Goal: Task Accomplishment & Management: Manage account settings

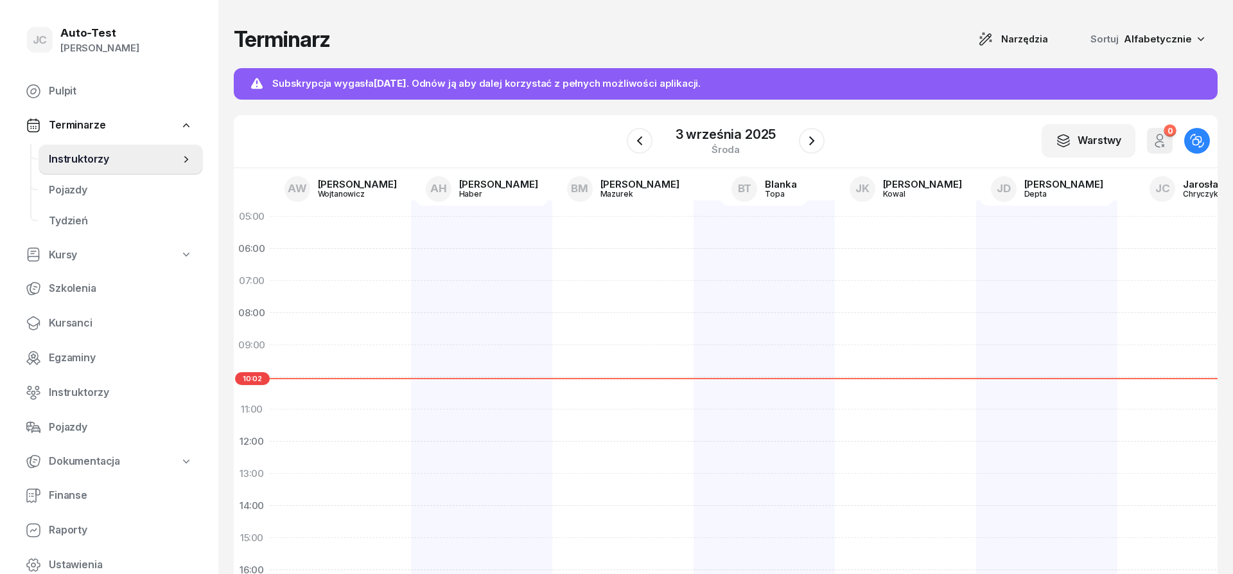
click at [93, 160] on span "Instruktorzy" at bounding box center [114, 159] width 131 height 17
click at [310, 191] on div "AW" at bounding box center [298, 189] width 26 height 26
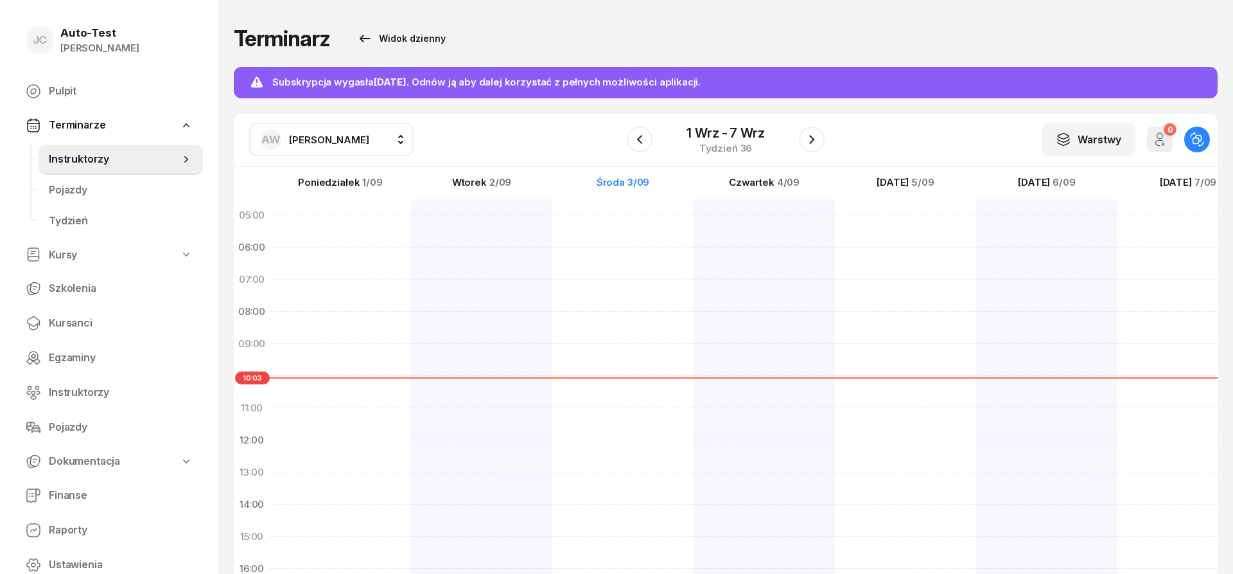
click at [329, 140] on span "[PERSON_NAME]" at bounding box center [329, 140] width 80 height 12
type input "chry"
click at [343, 221] on span "[PERSON_NAME]" at bounding box center [335, 224] width 79 height 17
click at [114, 424] on span "Pojazdy" at bounding box center [121, 427] width 144 height 17
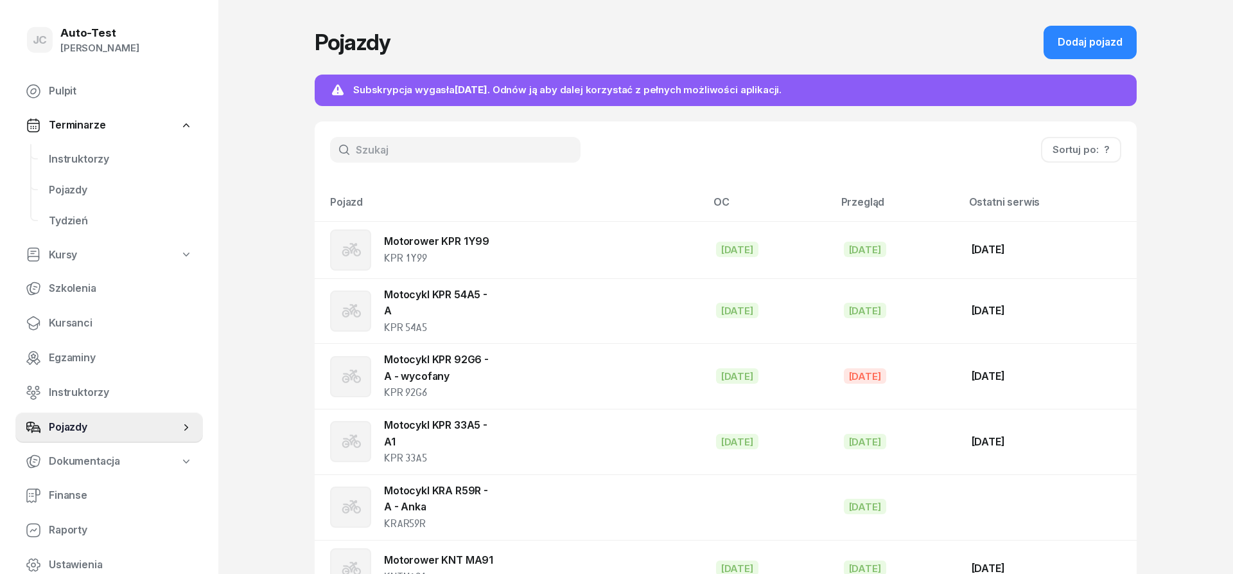
click at [139, 125] on link "Terminarze" at bounding box center [109, 125] width 188 height 30
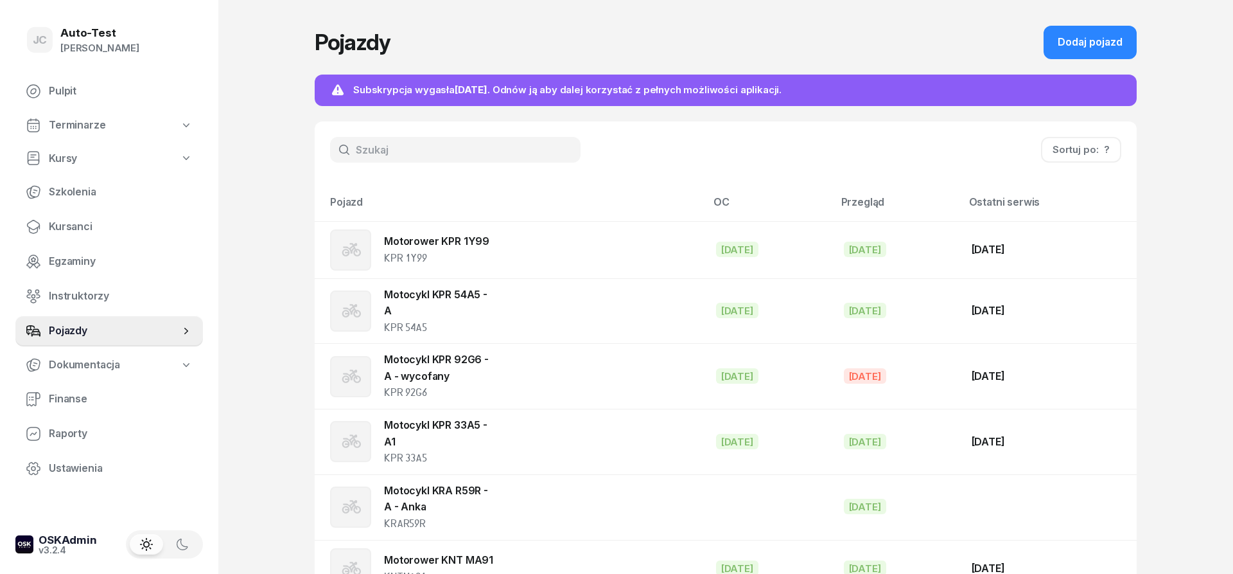
click at [134, 125] on link "Terminarze" at bounding box center [109, 125] width 188 height 30
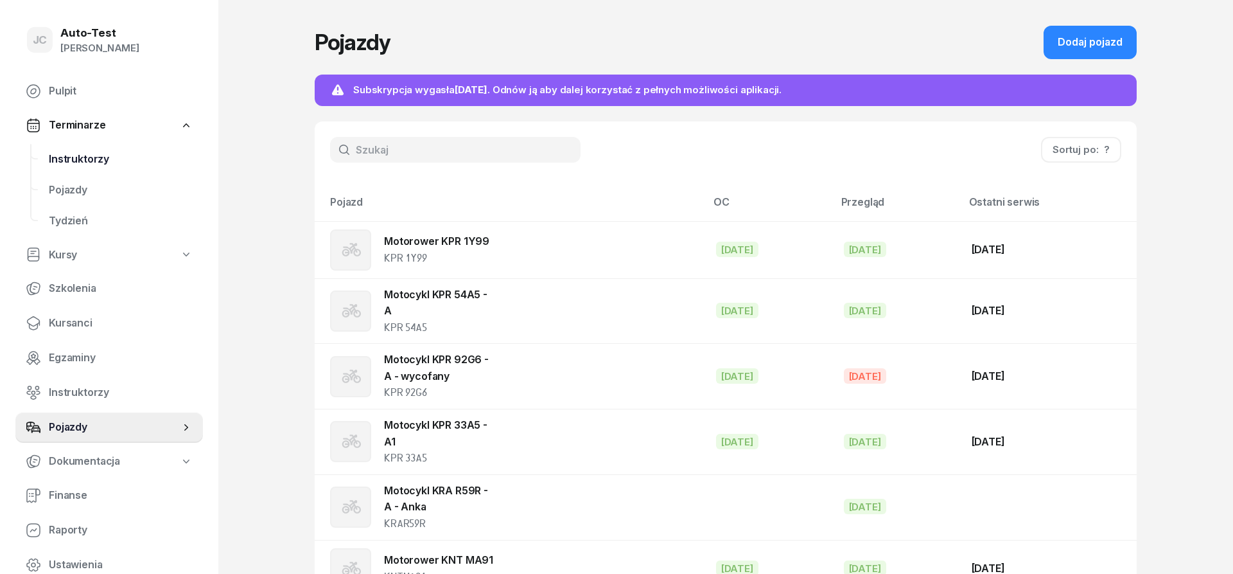
click at [123, 156] on span "Instruktorzy" at bounding box center [121, 159] width 144 height 17
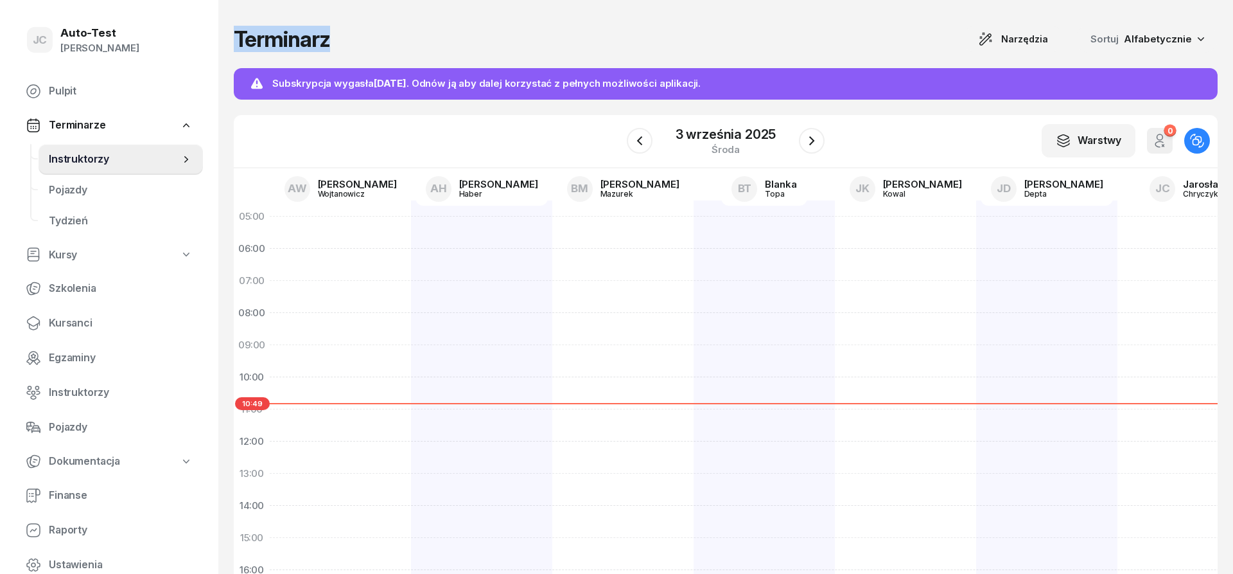
drag, startPoint x: 368, startPoint y: 38, endPoint x: 238, endPoint y: 40, distance: 129.8
click at [238, 40] on div "Terminarz Narzędzia Sortuj Alfabetycznie" at bounding box center [726, 39] width 984 height 27
click at [238, 40] on h1 "Terminarz" at bounding box center [282, 39] width 96 height 23
drag, startPoint x: 238, startPoint y: 40, endPoint x: 297, endPoint y: 44, distance: 59.2
click at [296, 44] on h1 "Terminarz" at bounding box center [282, 39] width 96 height 23
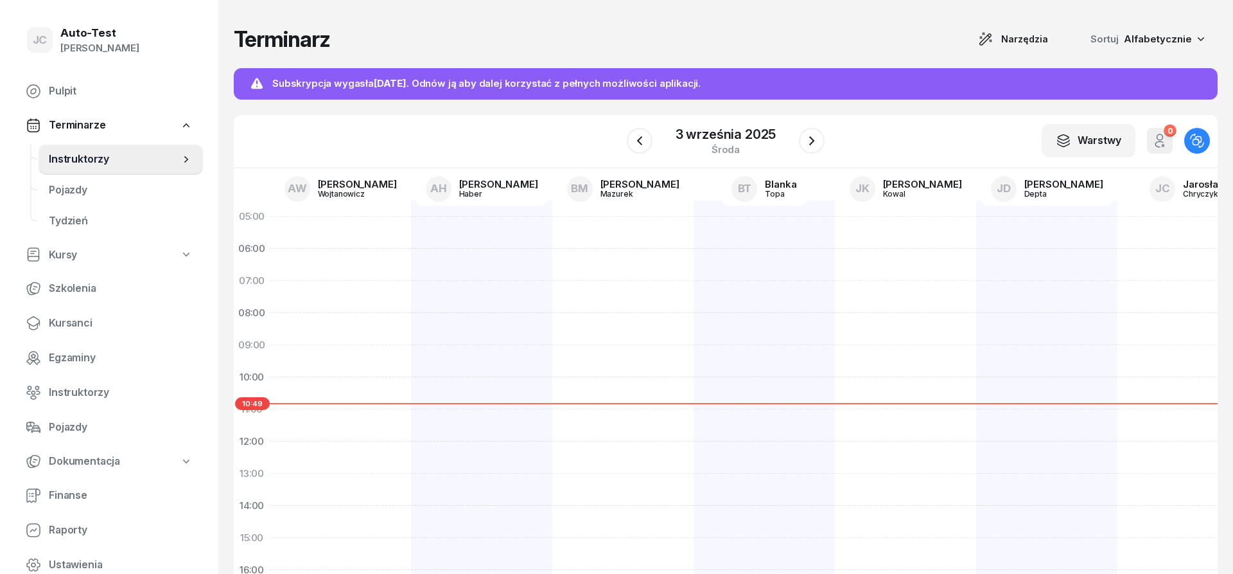
click at [332, 42] on div "Terminarz Narzędzia Sortuj Alfabetycznie" at bounding box center [726, 39] width 984 height 27
drag, startPoint x: 332, startPoint y: 40, endPoint x: 240, endPoint y: 44, distance: 92.6
click at [240, 44] on div "Terminarz Narzędzia Sortuj Alfabetycznie" at bounding box center [726, 39] width 984 height 27
click at [239, 44] on h1 "Terminarz" at bounding box center [282, 39] width 96 height 23
drag, startPoint x: 237, startPoint y: 42, endPoint x: 330, endPoint y: 42, distance: 92.5
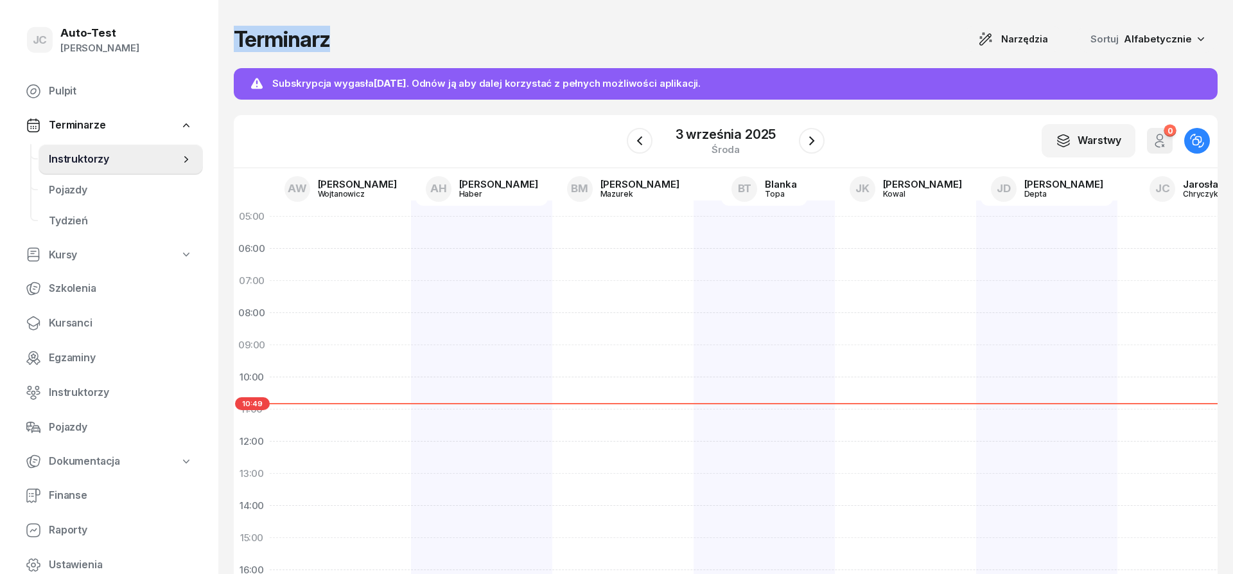
click at [330, 42] on div "Terminarz Narzędzia Sortuj Alfabetycznie" at bounding box center [726, 39] width 984 height 27
click at [343, 43] on div "Terminarz Narzędzia Sortuj Alfabetycznie" at bounding box center [726, 39] width 984 height 27
drag, startPoint x: 355, startPoint y: 40, endPoint x: 239, endPoint y: 46, distance: 116.4
click at [239, 46] on div "Terminarz Narzędzia Sortuj Alfabetycznie" at bounding box center [726, 39] width 984 height 27
click at [260, 42] on h1 "Terminarz" at bounding box center [282, 39] width 96 height 23
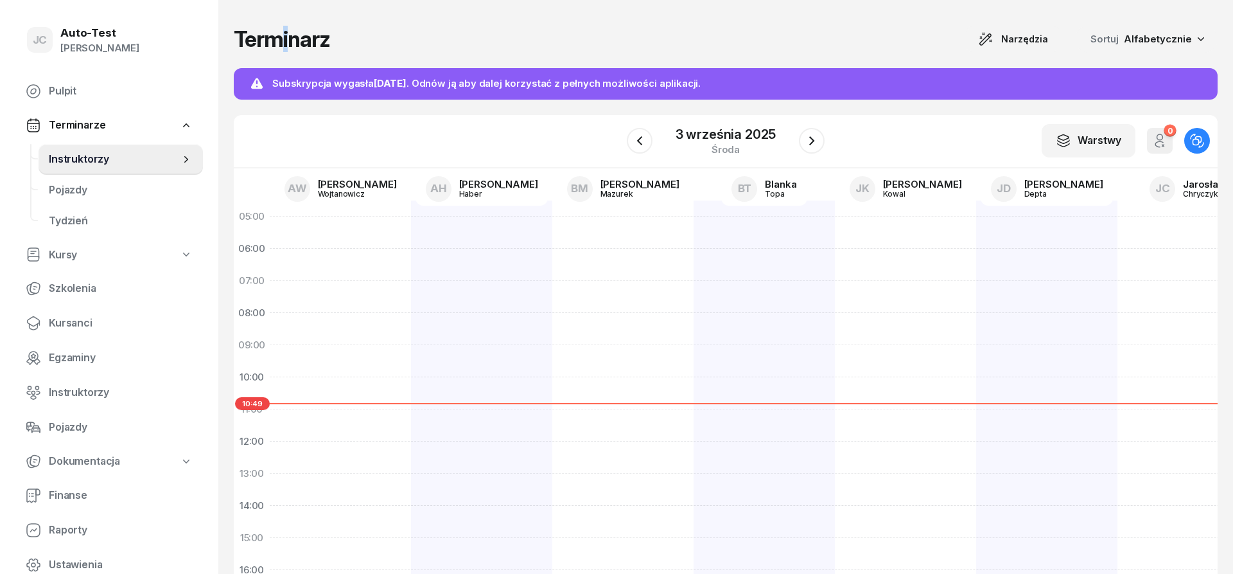
click at [281, 40] on h1 "Terminarz" at bounding box center [282, 39] width 96 height 23
click at [301, 42] on h1 "Terminarz" at bounding box center [282, 39] width 96 height 23
drag, startPoint x: 298, startPoint y: 42, endPoint x: 272, endPoint y: 46, distance: 26.0
click at [272, 46] on h1 "Terminarz" at bounding box center [282, 39] width 96 height 23
click at [335, 42] on div "Terminarz Narzędzia Sortuj Alfabetycznie" at bounding box center [726, 39] width 984 height 27
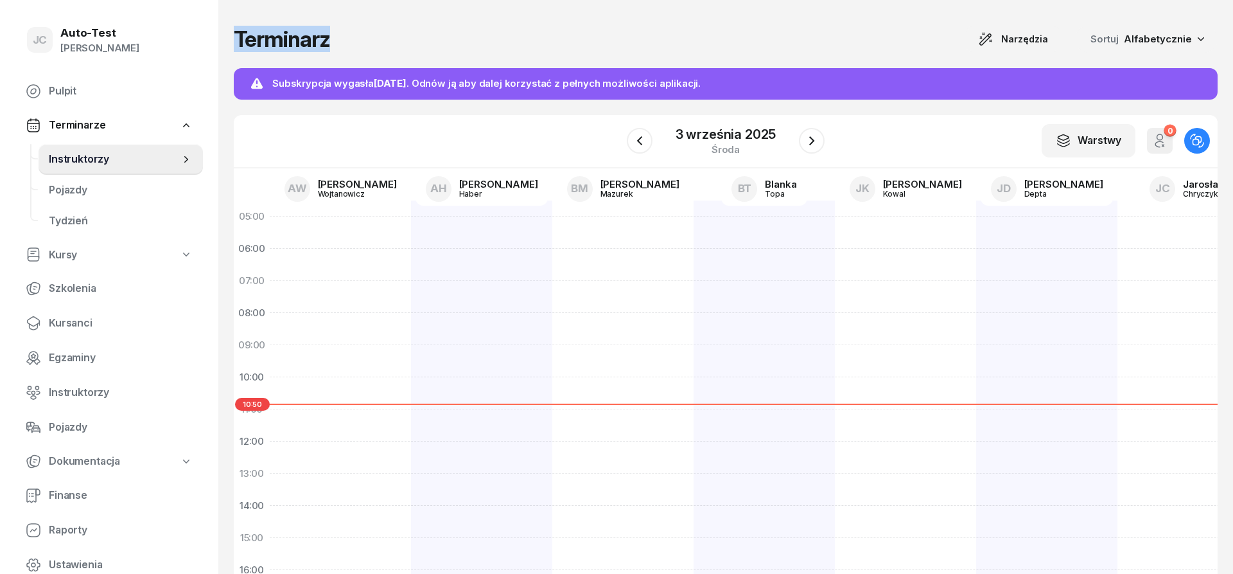
drag, startPoint x: 360, startPoint y: 40, endPoint x: 239, endPoint y: 44, distance: 120.8
click at [239, 44] on div "Terminarz Narzędzia Sortuj Alfabetycznie" at bounding box center [726, 39] width 984 height 27
click at [239, 44] on h1 "Terminarz" at bounding box center [282, 39] width 96 height 23
drag, startPoint x: 235, startPoint y: 40, endPoint x: 339, endPoint y: 43, distance: 103.5
click at [339, 43] on div "Terminarz Narzędzia Sortuj Alfabetycznie" at bounding box center [726, 39] width 984 height 27
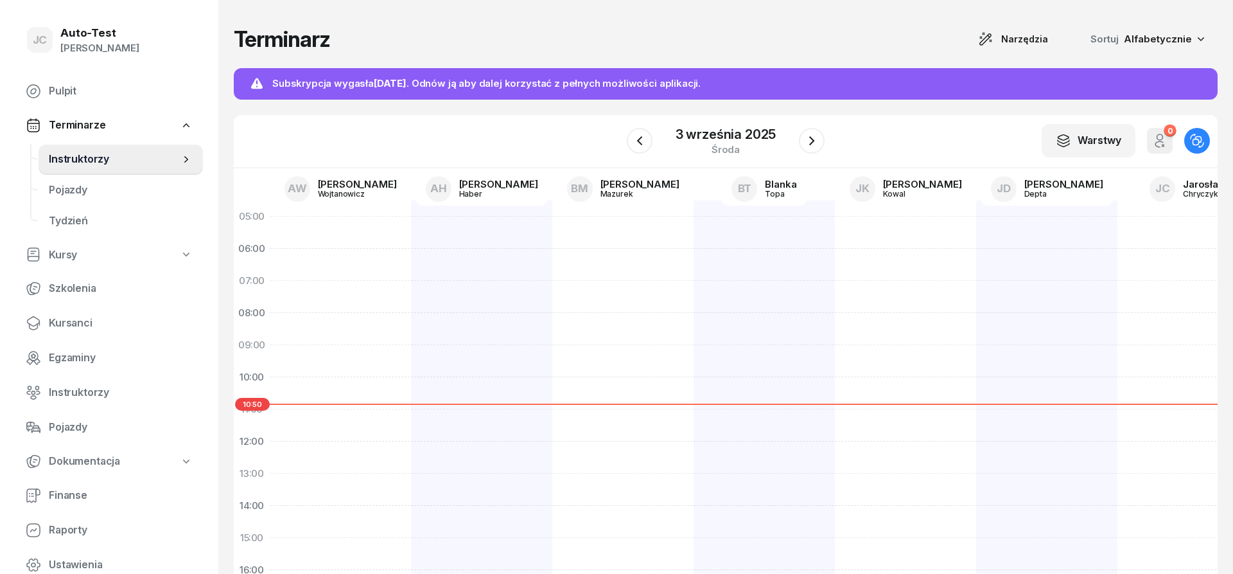
click at [356, 43] on div "Terminarz Narzędzia Sortuj Alfabetycznie" at bounding box center [726, 39] width 984 height 27
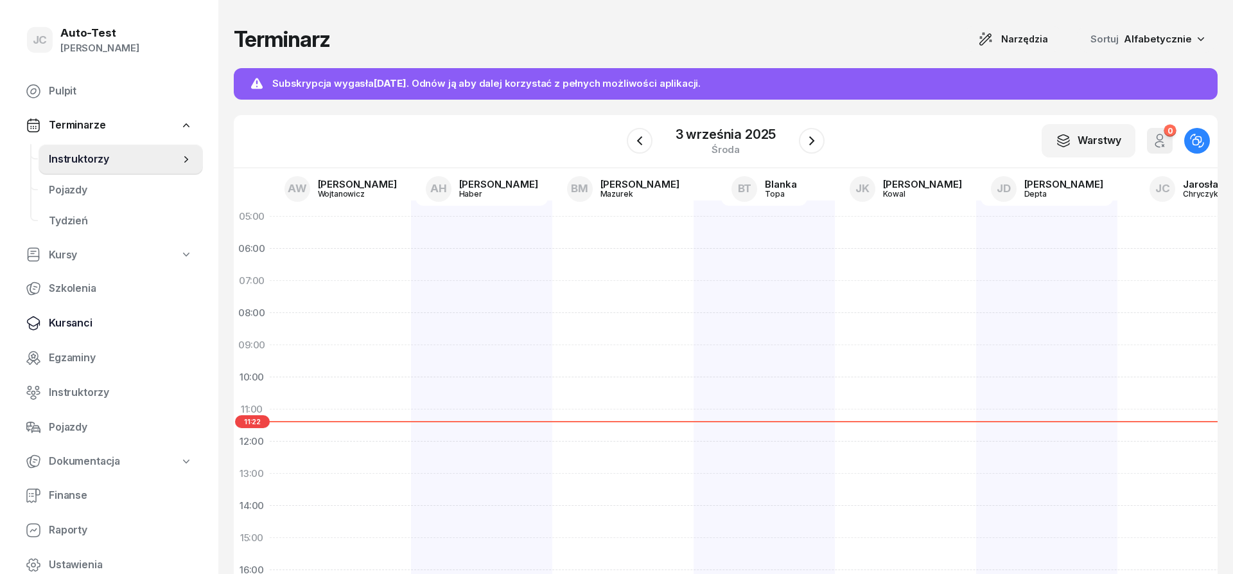
click at [114, 331] on link "Kursanci" at bounding box center [109, 323] width 188 height 31
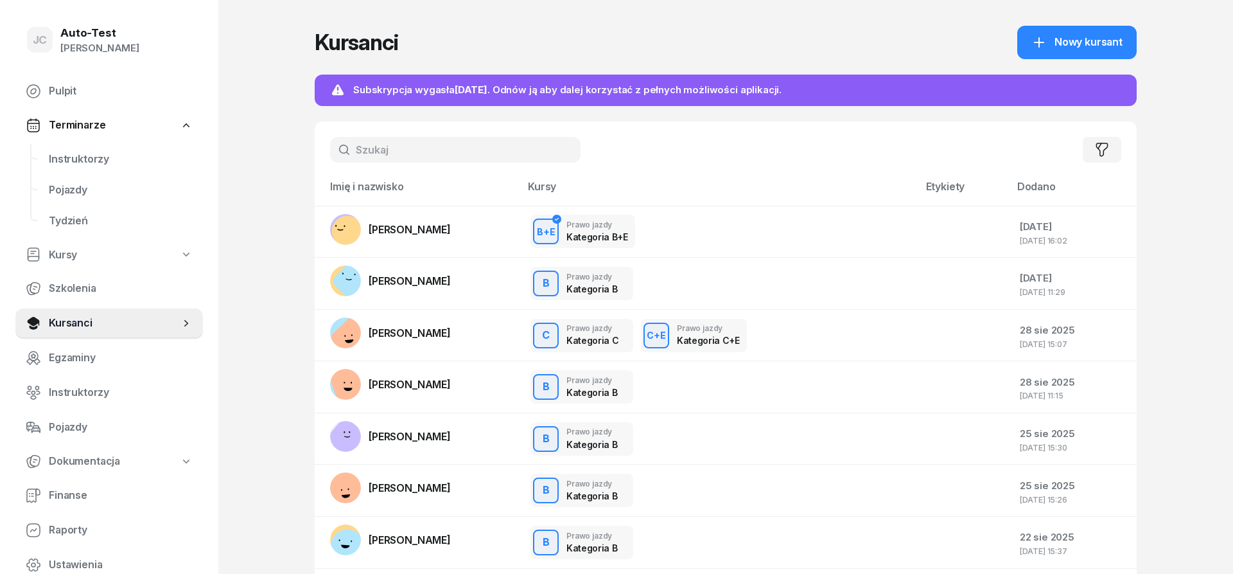
click at [390, 146] on input "text" at bounding box center [455, 150] width 251 height 26
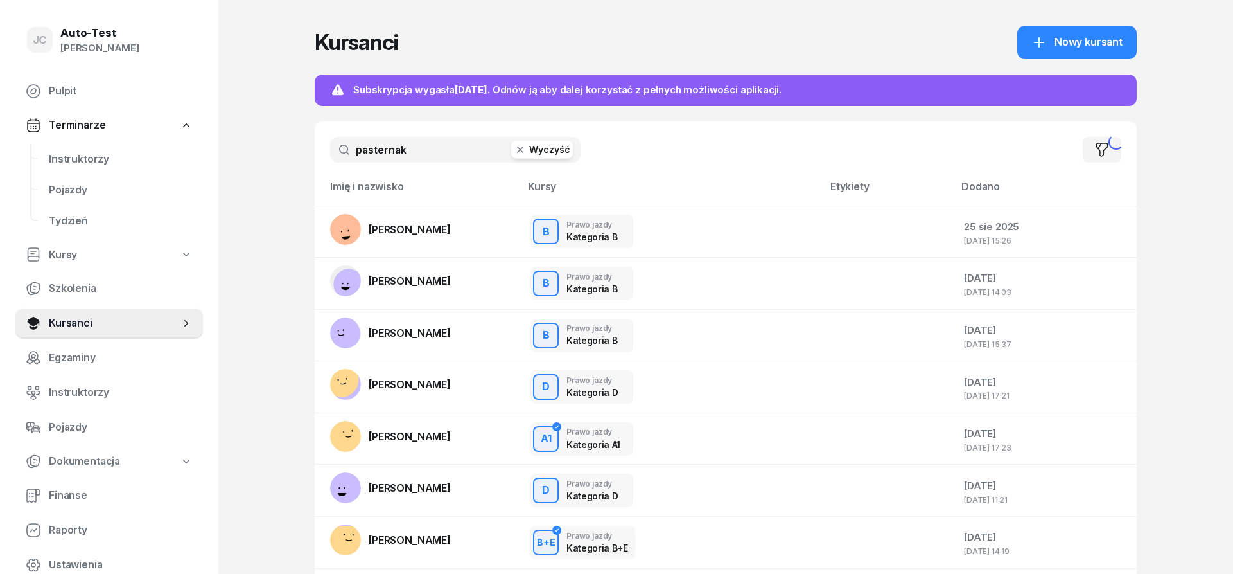
type input "pasternak"
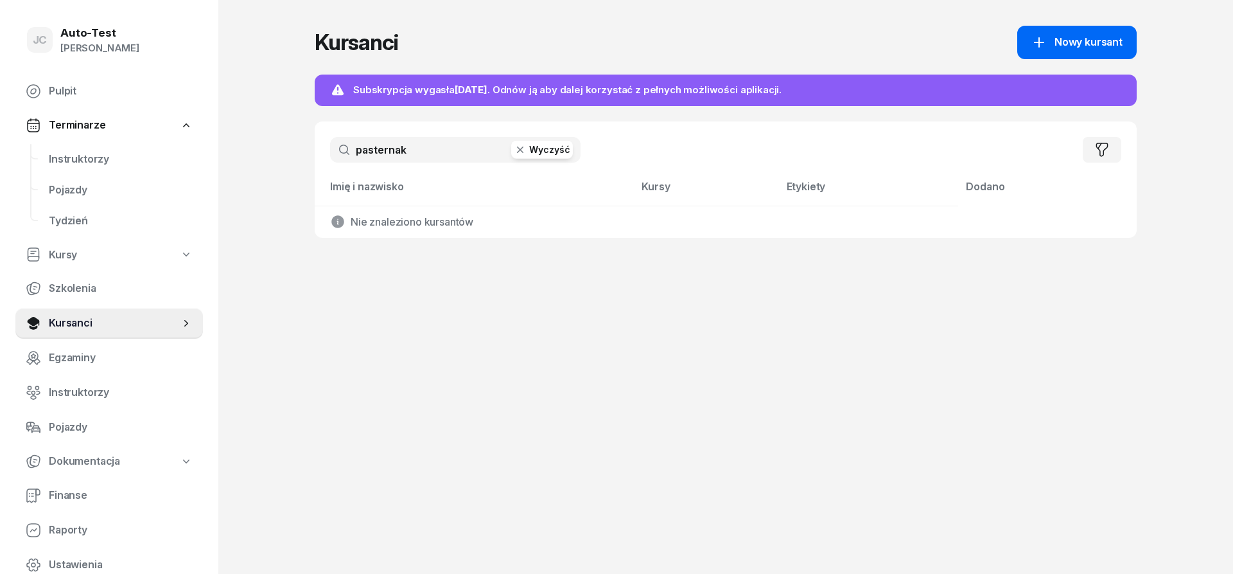
click at [1100, 42] on span "Nowy kursant" at bounding box center [1089, 42] width 68 height 17
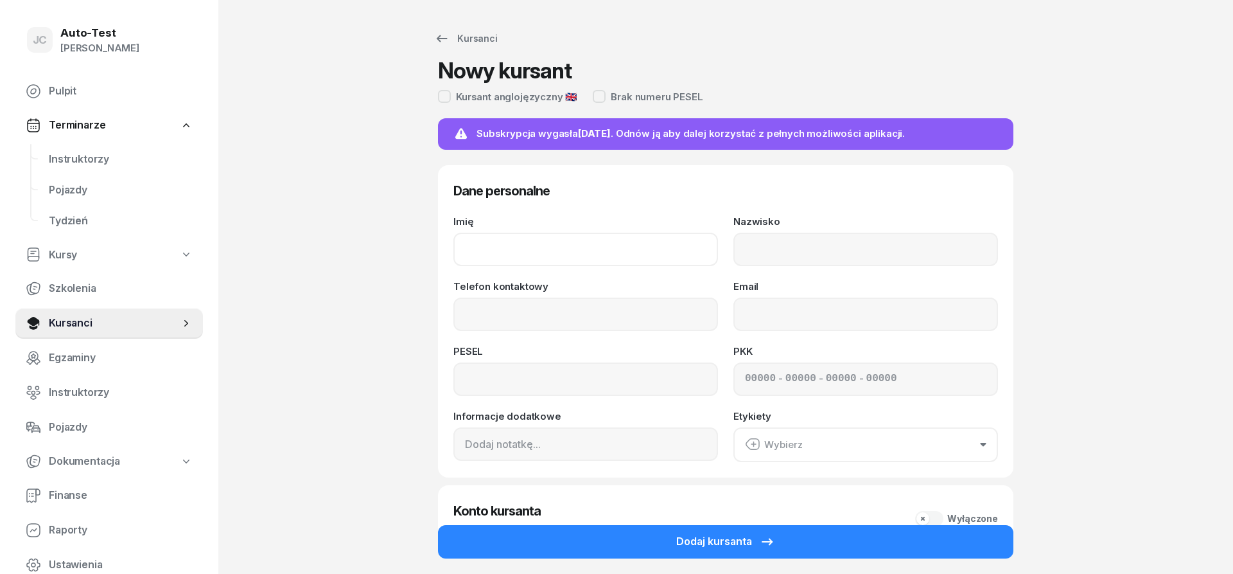
click at [518, 258] on input "Imię" at bounding box center [586, 249] width 265 height 33
type input "[PERSON_NAME]"
type input "Pasternak"
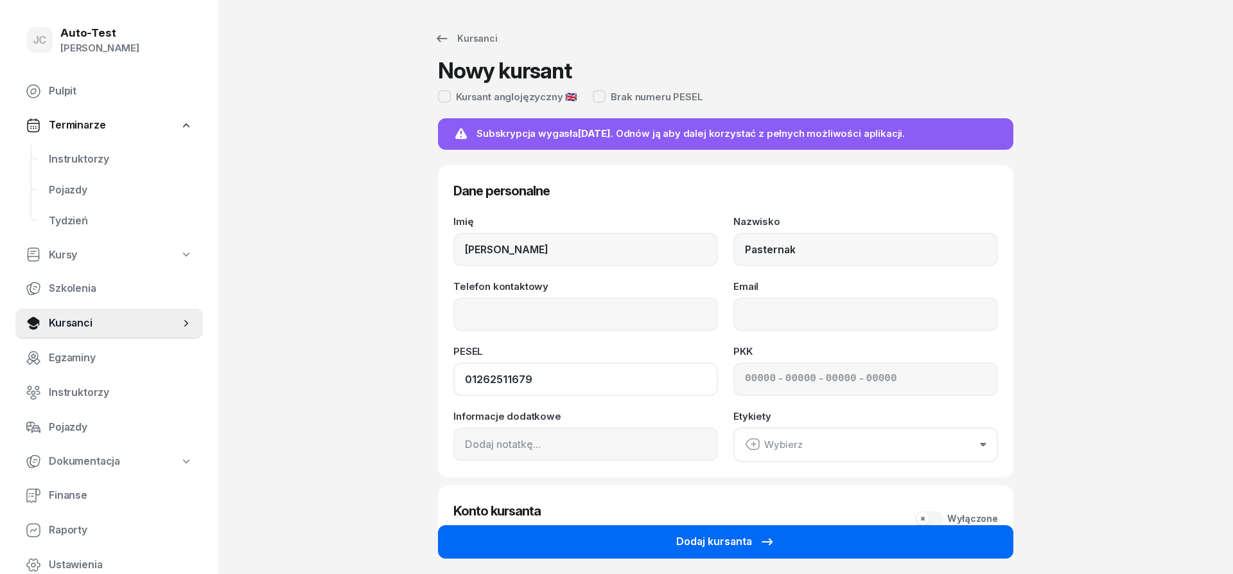
type input "01262511679"
click at [689, 552] on button "Dodaj kursanta" at bounding box center [726, 541] width 576 height 33
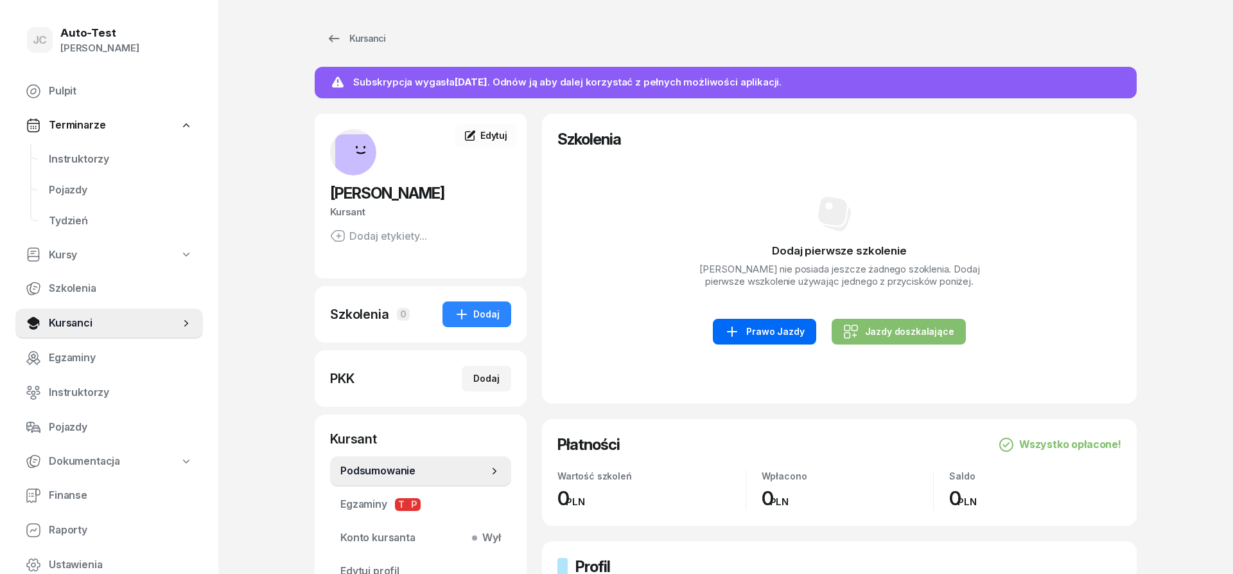
click at [740, 333] on icon at bounding box center [732, 331] width 15 height 15
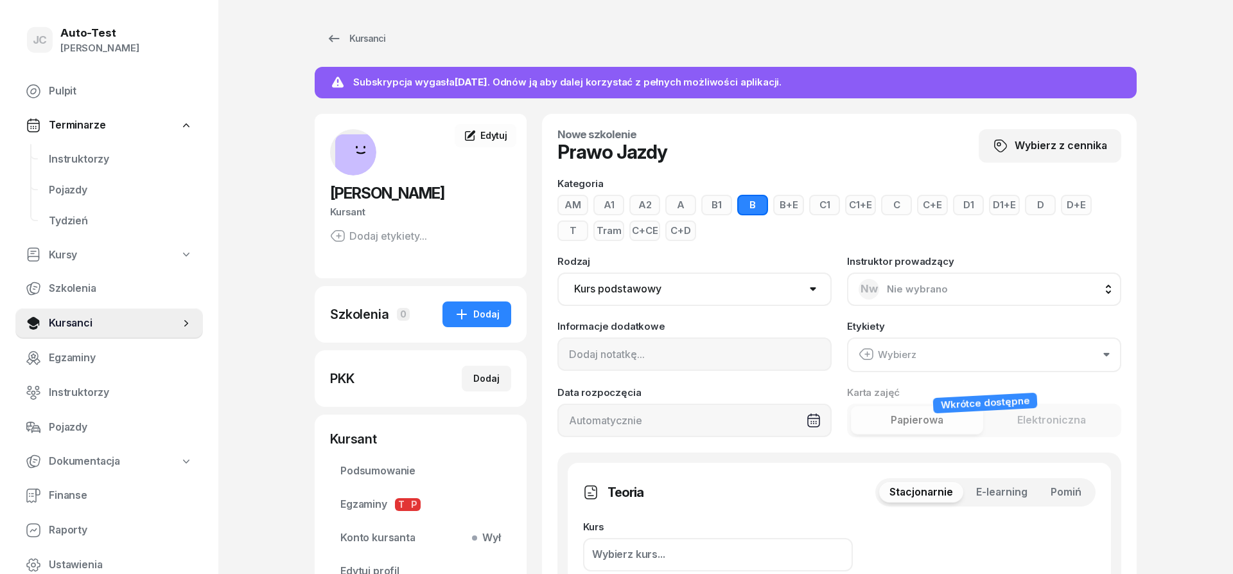
click at [804, 208] on div "AM A1 A2 A B1 B B+E C1 C1+E C C+E D1 D1+E D D+E T Tram C+CE C+D" at bounding box center [840, 218] width 564 height 46
click at [797, 207] on button "B+E" at bounding box center [788, 205] width 31 height 21
click at [1072, 495] on span "Pomiń" at bounding box center [1066, 492] width 31 height 17
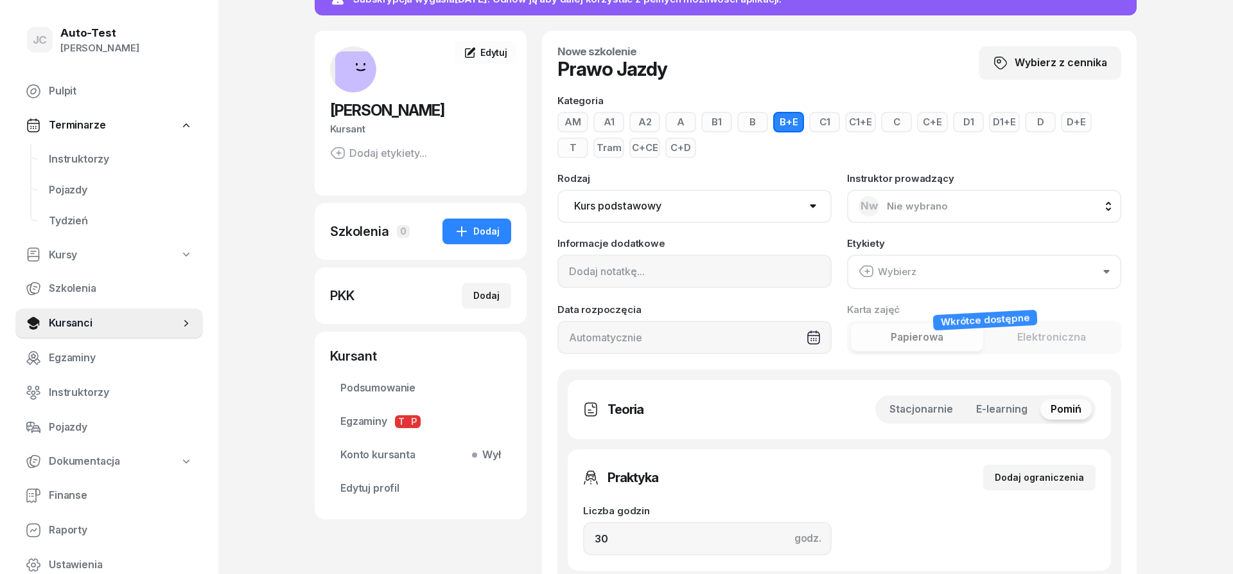
scroll to position [197, 0]
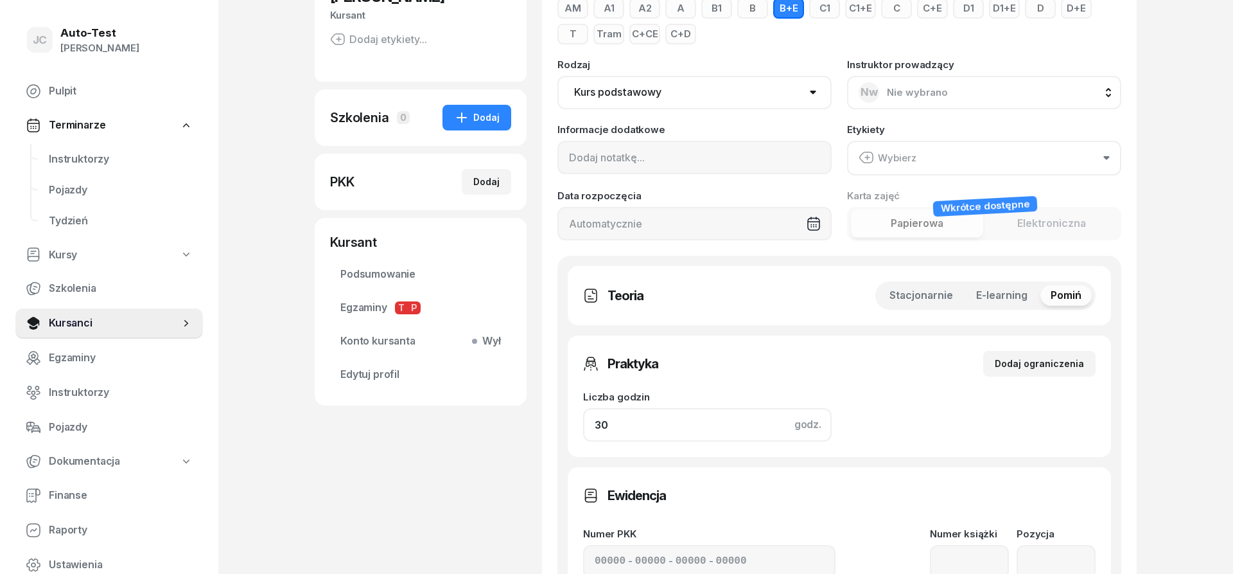
drag, startPoint x: 651, startPoint y: 428, endPoint x: 548, endPoint y: 430, distance: 102.8
click at [583, 430] on input "30" at bounding box center [707, 424] width 249 height 33
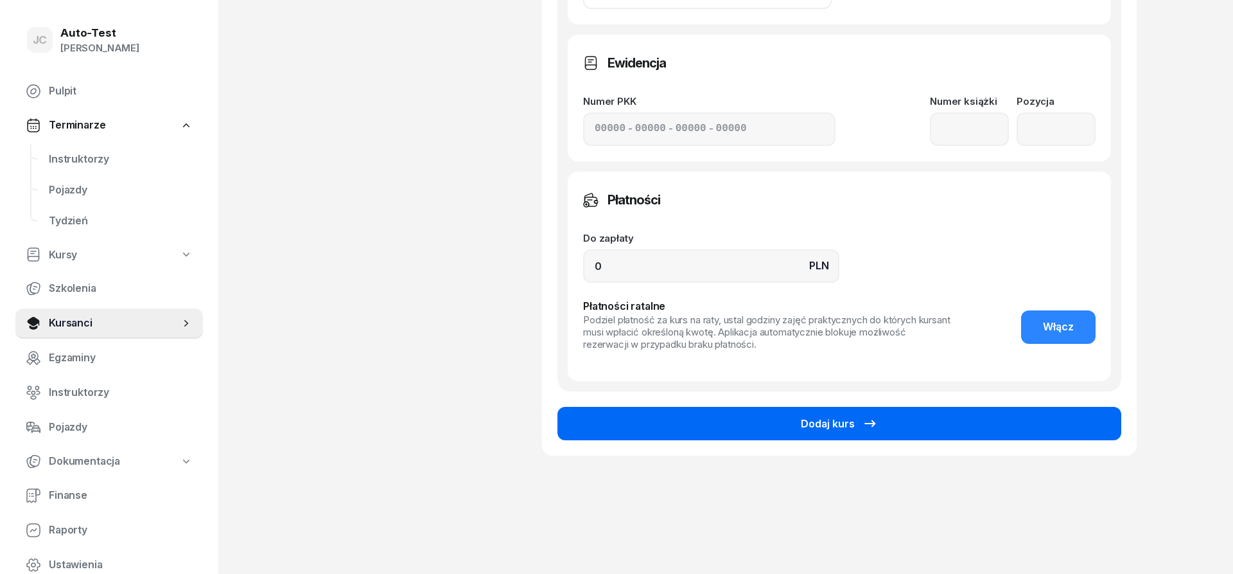
type input "16"
click at [655, 432] on button "Dodaj kurs" at bounding box center [840, 423] width 564 height 33
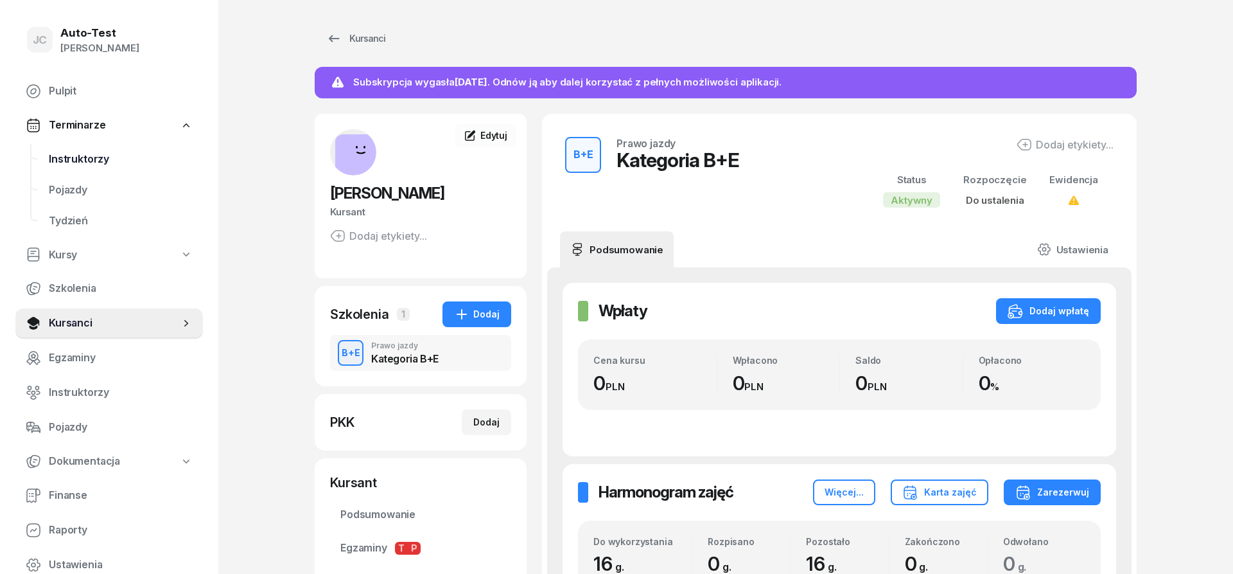
click at [78, 163] on span "Instruktorzy" at bounding box center [121, 159] width 144 height 17
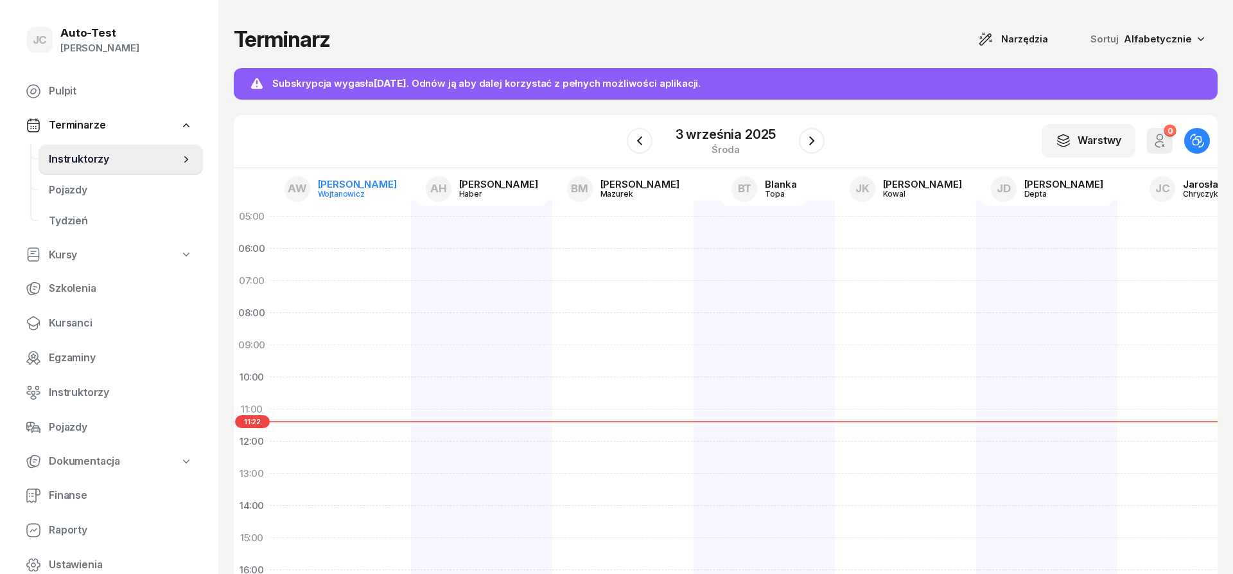
click at [340, 200] on link "AW [PERSON_NAME]" at bounding box center [340, 188] width 133 height 33
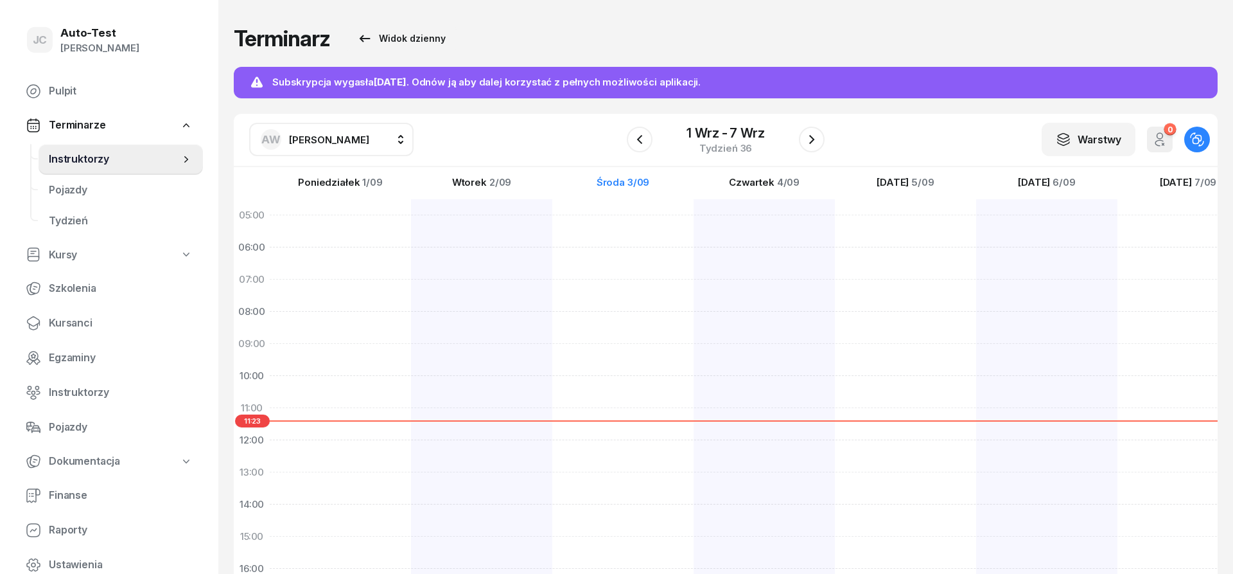
click at [329, 133] on span "[PERSON_NAME]" at bounding box center [329, 140] width 80 height 17
type input "jerz"
click at [357, 222] on span "[PERSON_NAME]" at bounding box center [335, 224] width 79 height 17
click at [634, 139] on icon "button" at bounding box center [639, 139] width 15 height 15
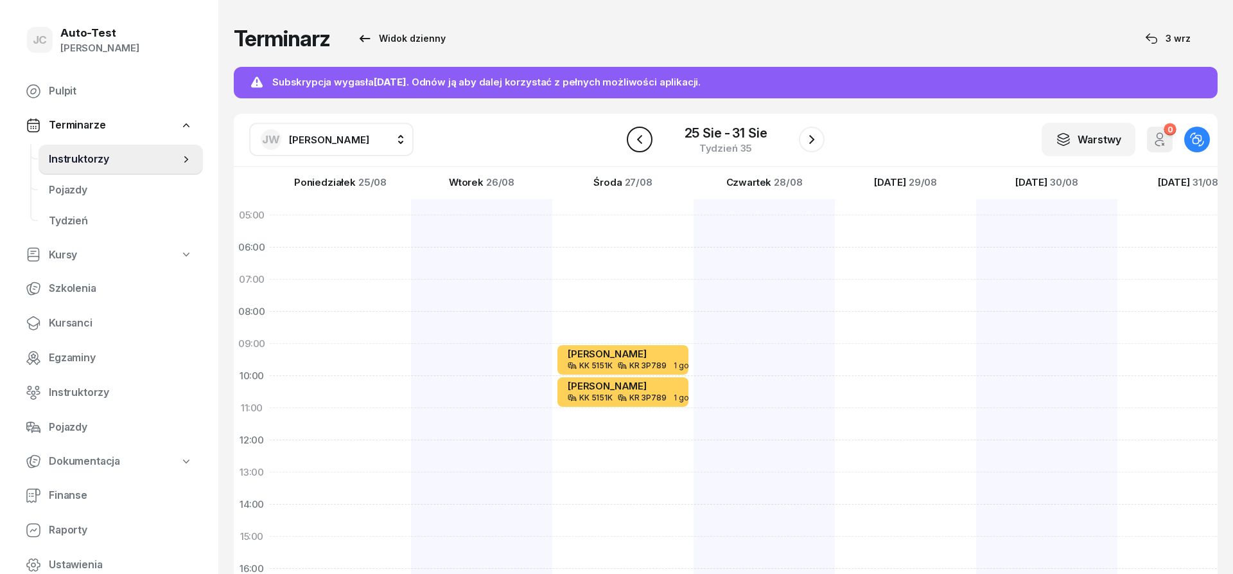
click at [643, 143] on icon "button" at bounding box center [639, 139] width 15 height 15
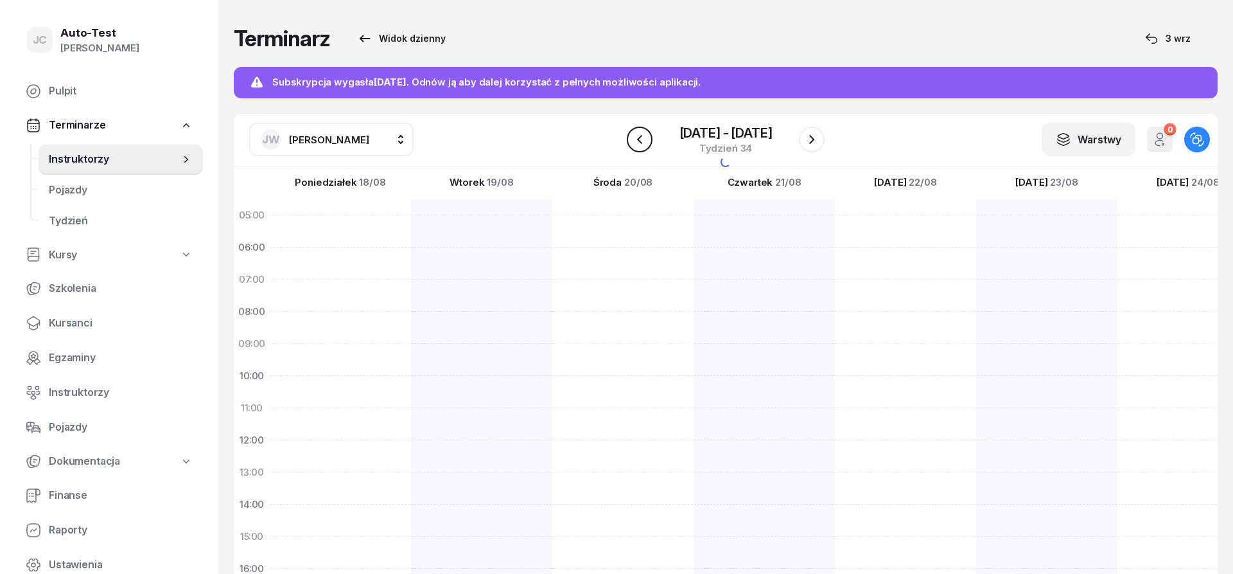
click at [643, 143] on icon "button" at bounding box center [639, 139] width 15 height 15
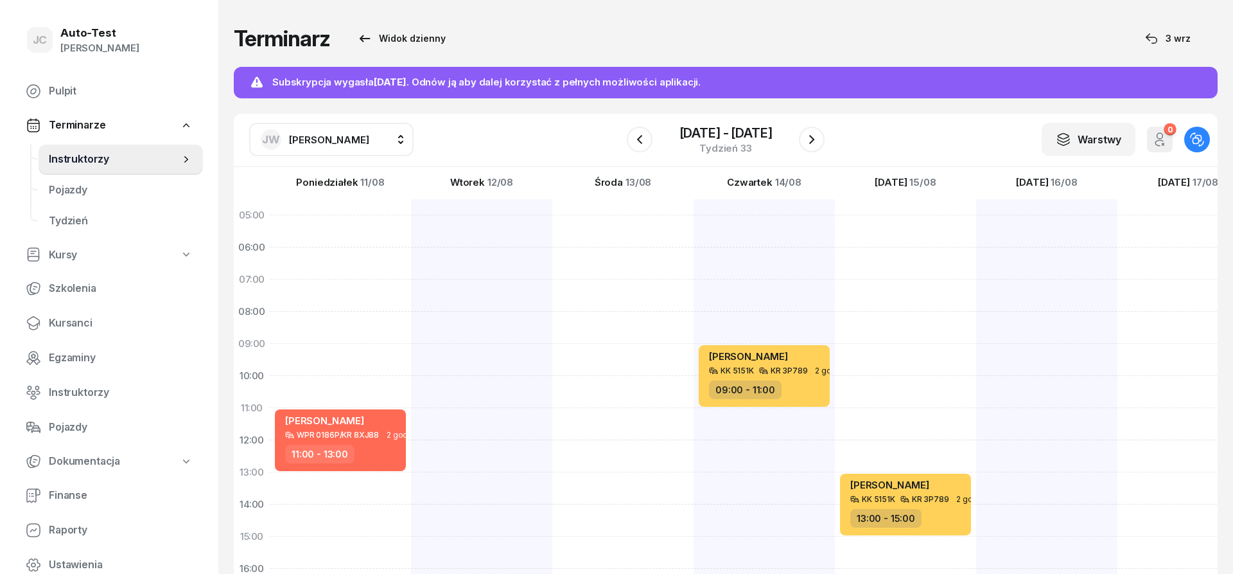
click at [755, 421] on div "[PERSON_NAME] KK 5151K KR 3P789 2 godz. 09:00 - 11:00" at bounding box center [764, 520] width 141 height 642
select select "11"
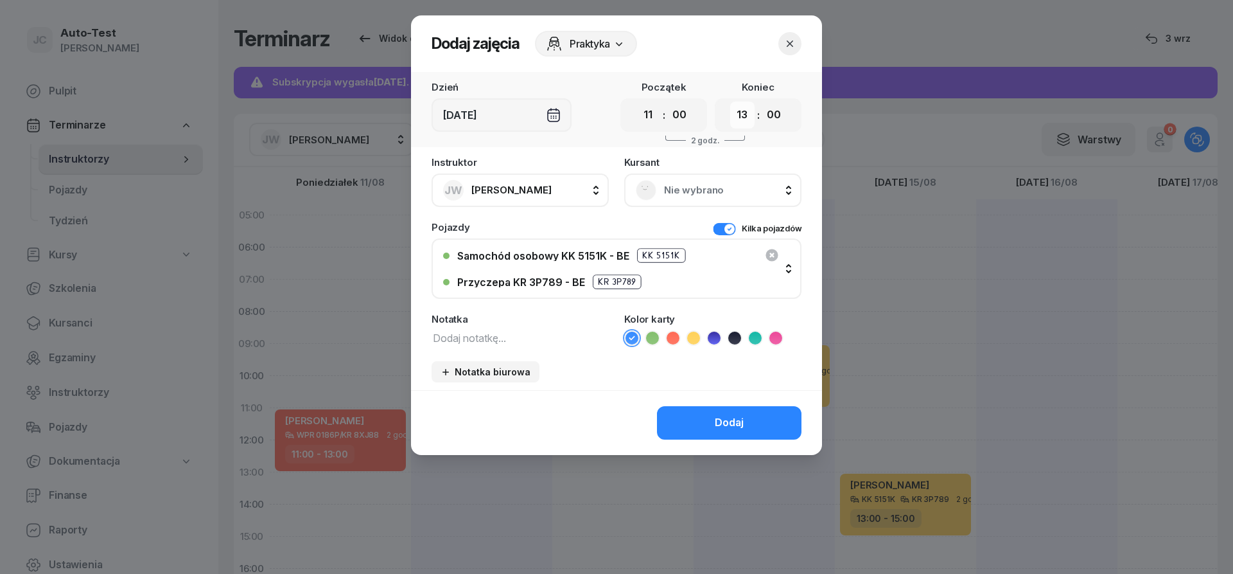
click at [730, 101] on select "00 01 02 03 04 05 06 07 08 09 10 11 12 13 14 15 16 17 18 19 20 21 22 23" at bounding box center [742, 114] width 24 height 27
select select "12"
click option "12" at bounding box center [0, 0] width 0 height 0
click at [693, 342] on icon at bounding box center [693, 337] width 13 height 13
click at [713, 426] on button "Dodaj" at bounding box center [729, 422] width 145 height 33
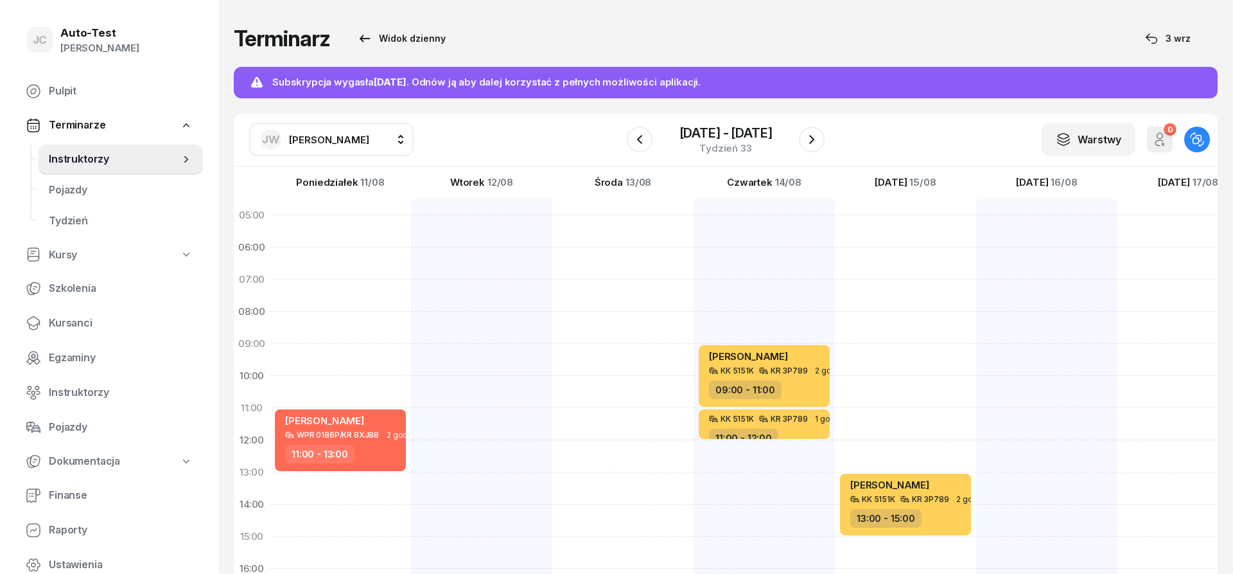
click at [889, 363] on div "[PERSON_NAME] KK 5151K KR 3P789 2 godz. 13:00 - 15:00" at bounding box center [905, 520] width 141 height 642
select select "09"
select select "11"
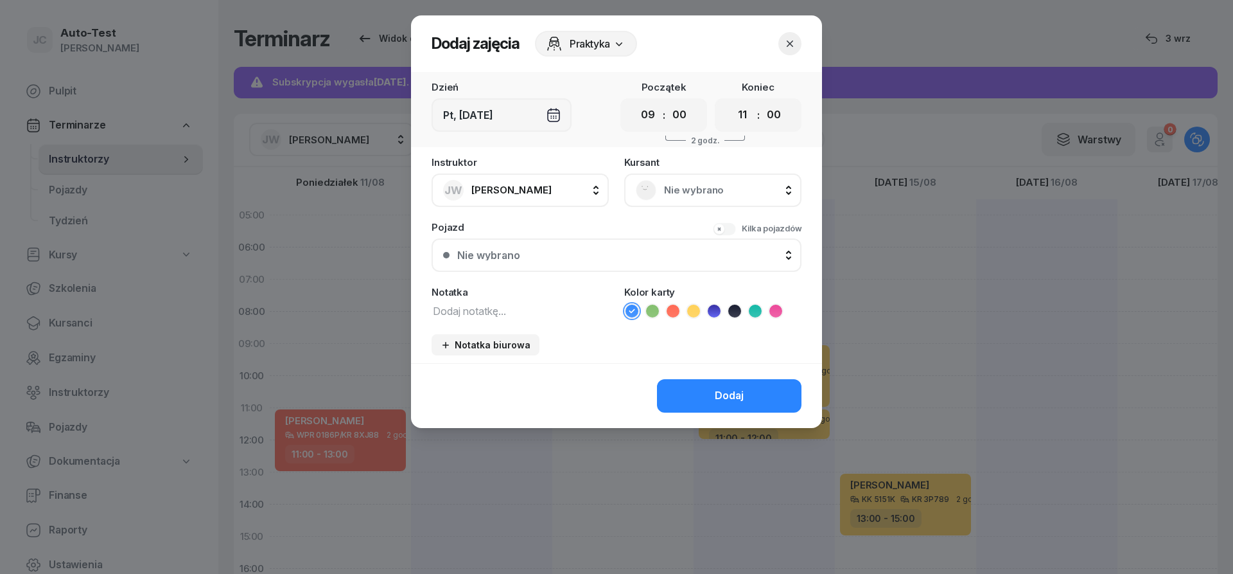
click at [698, 190] on span "Nie wybrano" at bounding box center [727, 190] width 126 height 17
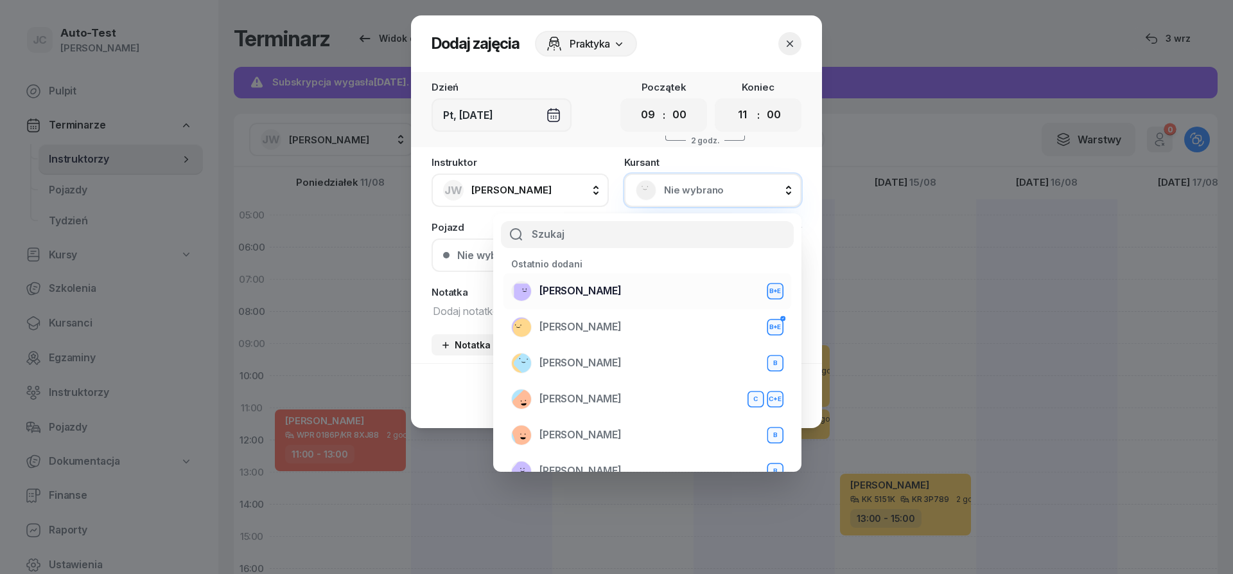
click at [592, 295] on span "[PERSON_NAME]" at bounding box center [581, 291] width 82 height 17
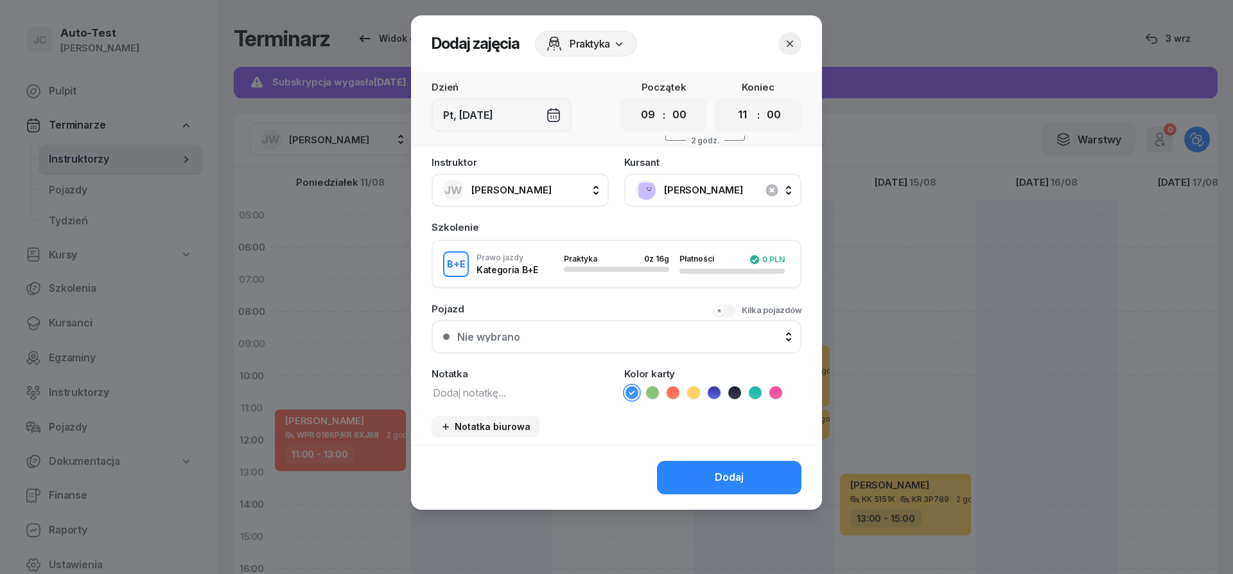
drag, startPoint x: 595, startPoint y: 337, endPoint x: 597, endPoint y: 359, distance: 22.0
click at [595, 339] on div "Nie wybrano" at bounding box center [623, 336] width 333 height 10
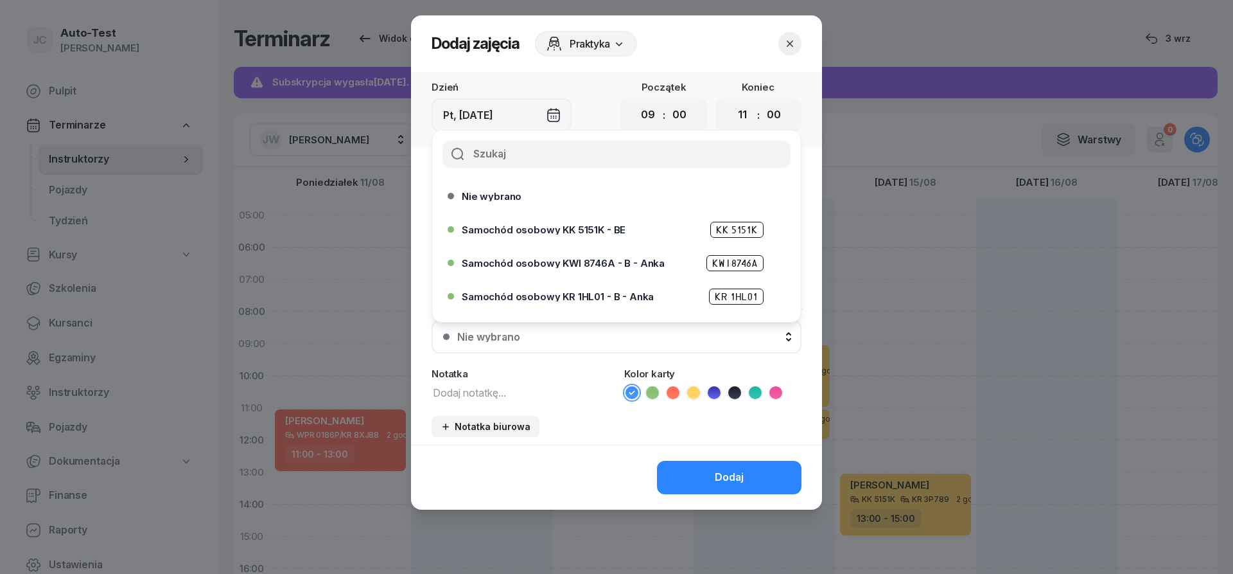
click at [624, 364] on div "Instruktor JW [PERSON_NAME] AW [PERSON_NAME] AH [PERSON_NAME] BM [PERSON_NAME] …" at bounding box center [616, 300] width 411 height 287
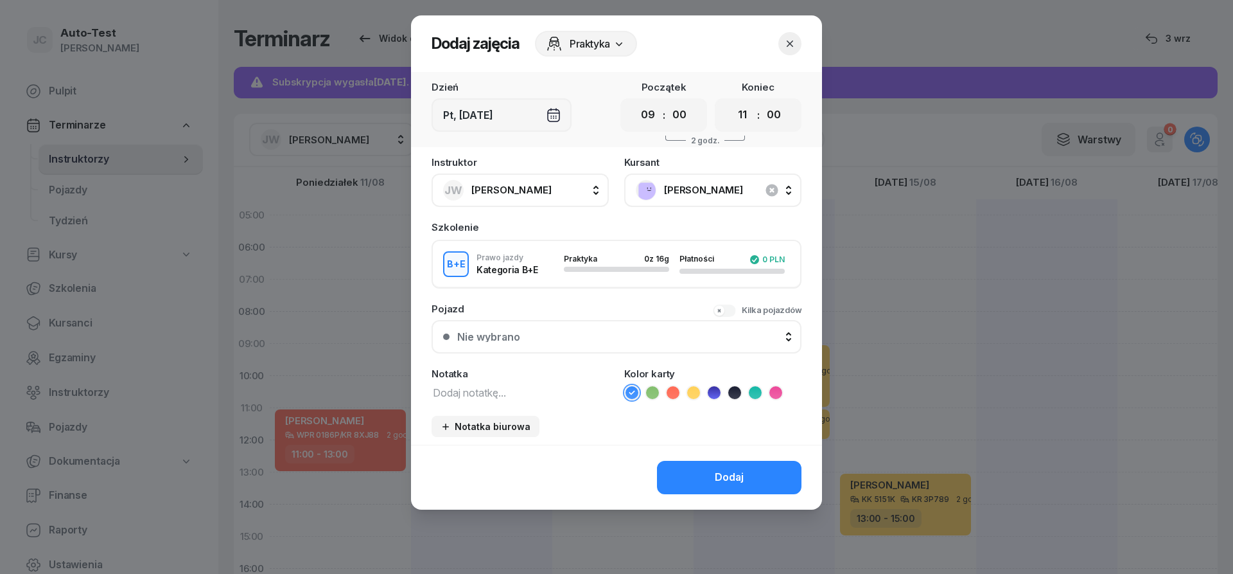
click at [730, 314] on button "Kilka pojazdów" at bounding box center [757, 310] width 89 height 13
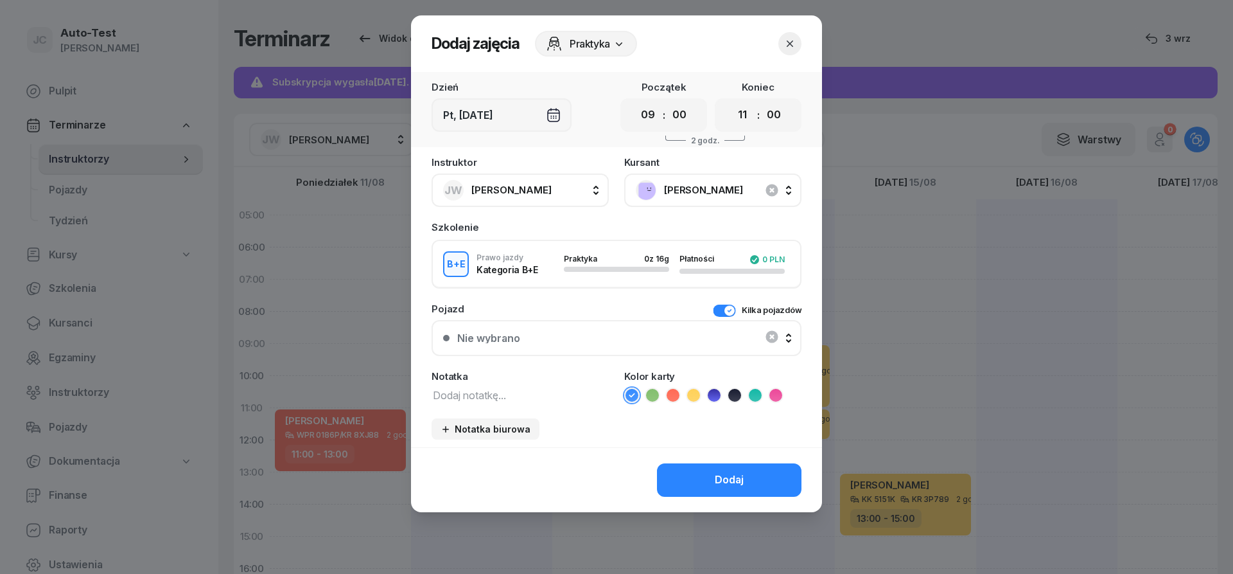
click at [636, 339] on div "Nie wybrano" at bounding box center [616, 338] width 347 height 26
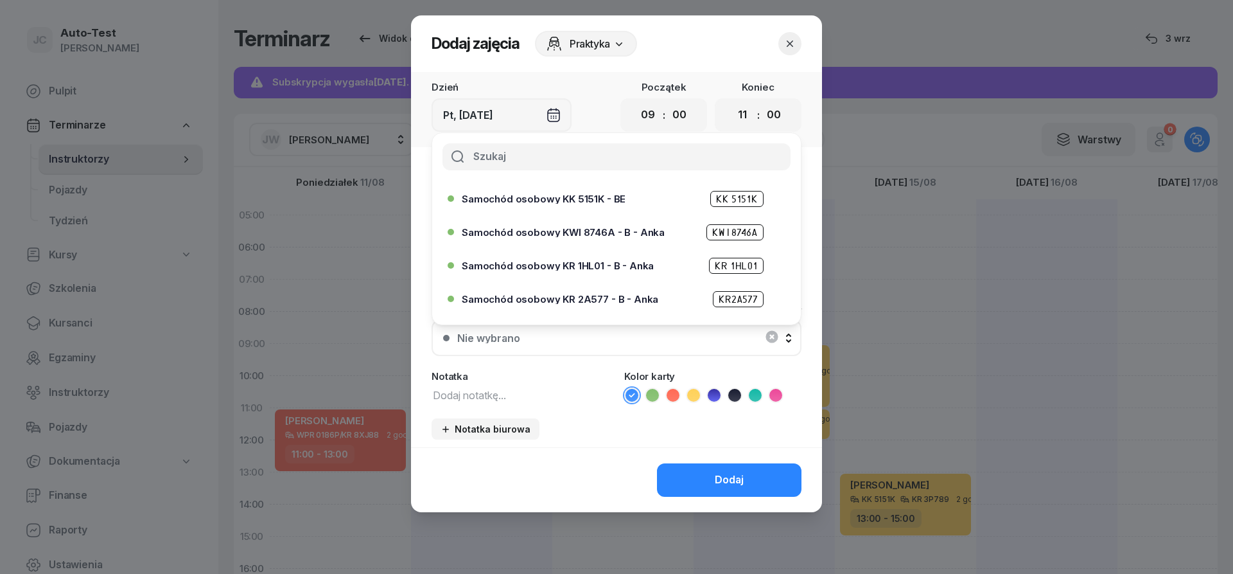
click at [562, 198] on span "Samochód osobowy KK 5151K - BE" at bounding box center [544, 199] width 164 height 10
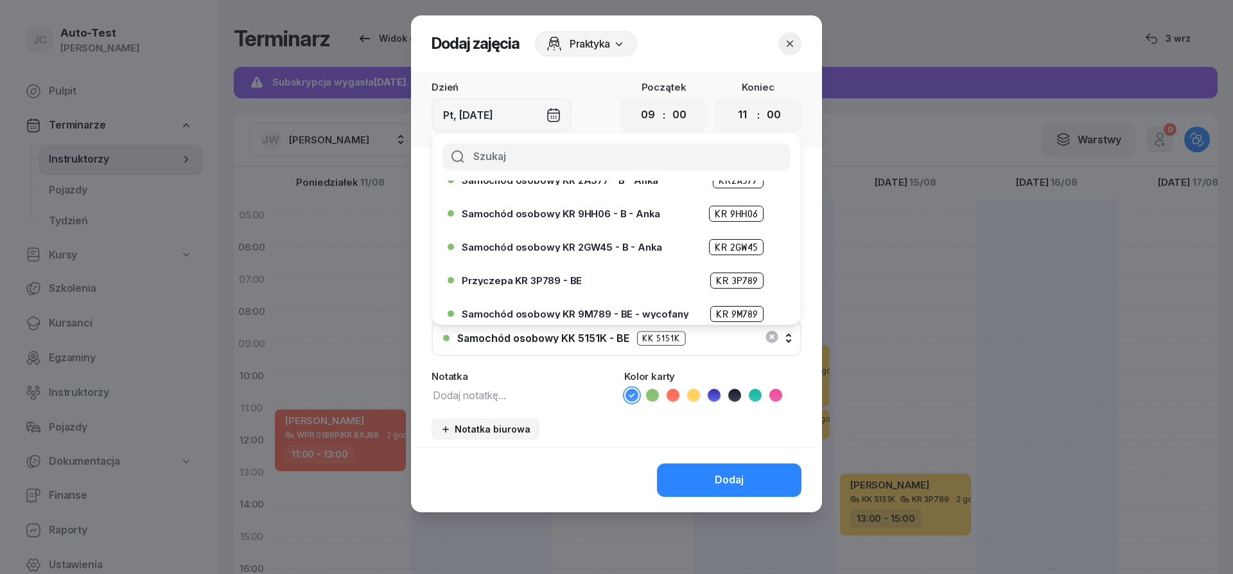
scroll to position [154, 0]
click at [574, 246] on span "Przyczepa KR 3P789 - BE" at bounding box center [522, 245] width 120 height 10
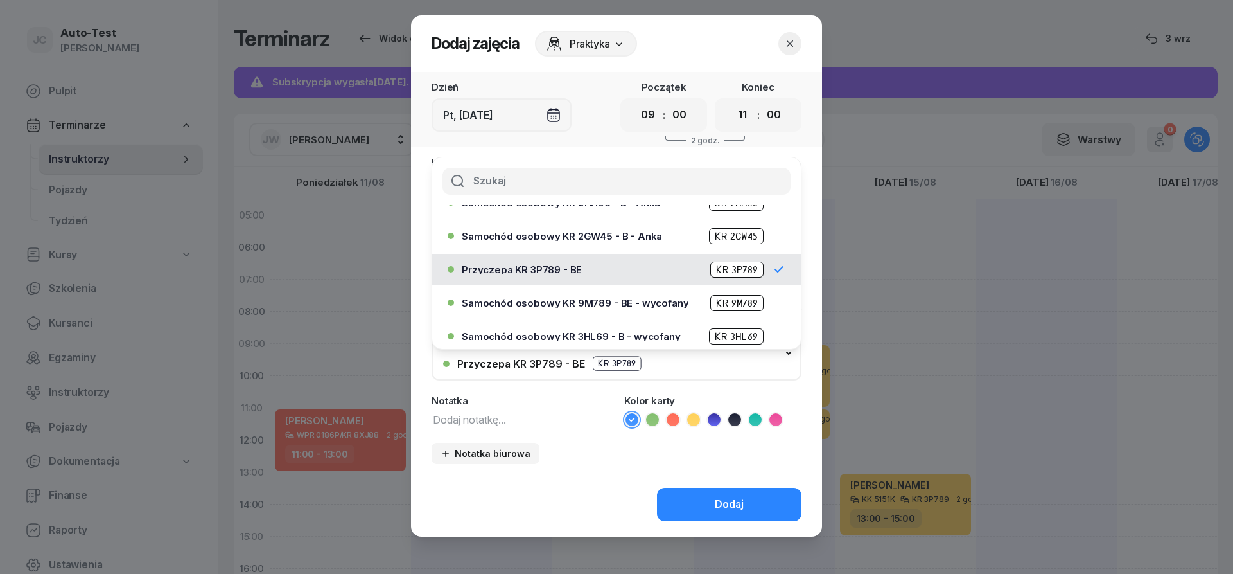
click at [695, 418] on icon at bounding box center [693, 419] width 13 height 13
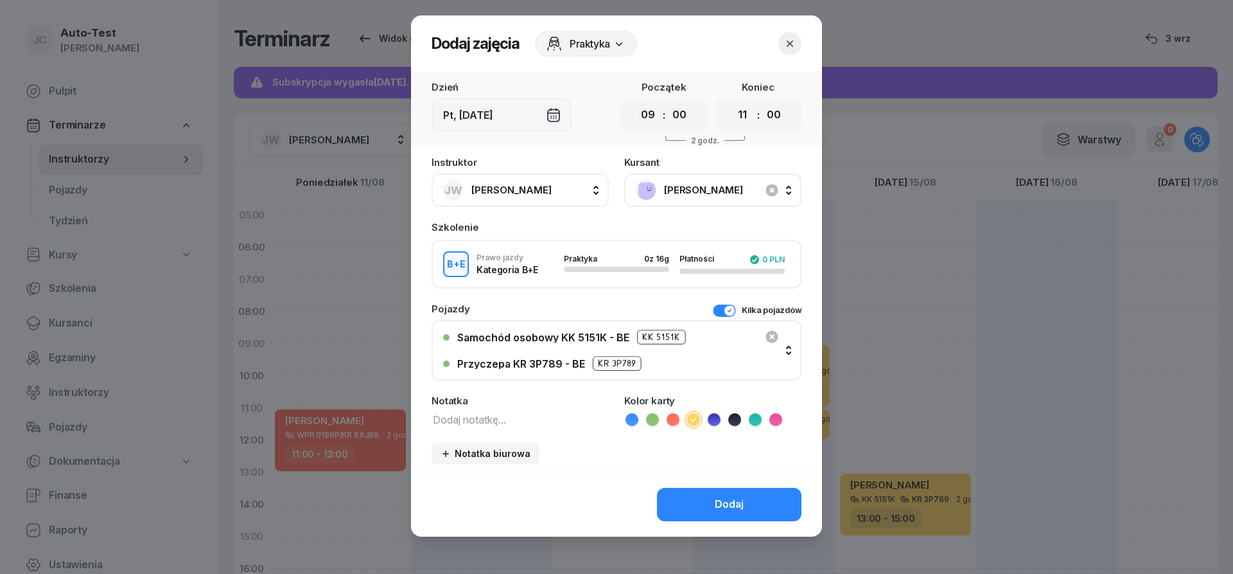
click at [693, 508] on button "Dodaj" at bounding box center [729, 504] width 145 height 33
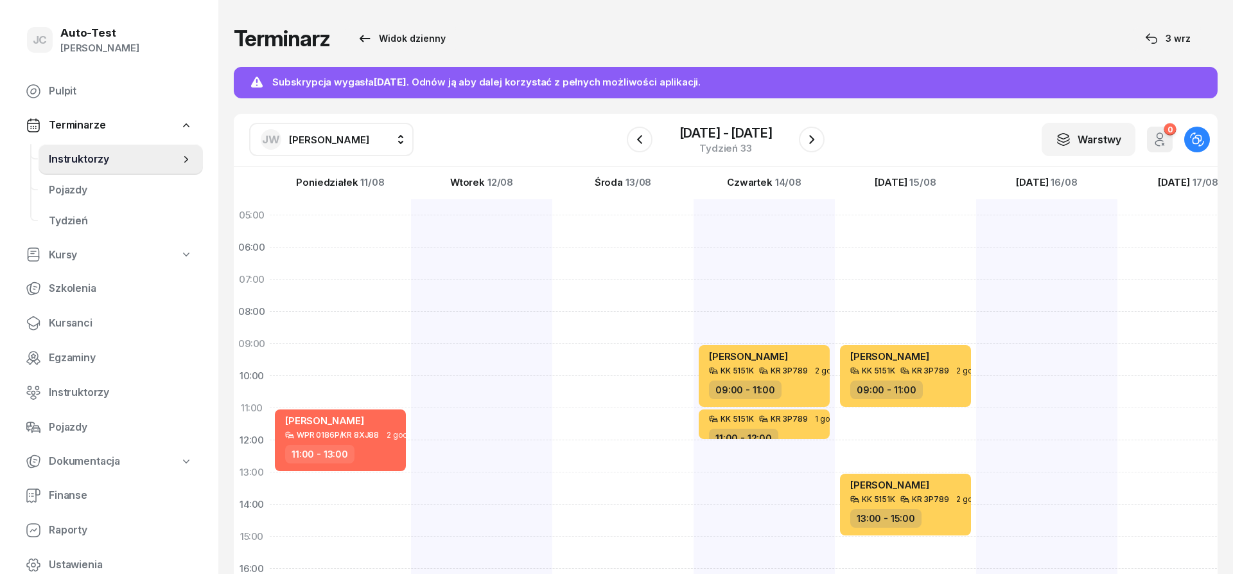
click at [999, 421] on div at bounding box center [1046, 520] width 141 height 642
select select "11"
select select "13"
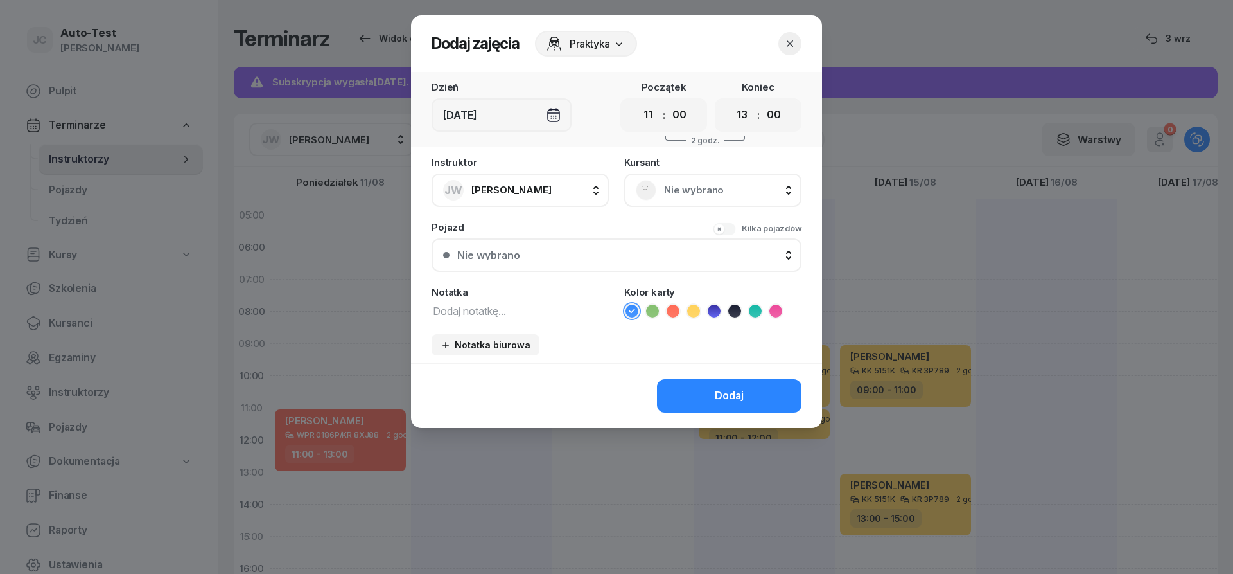
click at [692, 190] on span "Nie wybrano" at bounding box center [727, 190] width 126 height 17
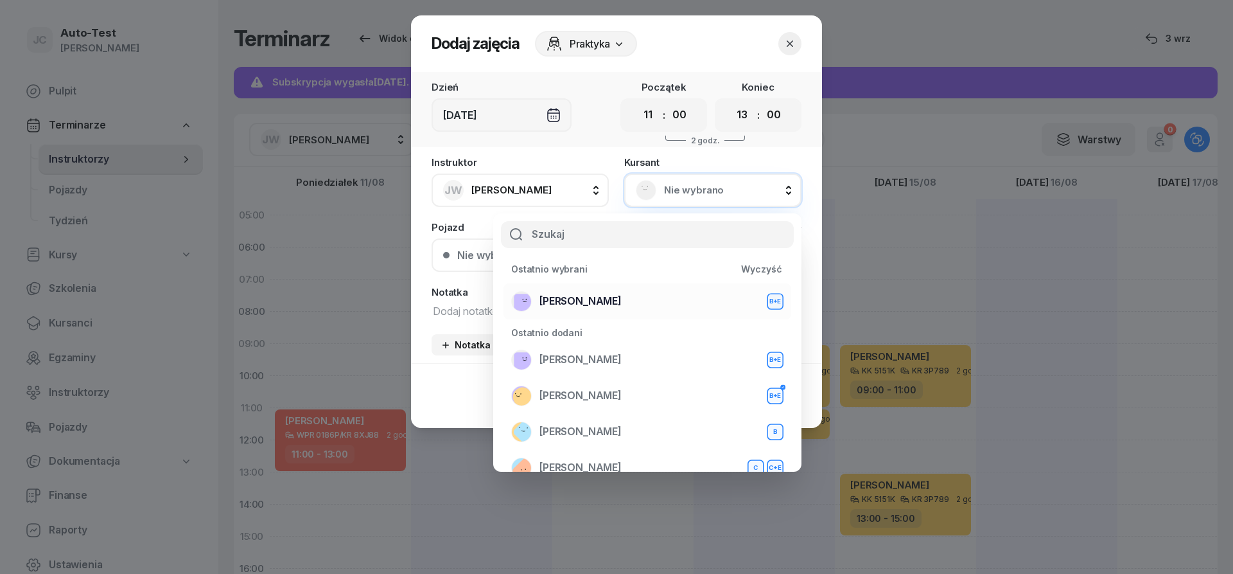
click at [622, 299] on div "[PERSON_NAME] B+E" at bounding box center [647, 301] width 272 height 21
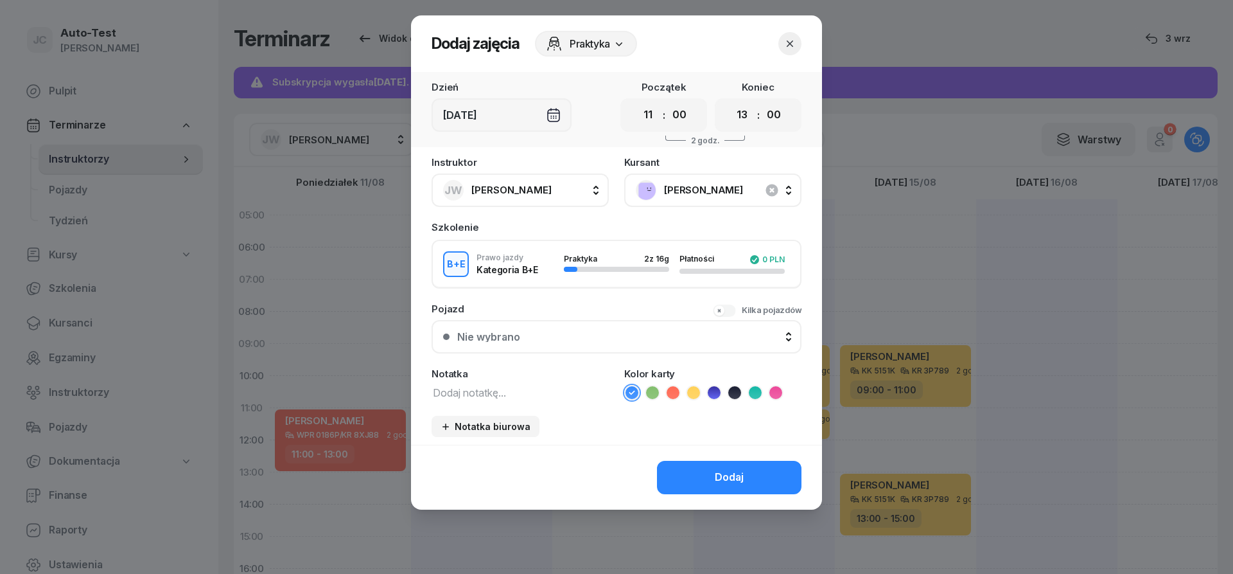
click at [751, 312] on div "Kilka pojazdów" at bounding box center [772, 310] width 60 height 13
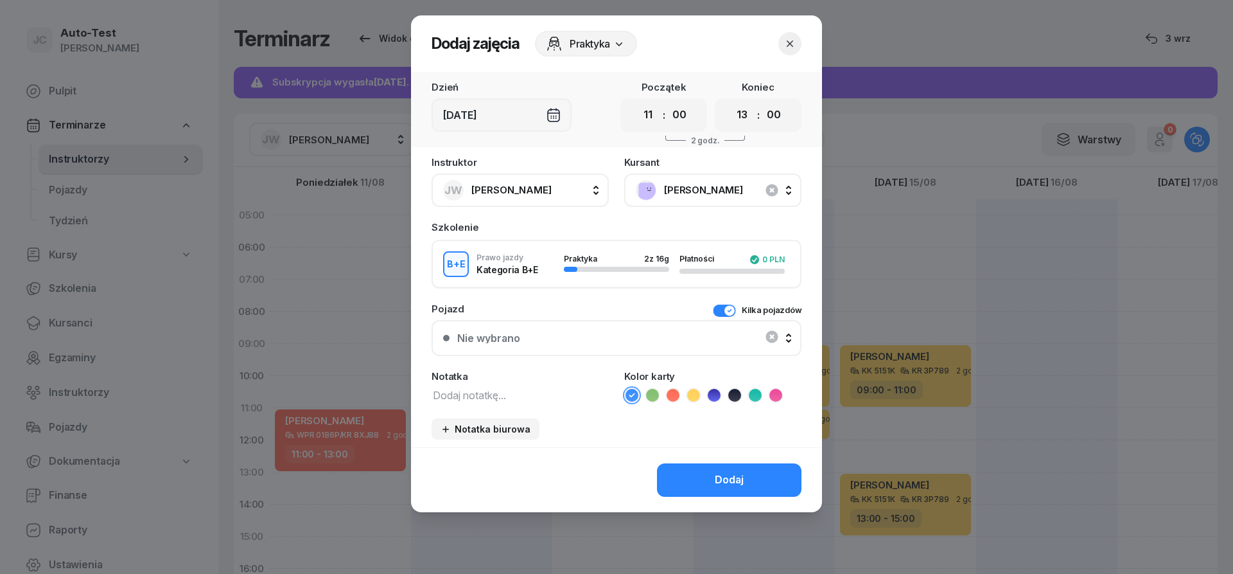
click at [649, 346] on div "Nie wybrano" at bounding box center [616, 338] width 347 height 26
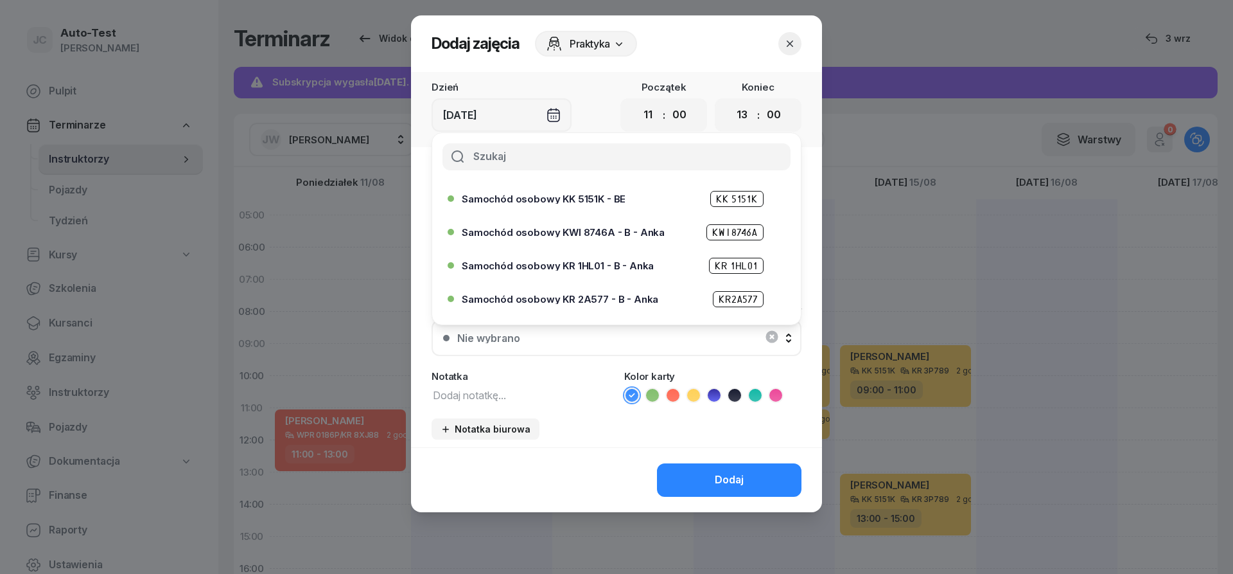
click at [568, 201] on span "Samochód osobowy KK 5151K - BE" at bounding box center [544, 199] width 164 height 10
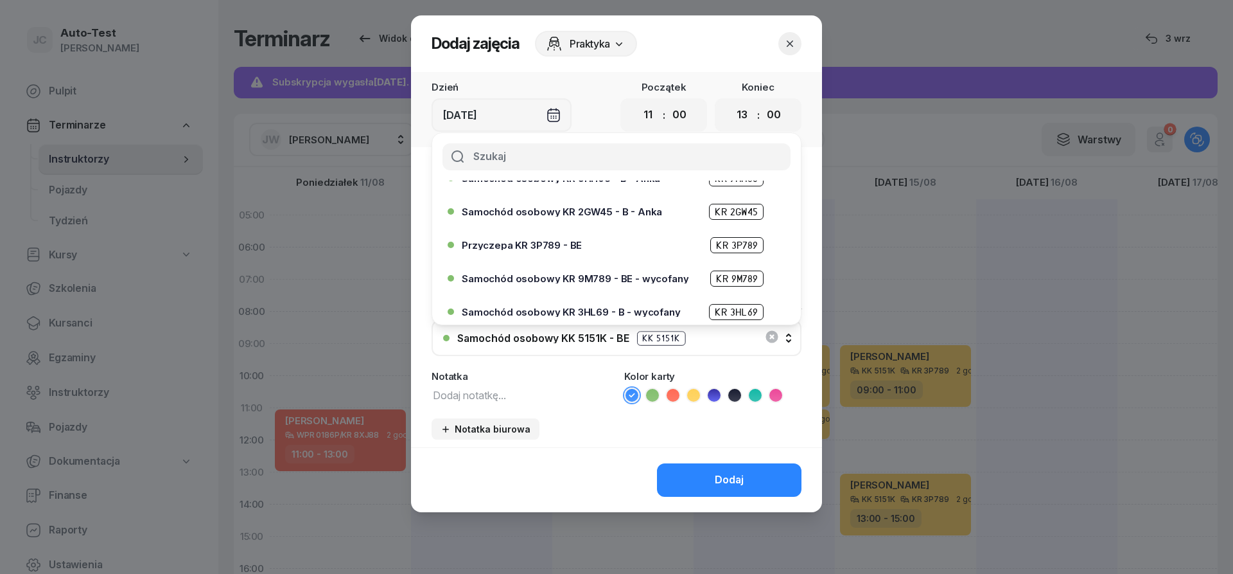
click at [575, 246] on span "Przyczepa KR 3P789 - BE" at bounding box center [522, 245] width 120 height 10
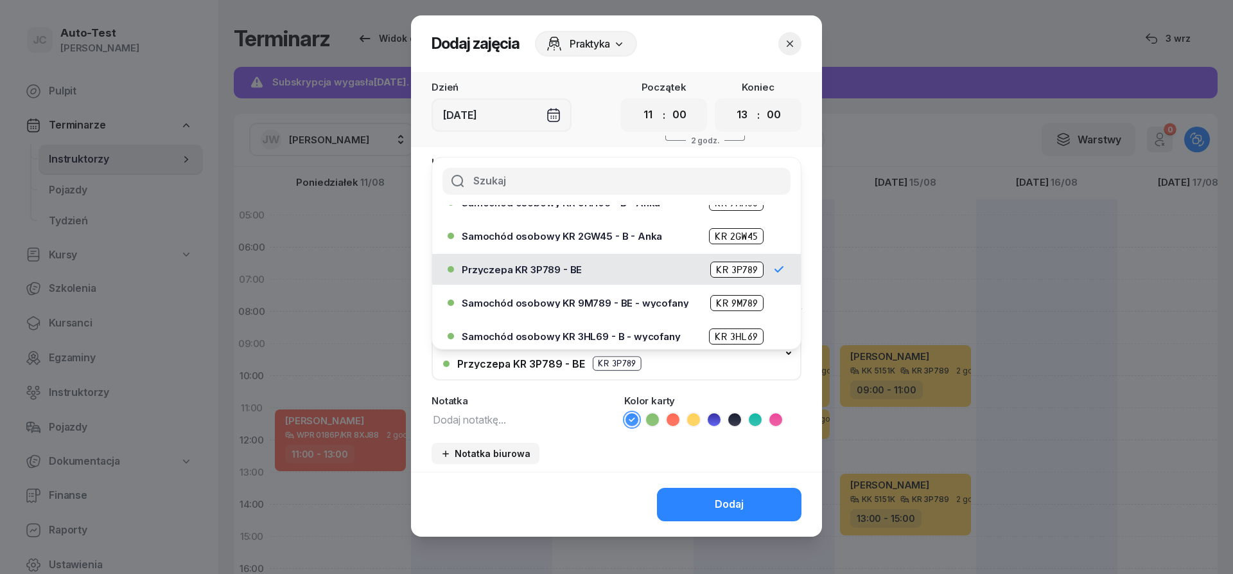
click at [694, 422] on icon at bounding box center [693, 419] width 13 height 13
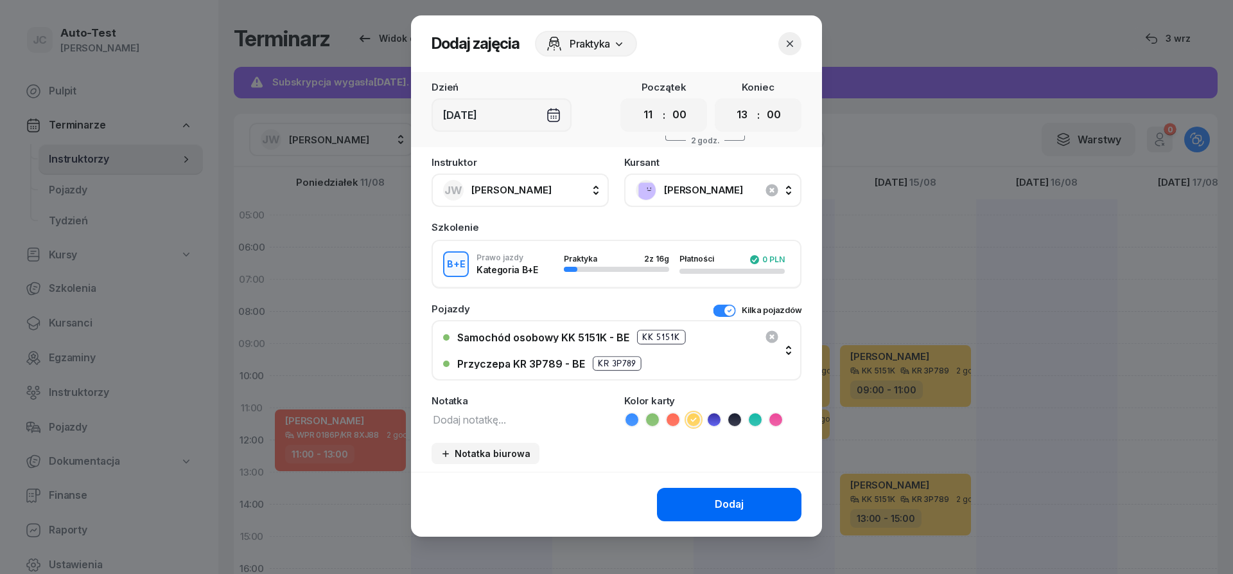
click at [700, 494] on button "Dodaj" at bounding box center [729, 504] width 145 height 33
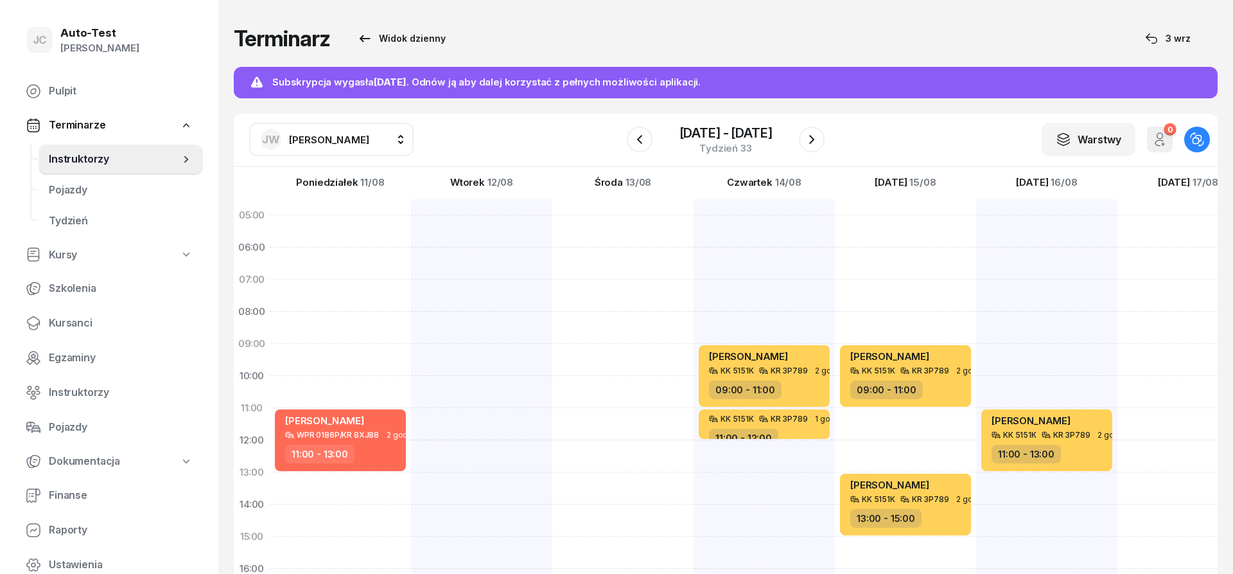
click at [973, 137] on div "[PERSON_NAME] AW [PERSON_NAME] AH [PERSON_NAME] BM [PERSON_NAME] BT [PERSON_NAM…" at bounding box center [726, 140] width 984 height 53
click at [815, 137] on icon "button" at bounding box center [811, 139] width 15 height 15
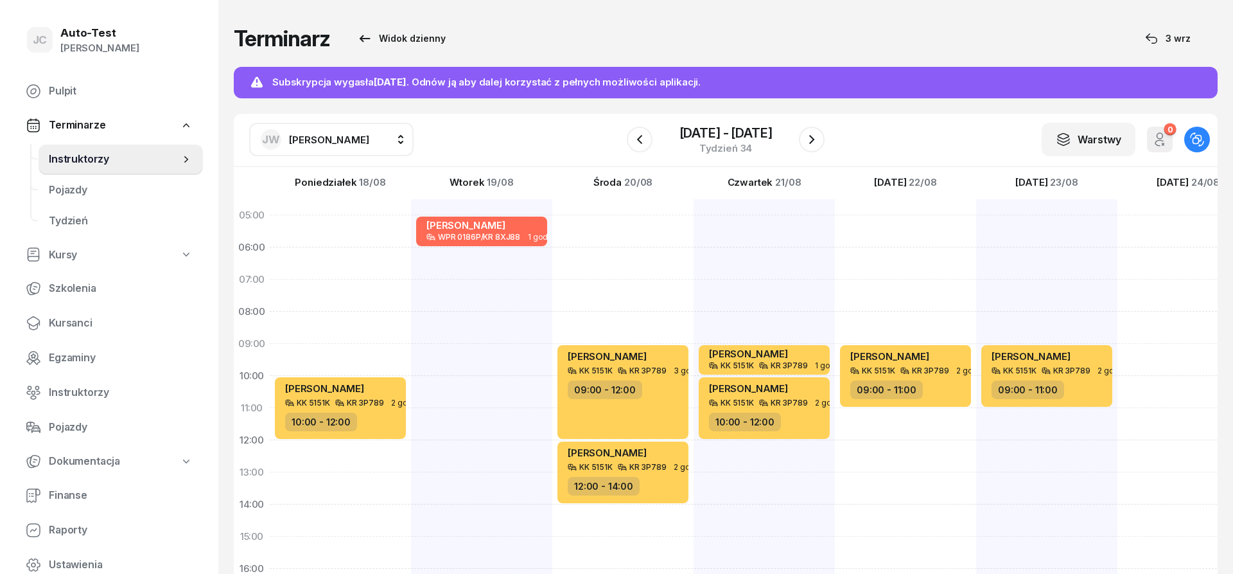
click at [380, 353] on div "[PERSON_NAME] KK 5151K KR 3P789 2 godz. 10:00 - 12:00" at bounding box center [340, 520] width 141 height 642
select select "09"
select select "10"
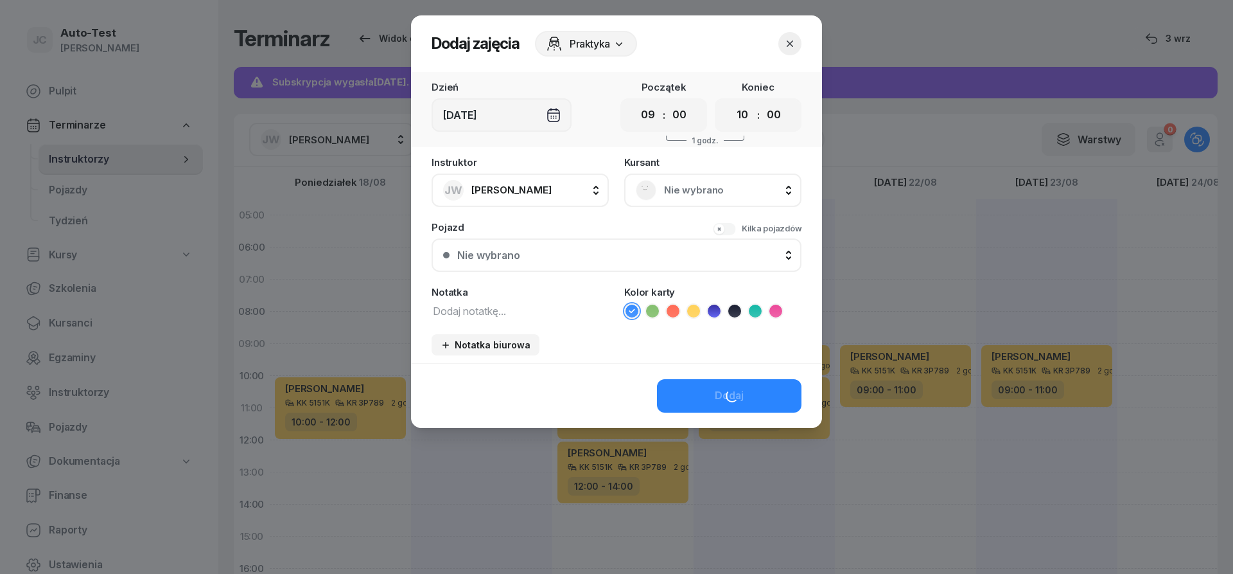
click at [667, 183] on span "Nie wybrano" at bounding box center [727, 190] width 126 height 17
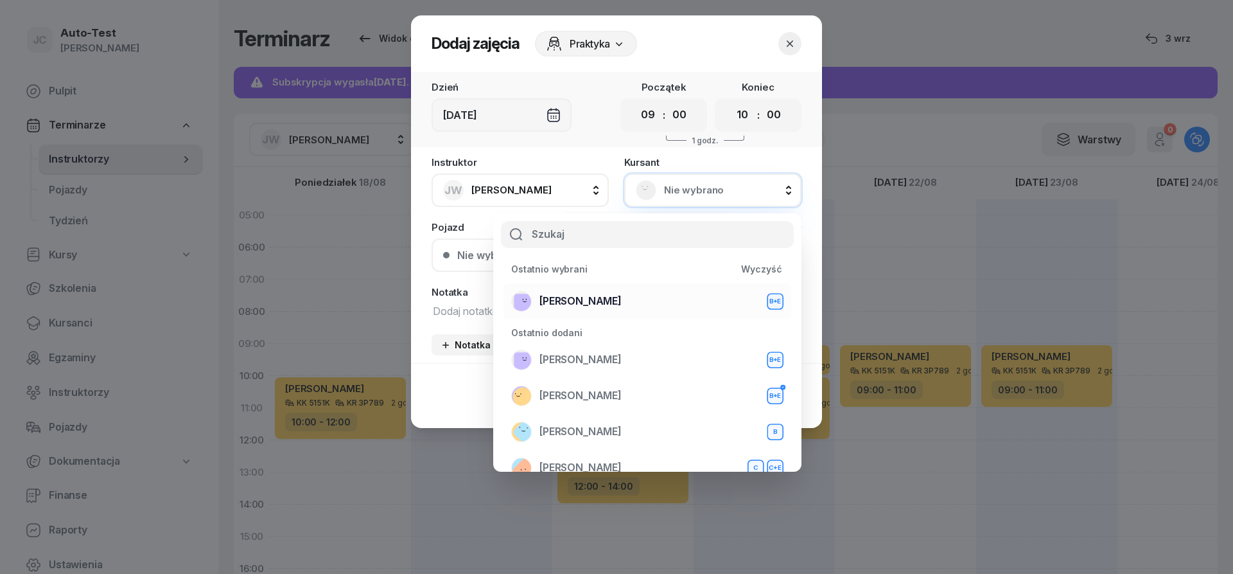
click at [624, 295] on div "[PERSON_NAME] B+E" at bounding box center [647, 301] width 272 height 21
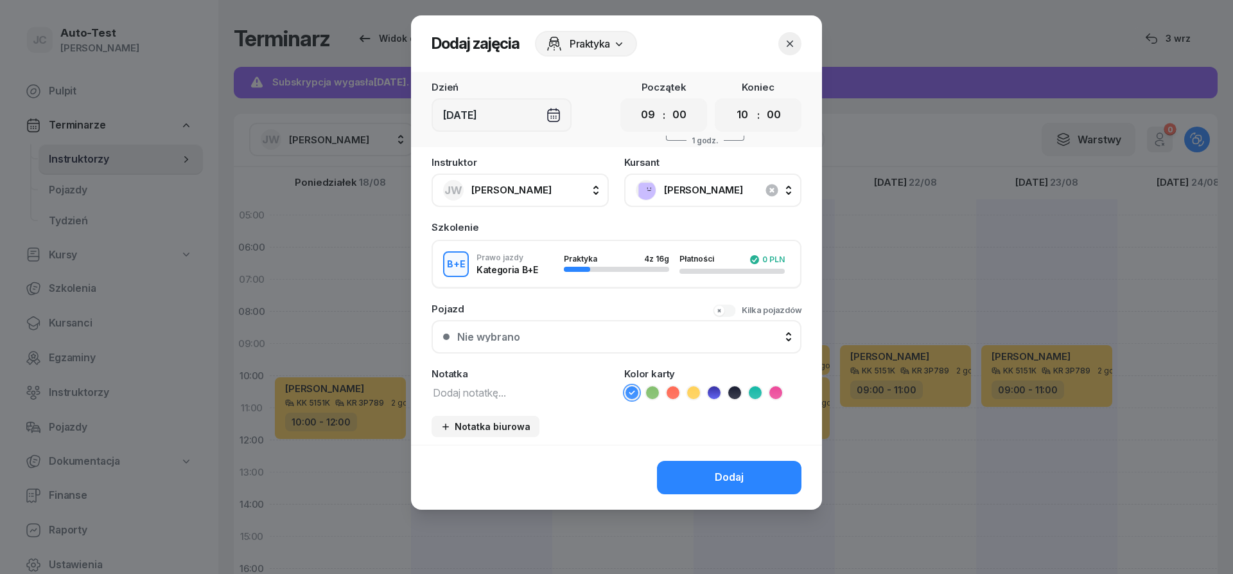
click at [624, 333] on div "Nie wybrano" at bounding box center [623, 336] width 333 height 10
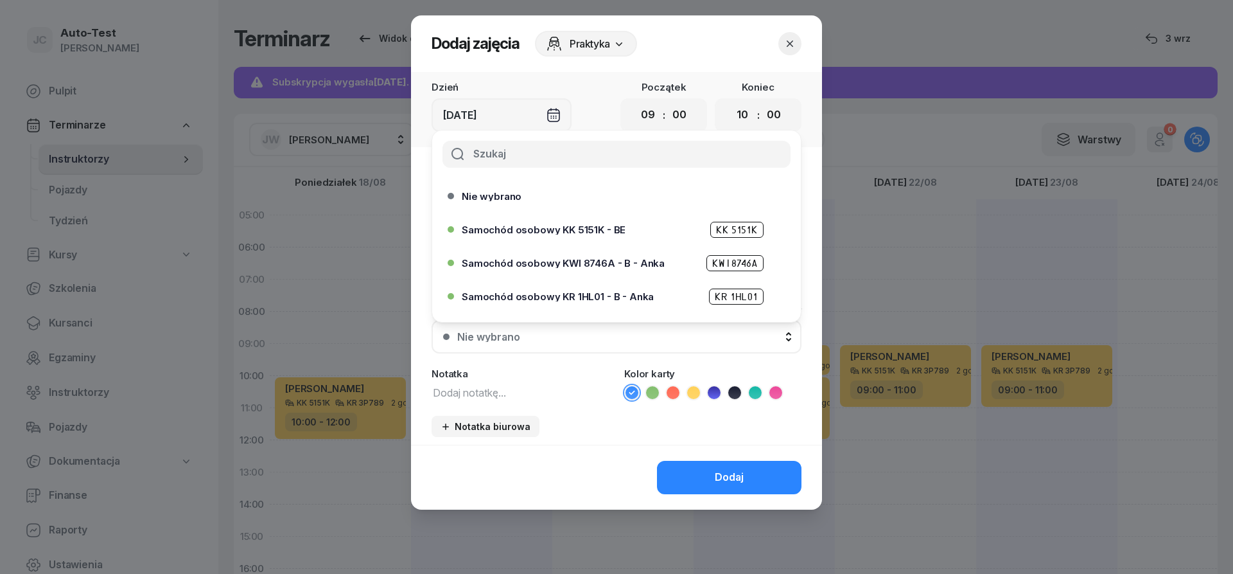
click at [599, 225] on span "Samochód osobowy KK 5151K - BE" at bounding box center [544, 230] width 164 height 10
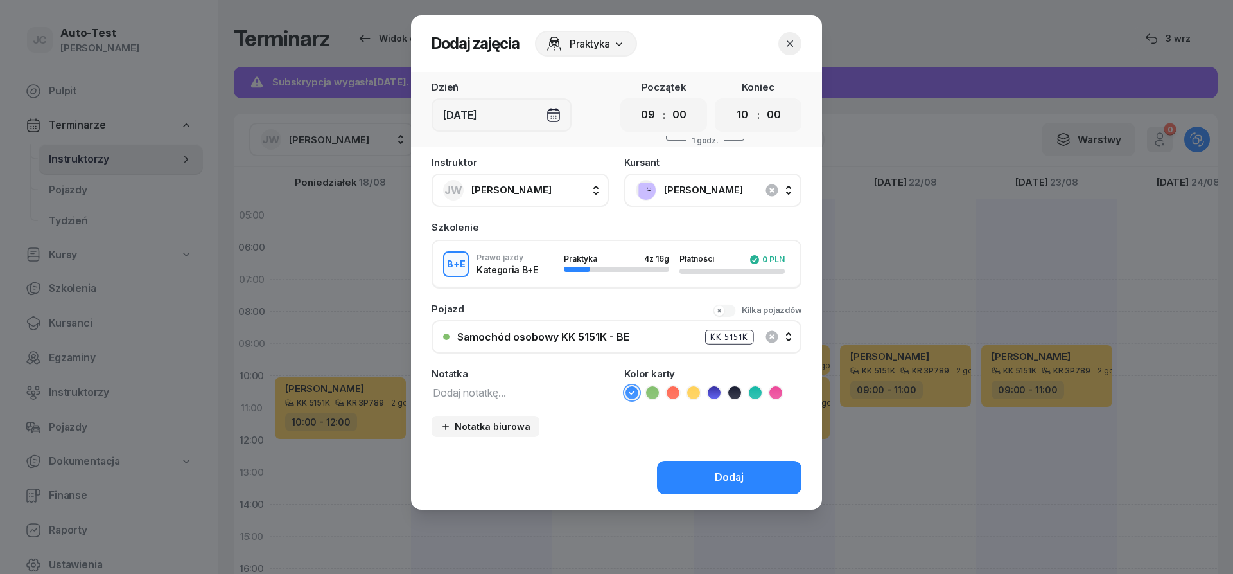
click at [737, 306] on button "Kilka pojazdów" at bounding box center [757, 310] width 89 height 13
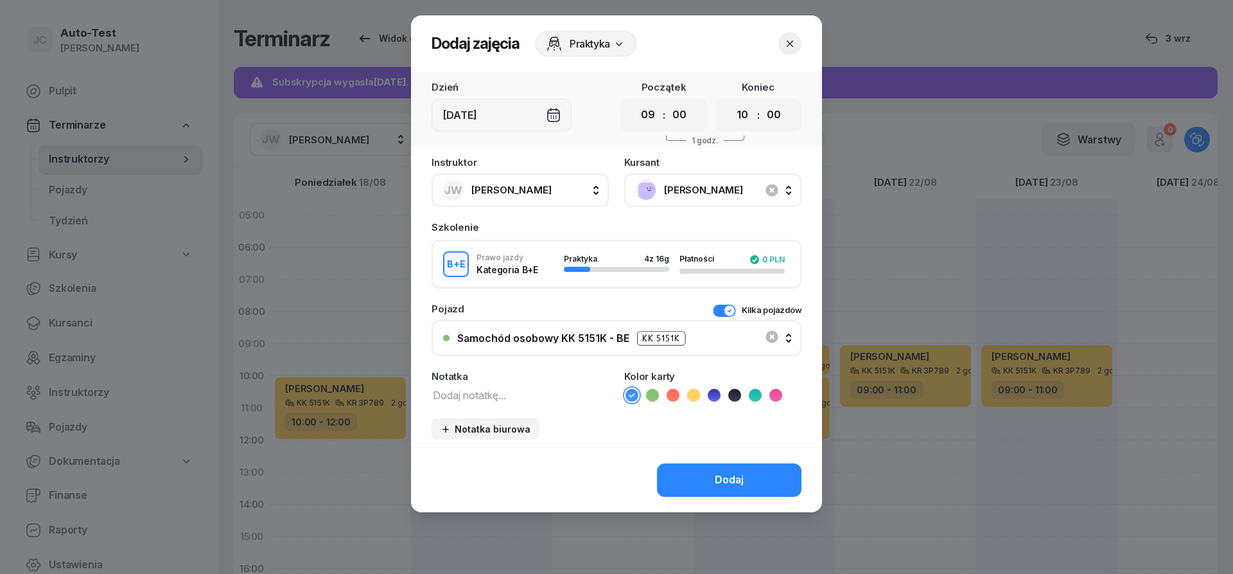
click at [589, 336] on div "Samochód osobowy KK 5151K - BE" at bounding box center [543, 338] width 172 height 10
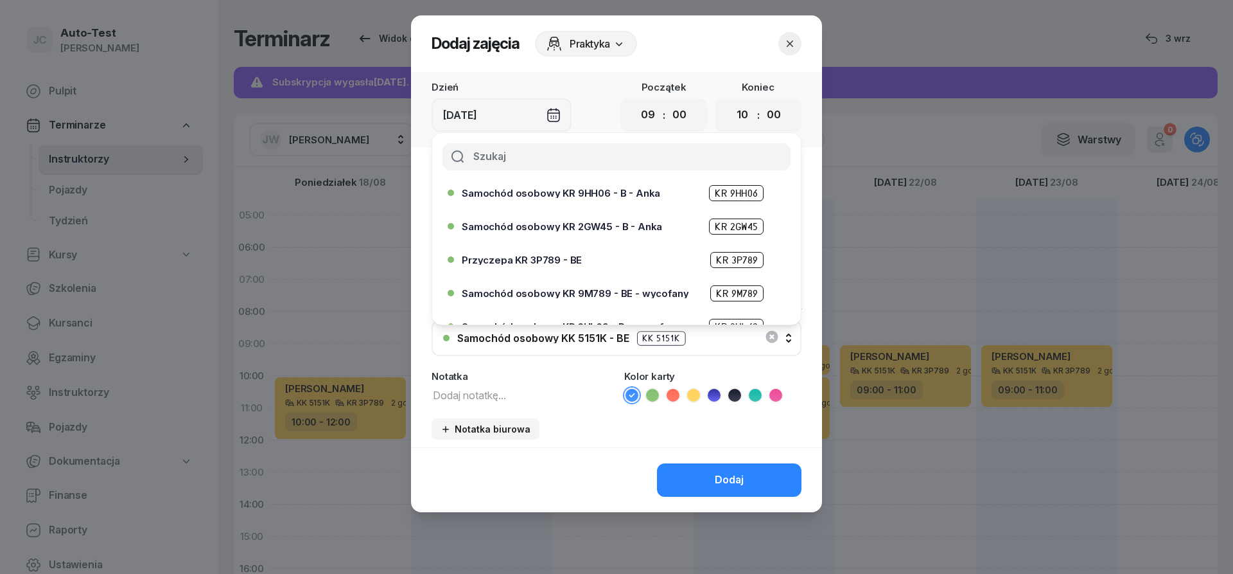
scroll to position [154, 0]
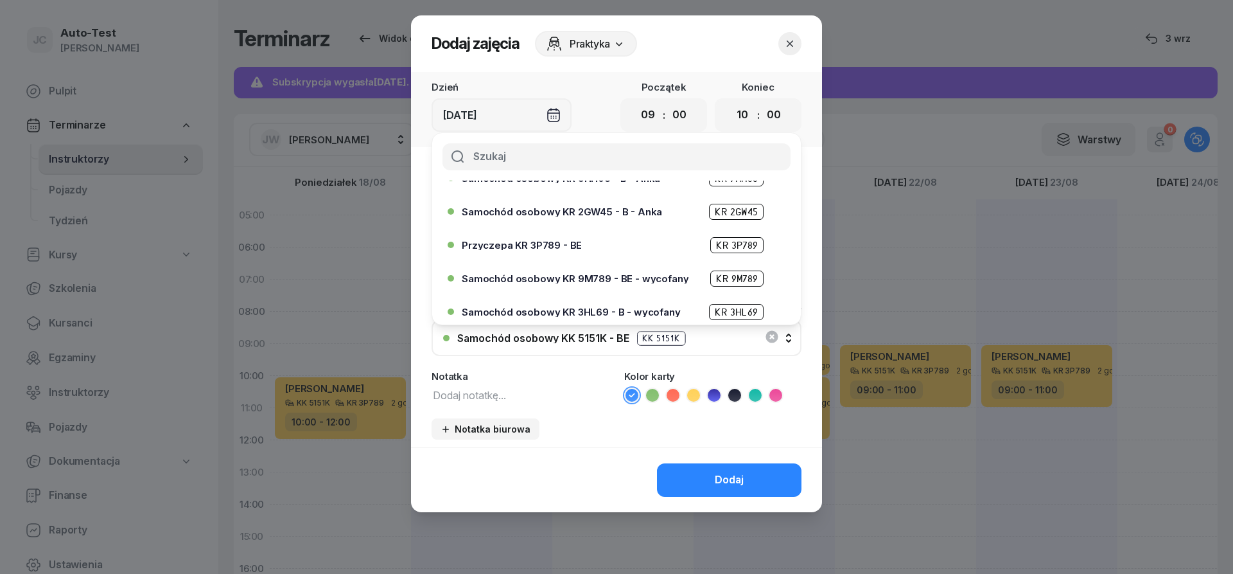
click at [581, 241] on div "Przyczepa KR 3P789 - BE KR 3P789" at bounding box center [620, 245] width 316 height 16
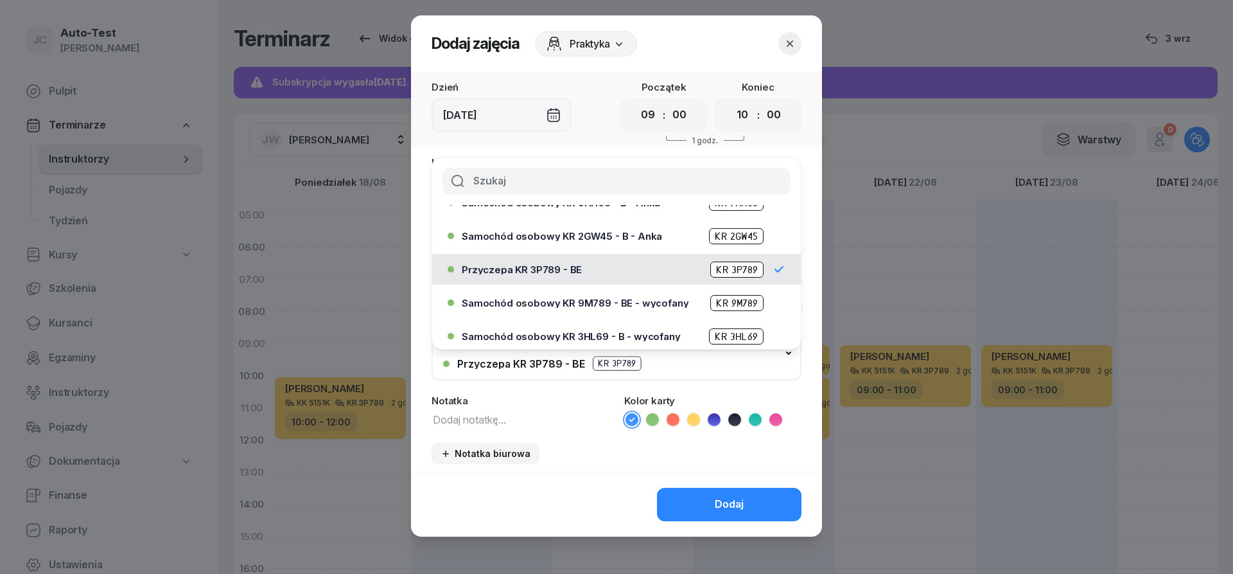
click at [693, 421] on icon at bounding box center [694, 419] width 6 height 4
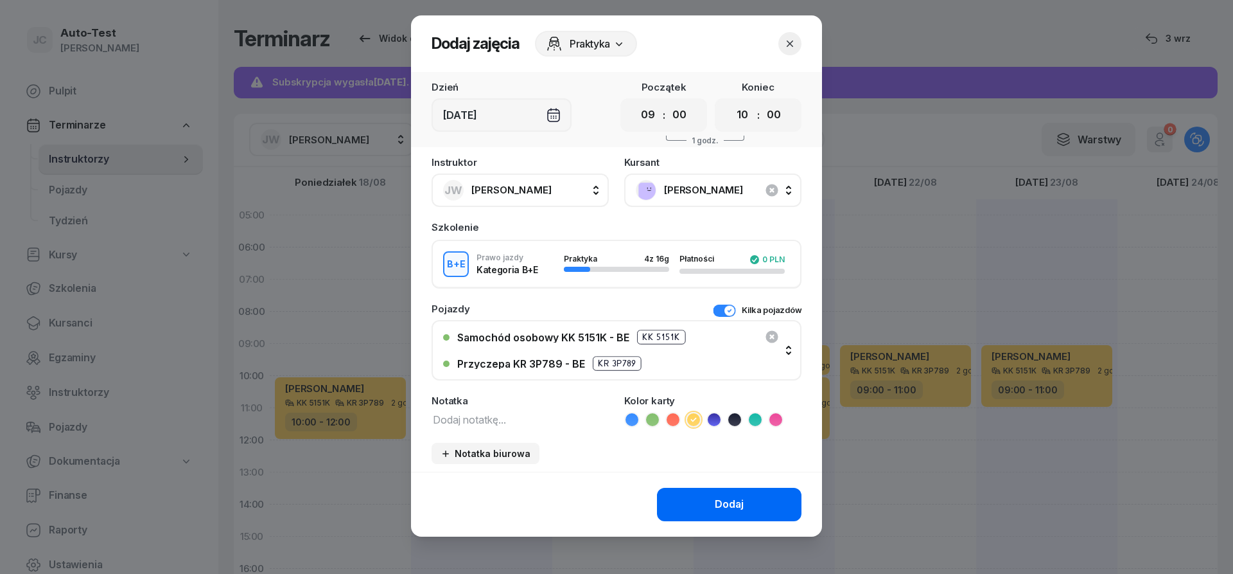
click at [707, 509] on button "Dodaj" at bounding box center [729, 504] width 145 height 33
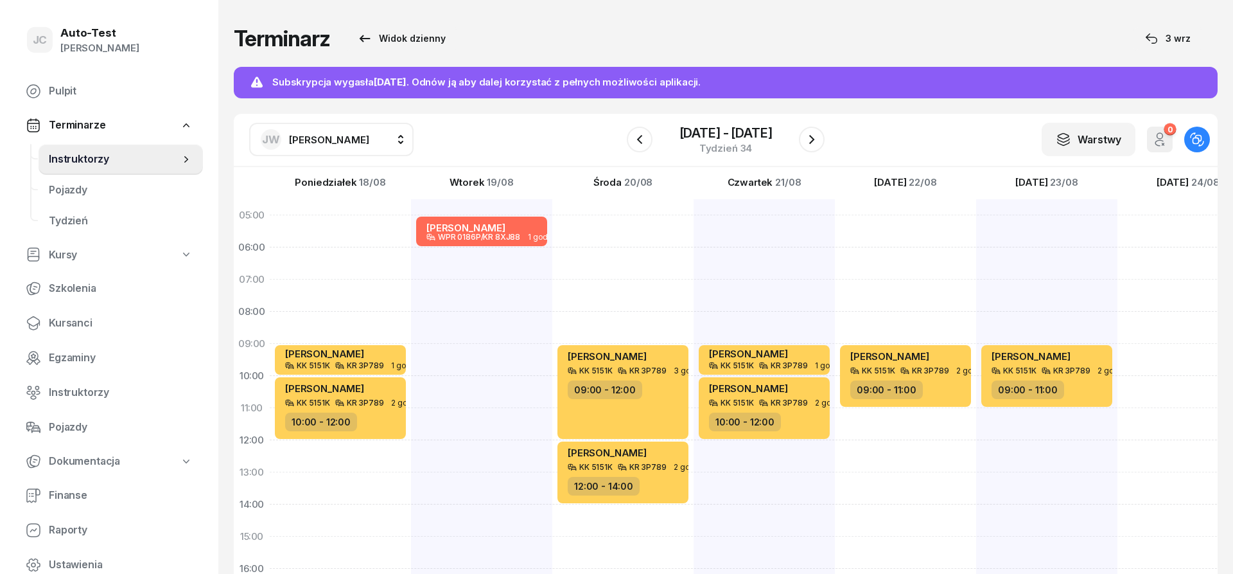
click at [461, 471] on div "[PERSON_NAME] WPR 0186P/KR 8XJ88 1 godz. 05:00 - 06:00" at bounding box center [481, 520] width 141 height 642
select select "12"
select select "14"
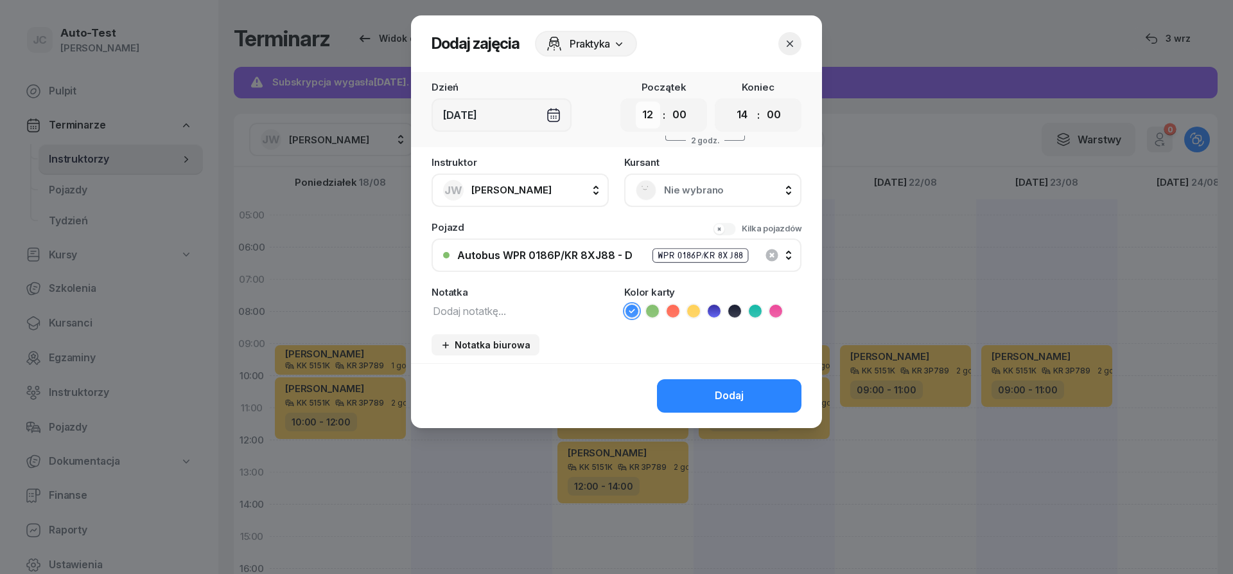
click at [636, 101] on select "00 01 02 03 04 05 06 07 08 09 10 11 12 13 14 15 16 17 18 19 20 21 22 23" at bounding box center [648, 114] width 24 height 27
select select "13"
click option "13" at bounding box center [0, 0] width 0 height 0
click at [730, 101] on select "00 01 02 03 04 05 06 07 08 09 10 11 12 13 14 15 16 17 18 19 20 21 22 23" at bounding box center [742, 114] width 24 height 27
select select "15"
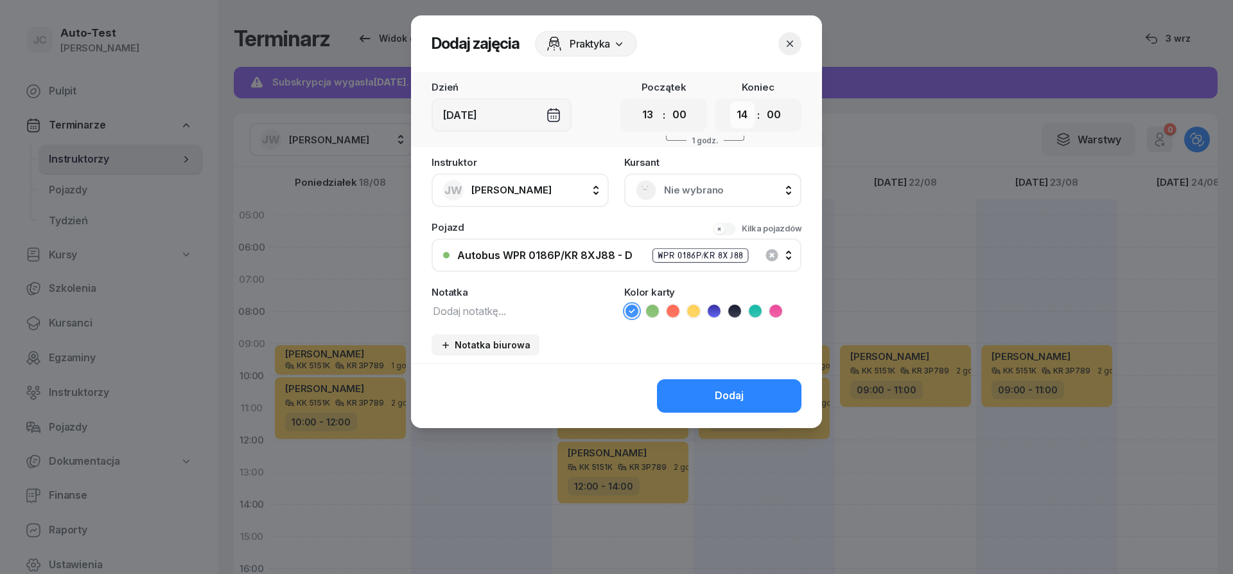
click option "15" at bounding box center [0, 0] width 0 height 0
click at [664, 193] on span "Nie wybrano" at bounding box center [727, 190] width 126 height 17
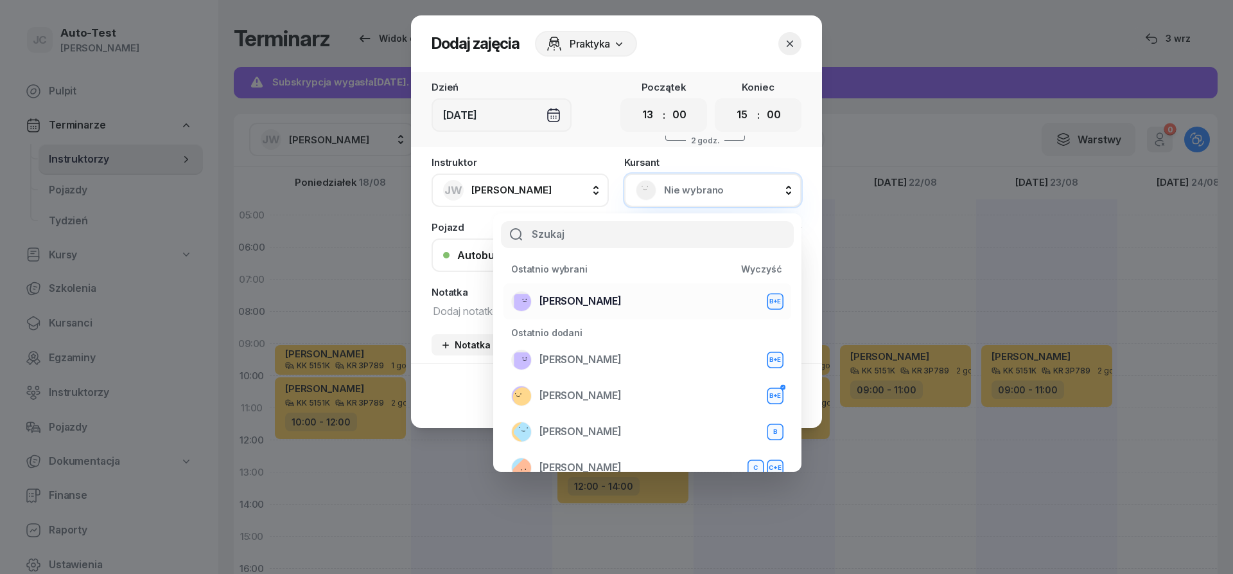
click at [637, 299] on div "[PERSON_NAME] B+E" at bounding box center [647, 301] width 272 height 21
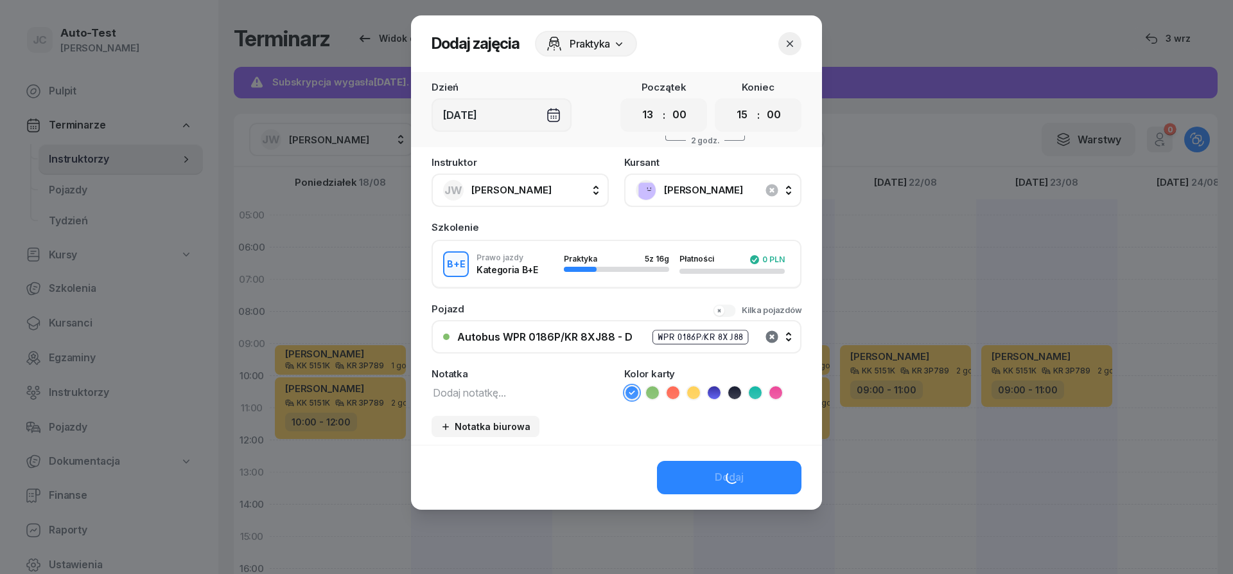
click at [768, 331] on icon "button" at bounding box center [771, 336] width 15 height 15
click at [730, 313] on button "Kilka pojazdów" at bounding box center [757, 310] width 89 height 13
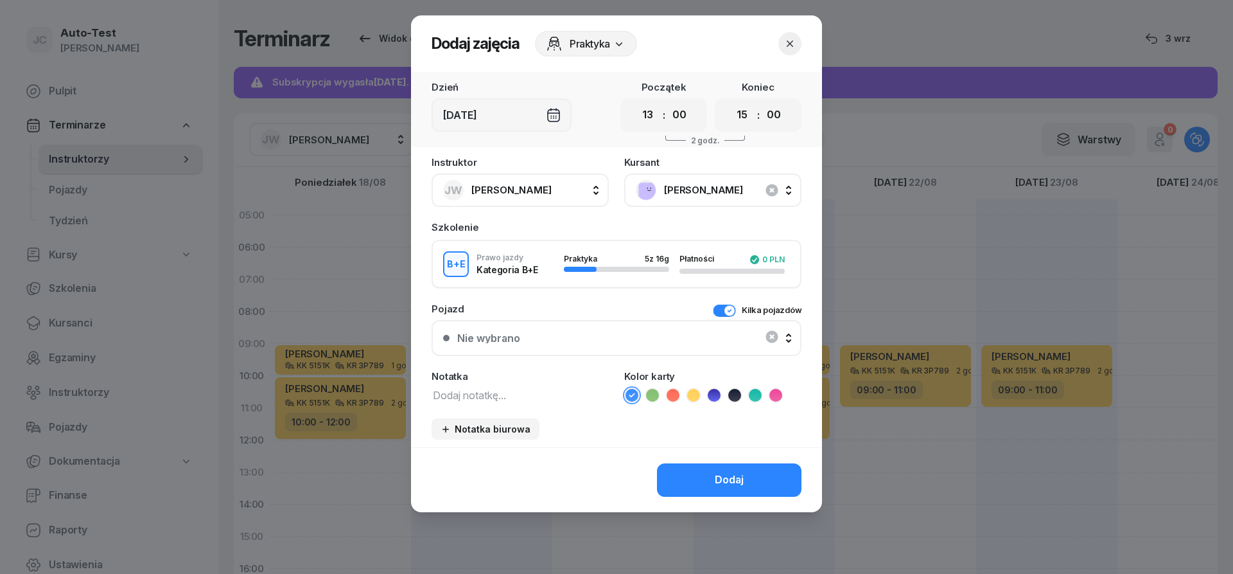
click at [697, 328] on div "Nie wybrano" at bounding box center [616, 338] width 347 height 26
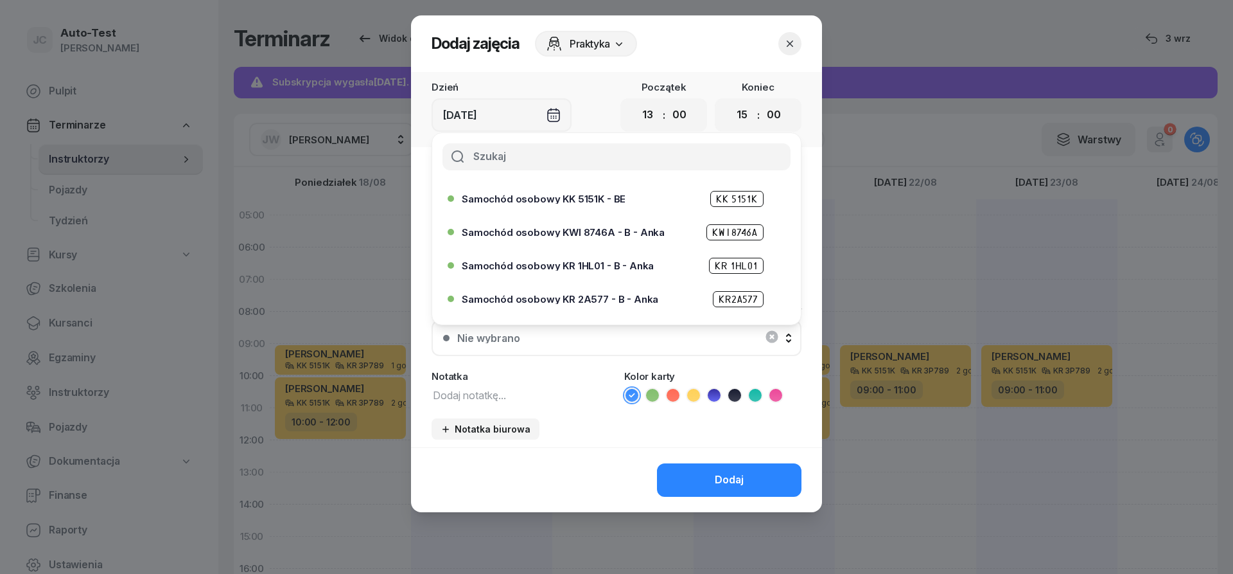
click at [590, 192] on div "Samochód osobowy KK 5151K - BE KK 5151K" at bounding box center [620, 199] width 316 height 16
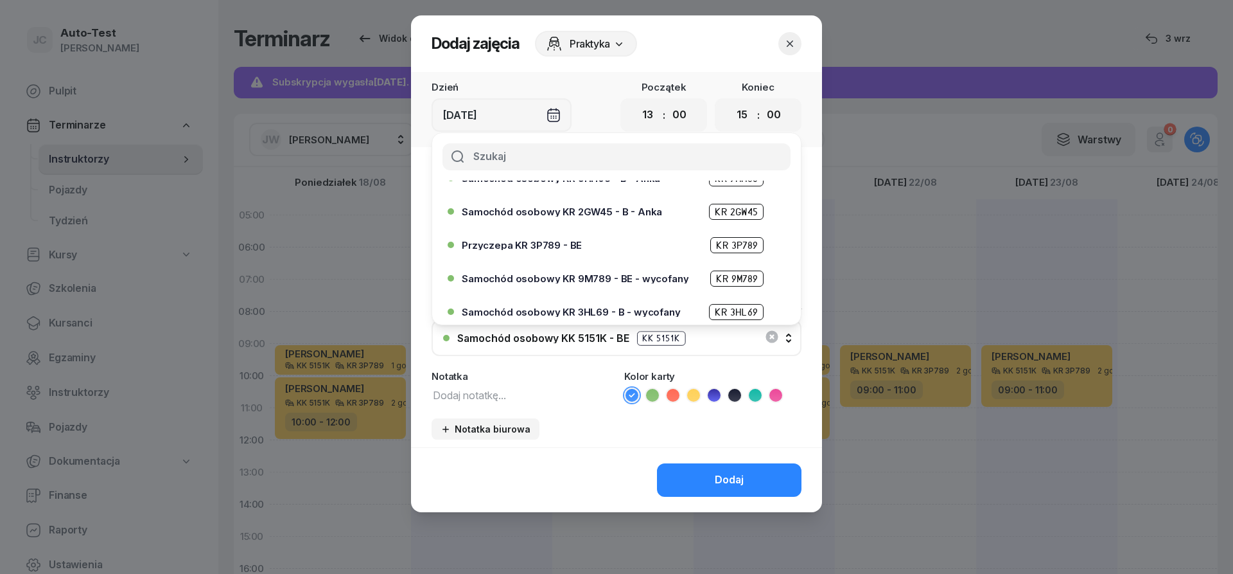
click at [572, 246] on span "Przyczepa KR 3P789 - BE" at bounding box center [522, 245] width 120 height 10
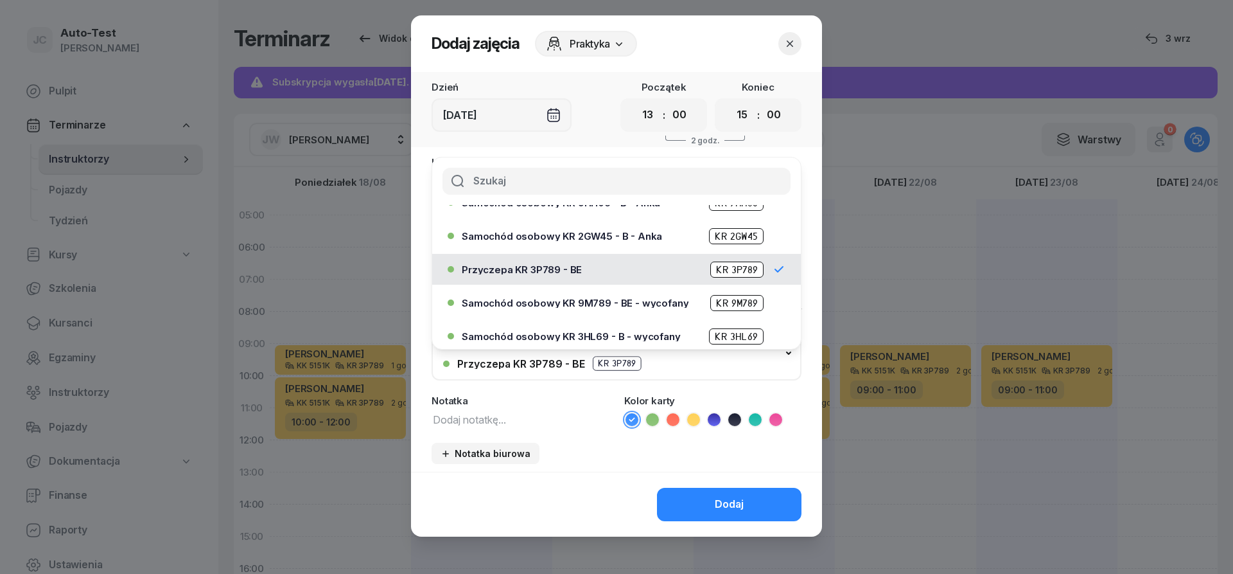
click at [689, 422] on icon at bounding box center [693, 419] width 13 height 13
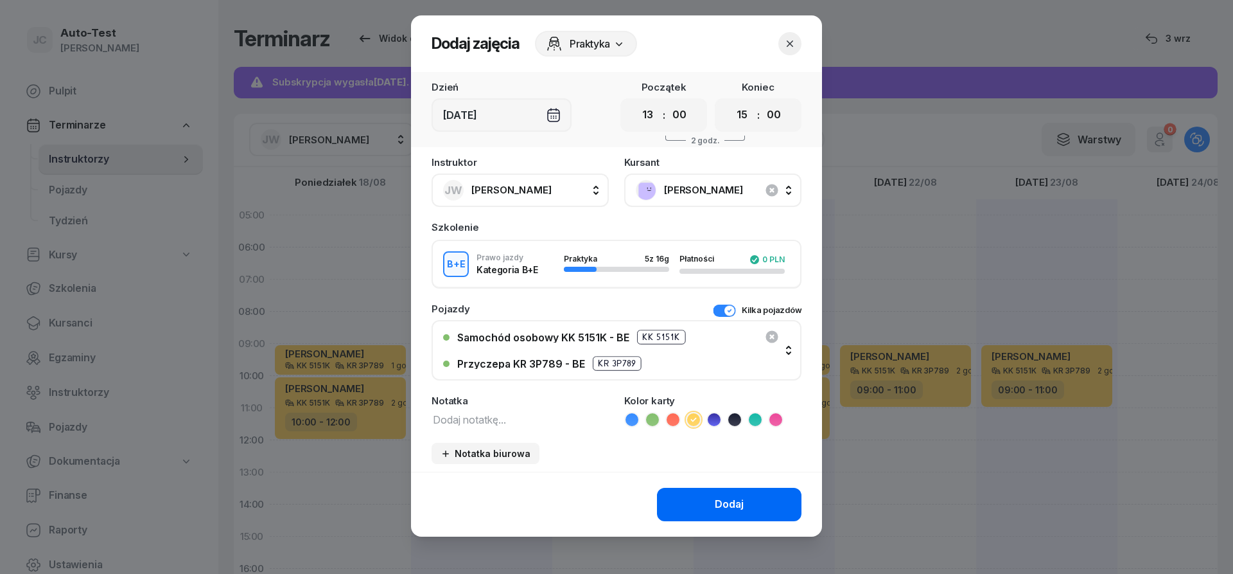
click at [696, 509] on button "Dodaj" at bounding box center [729, 504] width 145 height 33
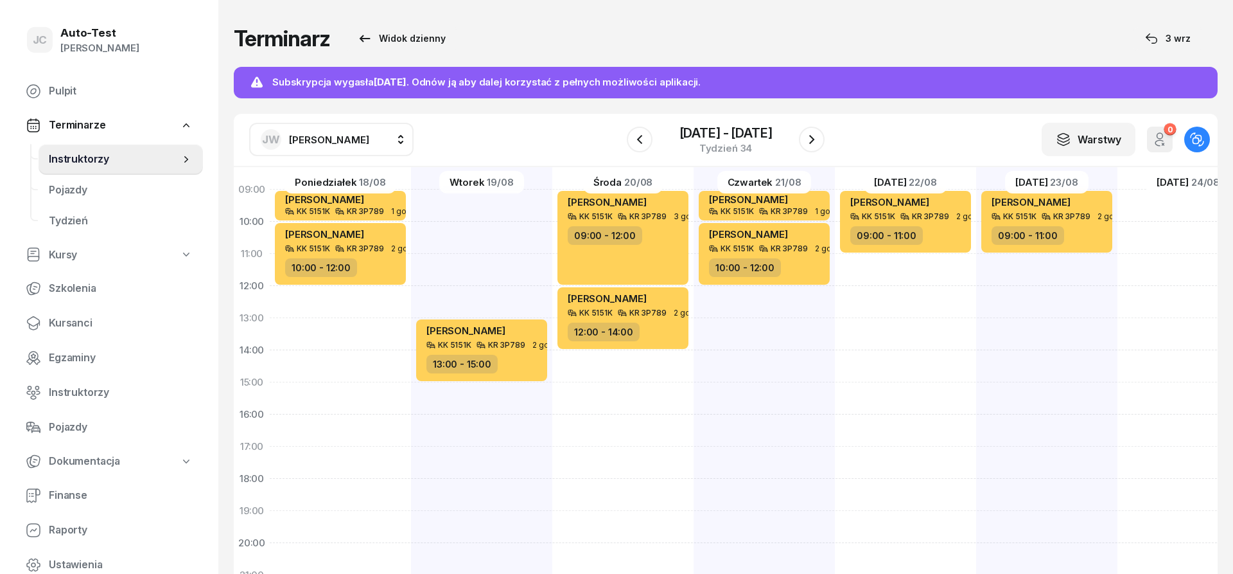
click at [894, 322] on div "[PERSON_NAME] KK 5151K KR 3P789 2 godz. 09:00 - 11:00" at bounding box center [905, 366] width 141 height 642
select select "13"
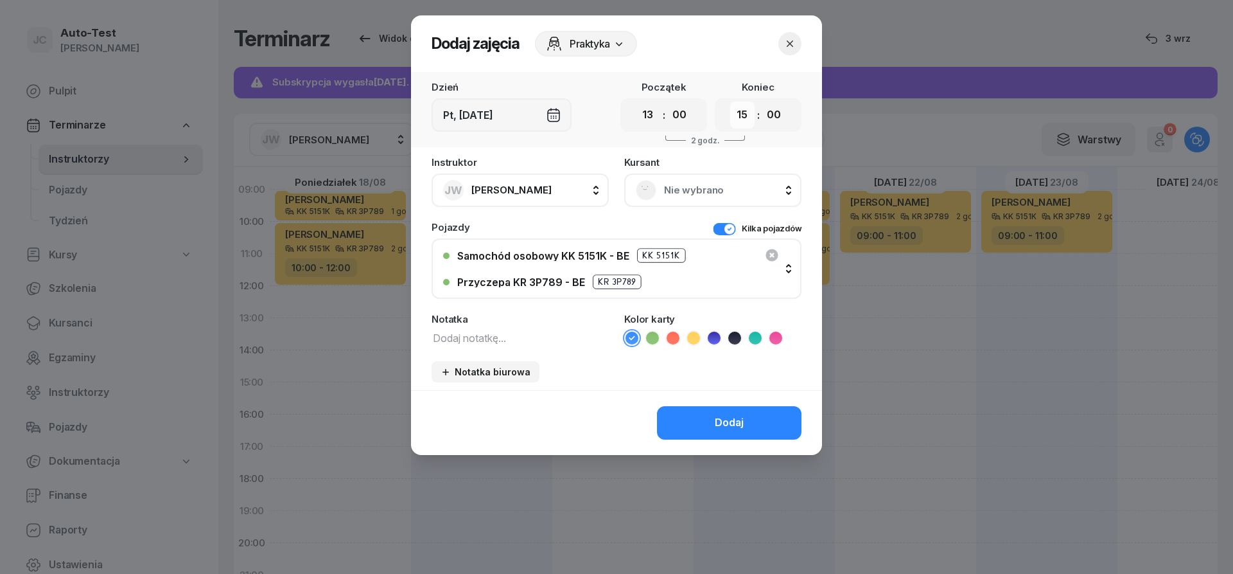
click at [730, 101] on select "00 01 02 03 04 05 06 07 08 09 10 11 12 13 14 15 16 17 18 19 20 21 22 23" at bounding box center [742, 114] width 24 height 27
select select "16"
click option "16" at bounding box center [0, 0] width 0 height 0
click at [707, 185] on span "Nie wybrano" at bounding box center [727, 190] width 126 height 17
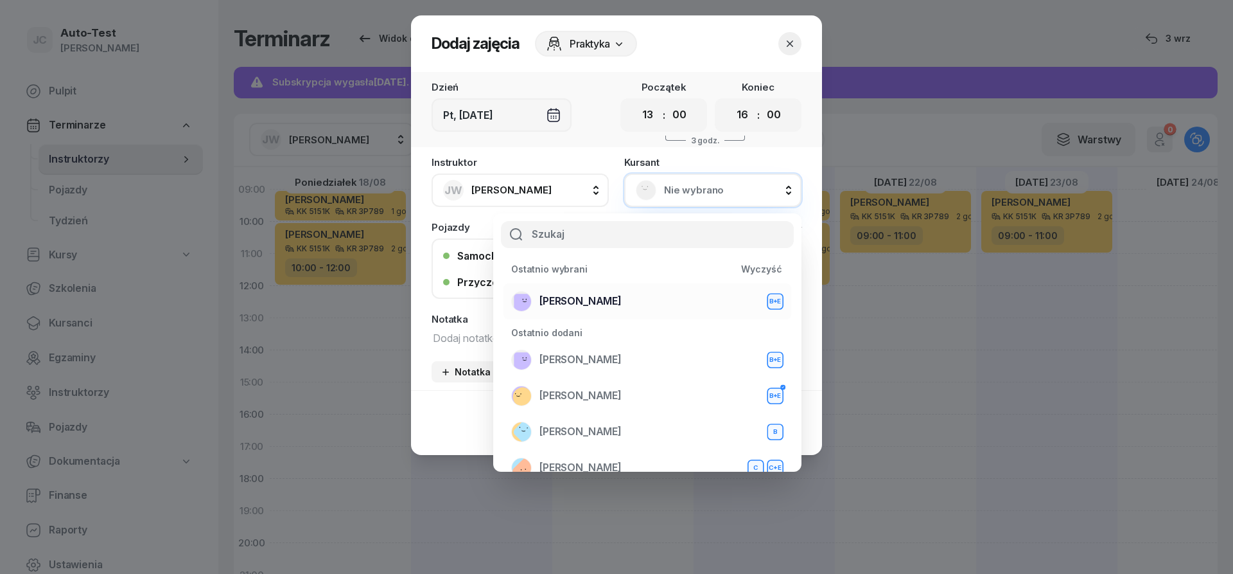
click at [638, 298] on div "[PERSON_NAME] B+E" at bounding box center [647, 301] width 272 height 21
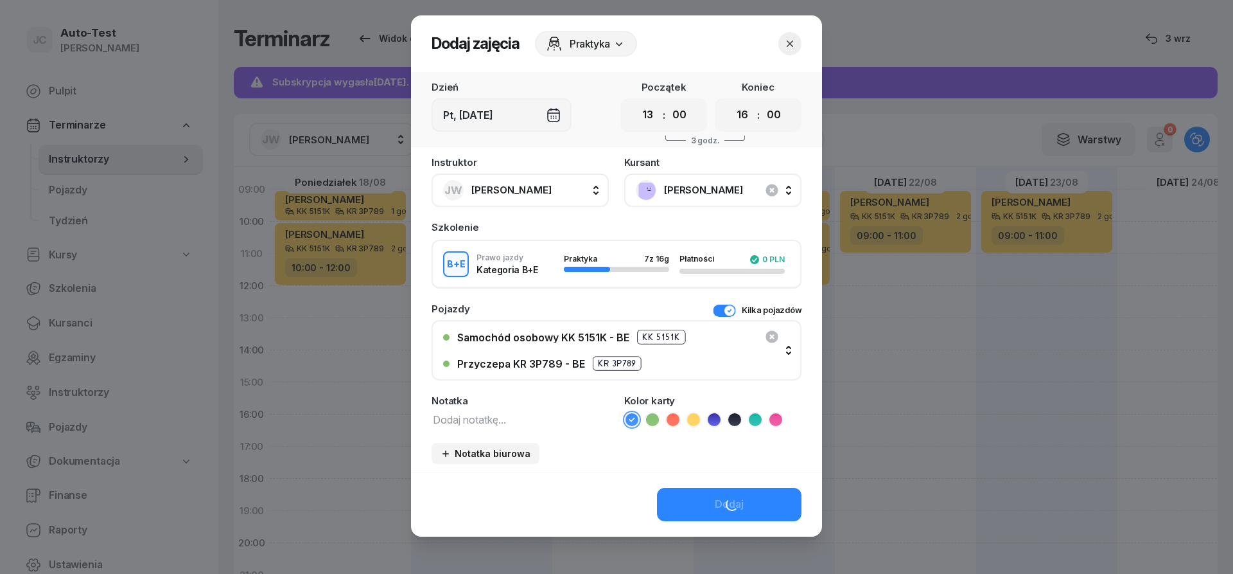
click at [693, 422] on icon at bounding box center [693, 419] width 13 height 13
click at [725, 504] on div "Dodaj" at bounding box center [729, 504] width 29 height 17
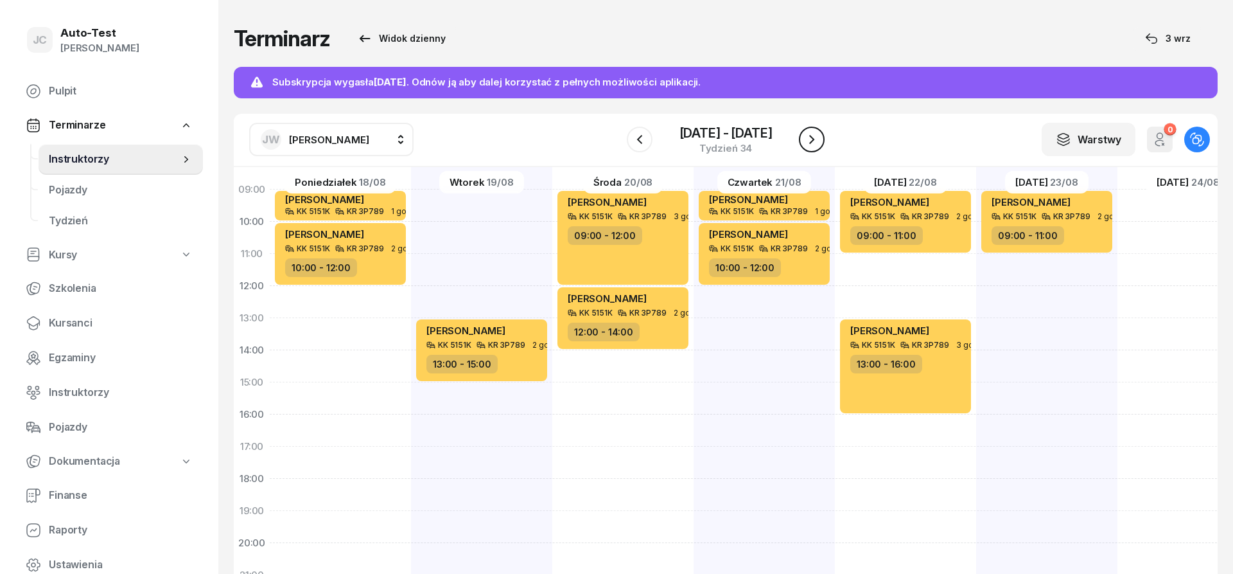
click at [815, 140] on icon "button" at bounding box center [811, 139] width 15 height 15
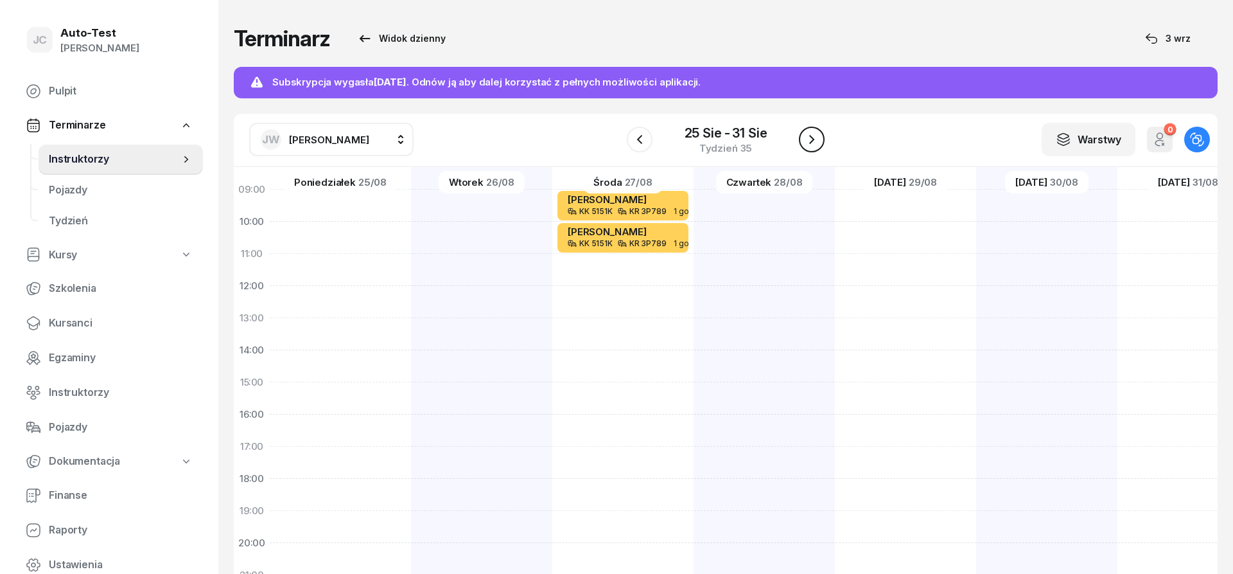
click at [815, 140] on icon "button" at bounding box center [811, 139] width 15 height 15
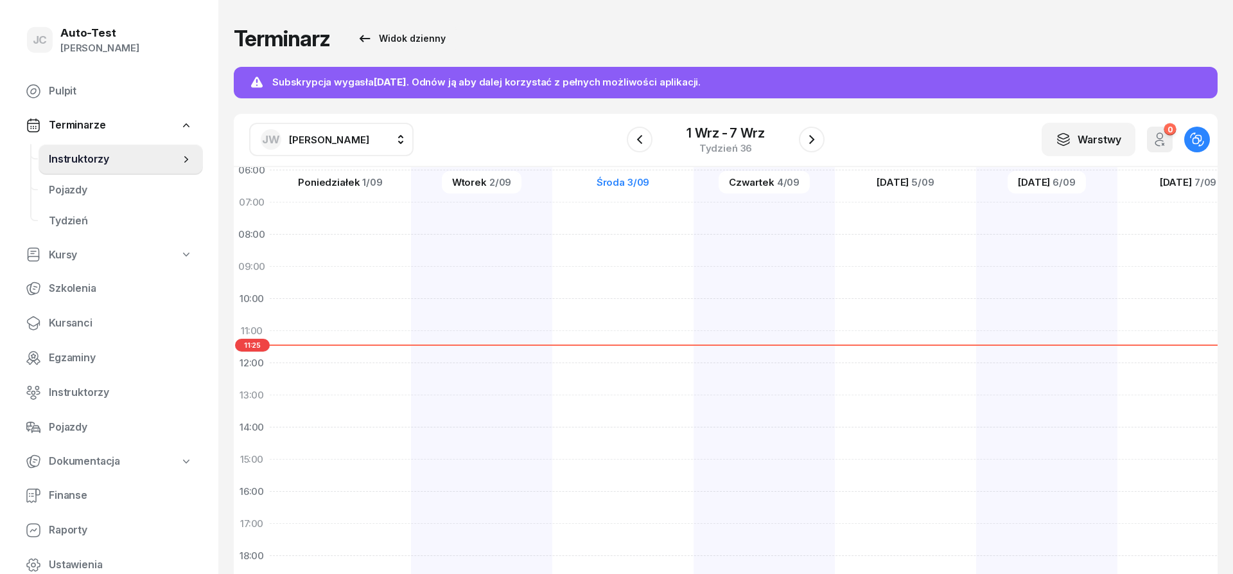
click at [363, 276] on div at bounding box center [340, 443] width 141 height 642
select select "09"
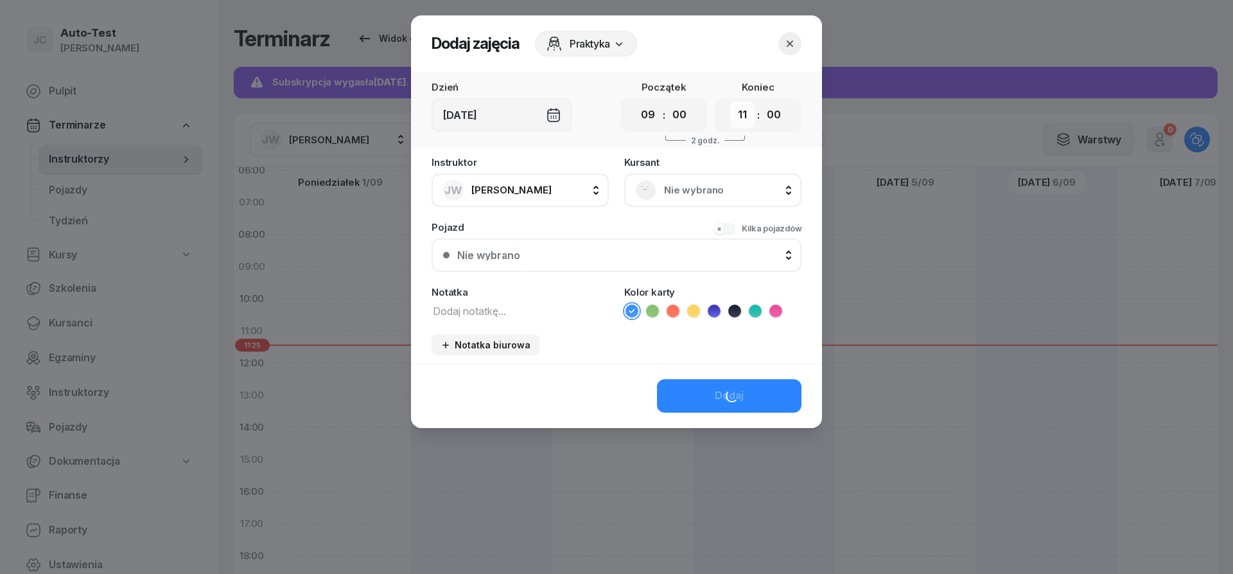
click at [730, 101] on select "00 01 02 03 04 05 06 07 08 09 10 11 12 13 14 15 16 17 18 19 20 21 22 23" at bounding box center [742, 114] width 24 height 27
select select "12"
click option "12" at bounding box center [0, 0] width 0 height 0
click at [669, 199] on div "Nie wybrano" at bounding box center [713, 190] width 154 height 21
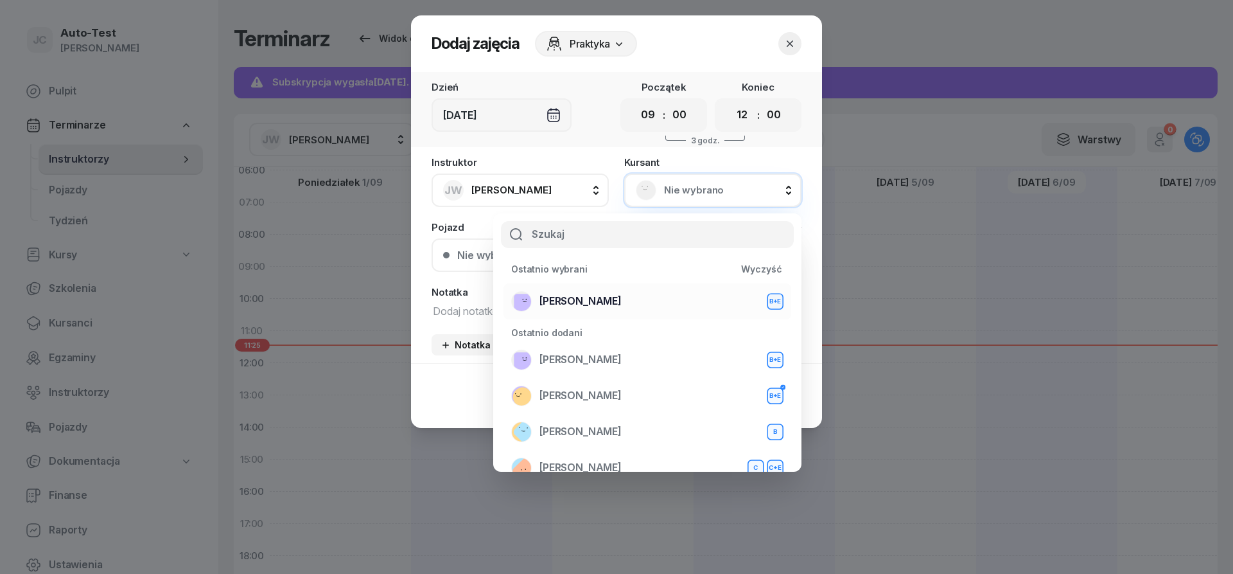
click at [604, 297] on span "[PERSON_NAME]" at bounding box center [581, 301] width 82 height 17
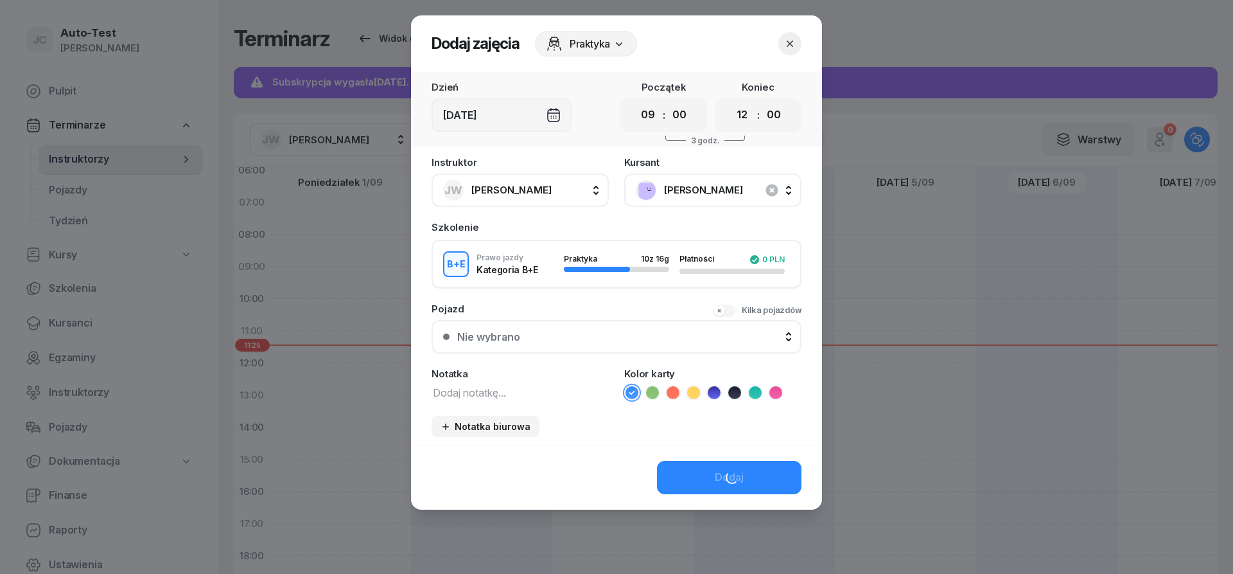
click at [725, 315] on button "Kilka pojazdów" at bounding box center [757, 310] width 89 height 13
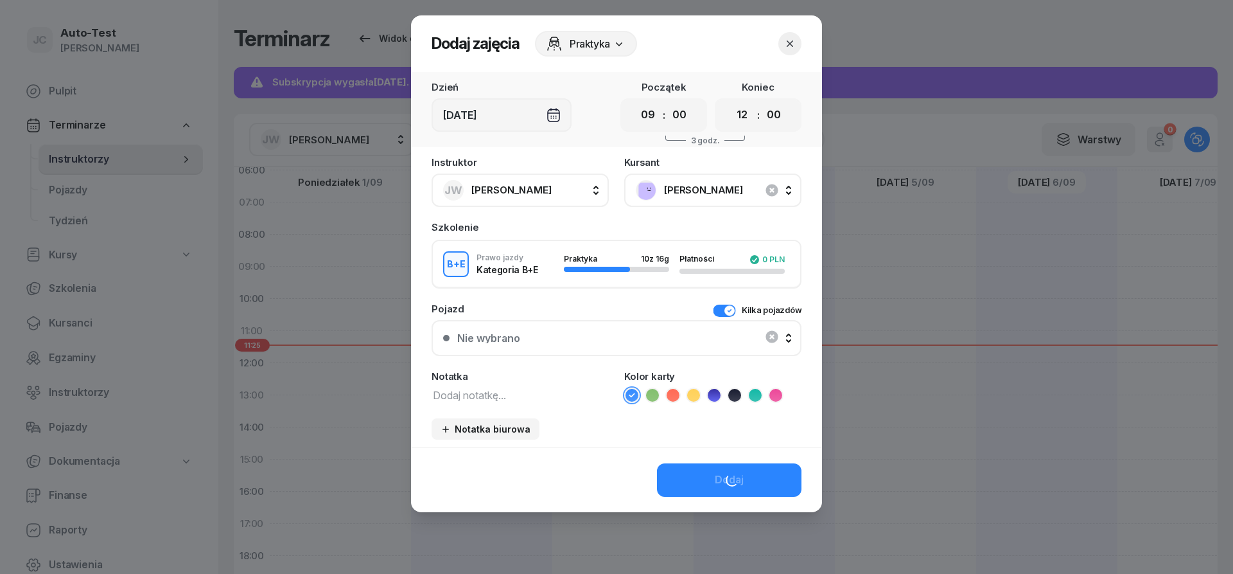
click at [660, 345] on div "Nie wybrano" at bounding box center [616, 338] width 347 height 26
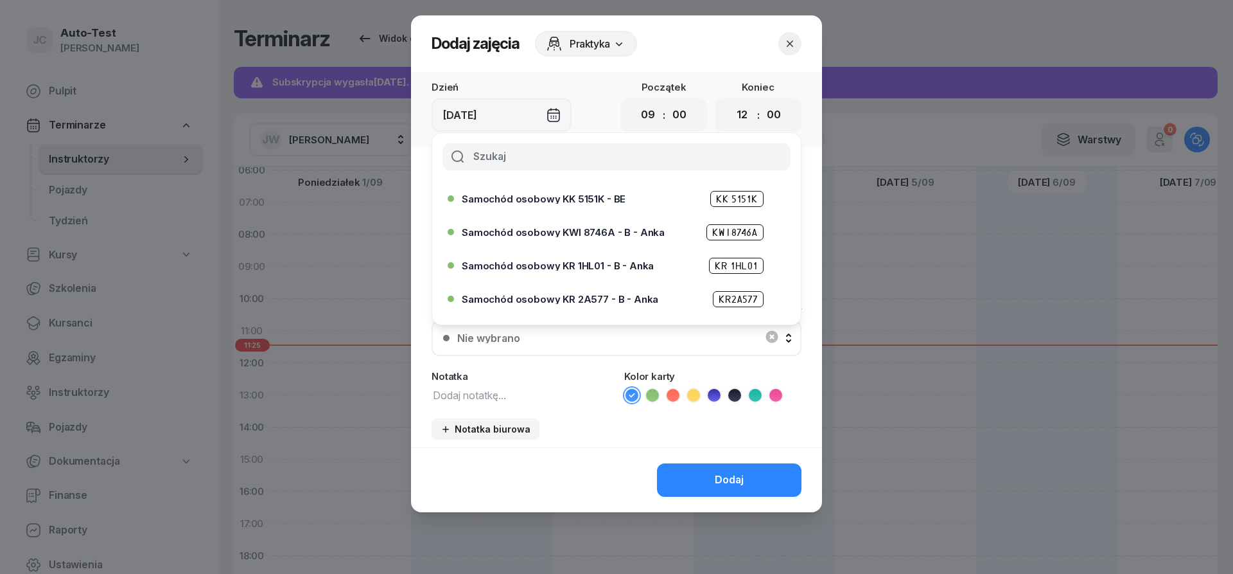
click at [590, 204] on div "Samochód osobowy KK 5151K - BE KK 5151K" at bounding box center [620, 199] width 316 height 16
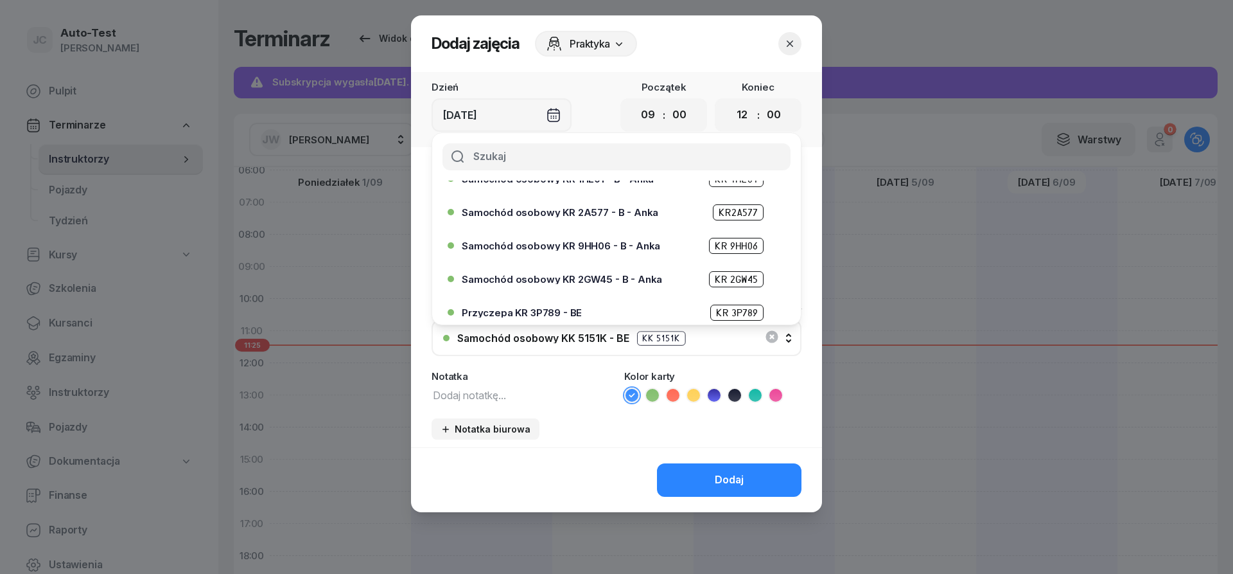
scroll to position [154, 0]
click at [580, 246] on div "Przyczepa KR 3P789 - BE KR 3P789" at bounding box center [620, 245] width 316 height 16
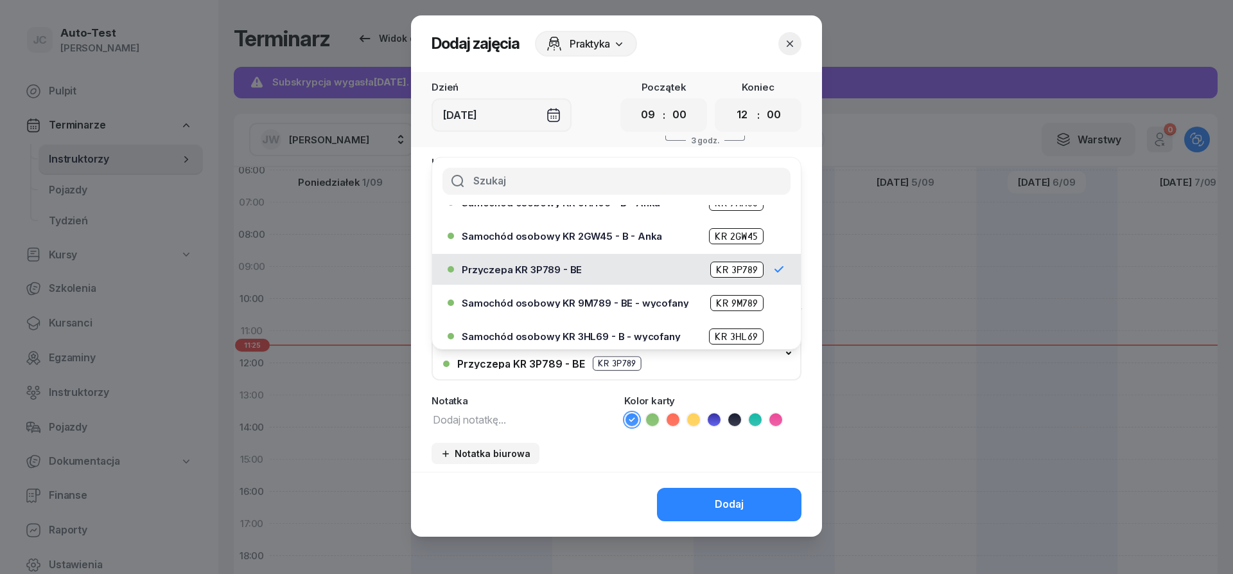
click at [689, 420] on icon at bounding box center [693, 419] width 13 height 13
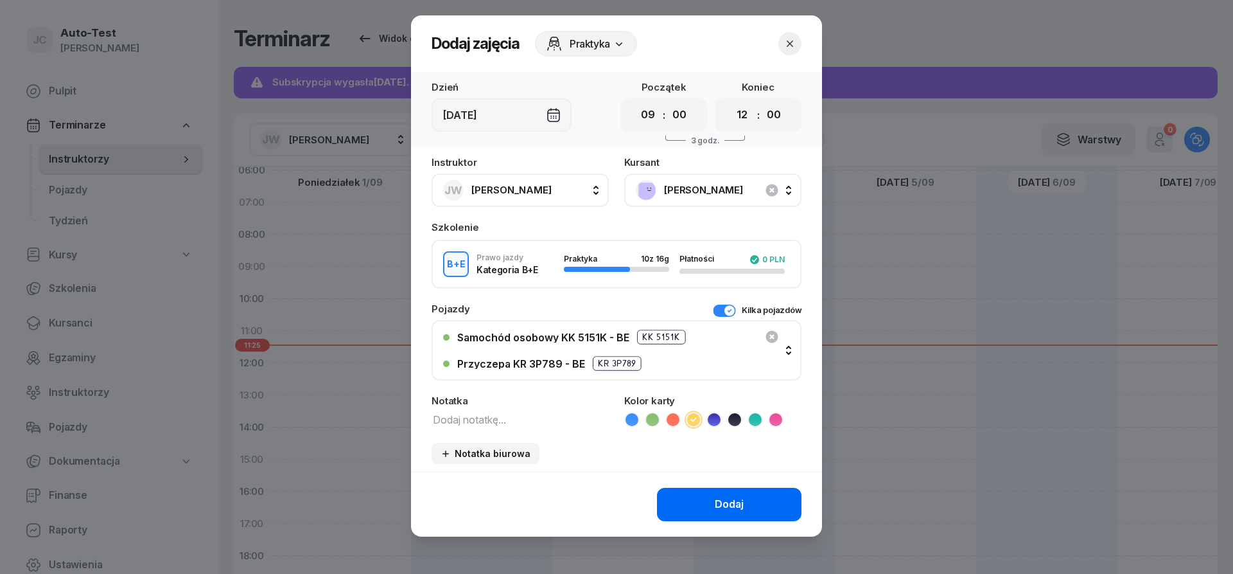
click at [697, 491] on button "Dodaj" at bounding box center [729, 504] width 145 height 33
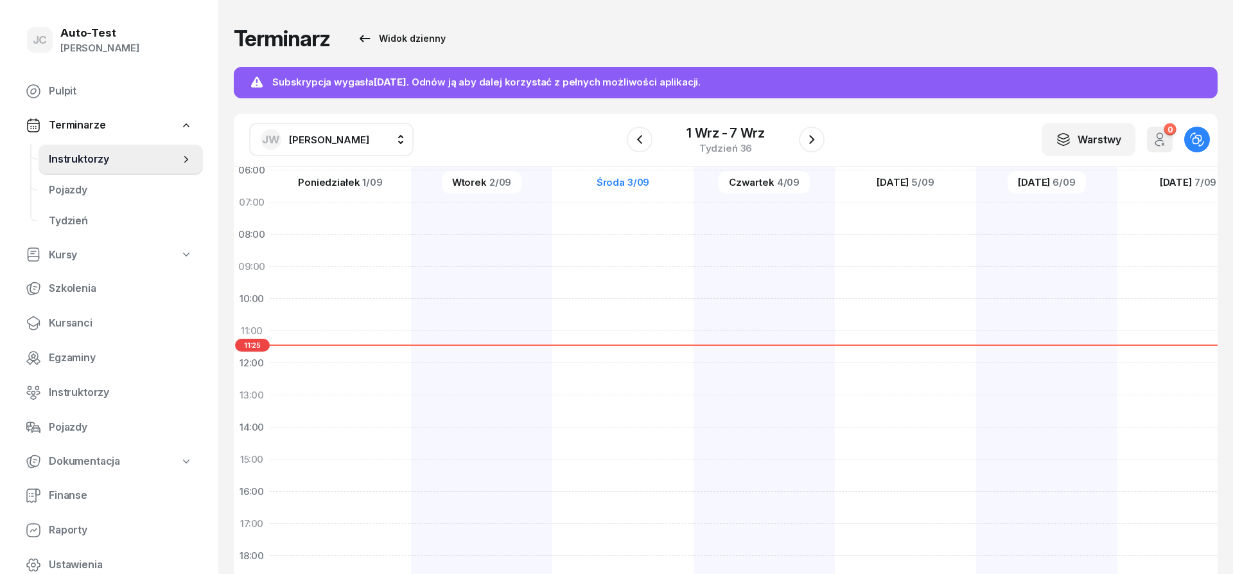
scroll to position [77, 0]
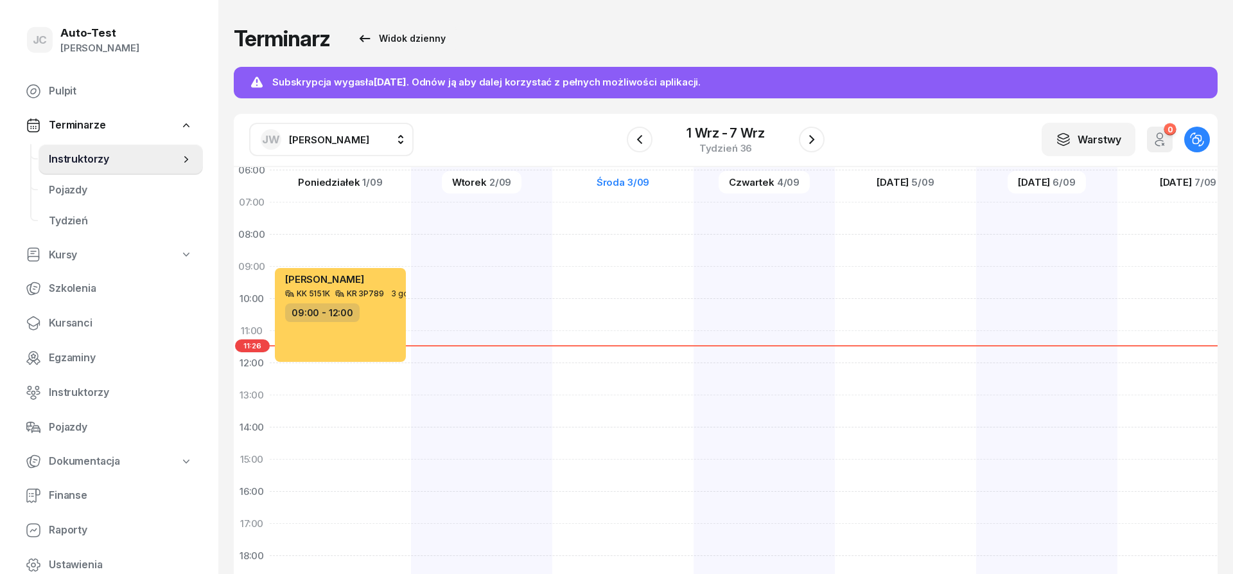
click at [501, 277] on div at bounding box center [481, 443] width 141 height 642
select select "09"
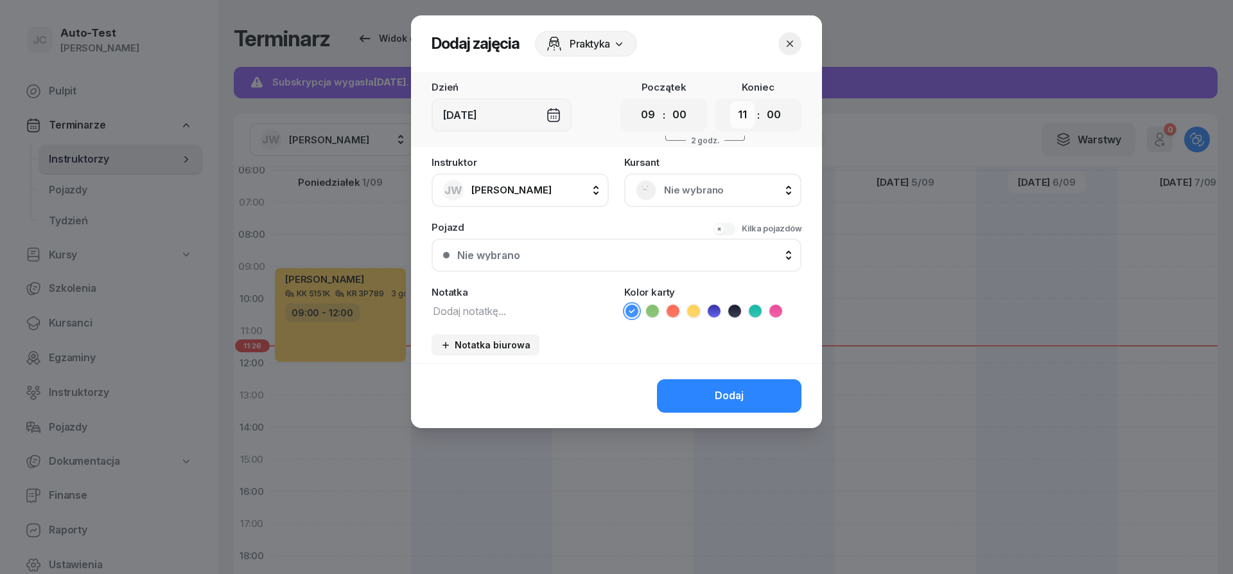
click at [730, 101] on select "00 01 02 03 04 05 06 07 08 09 10 11 12 13 14 15 16 17 18 19 20 21 22 23" at bounding box center [742, 114] width 24 height 27
select select "10"
click option "10" at bounding box center [0, 0] width 0 height 0
click at [662, 197] on div "Nie wybrano" at bounding box center [713, 190] width 154 height 21
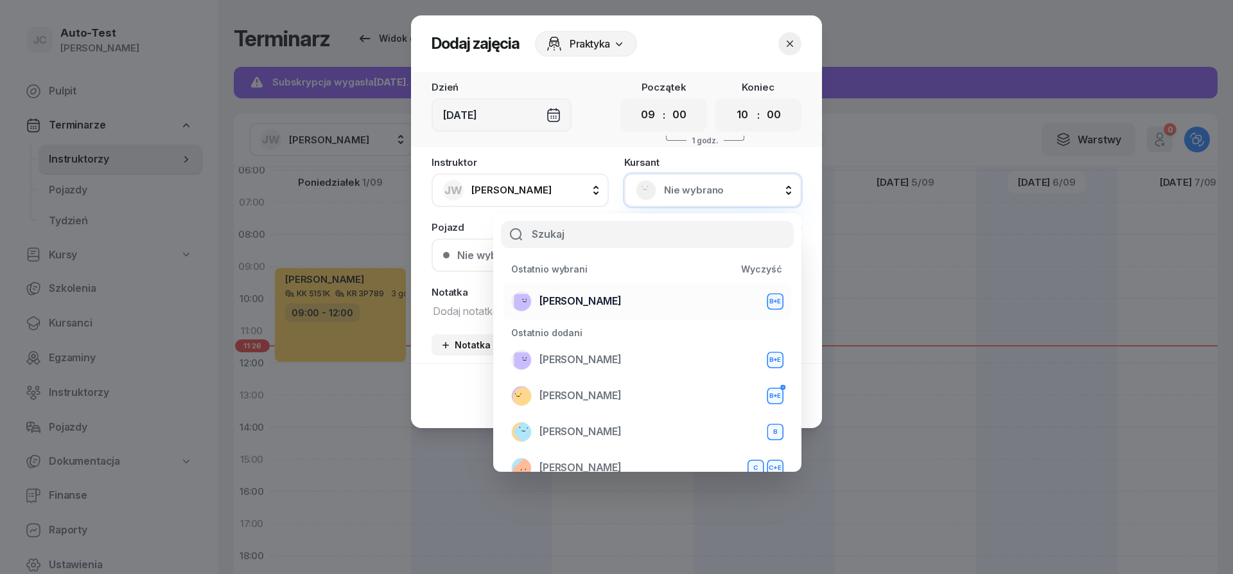
click at [627, 297] on div "[PERSON_NAME] B+E" at bounding box center [647, 301] width 272 height 21
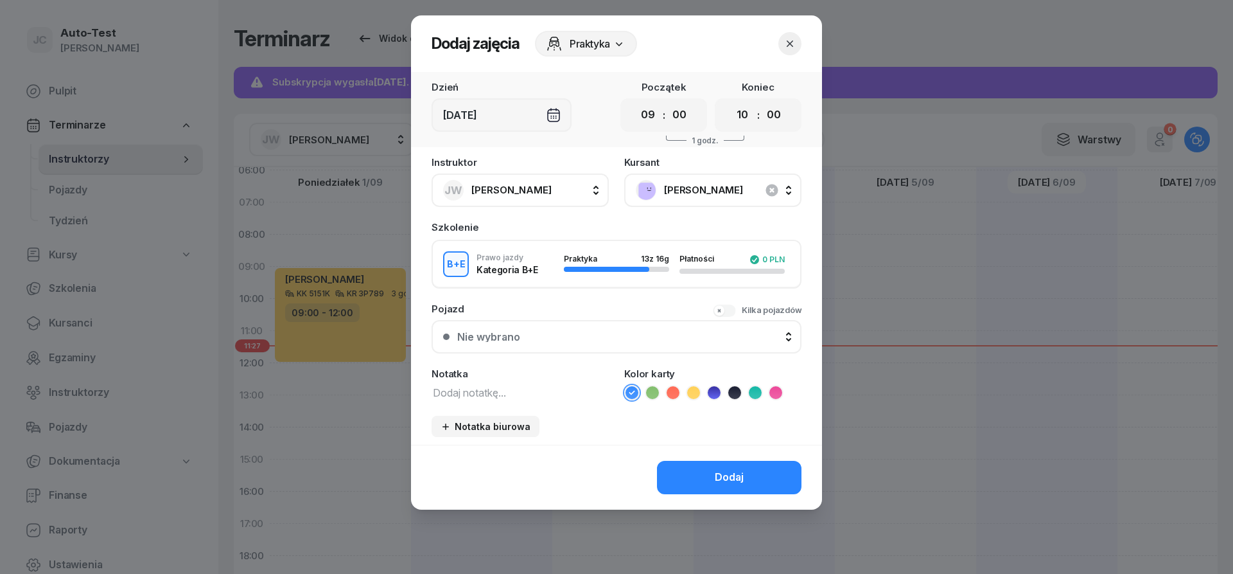
click at [734, 310] on button "Kilka pojazdów" at bounding box center [757, 310] width 89 height 13
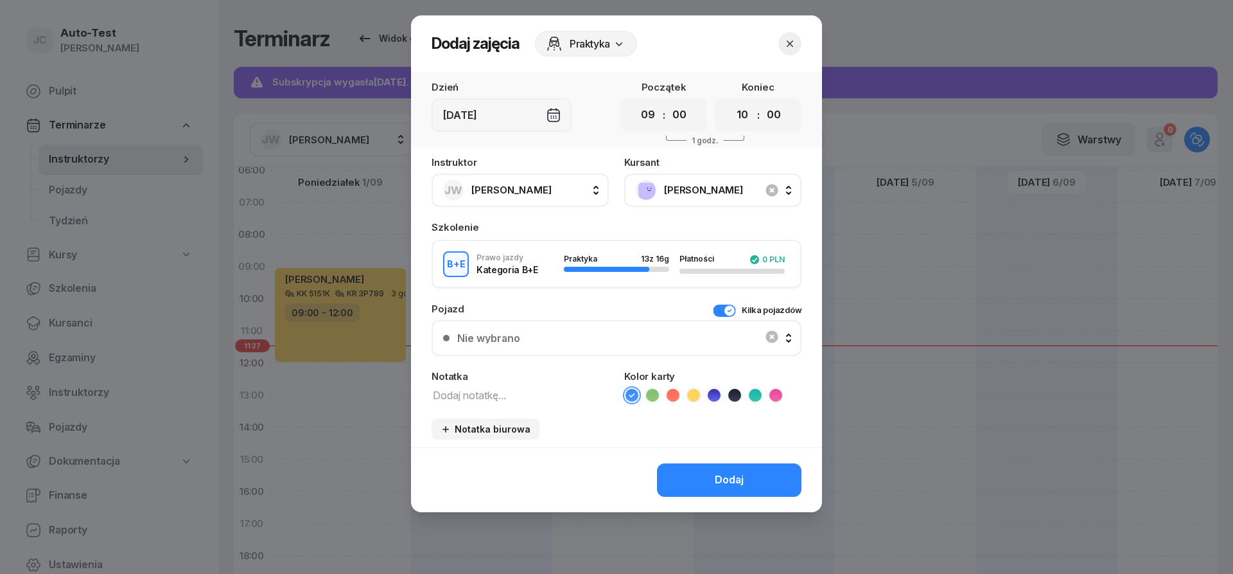
click at [680, 348] on div "Nie wybrano" at bounding box center [616, 338] width 347 height 26
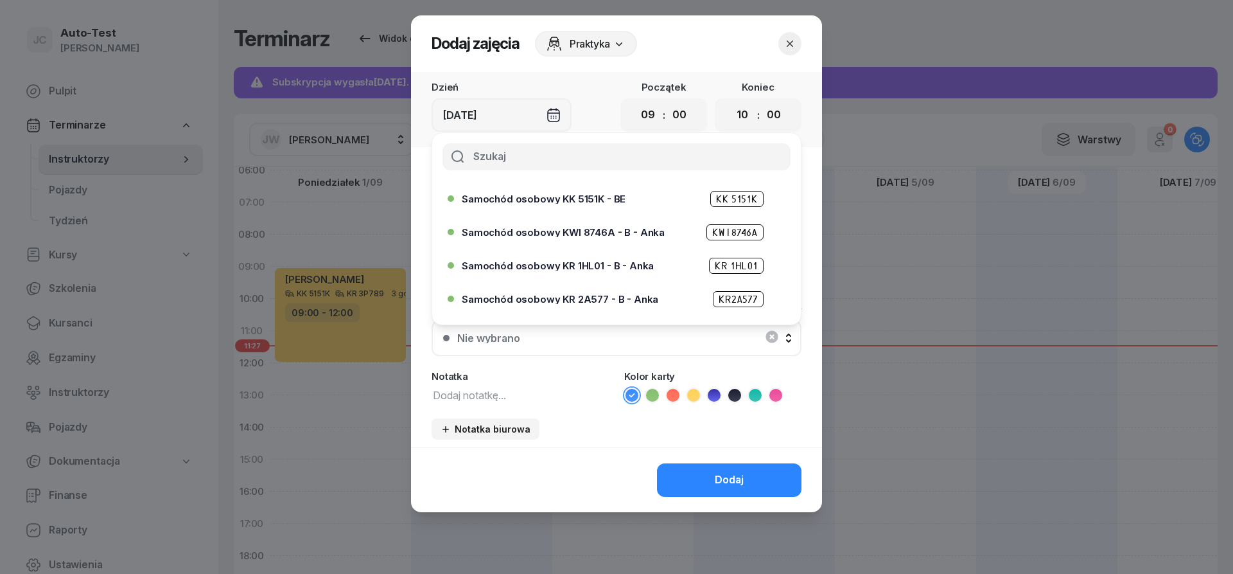
click at [598, 204] on div "Samochód osobowy KK 5151K - BE KK 5151K" at bounding box center [620, 199] width 316 height 16
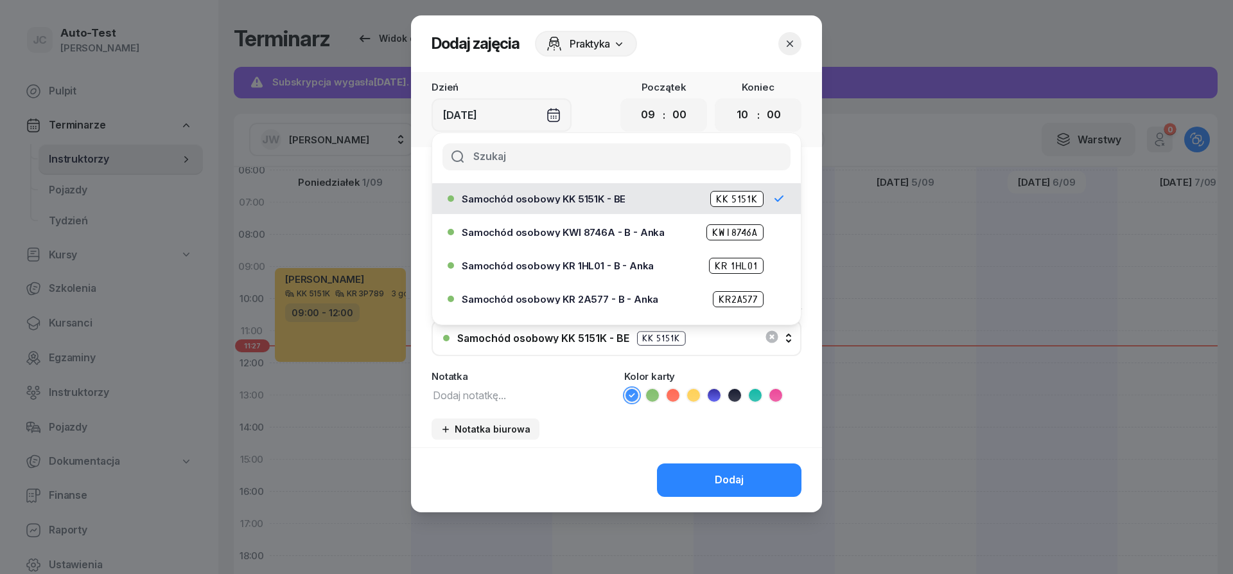
scroll to position [154, 0]
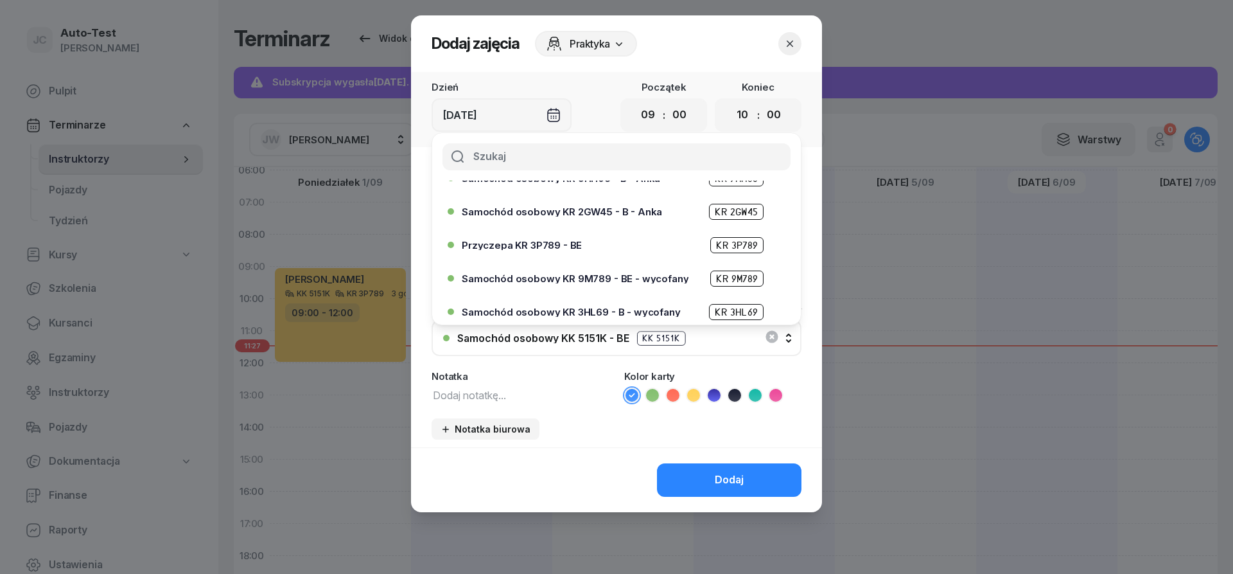
click at [588, 250] on div "Przyczepa KR 3P789 - BE KR 3P789" at bounding box center [620, 245] width 316 height 16
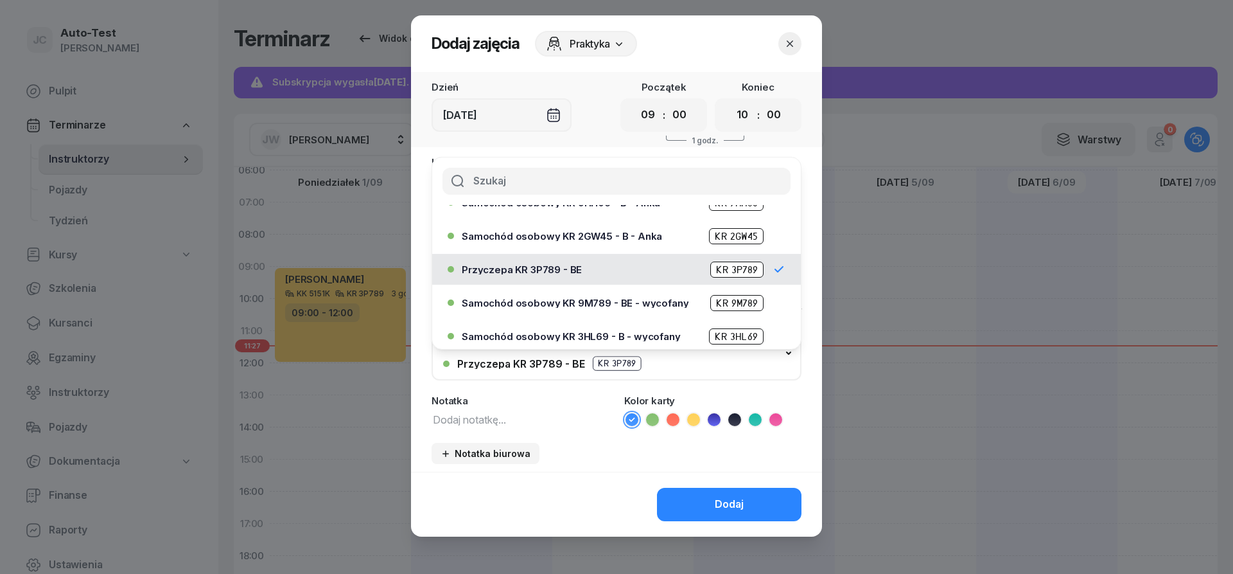
click at [692, 419] on icon at bounding box center [694, 419] width 6 height 4
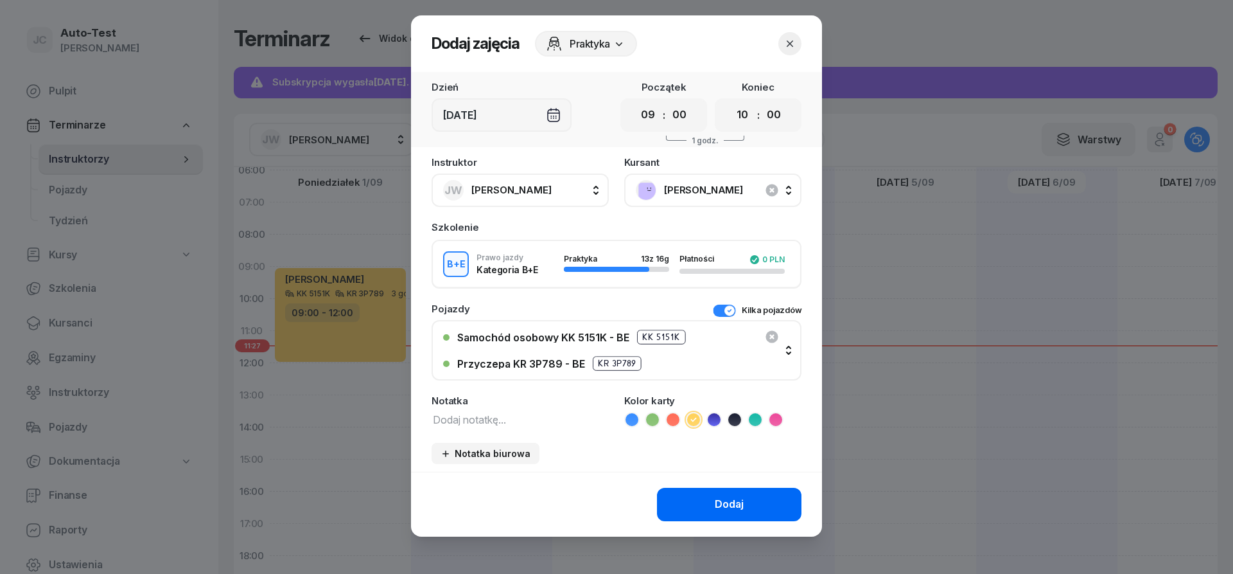
click at [700, 509] on button "Dodaj" at bounding box center [729, 504] width 145 height 33
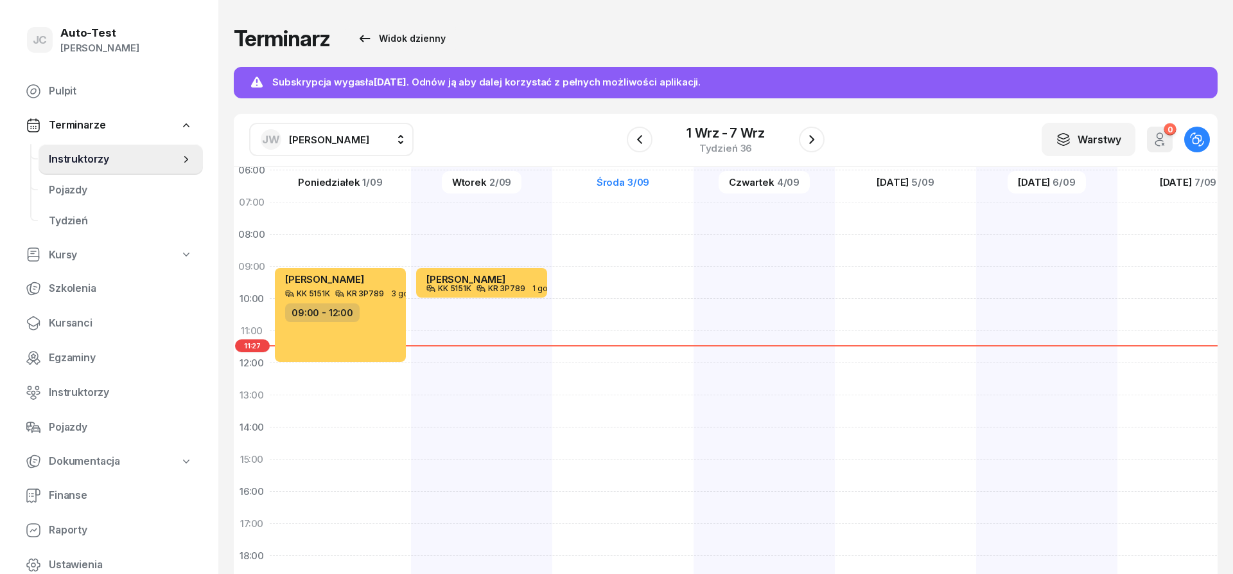
click at [533, 316] on div "[PERSON_NAME] KK 5151K KR 3P789 1 godz. 09:00 - 10:00" at bounding box center [481, 443] width 141 height 642
select select "10"
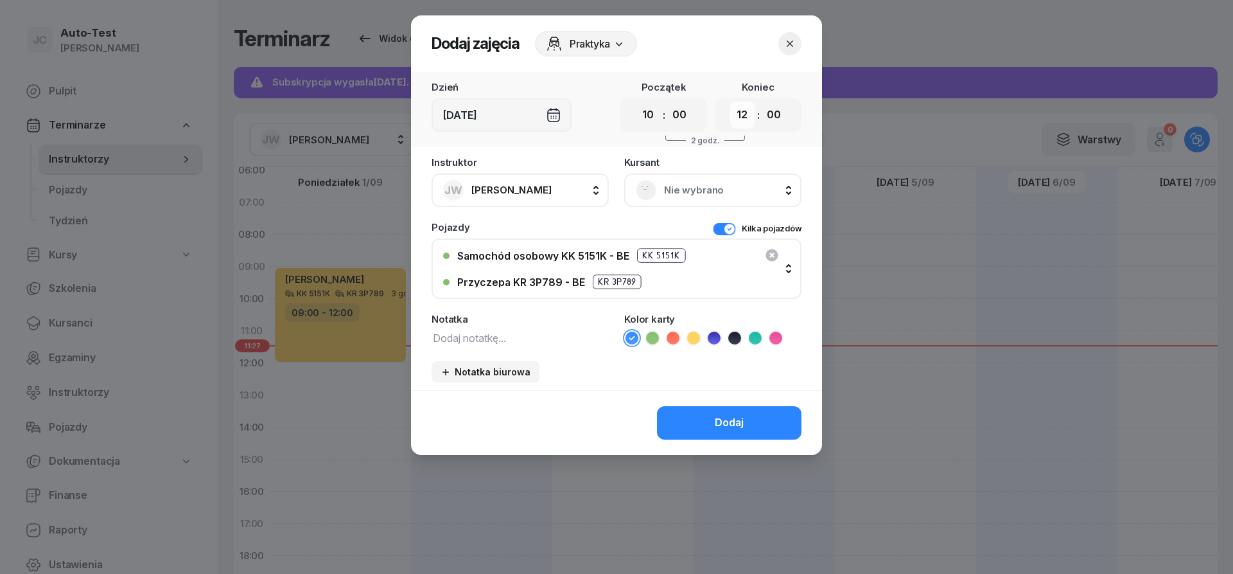
click at [730, 101] on select "00 01 02 03 04 05 06 07 08 09 10 11 12 13 14 15 16 17 18 19 20 21 22 23" at bounding box center [742, 114] width 24 height 27
select select "11"
click option "11" at bounding box center [0, 0] width 0 height 0
click at [683, 191] on span "Nie wybrano" at bounding box center [727, 190] width 126 height 17
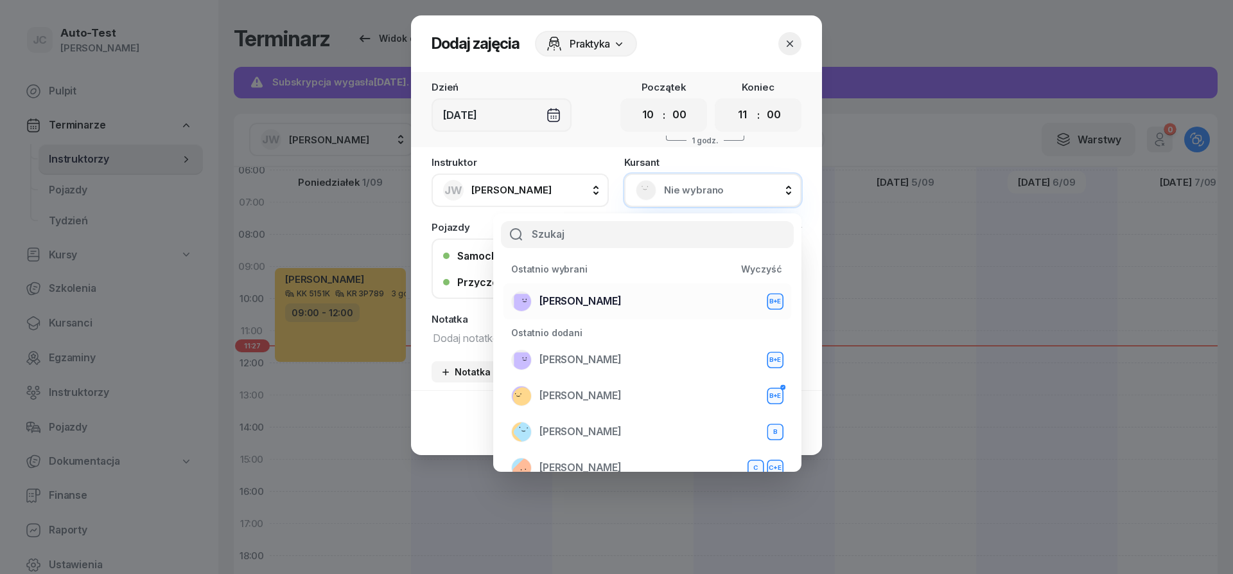
click at [609, 305] on span "[PERSON_NAME]" at bounding box center [581, 301] width 82 height 17
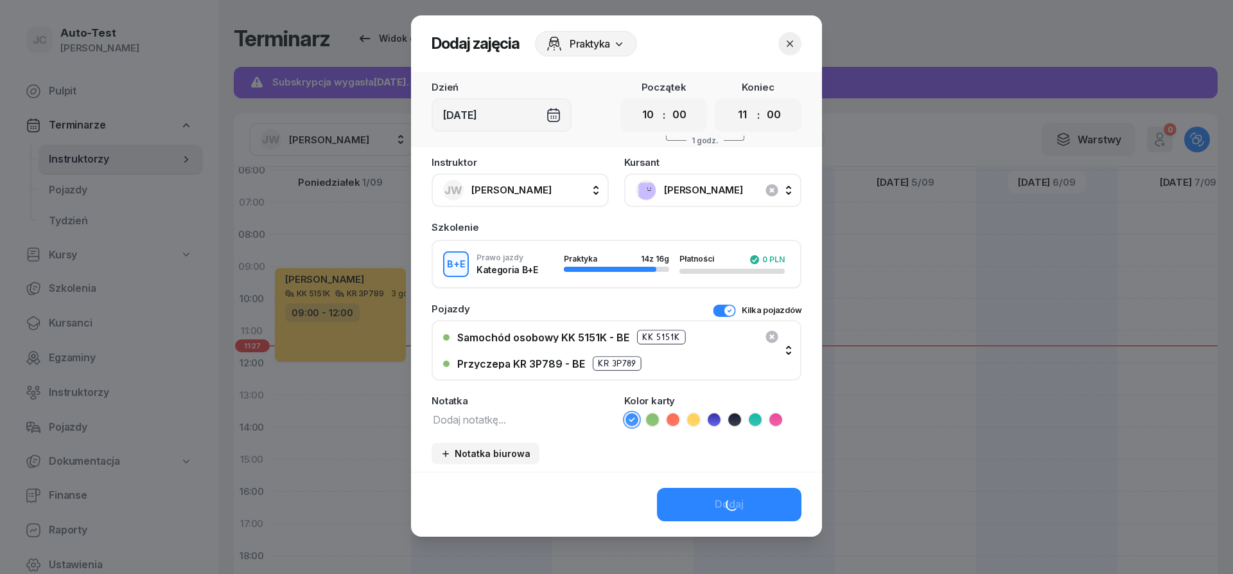
click at [693, 420] on icon at bounding box center [693, 419] width 13 height 13
click at [698, 508] on button "Dodaj" at bounding box center [729, 504] width 145 height 33
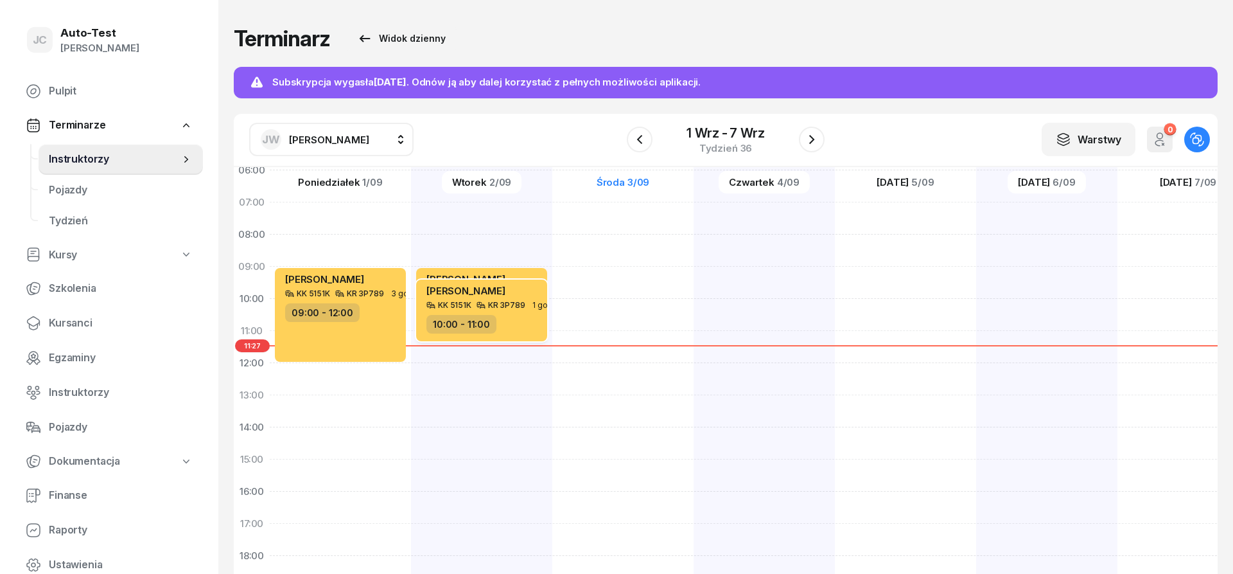
click at [522, 330] on div "10:00 - 11:00" at bounding box center [483, 324] width 113 height 19
select select "10"
select select "11"
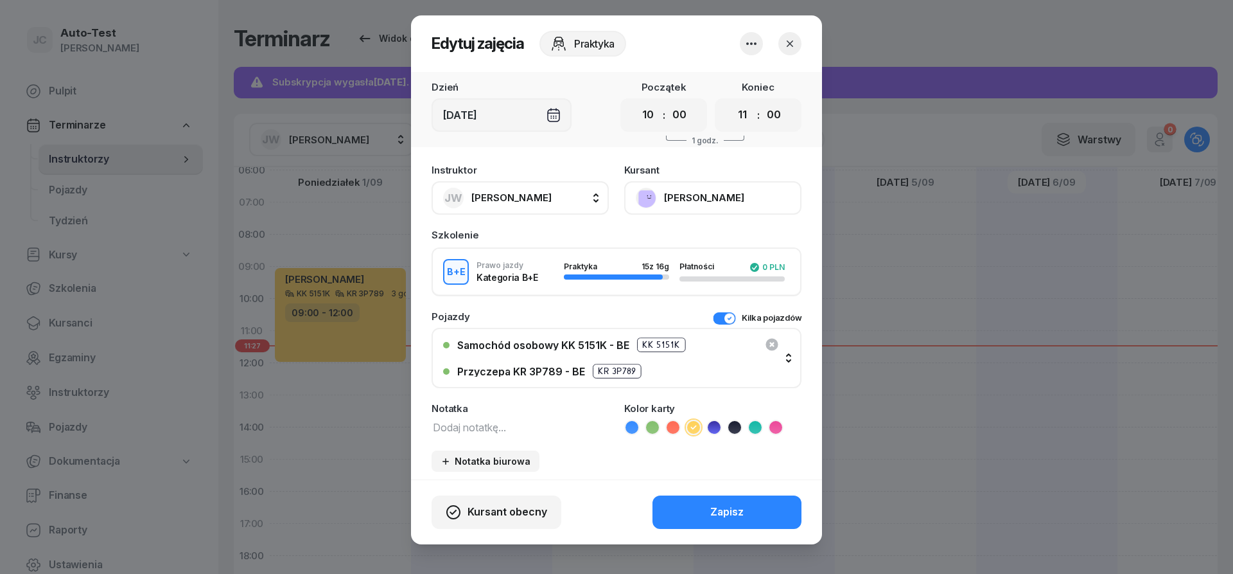
click at [793, 46] on icon "button" at bounding box center [790, 43] width 13 height 13
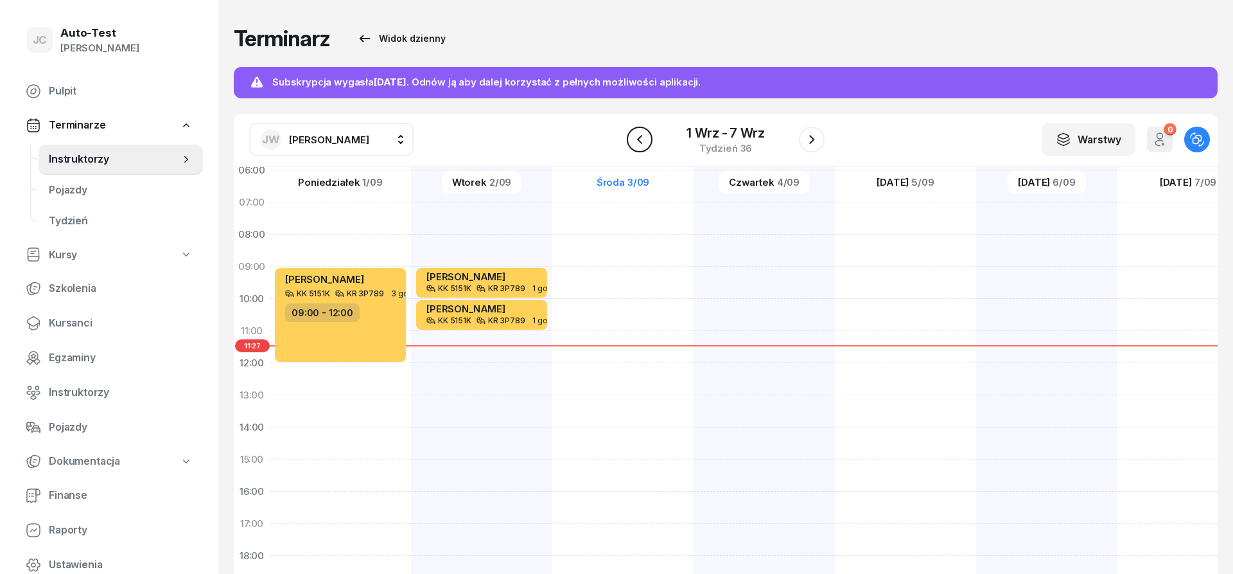
click at [646, 142] on icon "button" at bounding box center [639, 139] width 15 height 15
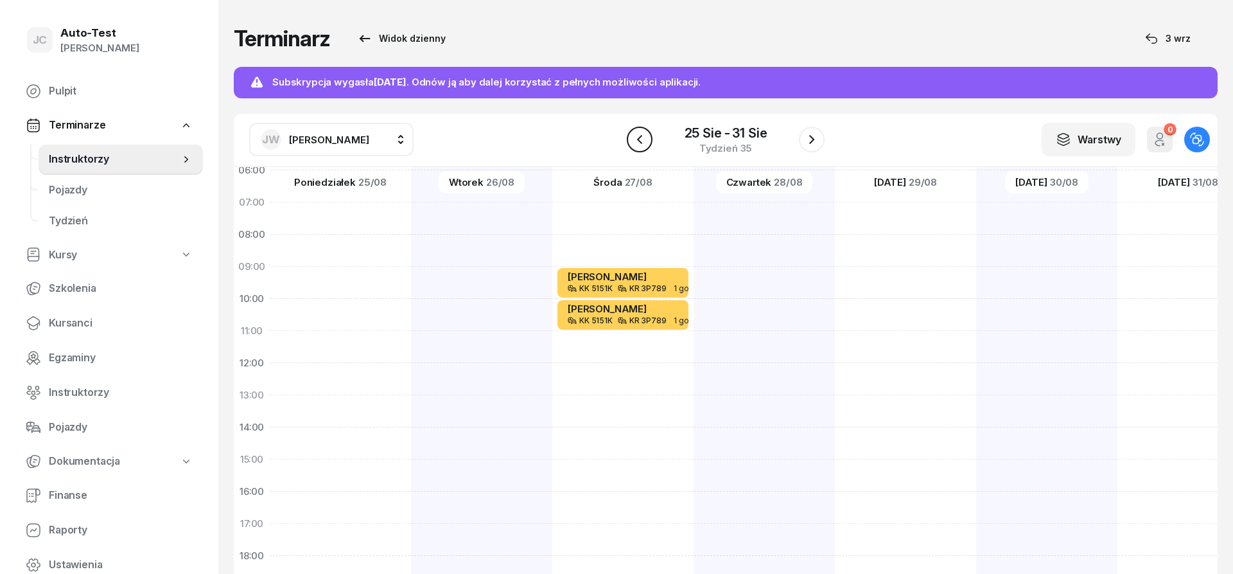
click at [643, 143] on icon "button" at bounding box center [639, 139] width 15 height 15
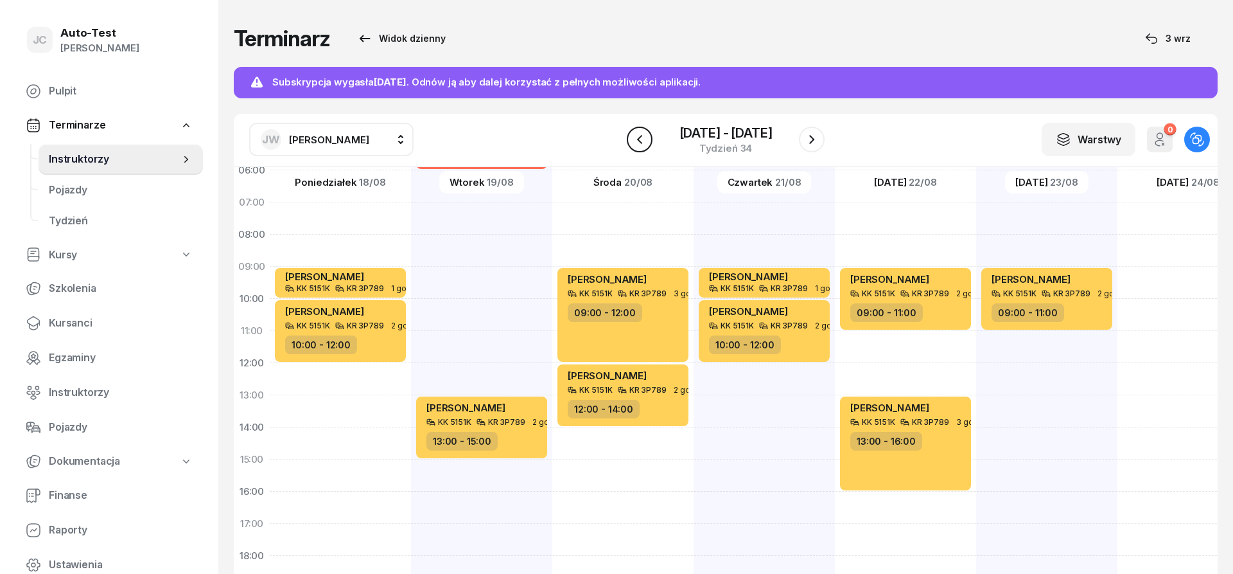
click at [648, 145] on button "button" at bounding box center [640, 140] width 26 height 26
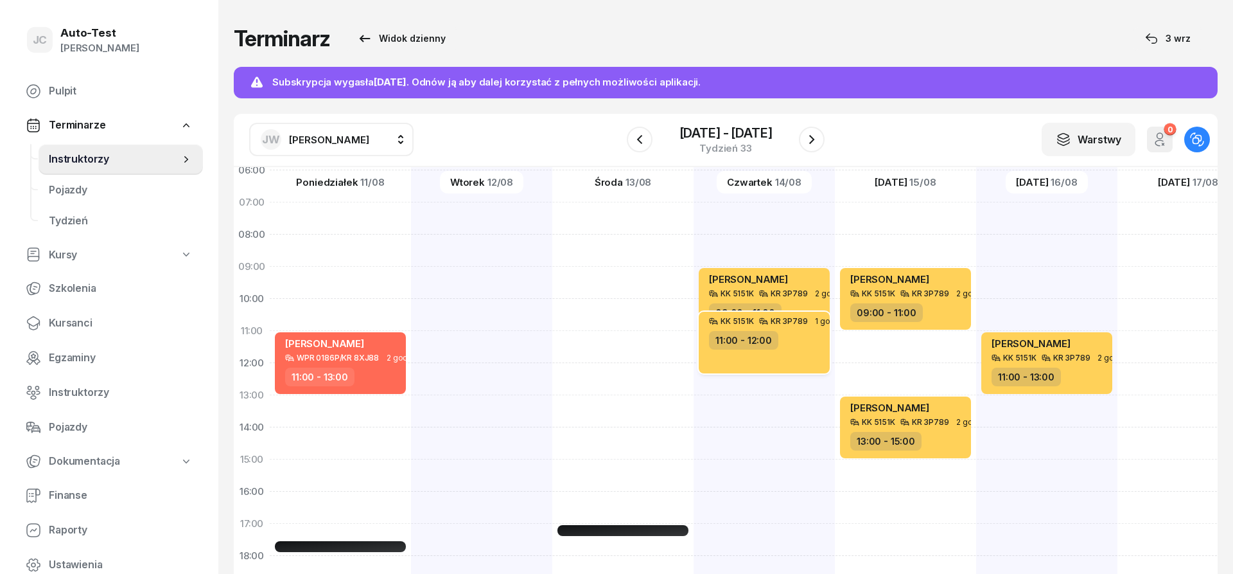
click at [817, 351] on div "KK 5151K KR 3P789 1 godz. 11:00 - 12:00" at bounding box center [764, 343] width 131 height 62
select select "11"
select select "12"
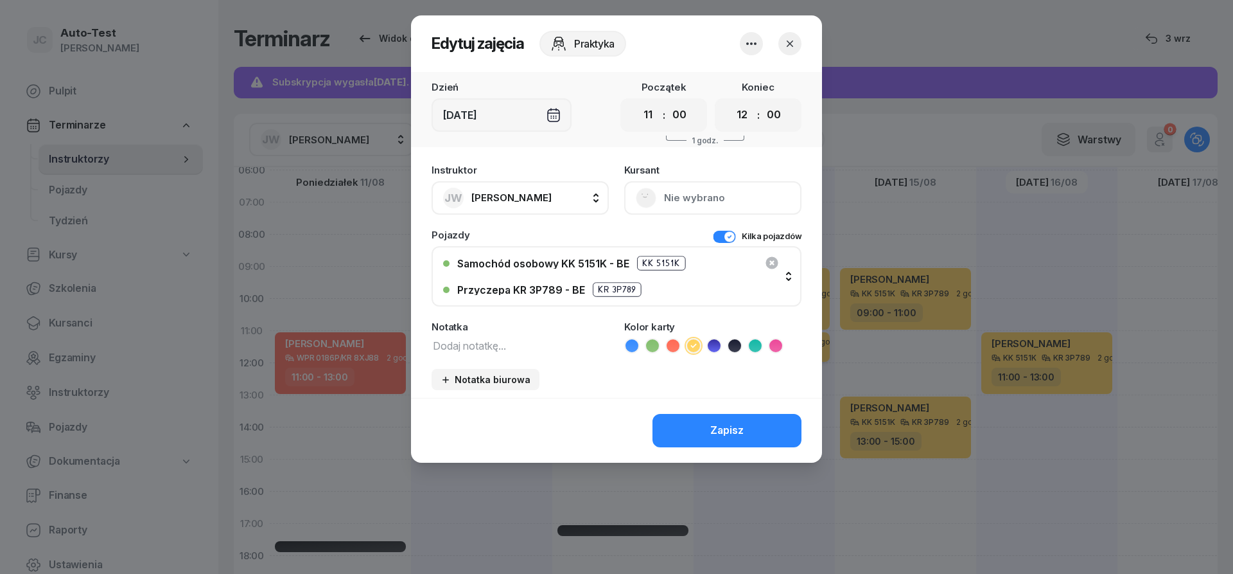
scroll to position [77, 0]
click at [678, 197] on div "[DEMOGRAPHIC_DATA] Nie wybrano" at bounding box center [712, 189] width 177 height 49
click at [791, 47] on icon "button" at bounding box center [790, 43] width 13 height 13
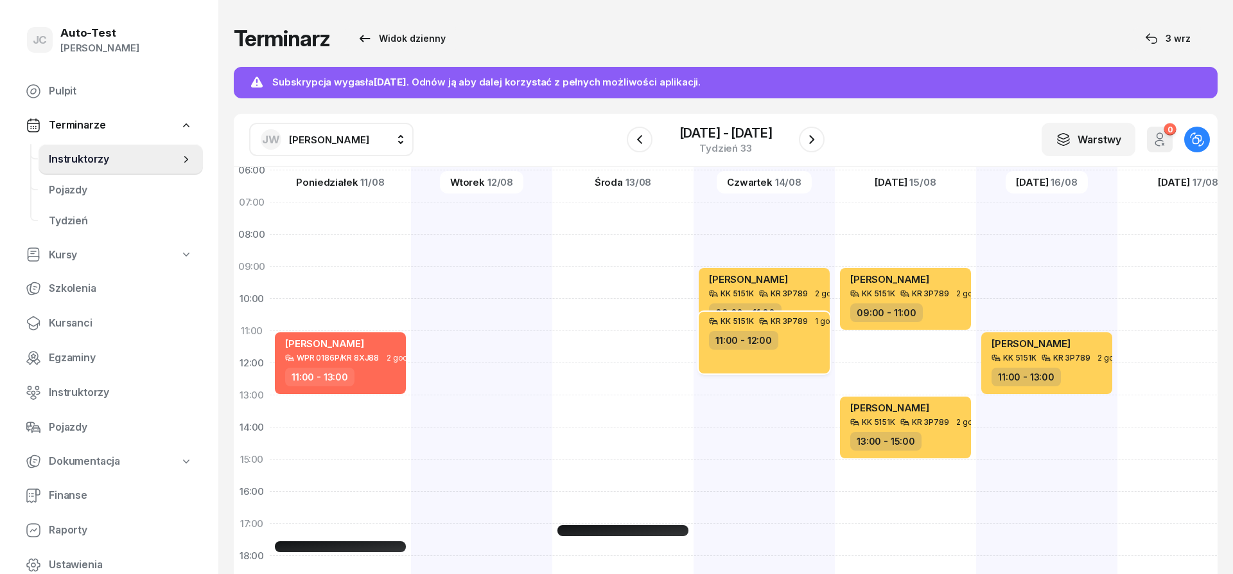
click at [793, 350] on div "KK 5151K KR 3P789 1 godz. 11:00 - 12:00" at bounding box center [764, 343] width 131 height 62
select select "11"
select select "12"
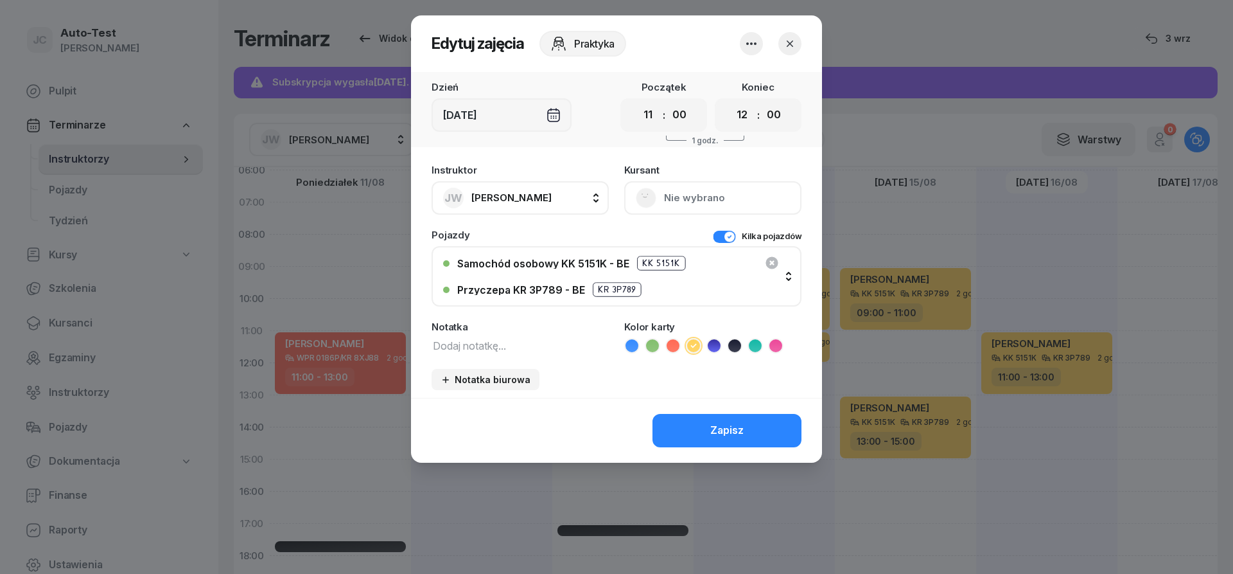
click at [752, 51] on icon "button" at bounding box center [751, 43] width 15 height 15
click at [727, 89] on link "Usuń" at bounding box center [745, 83] width 170 height 32
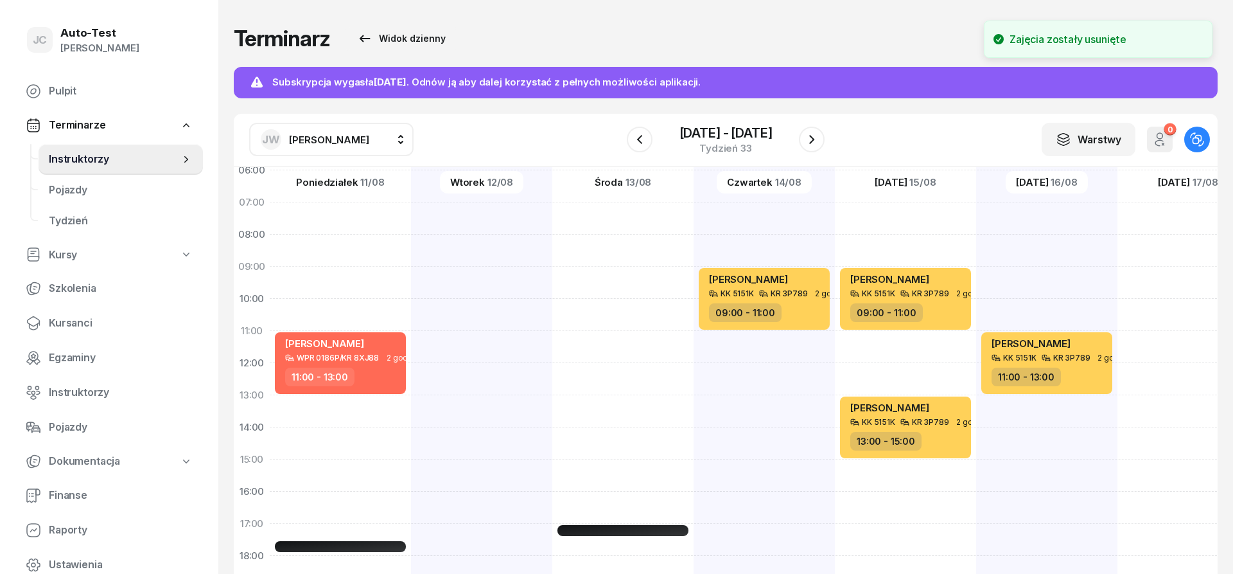
click at [781, 342] on div "[PERSON_NAME] KK 5151K KR 3P789 2 godz. 09:00 - 11:00" at bounding box center [764, 443] width 141 height 642
select select "11"
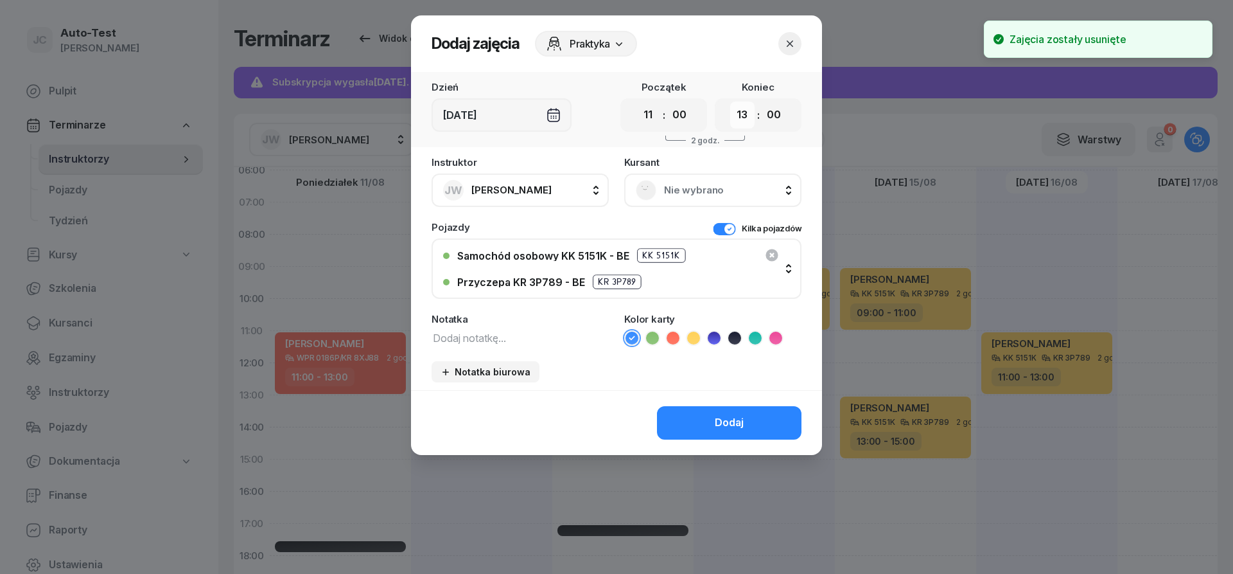
click at [730, 101] on select "00 01 02 03 04 05 06 07 08 09 10 11 12 13 14 15 16 17 18 19 20 21 22 23" at bounding box center [742, 114] width 24 height 27
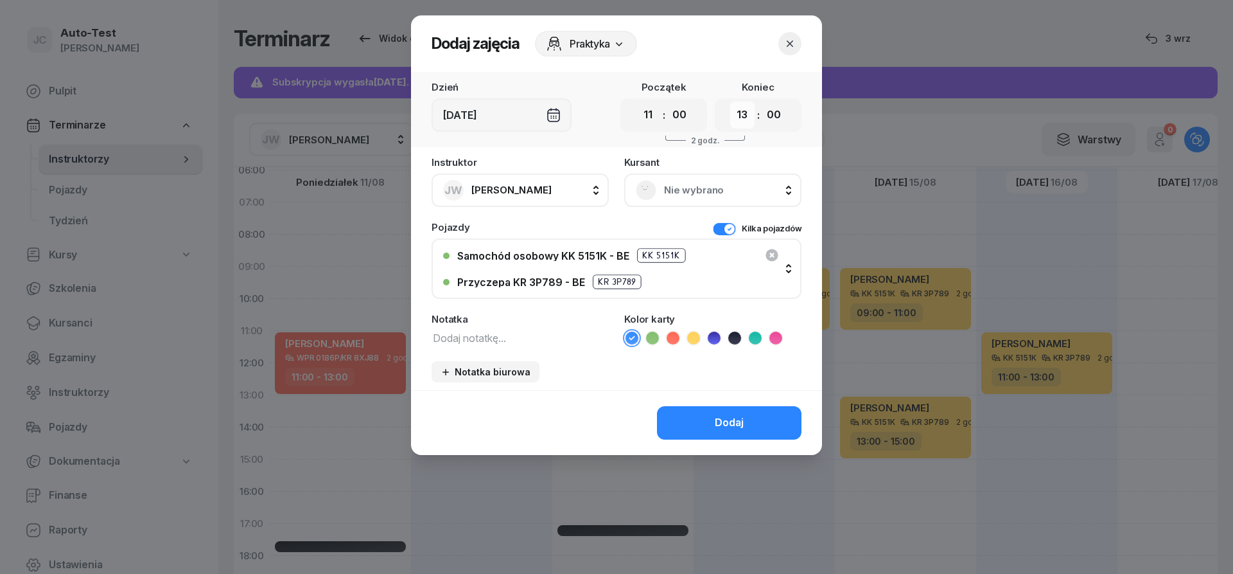
select select "12"
click option "12" at bounding box center [0, 0] width 0 height 0
click at [707, 194] on span "Nie wybrano" at bounding box center [727, 190] width 126 height 17
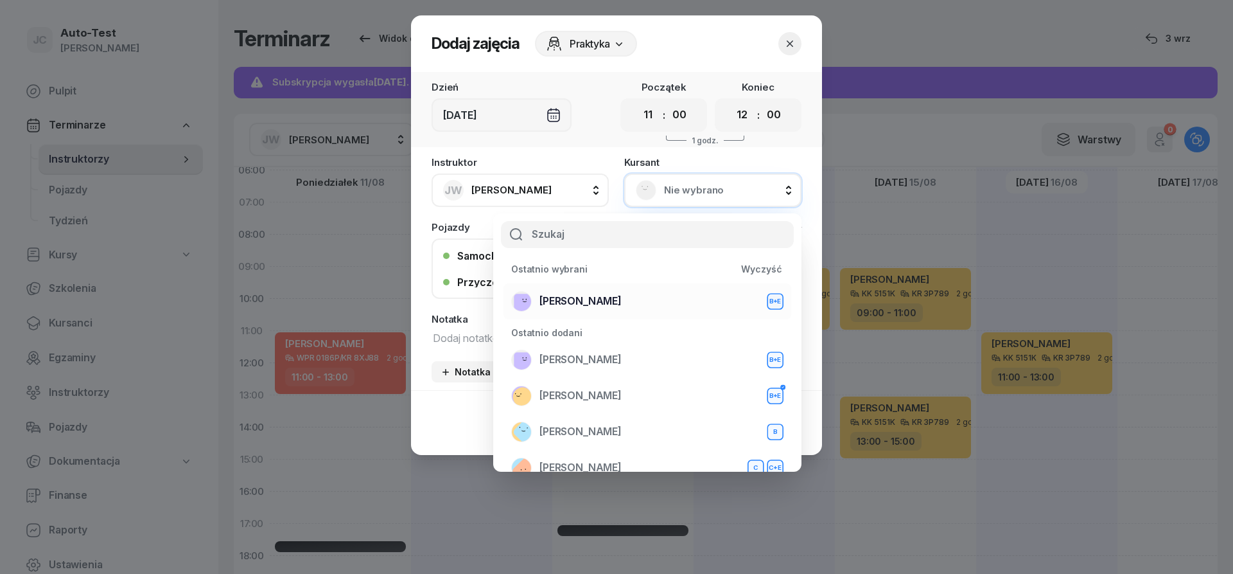
click at [594, 306] on span "[PERSON_NAME]" at bounding box center [581, 301] width 82 height 17
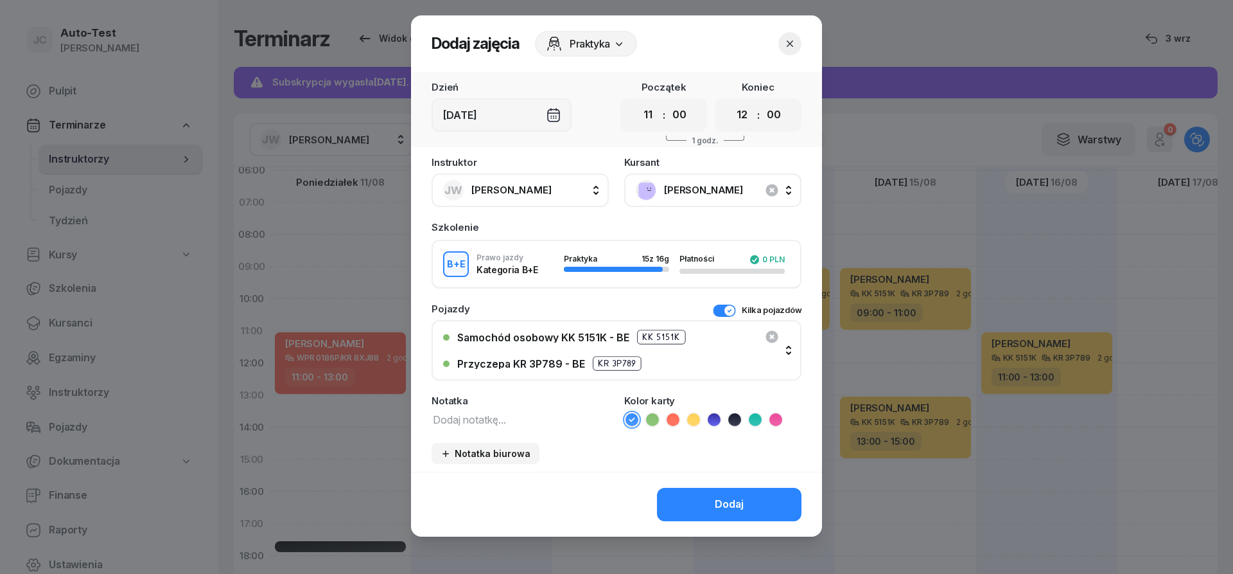
click at [698, 426] on li at bounding box center [693, 419] width 15 height 15
click at [707, 507] on button "Dodaj" at bounding box center [729, 504] width 145 height 33
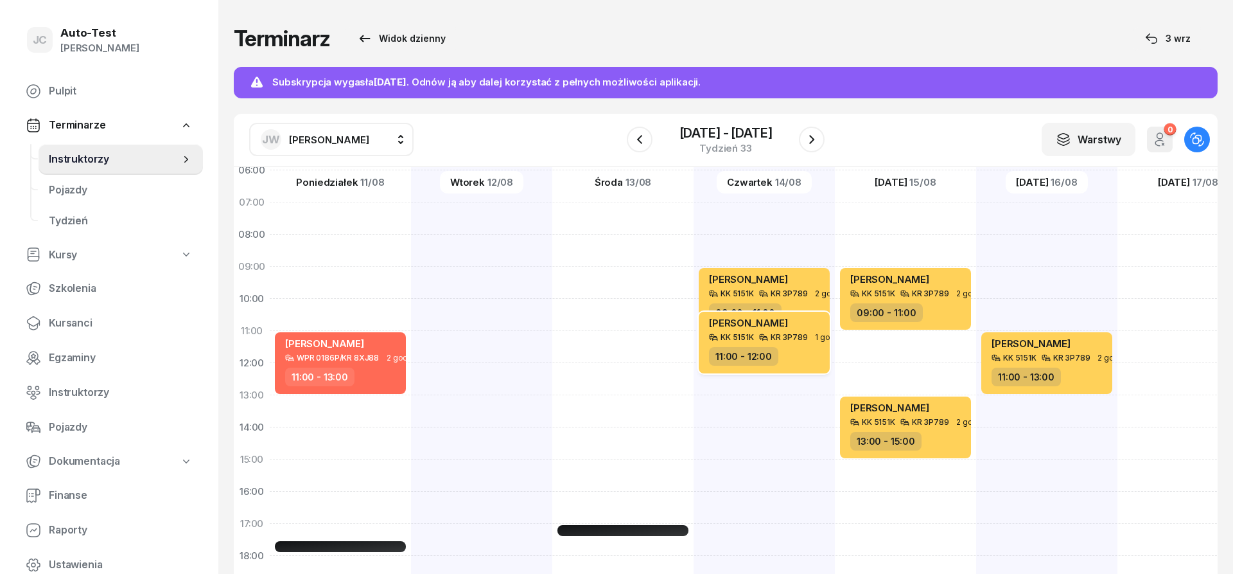
click at [794, 353] on div "11:00 - 12:00" at bounding box center [765, 356] width 113 height 19
select select "11"
select select "12"
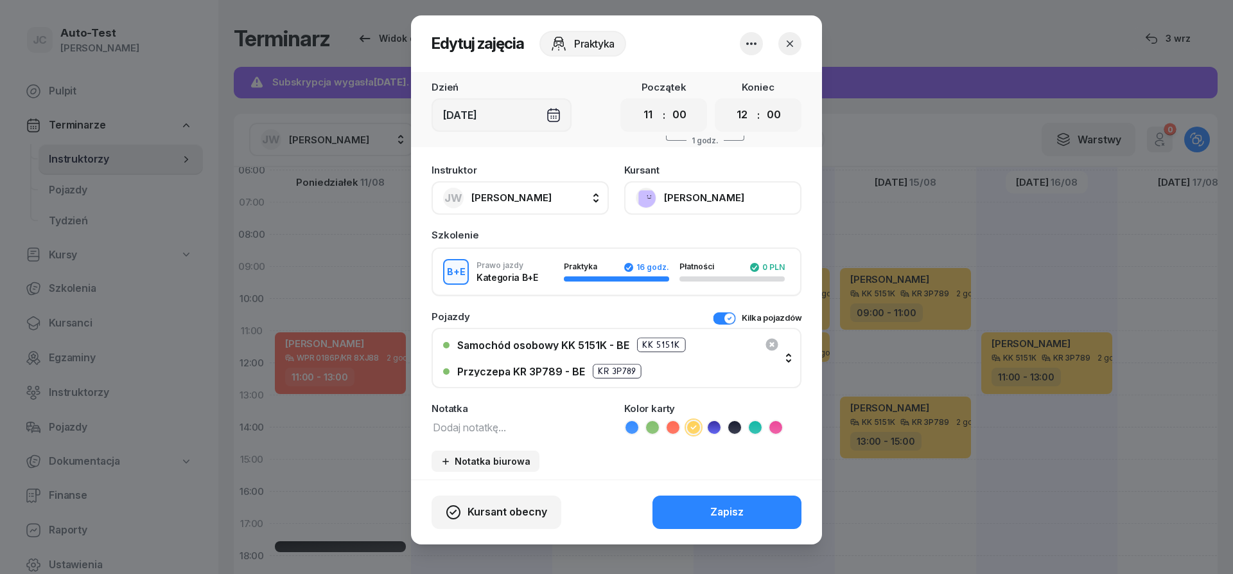
click at [788, 46] on icon "button" at bounding box center [790, 43] width 6 height 6
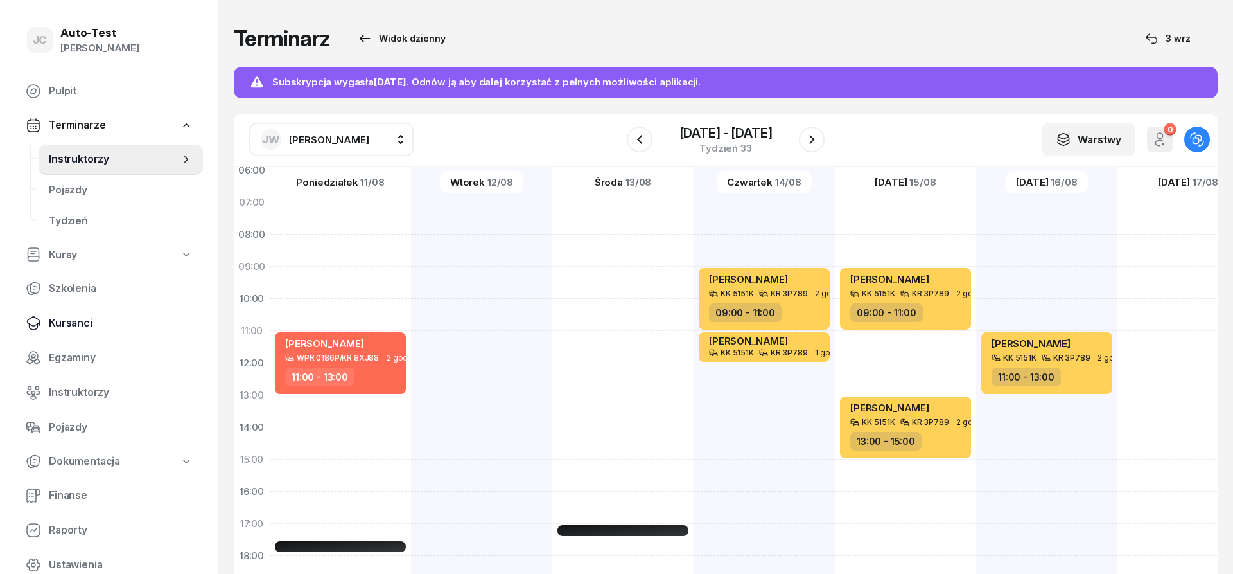
click at [98, 321] on span "Kursanci" at bounding box center [121, 323] width 144 height 17
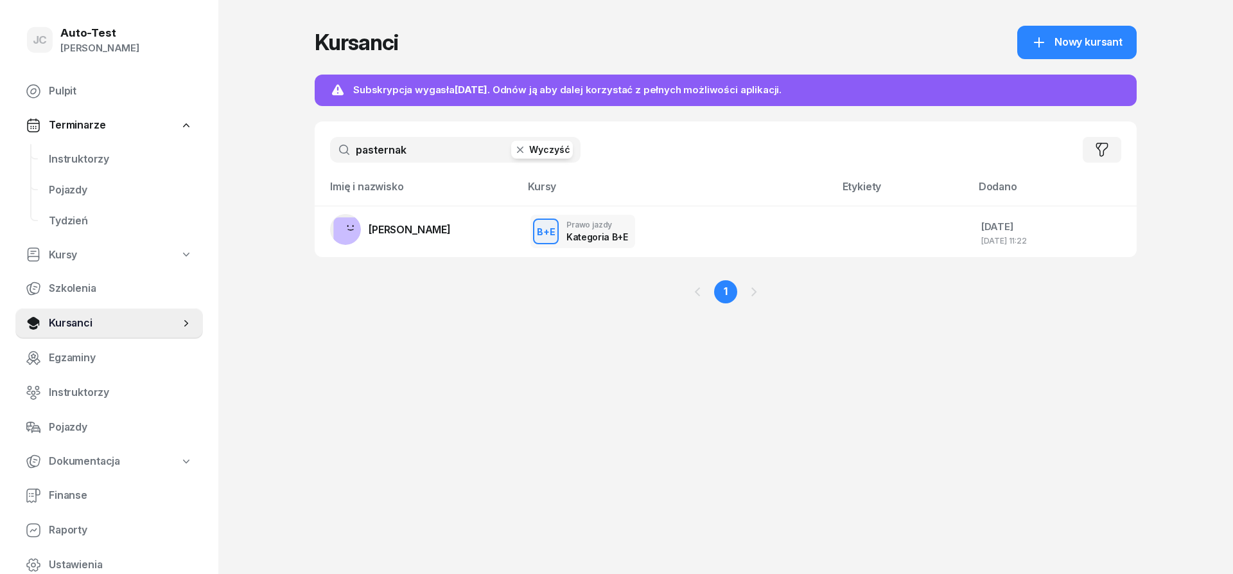
drag, startPoint x: 443, startPoint y: 157, endPoint x: 347, endPoint y: 150, distance: 96.6
click at [349, 153] on input "pasternak" at bounding box center [455, 150] width 251 height 26
type input "matlak"
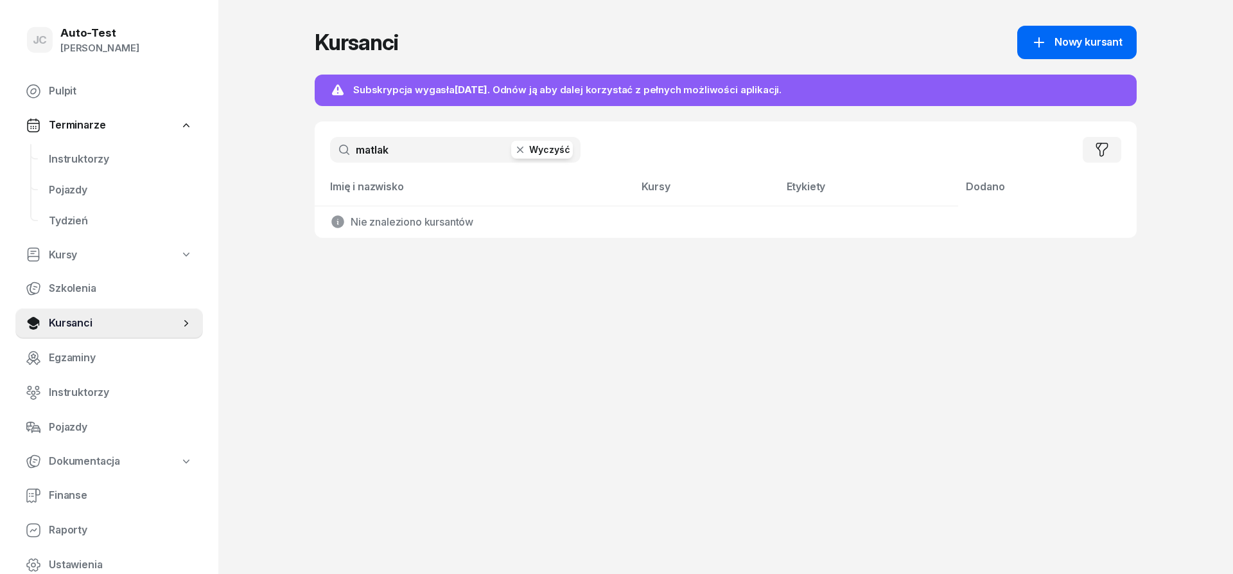
click at [1091, 28] on link "Nowy kursant" at bounding box center [1077, 42] width 119 height 33
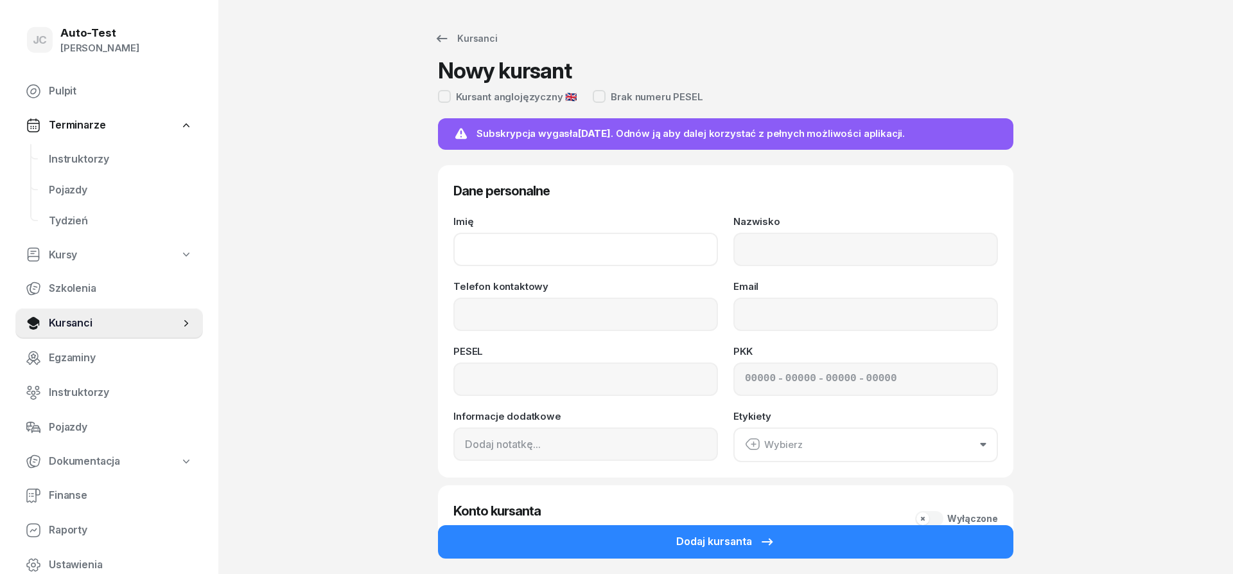
click at [557, 252] on input "Imię" at bounding box center [586, 249] width 265 height 33
type input "Eryk"
type input "Matlak"
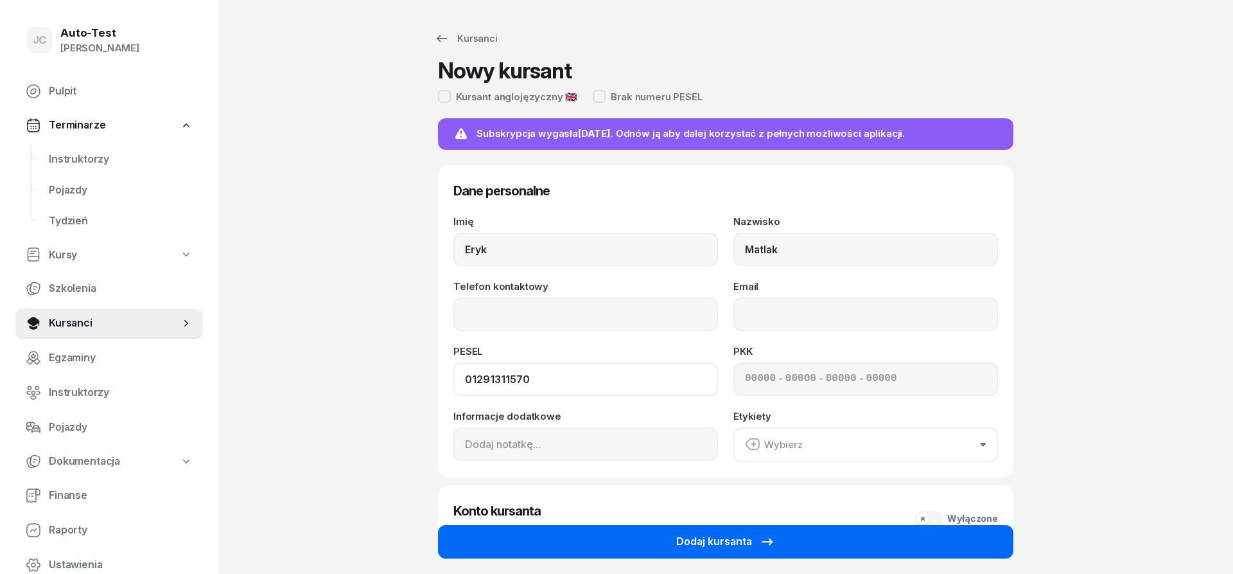
type input "01291311570"
click at [716, 552] on button "Dodaj kursanta" at bounding box center [726, 541] width 576 height 33
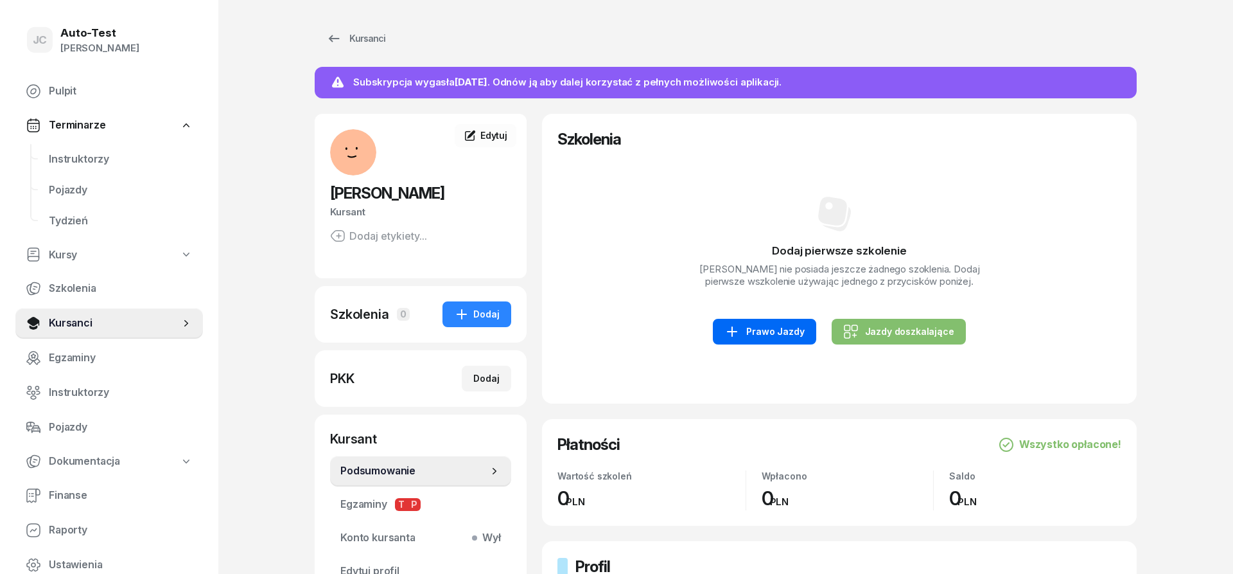
click at [764, 332] on div "Prawo Jazdy" at bounding box center [765, 331] width 80 height 15
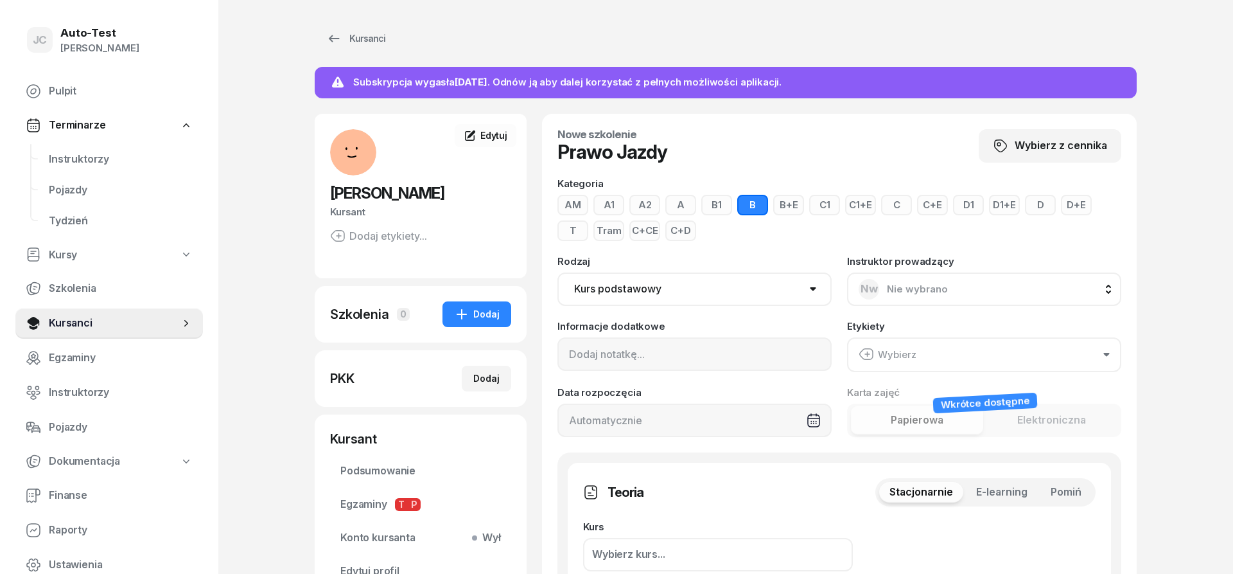
click at [787, 209] on button "B+E" at bounding box center [788, 205] width 31 height 21
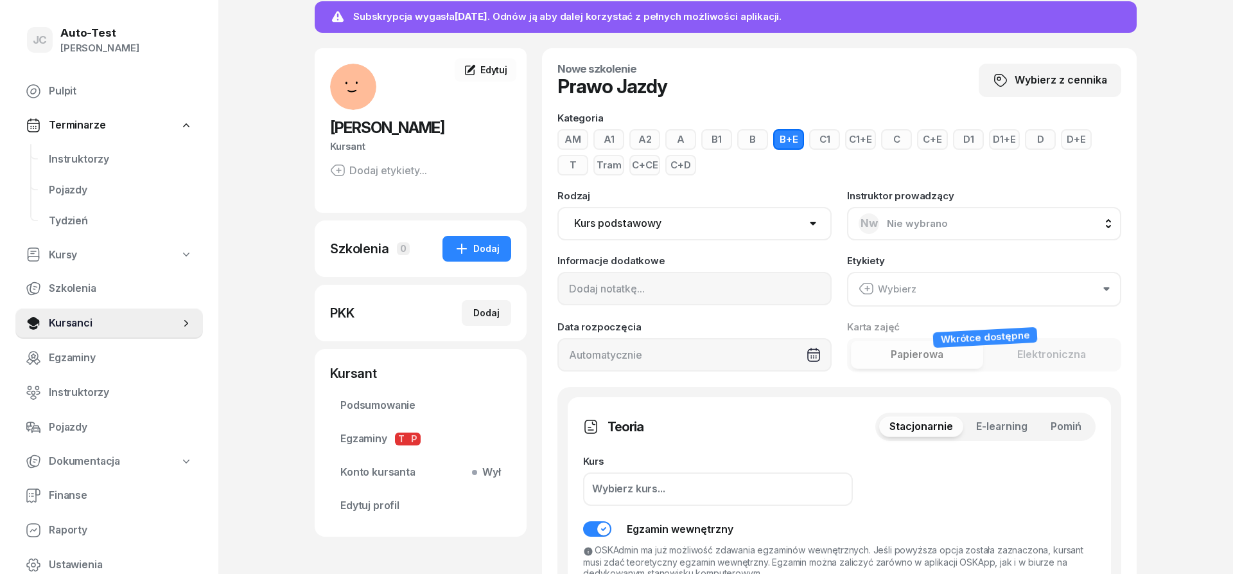
click at [1077, 426] on span "Pomiń" at bounding box center [1066, 426] width 31 height 17
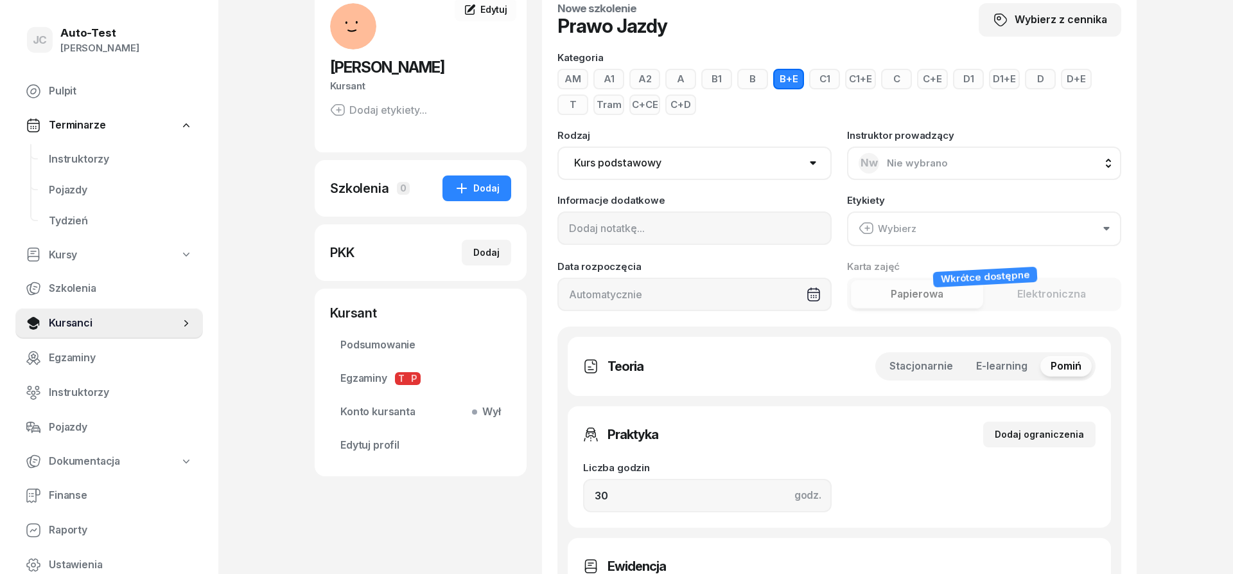
scroll to position [197, 0]
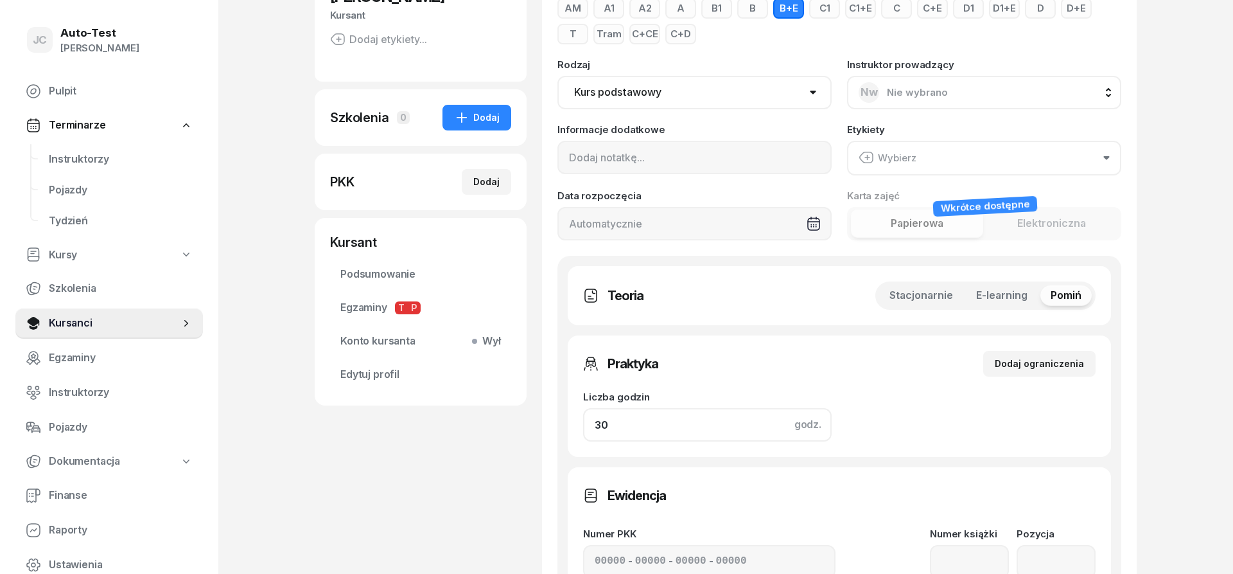
drag, startPoint x: 543, startPoint y: 419, endPoint x: 514, endPoint y: 423, distance: 29.2
click at [583, 423] on input "30" at bounding box center [707, 424] width 249 height 33
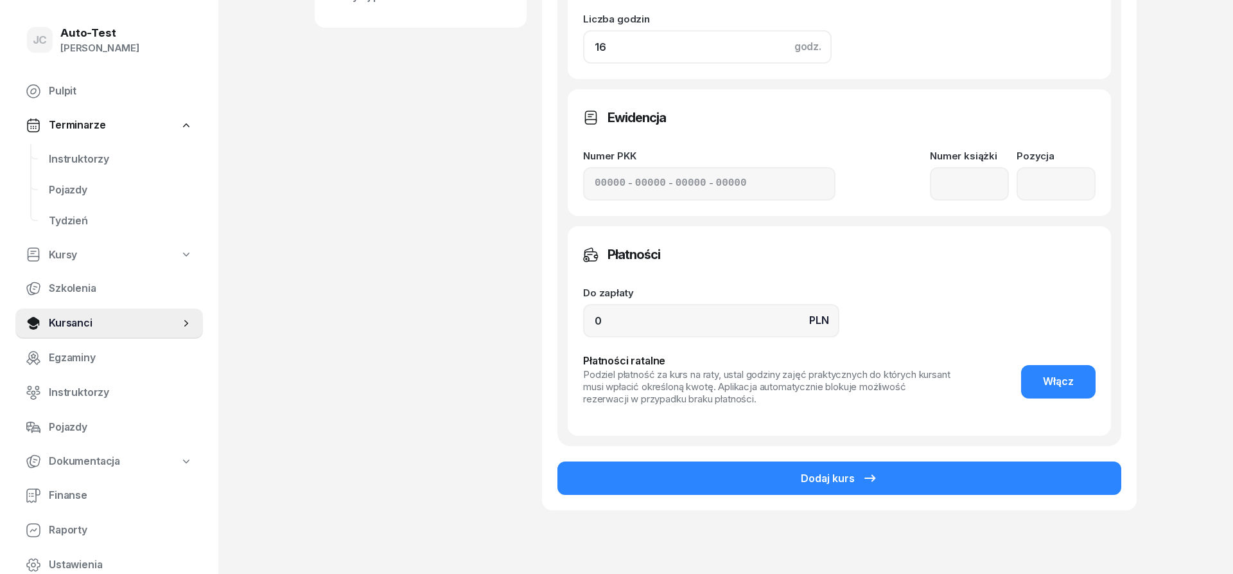
scroll to position [630, 0]
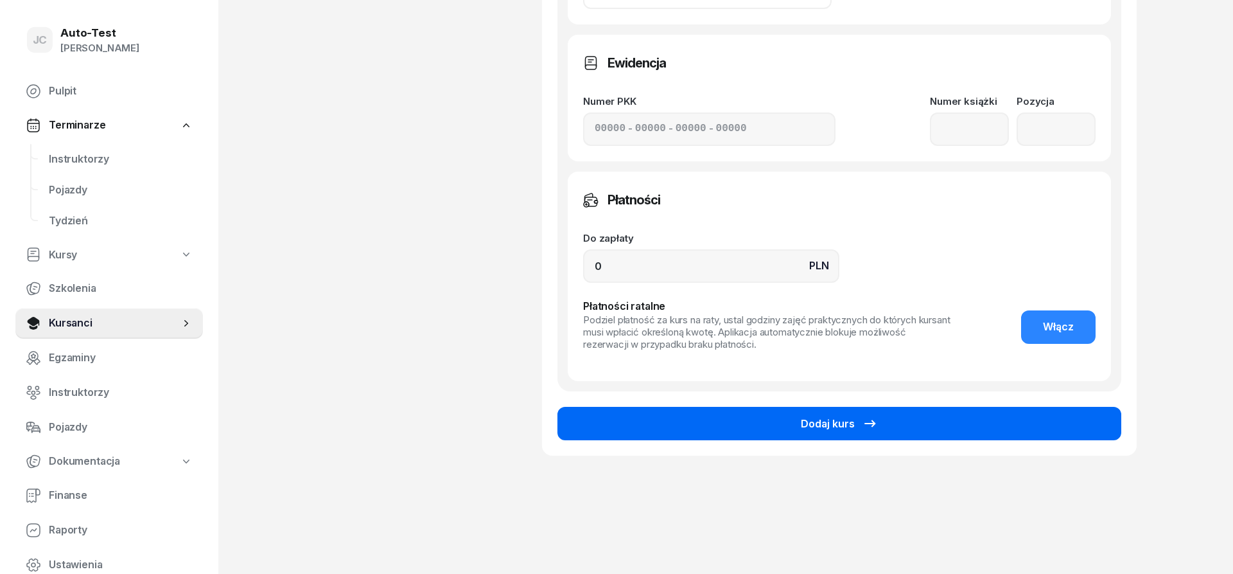
type input "16"
click at [632, 428] on button "Dodaj kurs" at bounding box center [840, 423] width 564 height 33
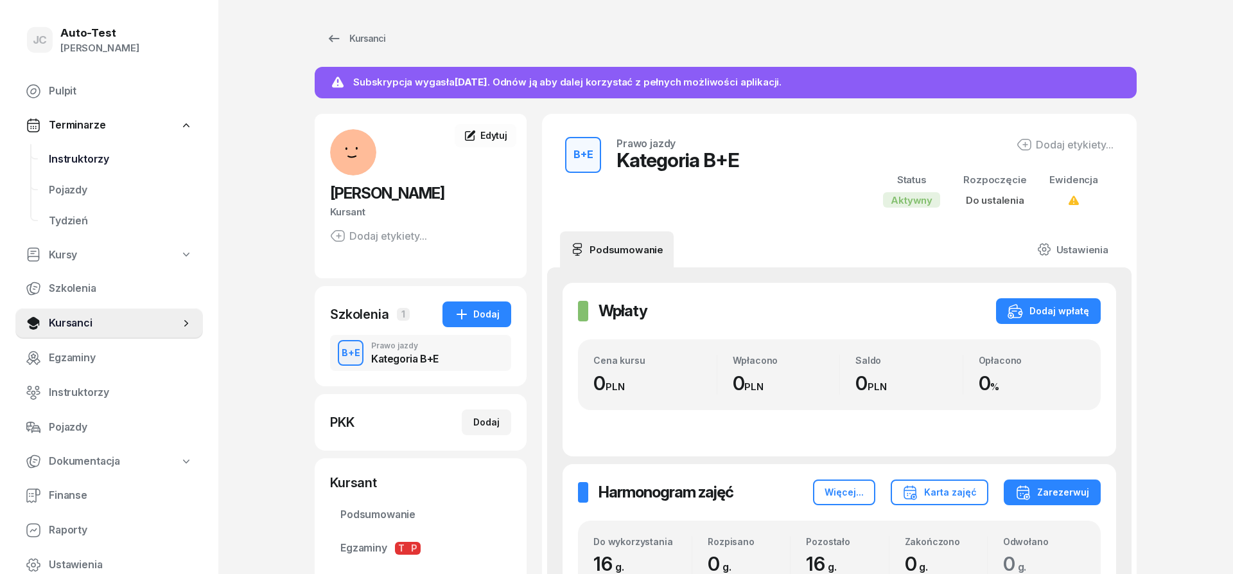
click at [123, 155] on span "Instruktorzy" at bounding box center [121, 159] width 144 height 17
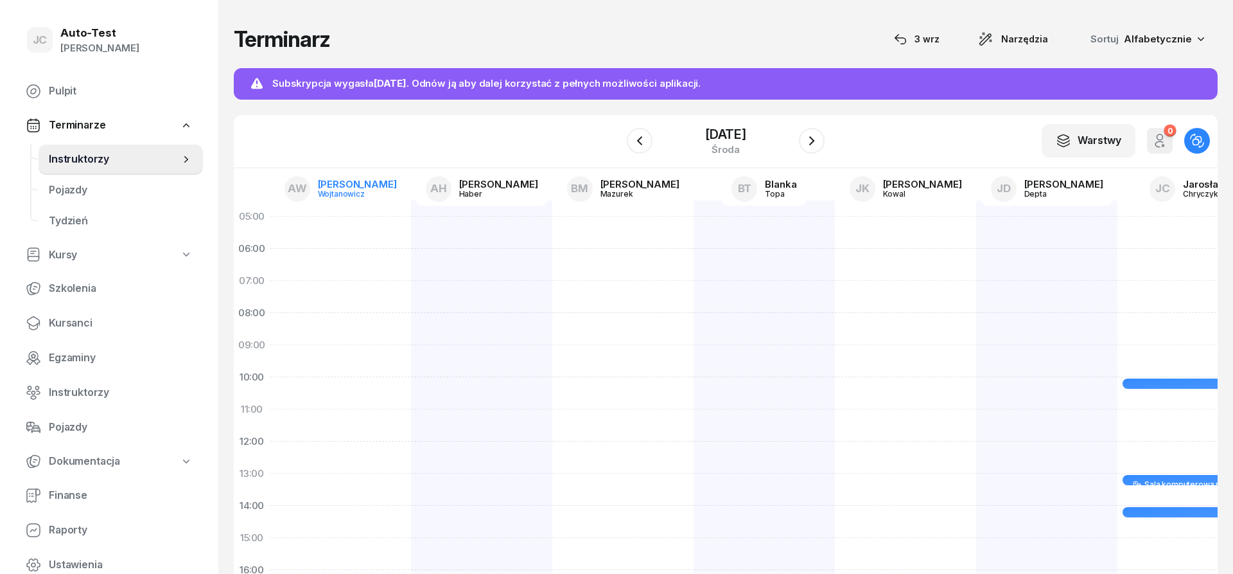
click at [334, 190] on link "AW [PERSON_NAME]" at bounding box center [340, 188] width 133 height 33
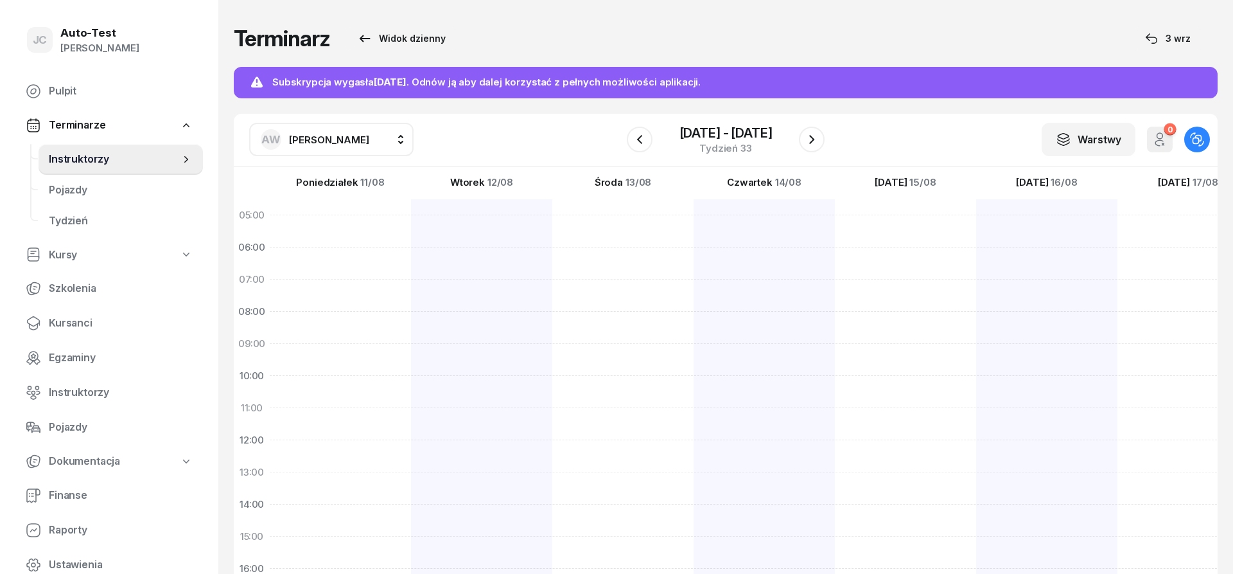
click at [353, 140] on span "[PERSON_NAME]" at bounding box center [329, 140] width 80 height 12
type input "jerz"
click at [368, 223] on span "[PERSON_NAME]" at bounding box center [335, 224] width 79 height 17
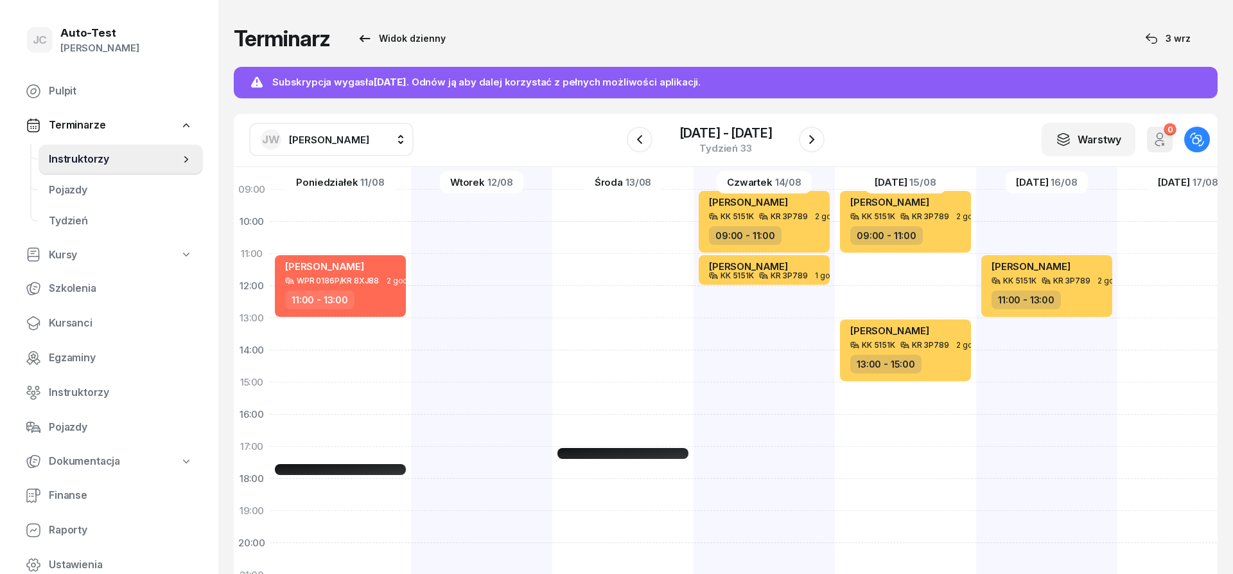
click at [754, 306] on div "[PERSON_NAME] KK 5151K KR 3P789 2 godz. 09:00 - 11:00 [PERSON_NAME] KK 5151K KR…" at bounding box center [764, 366] width 141 height 642
select select "12"
select select "14"
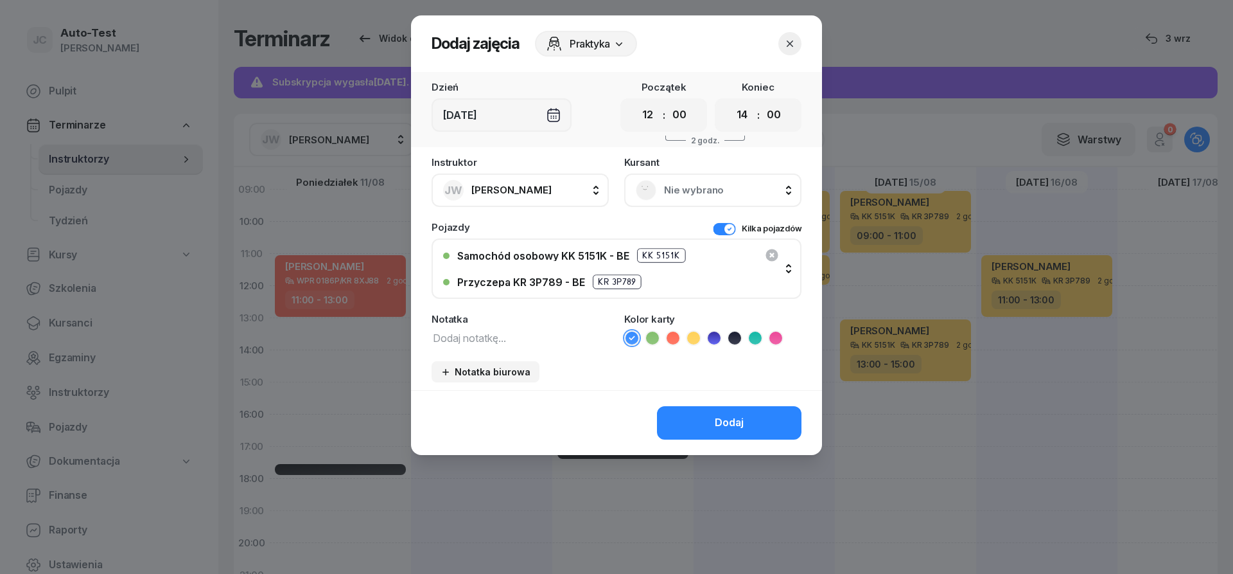
click at [711, 191] on span "Nie wybrano" at bounding box center [727, 190] width 126 height 17
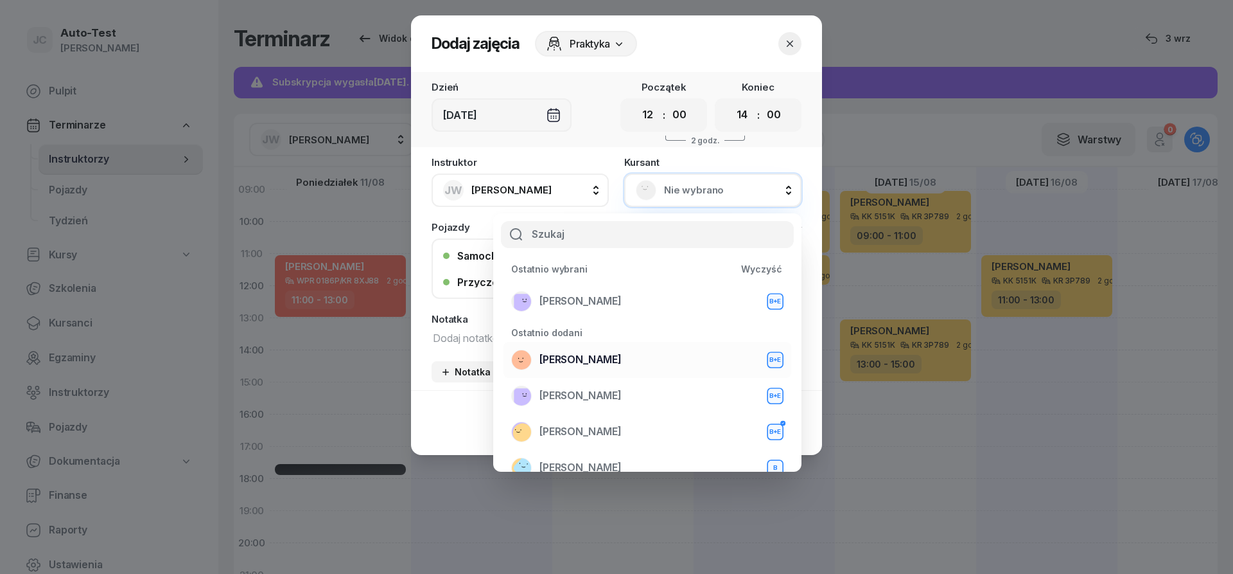
click at [578, 356] on span "[PERSON_NAME]" at bounding box center [581, 359] width 82 height 17
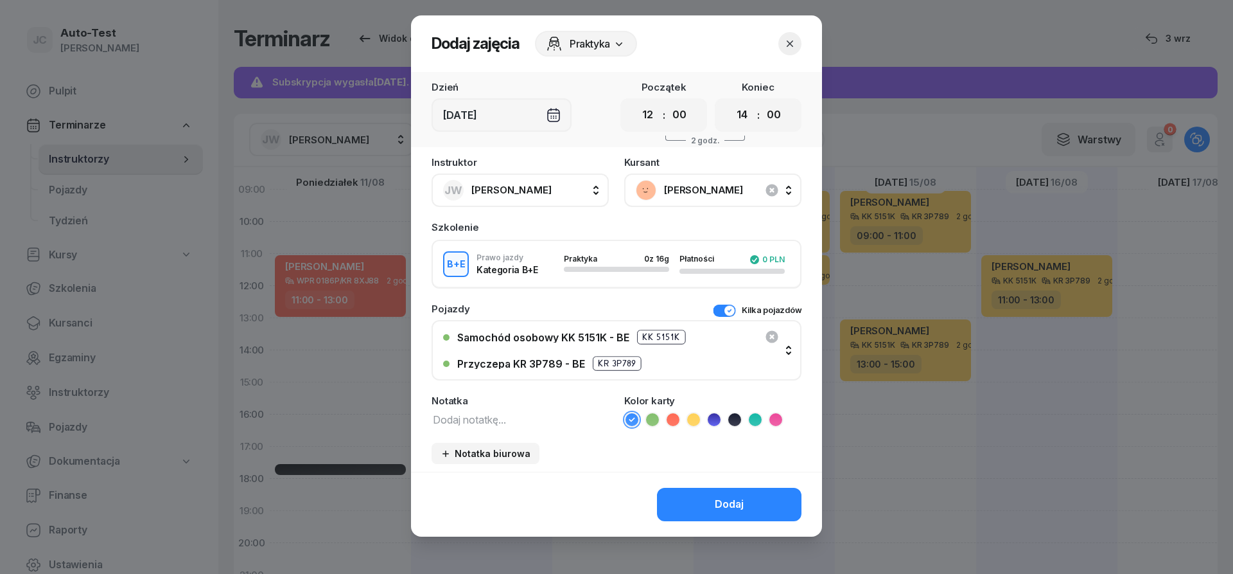
click at [694, 422] on icon at bounding box center [693, 419] width 13 height 13
click at [712, 507] on button "Dodaj" at bounding box center [729, 504] width 145 height 33
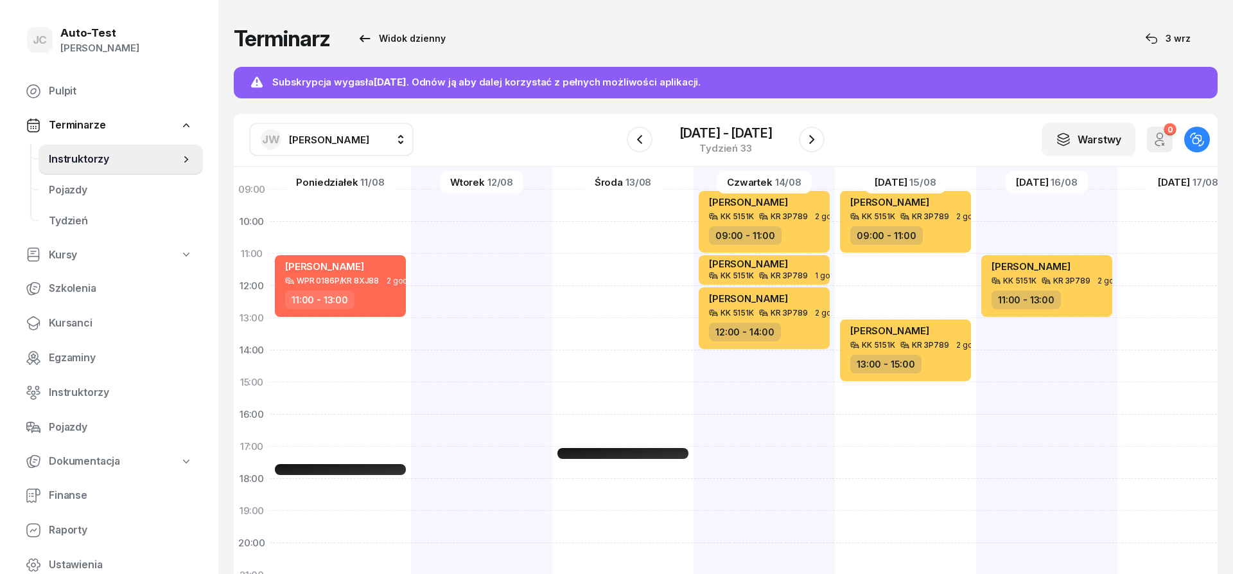
click at [890, 270] on div "[PERSON_NAME] KK 5151K KR 3P789 2 godz. 09:00 - 11:00 [PERSON_NAME] KK 5151K KR…" at bounding box center [905, 366] width 141 height 642
select select "11"
select select "13"
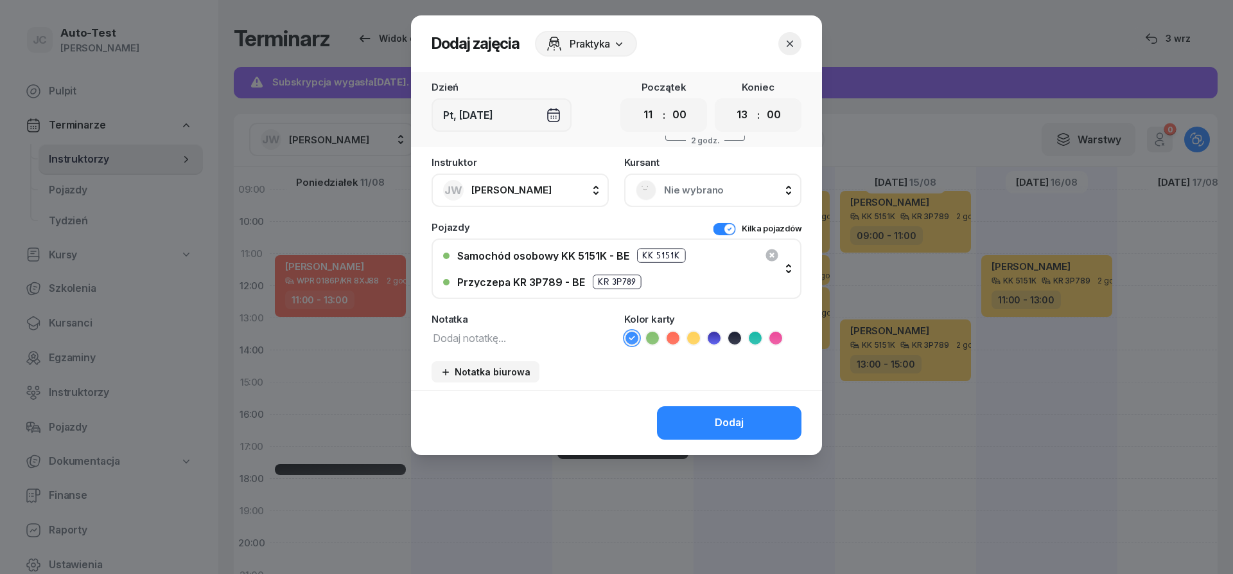
click at [687, 195] on span "Nie wybrano" at bounding box center [727, 190] width 126 height 17
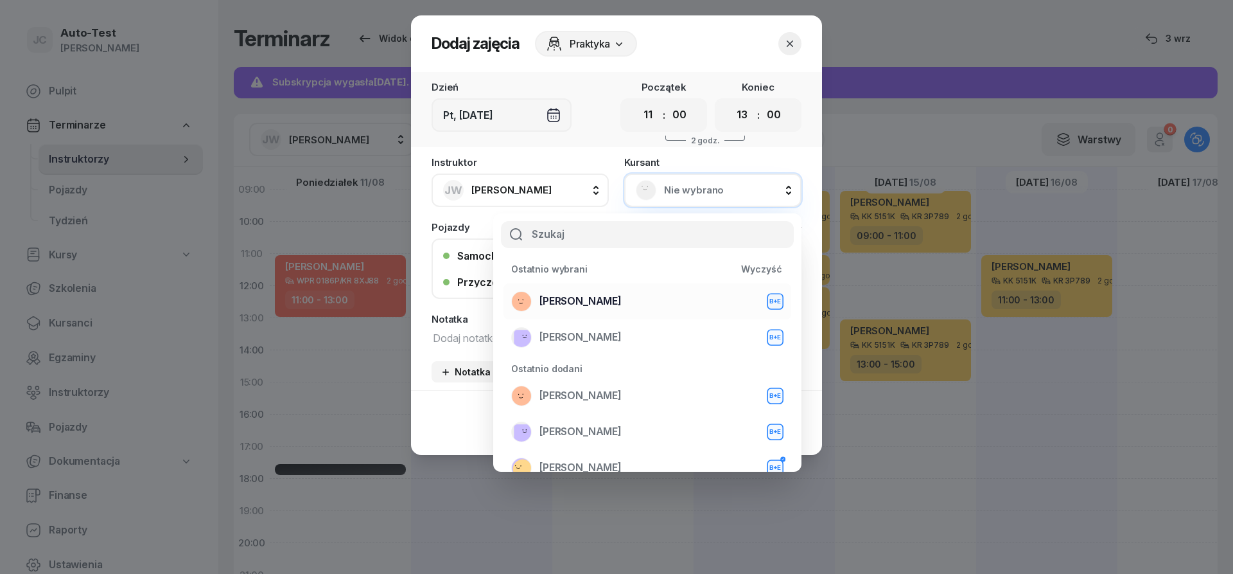
click at [588, 304] on span "[PERSON_NAME]" at bounding box center [581, 301] width 82 height 17
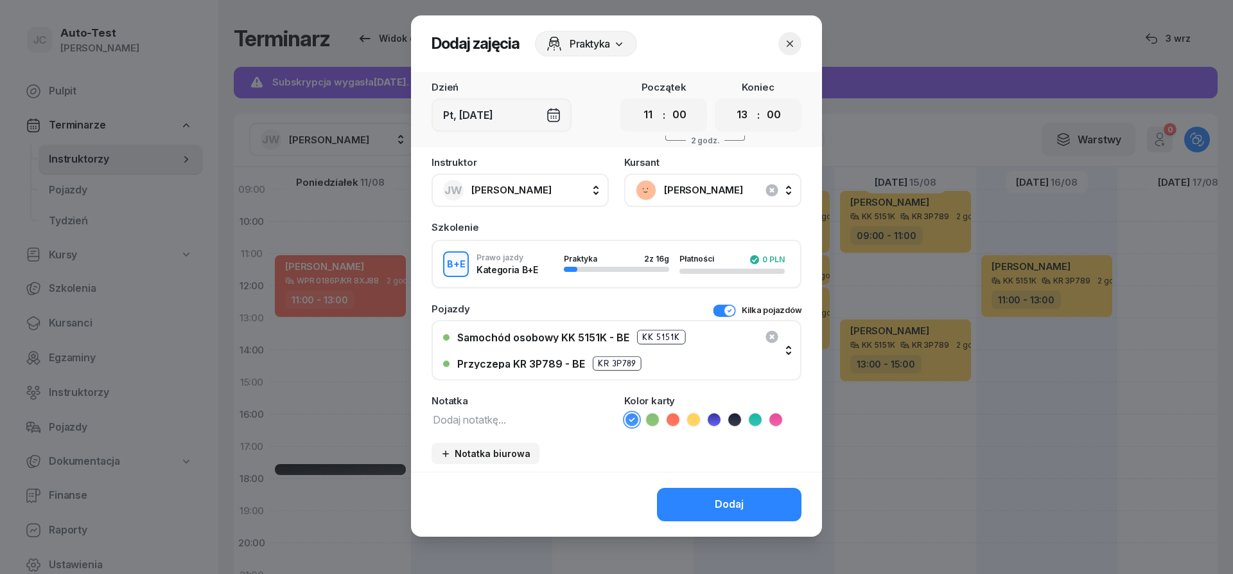
click at [692, 418] on icon at bounding box center [693, 419] width 13 height 13
click at [696, 506] on button "Dodaj" at bounding box center [729, 504] width 145 height 33
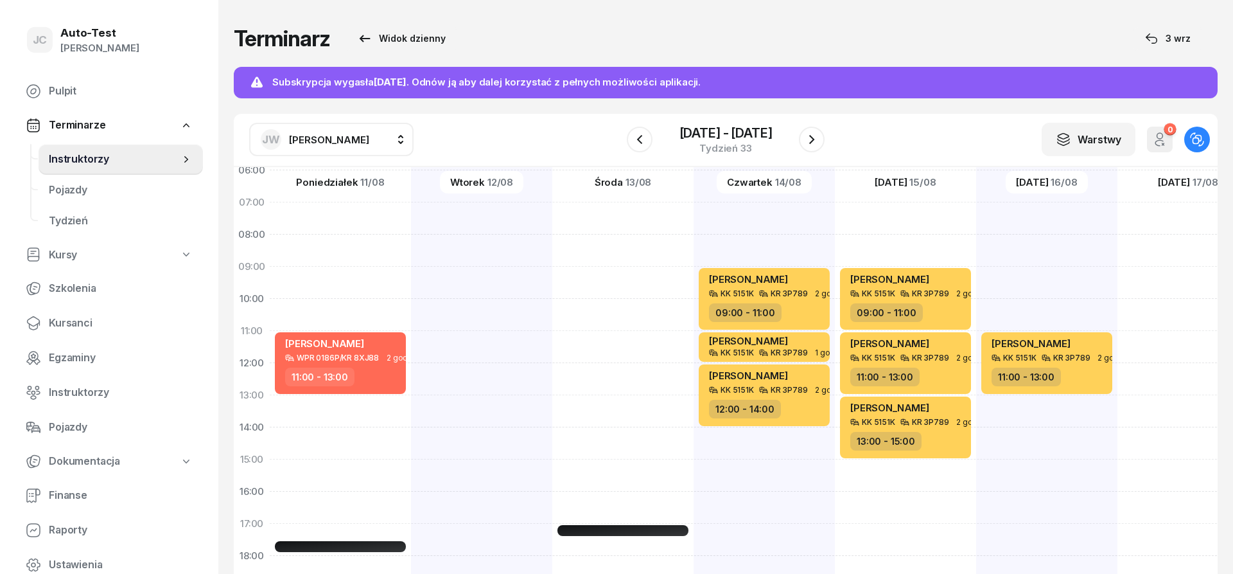
click at [1043, 274] on div "[PERSON_NAME] KK 5151K KR 3P789 2 godz. 11:00 - 13:00" at bounding box center [1046, 443] width 141 height 642
select select "09"
select select "11"
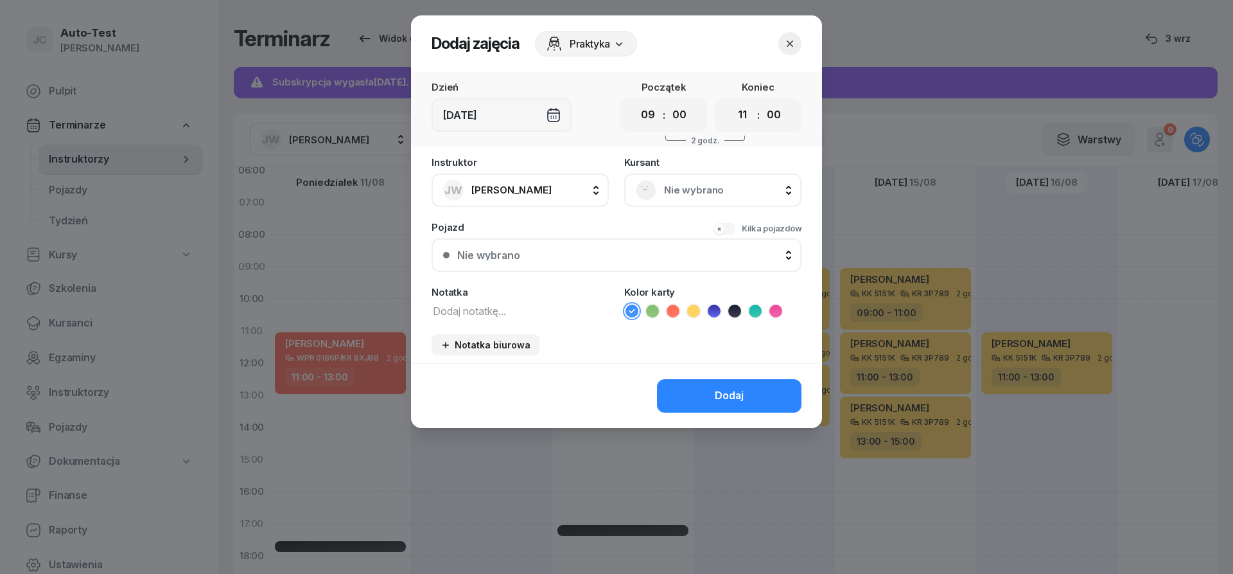
click at [667, 197] on span "Nie wybrano" at bounding box center [727, 190] width 126 height 17
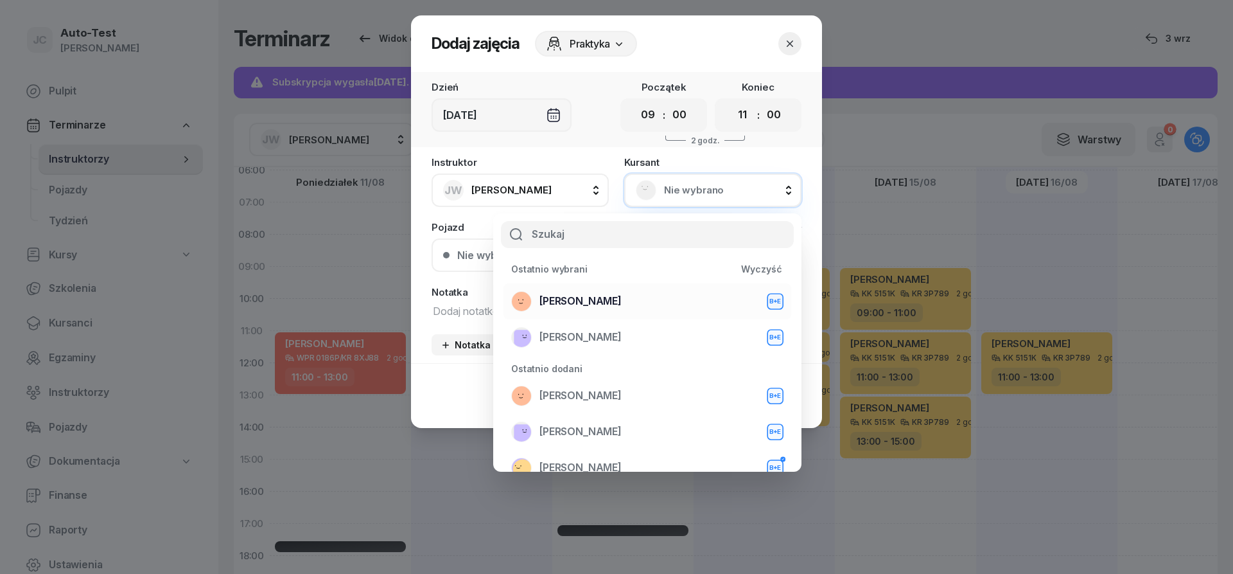
click at [608, 299] on div "[PERSON_NAME] B+E" at bounding box center [647, 301] width 272 height 21
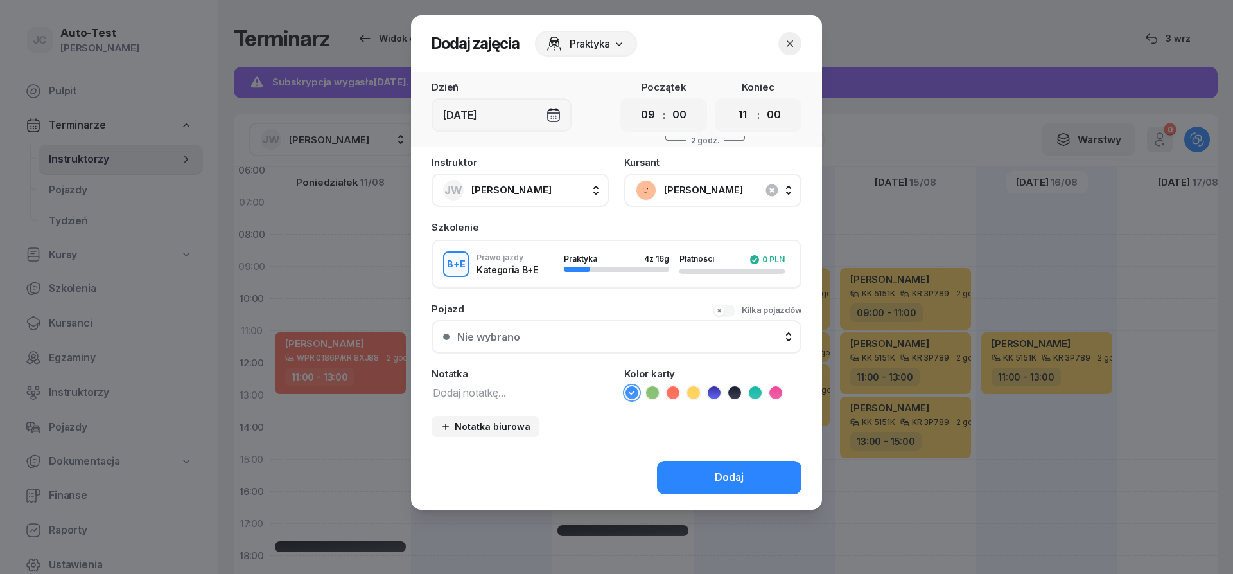
click at [576, 340] on div "Nie wybrano" at bounding box center [623, 336] width 333 height 10
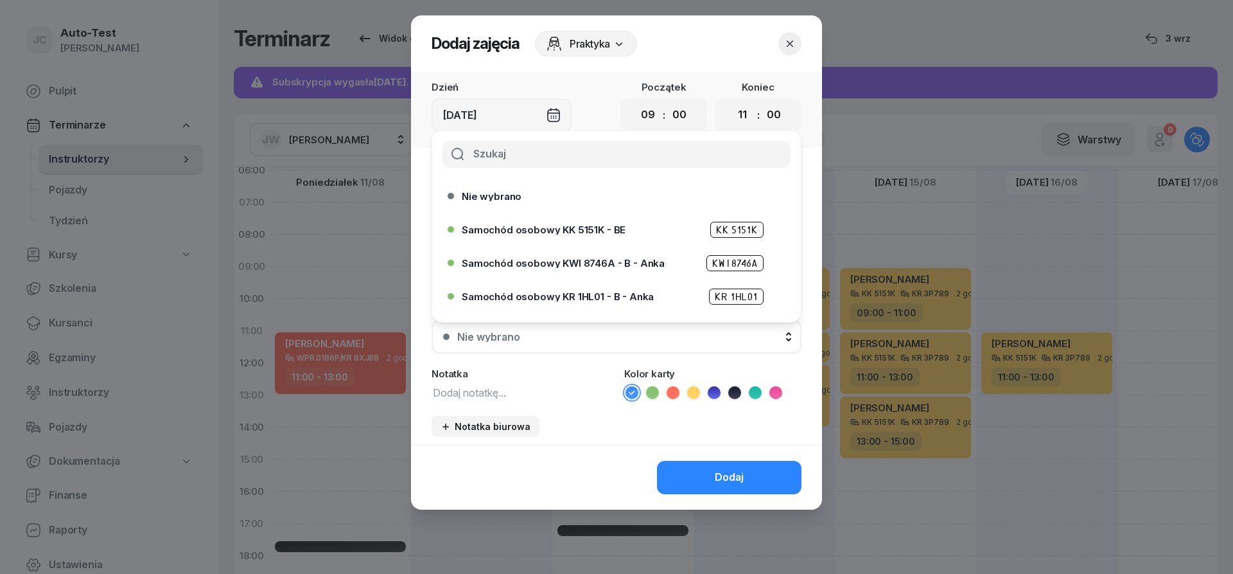
click at [569, 382] on div "Notatka" at bounding box center [520, 384] width 177 height 31
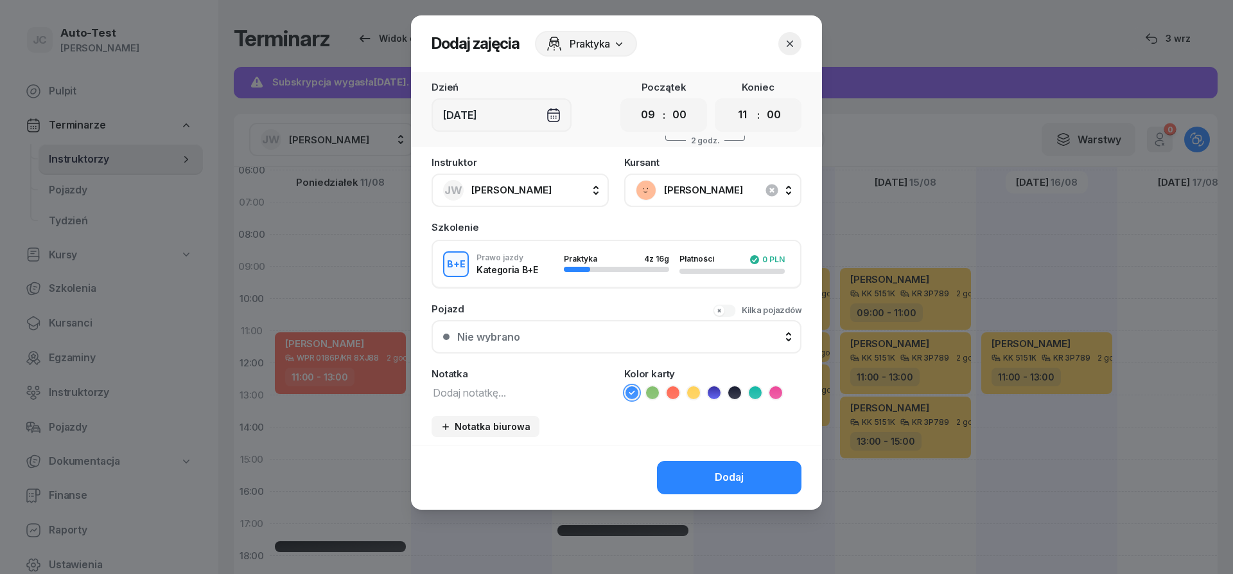
click at [730, 307] on button "Kilka pojazdów" at bounding box center [757, 310] width 89 height 13
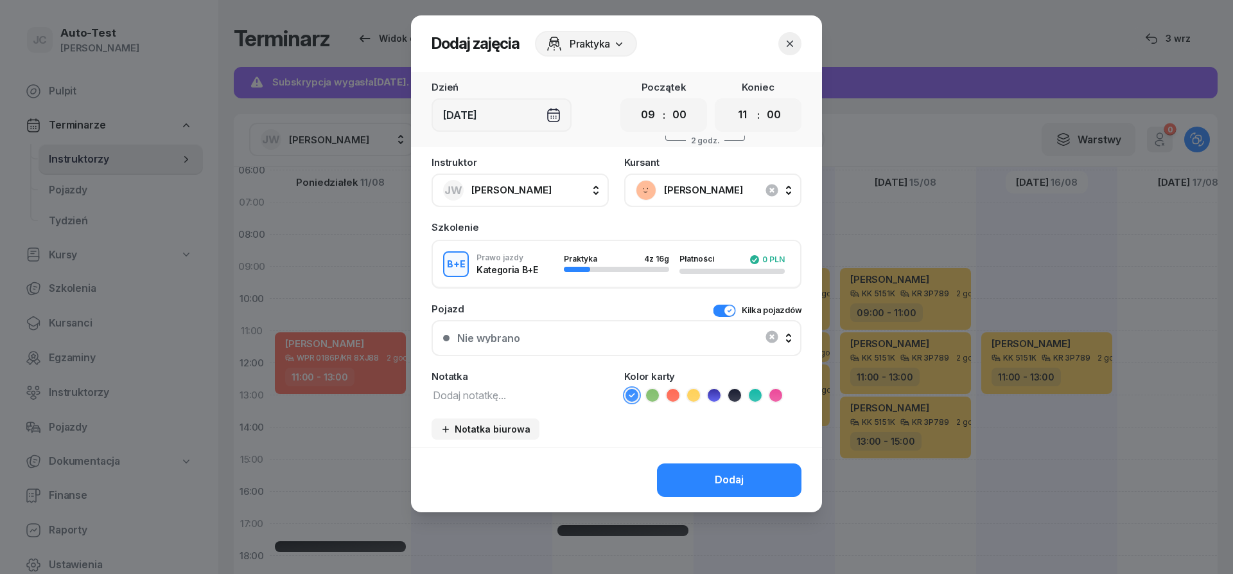
click at [649, 338] on div "Nie wybrano" at bounding box center [616, 338] width 347 height 26
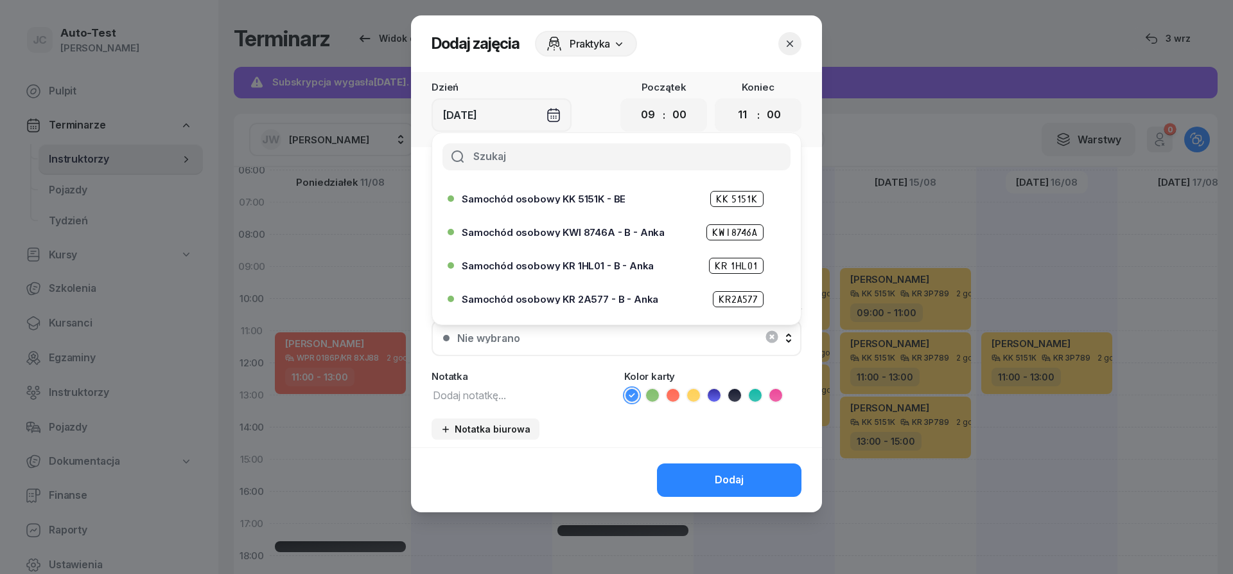
click at [560, 198] on span "Samochód osobowy KK 5151K - BE" at bounding box center [544, 199] width 164 height 10
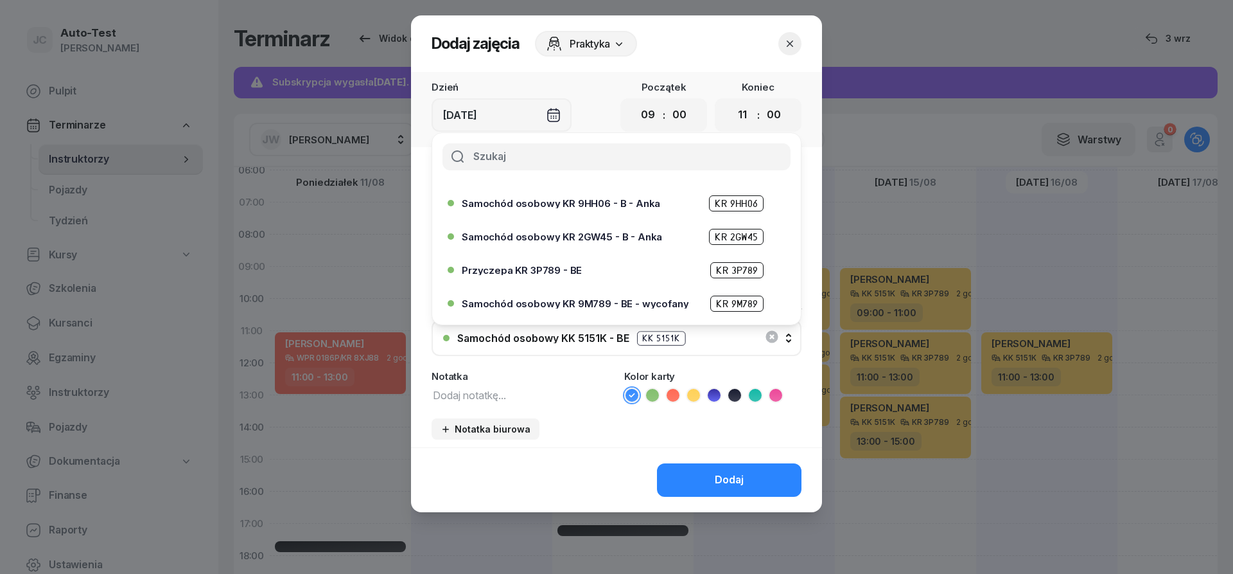
scroll to position [154, 0]
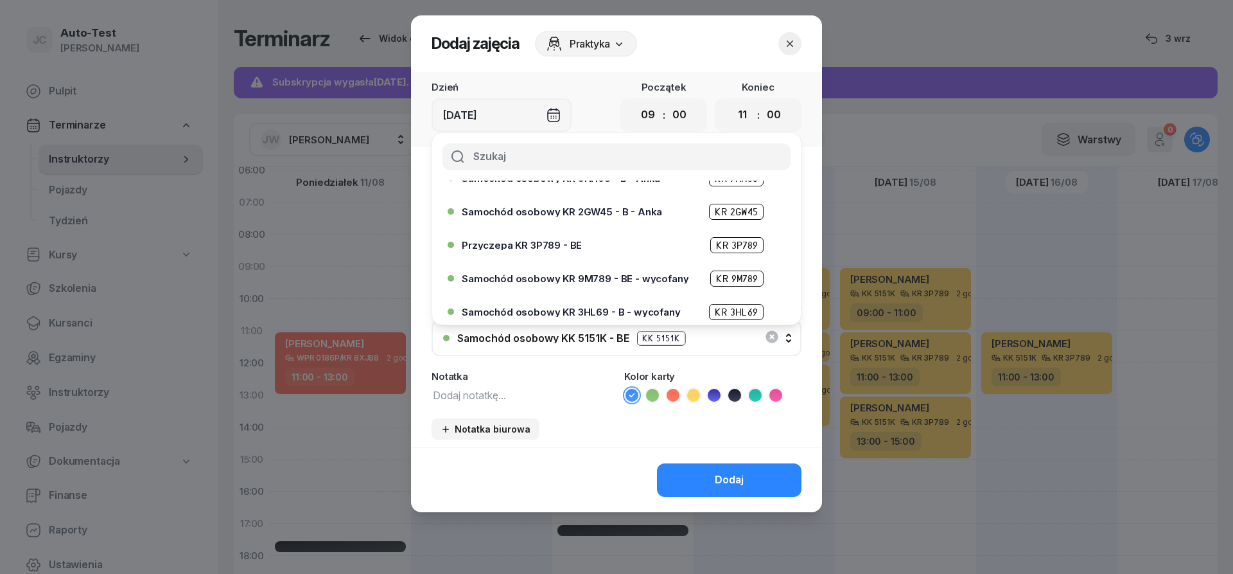
click at [559, 247] on span "Przyczepa KR 3P789 - BE" at bounding box center [522, 245] width 120 height 10
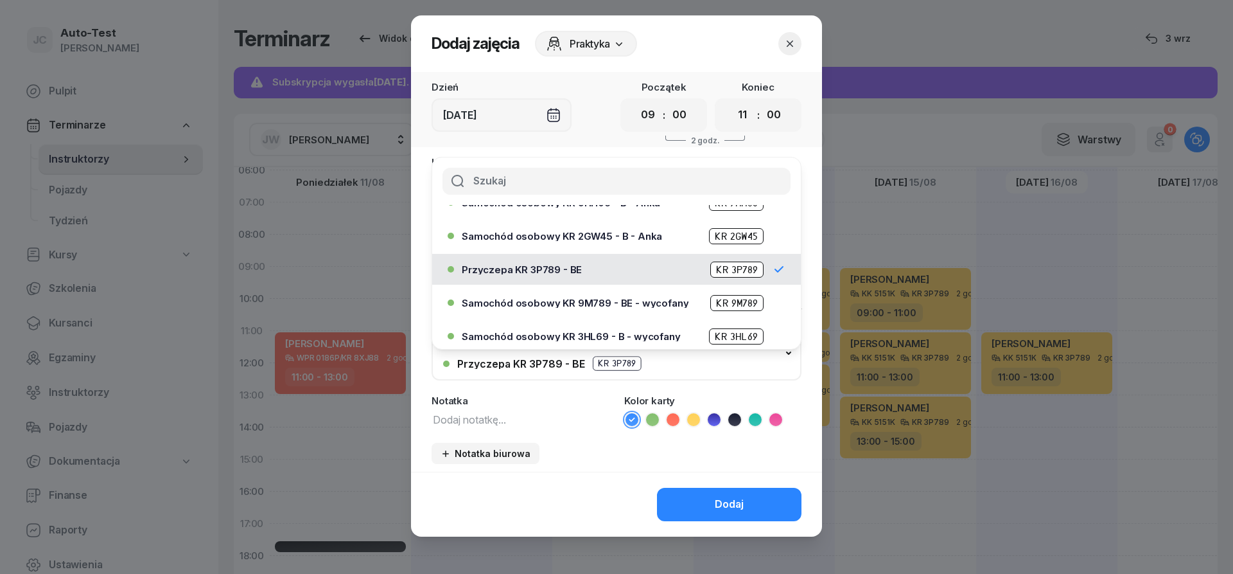
click at [693, 418] on icon at bounding box center [693, 419] width 13 height 13
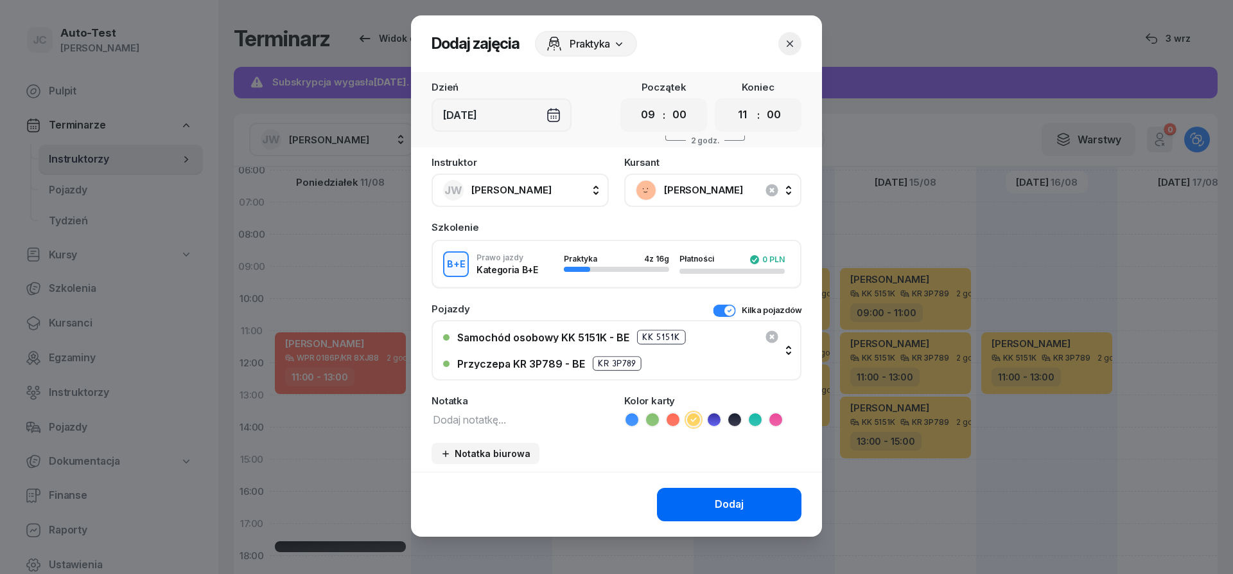
click at [705, 500] on button "Dodaj" at bounding box center [729, 504] width 145 height 33
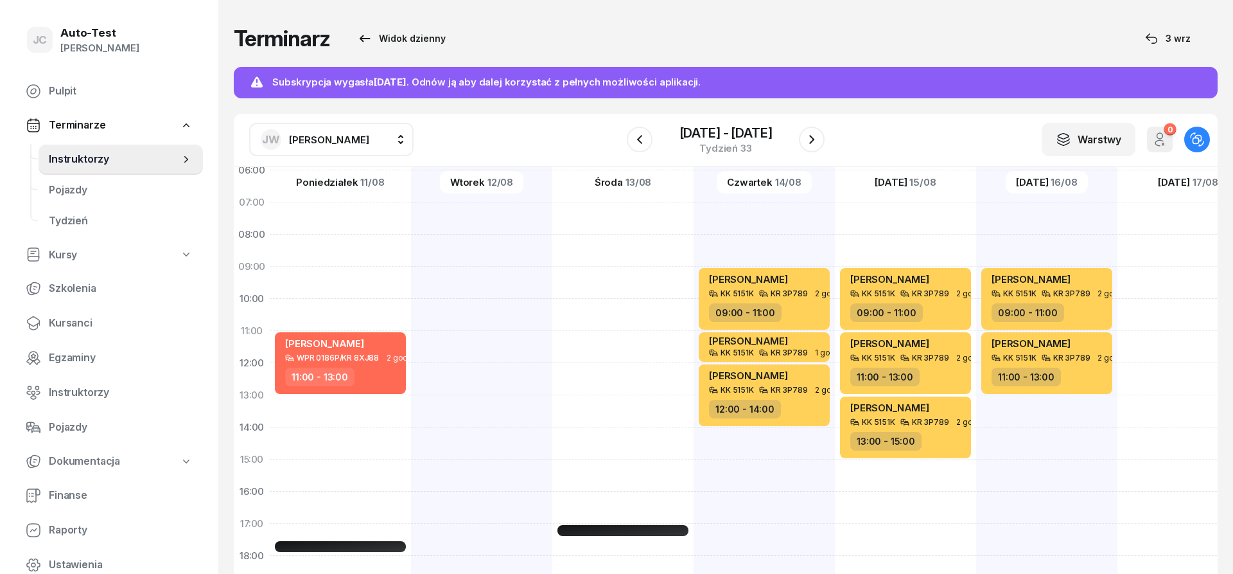
click at [1165, 284] on div at bounding box center [1188, 443] width 141 height 642
select select "09"
select select "11"
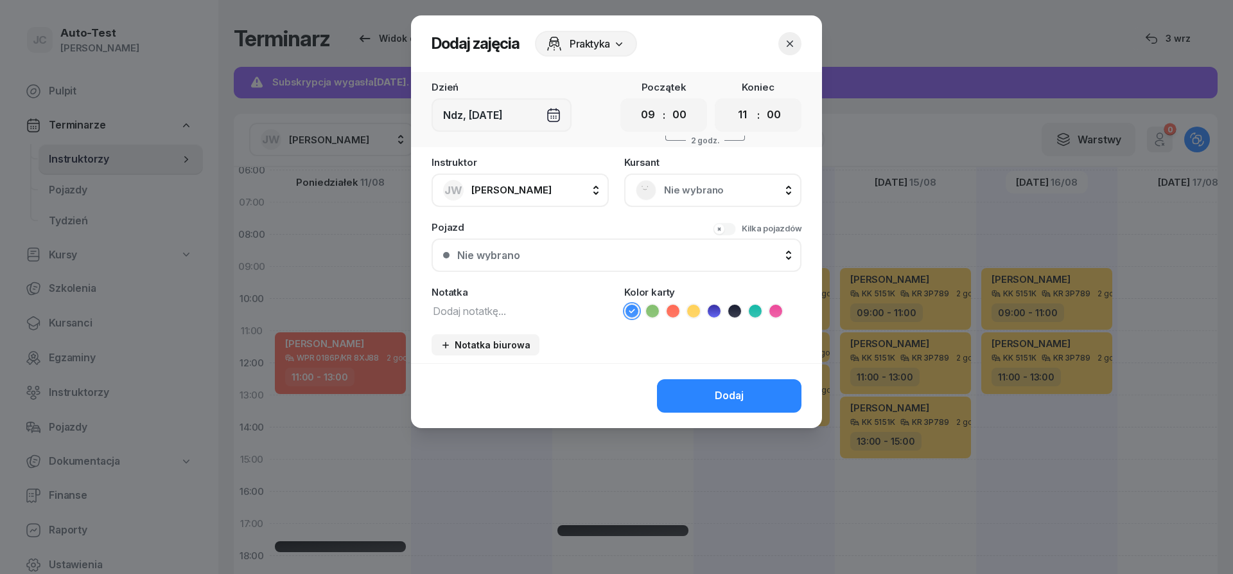
click at [707, 193] on span "Nie wybrano" at bounding box center [727, 190] width 126 height 17
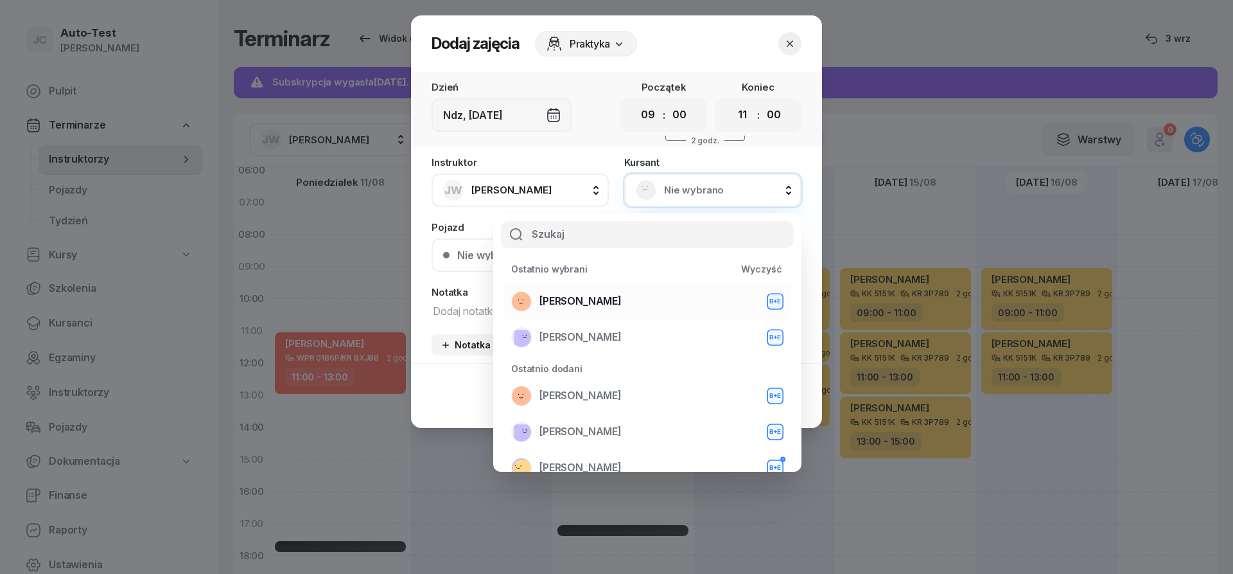
click at [618, 304] on div "[PERSON_NAME] B+E" at bounding box center [647, 301] width 272 height 21
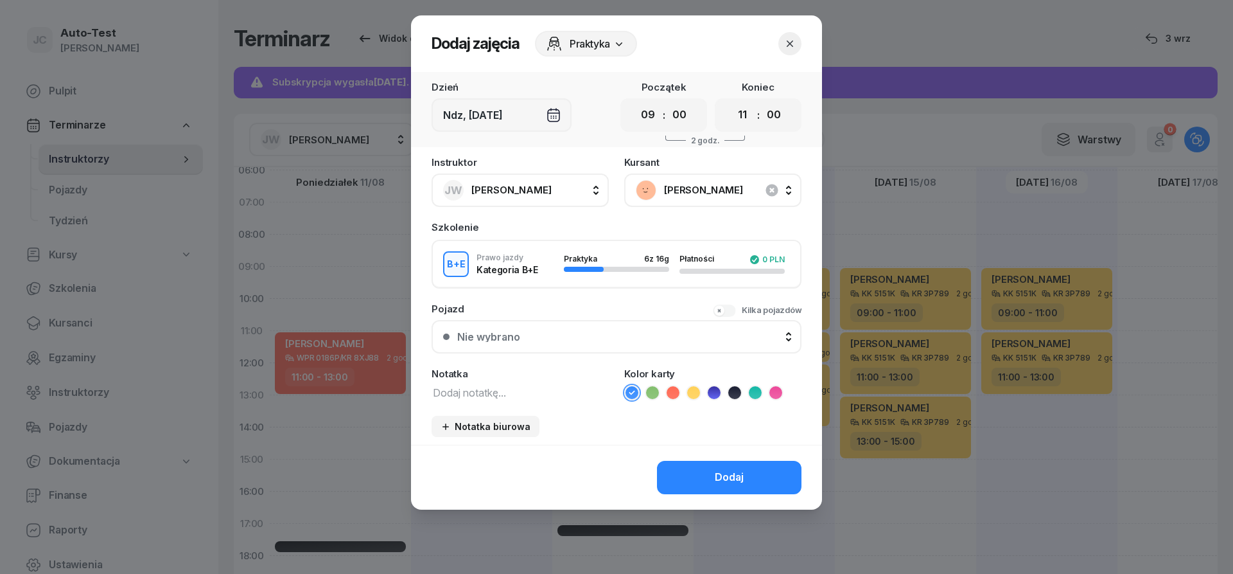
click at [689, 389] on icon at bounding box center [693, 392] width 13 height 13
click at [735, 310] on button "Kilka pojazdów" at bounding box center [757, 310] width 89 height 13
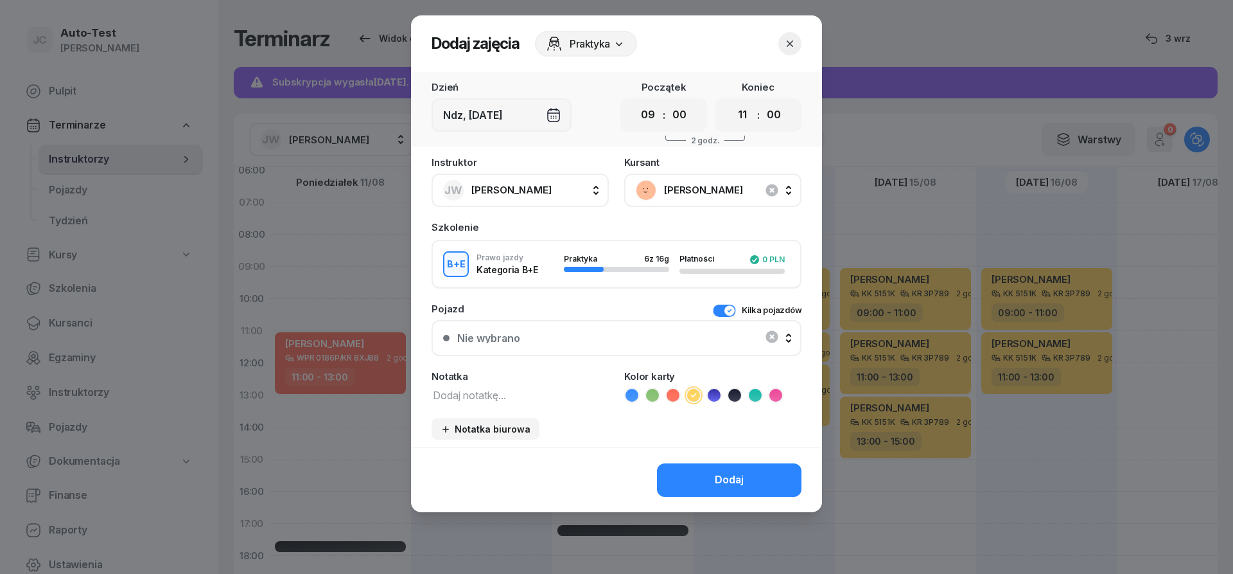
click at [651, 333] on div "Nie wybrano" at bounding box center [616, 338] width 347 height 26
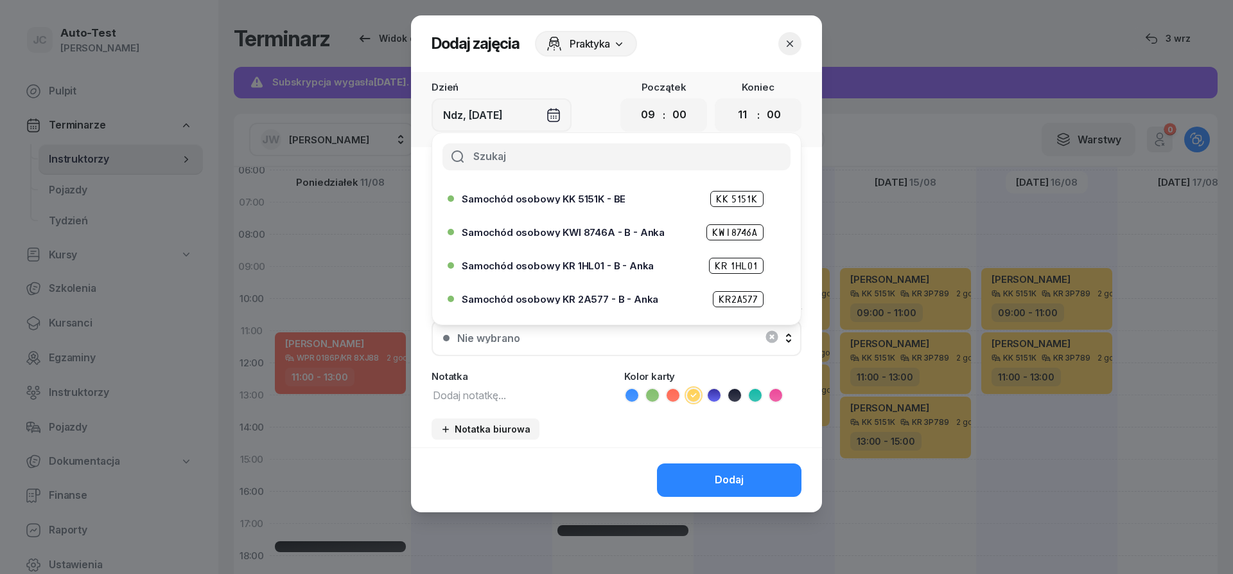
click at [560, 200] on span "Samochód osobowy KK 5151K - BE" at bounding box center [544, 199] width 164 height 10
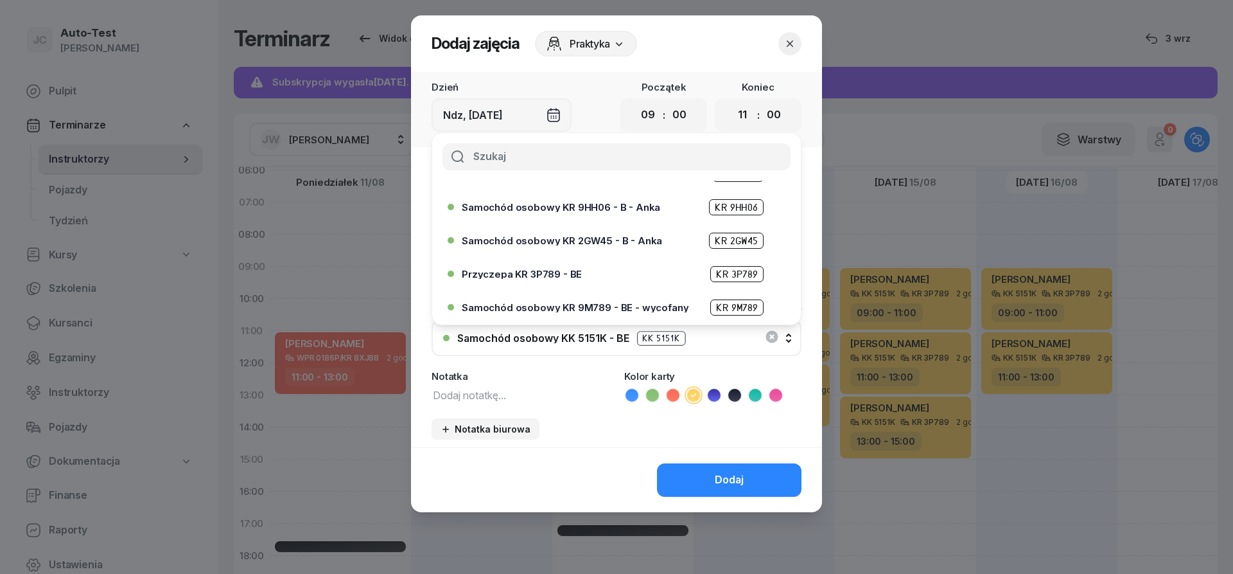
scroll to position [154, 0]
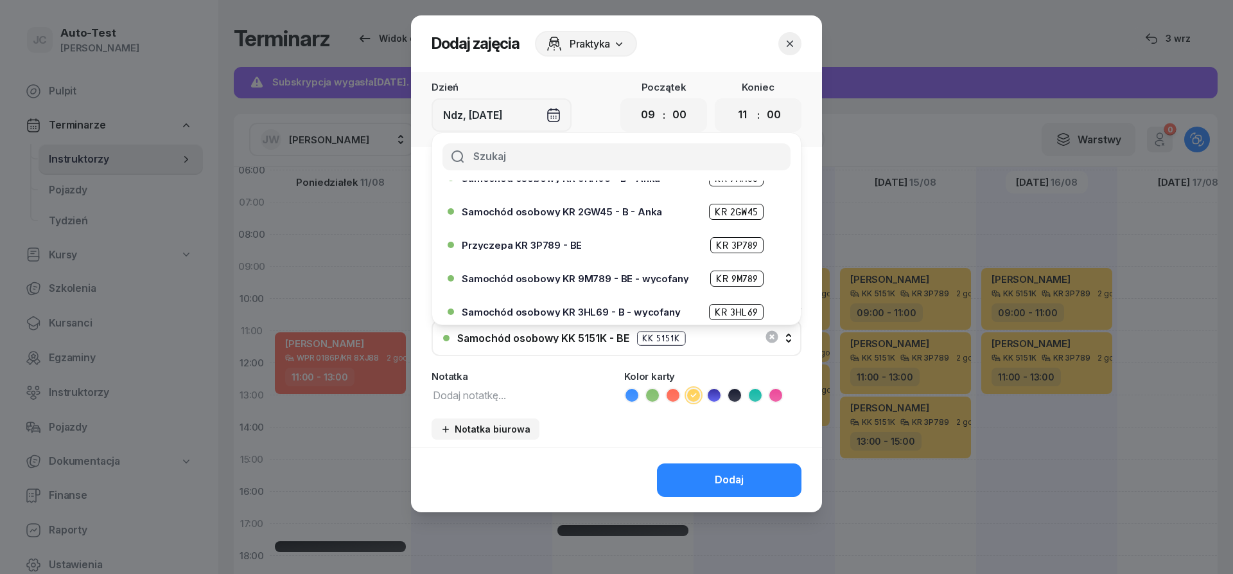
click at [572, 247] on span "Przyczepa KR 3P789 - BE" at bounding box center [522, 245] width 120 height 10
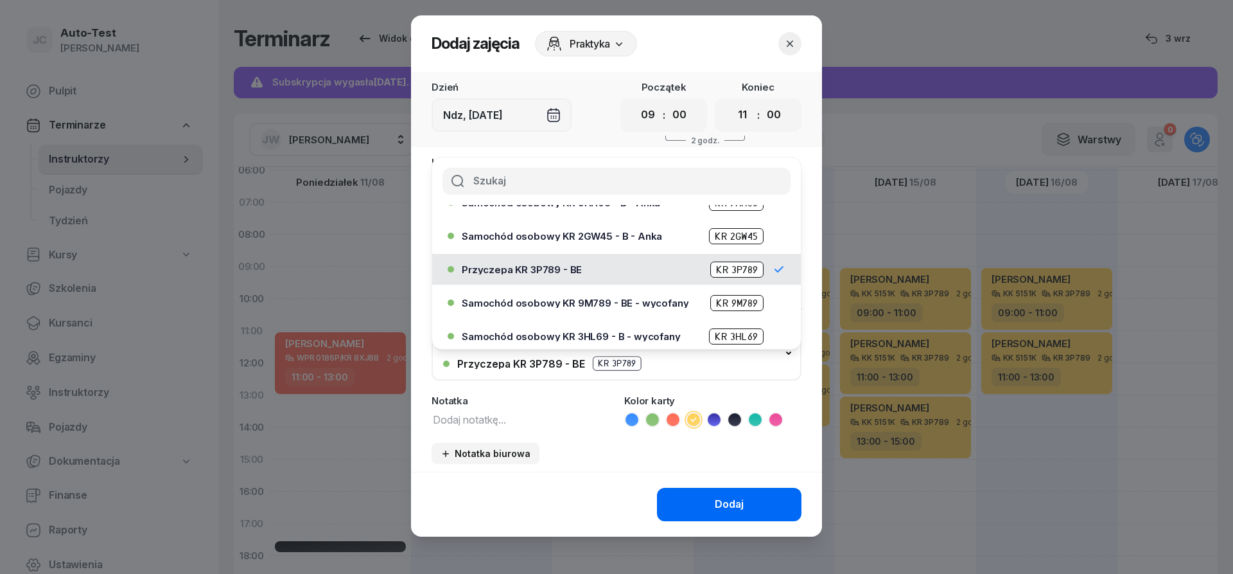
click at [702, 491] on button "Dodaj" at bounding box center [729, 504] width 145 height 33
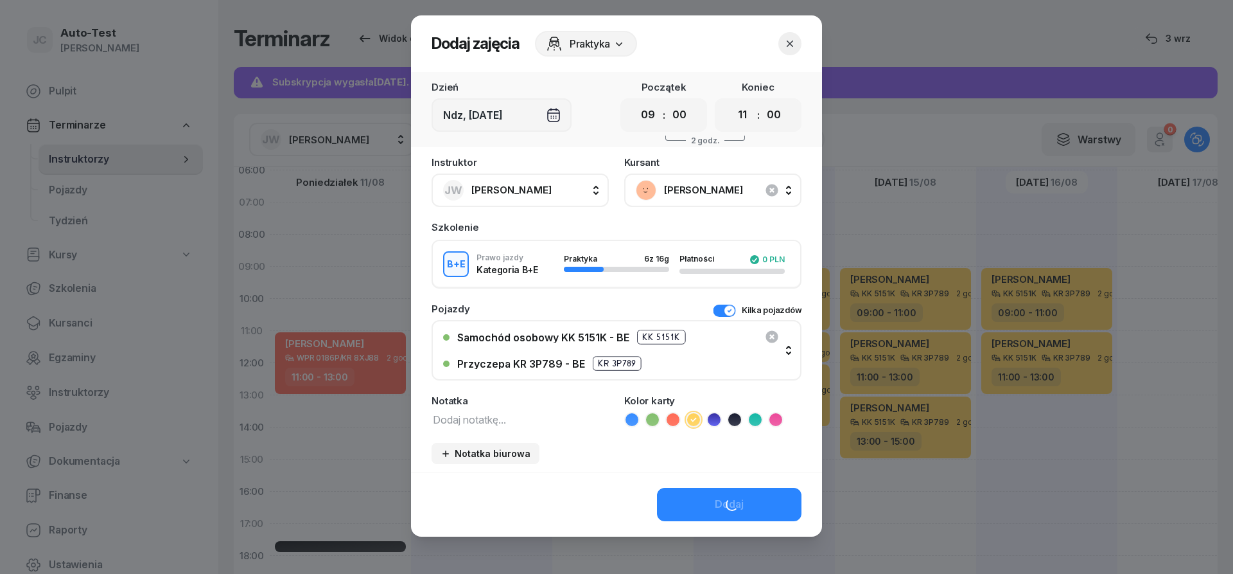
scroll to position [77, 0]
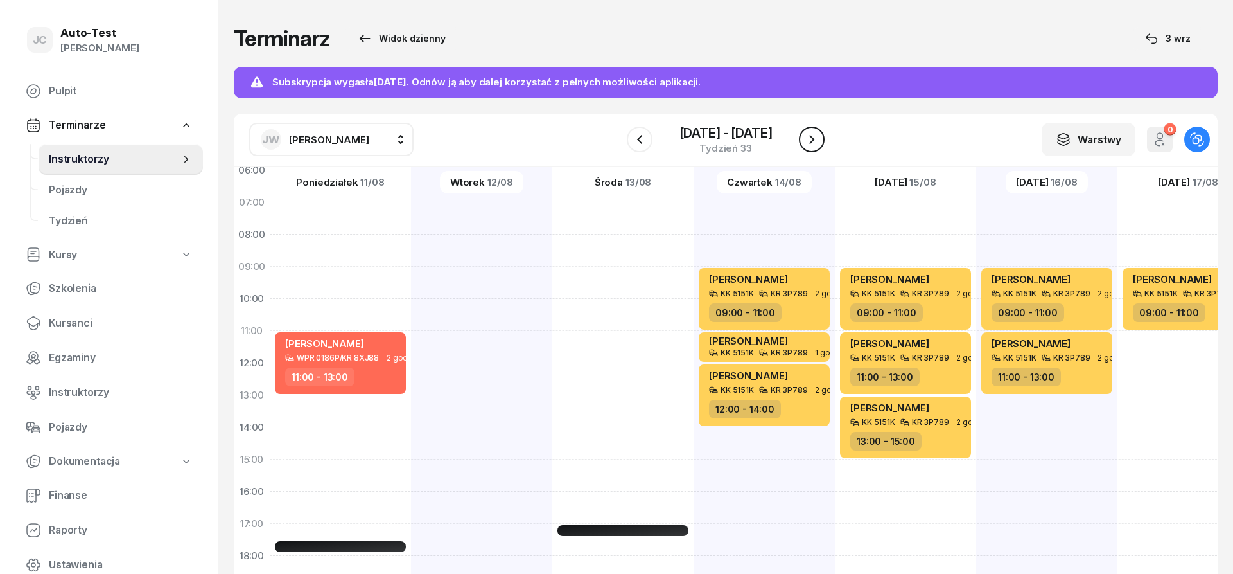
click at [806, 132] on icon "button" at bounding box center [811, 139] width 15 height 15
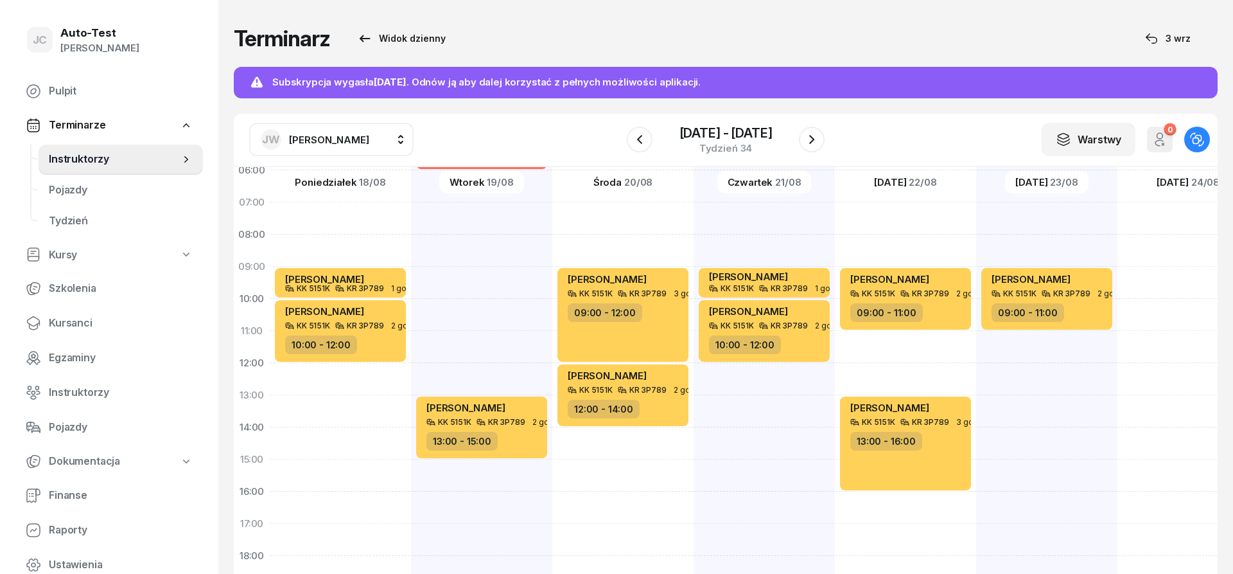
click at [374, 379] on div "[PERSON_NAME] KK 5151K KR 3P789 1 godz. 09:00 - 10:00 [PERSON_NAME] KK 5151K KR…" at bounding box center [340, 443] width 141 height 642
select select "12"
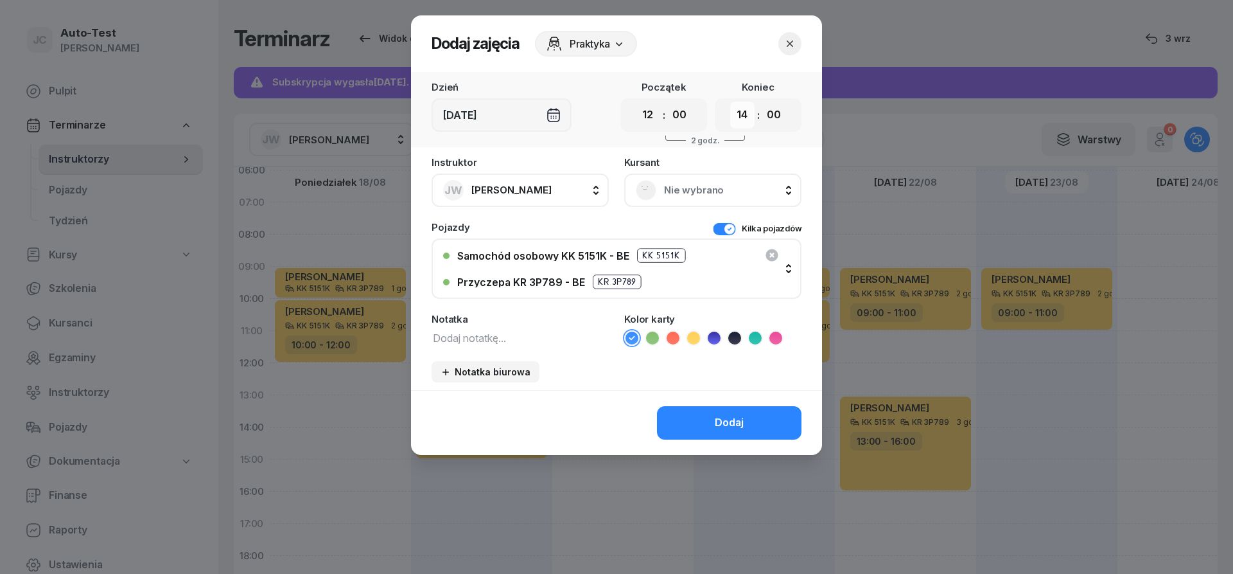
click at [730, 101] on select "00 01 02 03 04 05 06 07 08 09 10 11 12 13 14 15 16 17 18 19 20 21 22 23" at bounding box center [742, 114] width 24 height 27
select select "15"
click option "15" at bounding box center [0, 0] width 0 height 0
click at [694, 196] on span "Nie wybrano" at bounding box center [727, 190] width 126 height 17
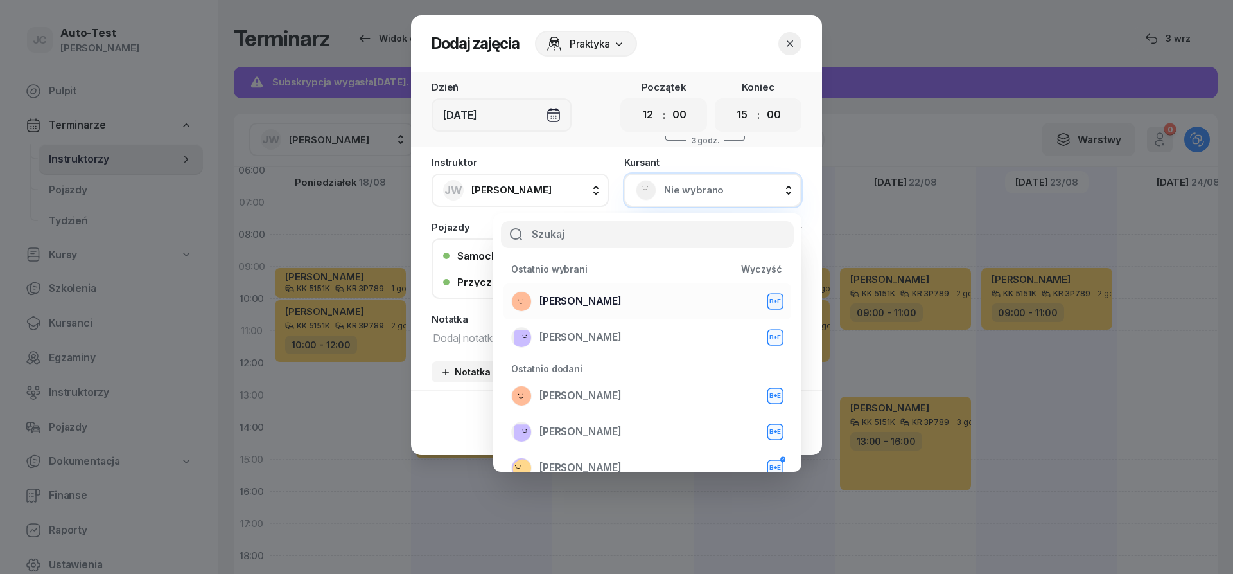
click at [610, 306] on div "[PERSON_NAME] B+E" at bounding box center [647, 301] width 272 height 21
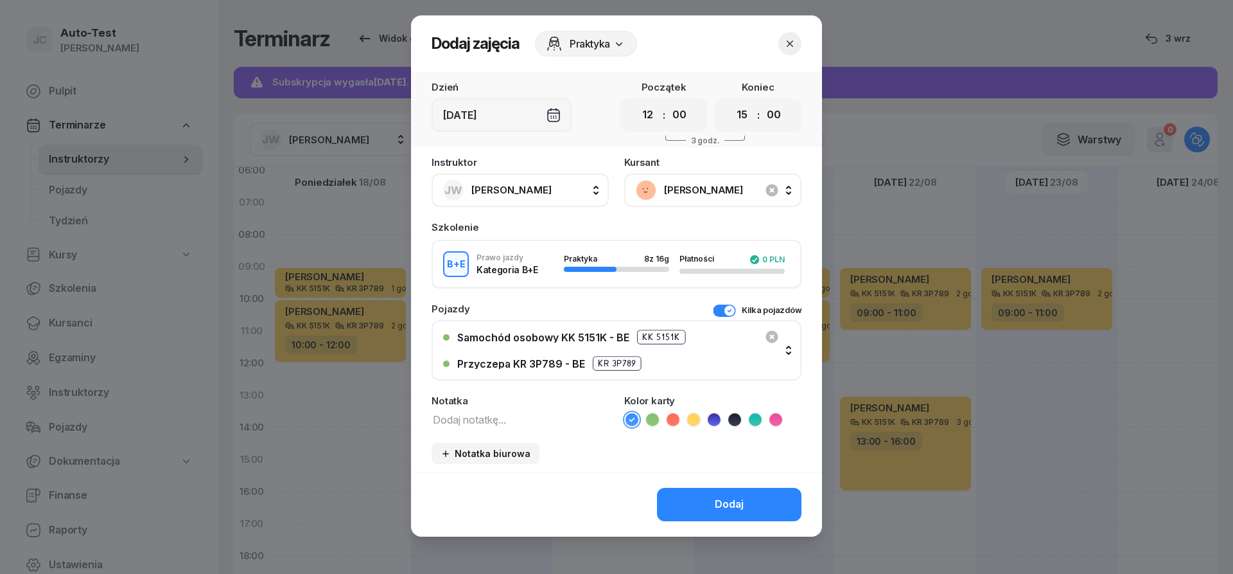
click at [689, 423] on icon at bounding box center [693, 419] width 13 height 13
click at [697, 515] on button "Dodaj" at bounding box center [729, 504] width 145 height 33
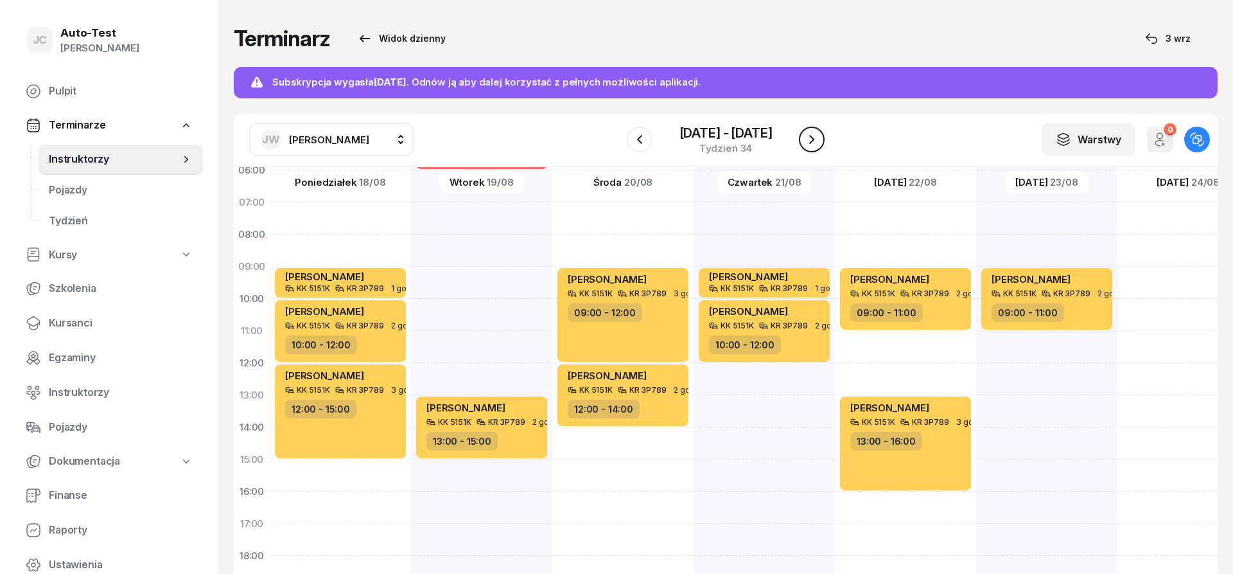
click at [813, 146] on icon "button" at bounding box center [811, 139] width 15 height 15
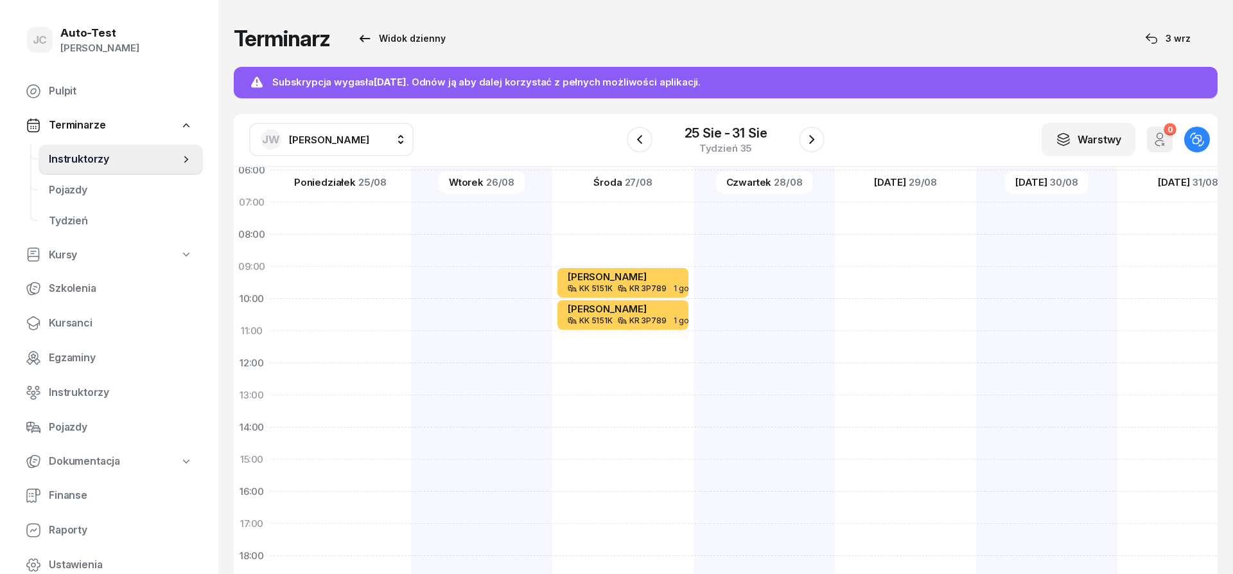
click at [349, 279] on div at bounding box center [340, 443] width 141 height 642
select select "09"
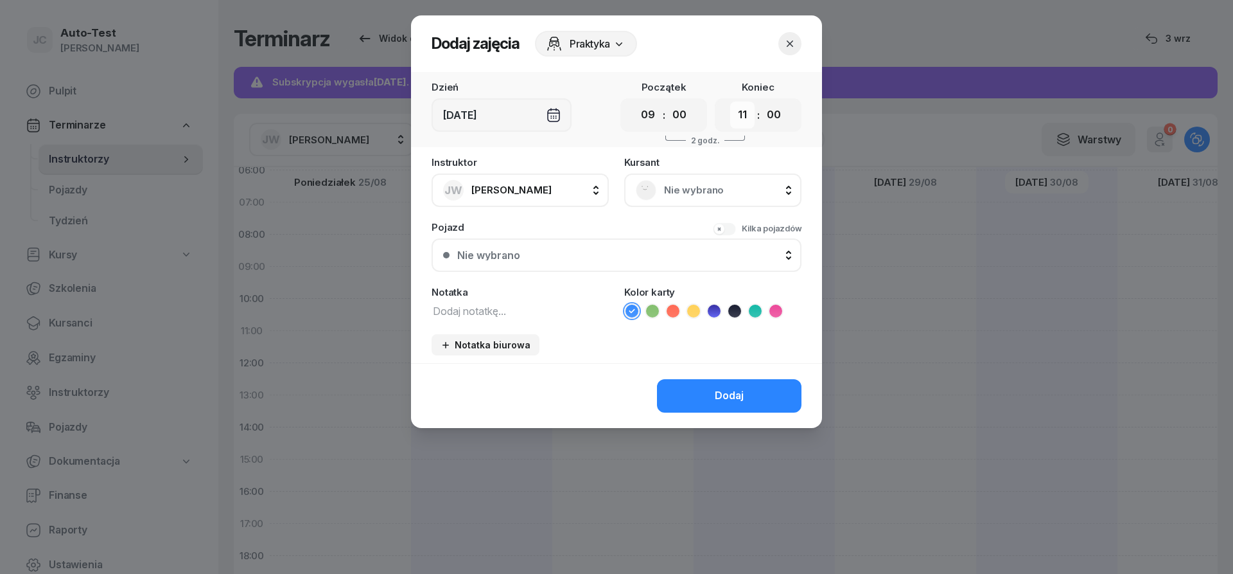
click at [730, 101] on select "00 01 02 03 04 05 06 07 08 09 10 11 12 13 14 15 16 17 18 19 20 21 22 23" at bounding box center [742, 114] width 24 height 27
select select "12"
click option "12" at bounding box center [0, 0] width 0 height 0
click at [698, 172] on div "[DEMOGRAPHIC_DATA] Nie wybrano" at bounding box center [712, 181] width 177 height 49
click at [690, 191] on span "Nie wybrano" at bounding box center [727, 190] width 126 height 17
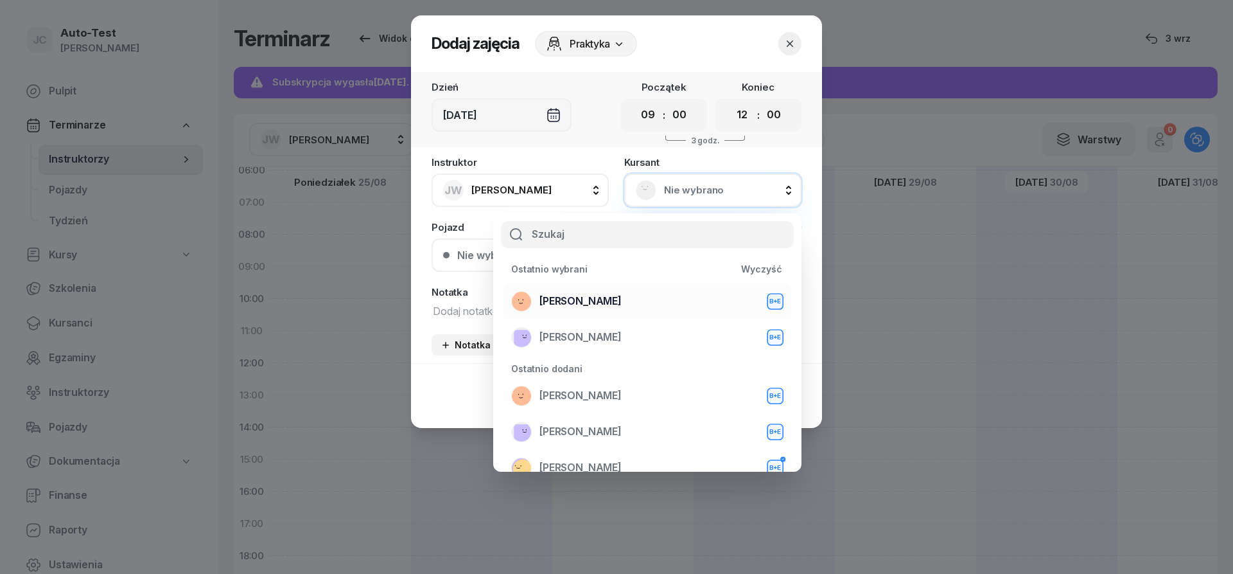
click at [611, 294] on div "[PERSON_NAME] B+E" at bounding box center [647, 301] width 272 height 21
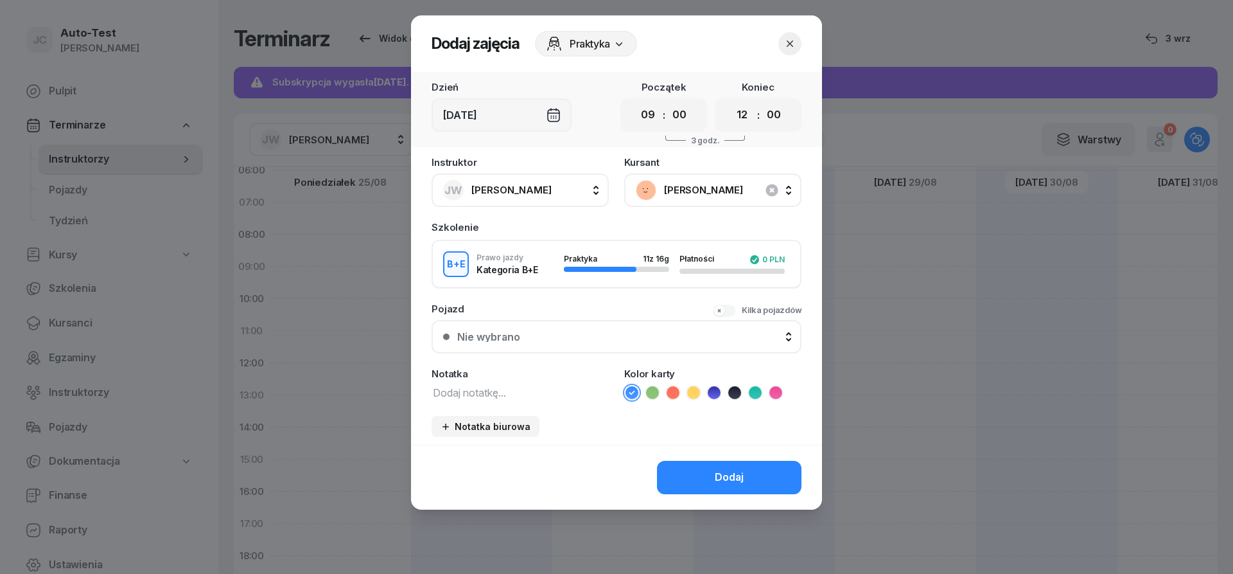
click at [728, 314] on button "Kilka pojazdów" at bounding box center [757, 310] width 89 height 13
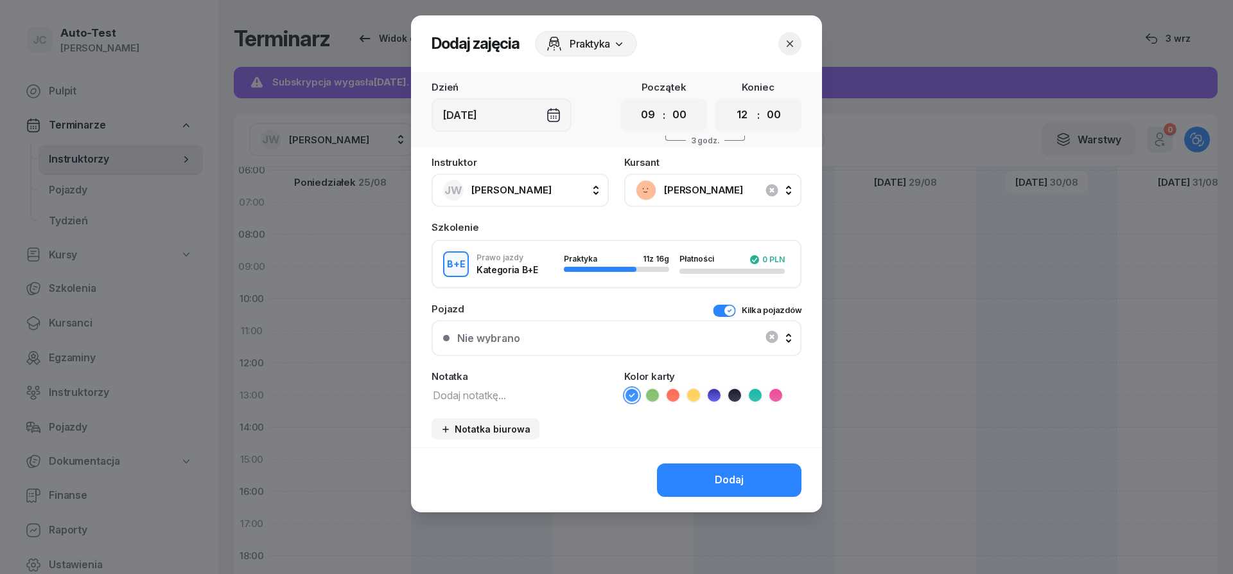
click at [668, 335] on div "Nie wybrano" at bounding box center [616, 338] width 347 height 26
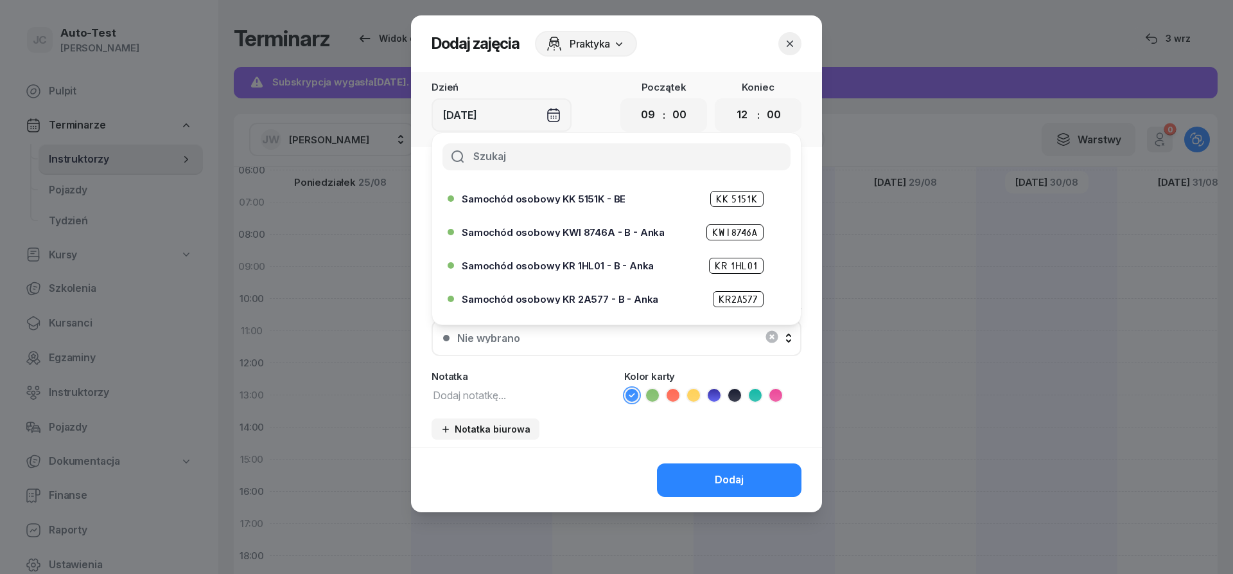
click at [578, 204] on div "Samochód osobowy KK 5151K - BE KK 5151K" at bounding box center [620, 199] width 316 height 16
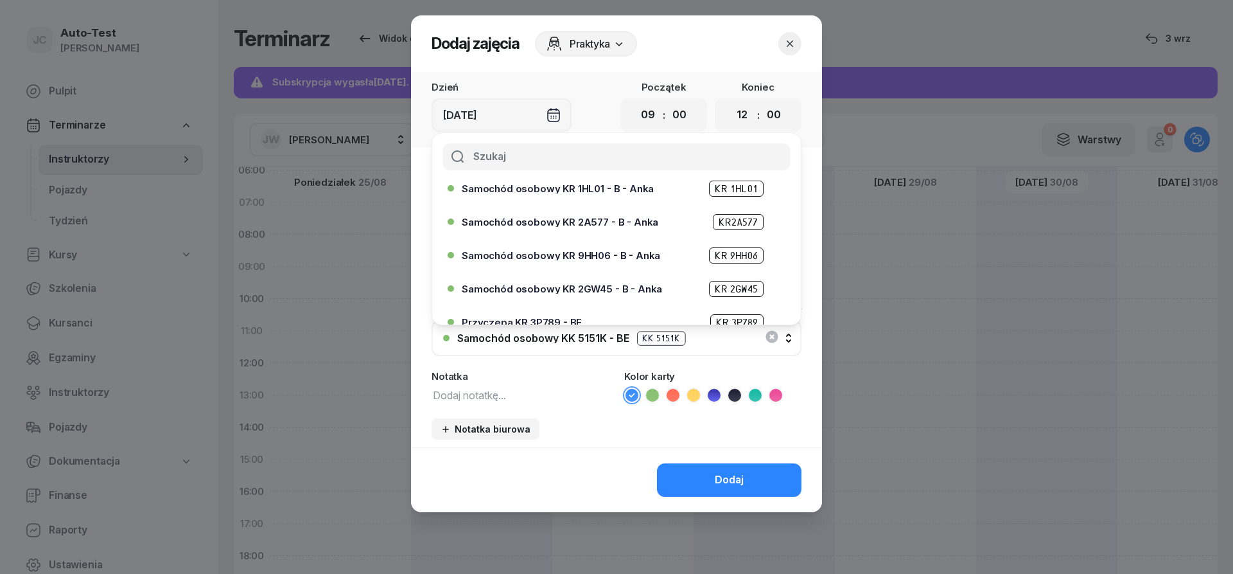
scroll to position [154, 0]
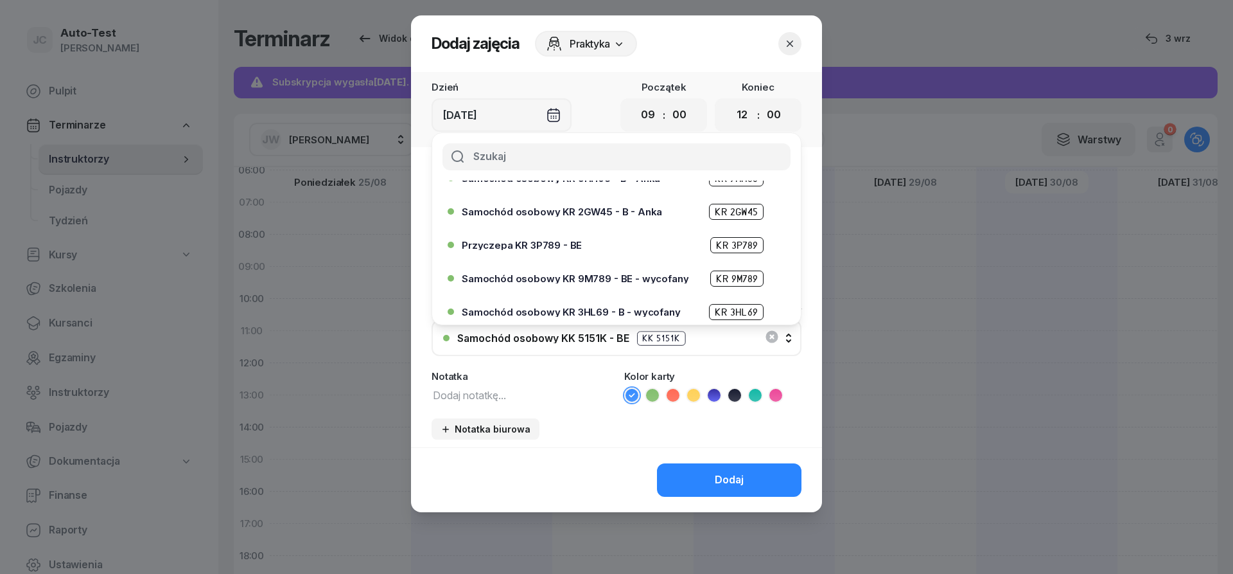
click at [563, 248] on span "Przyczepa KR 3P789 - BE" at bounding box center [522, 245] width 120 height 10
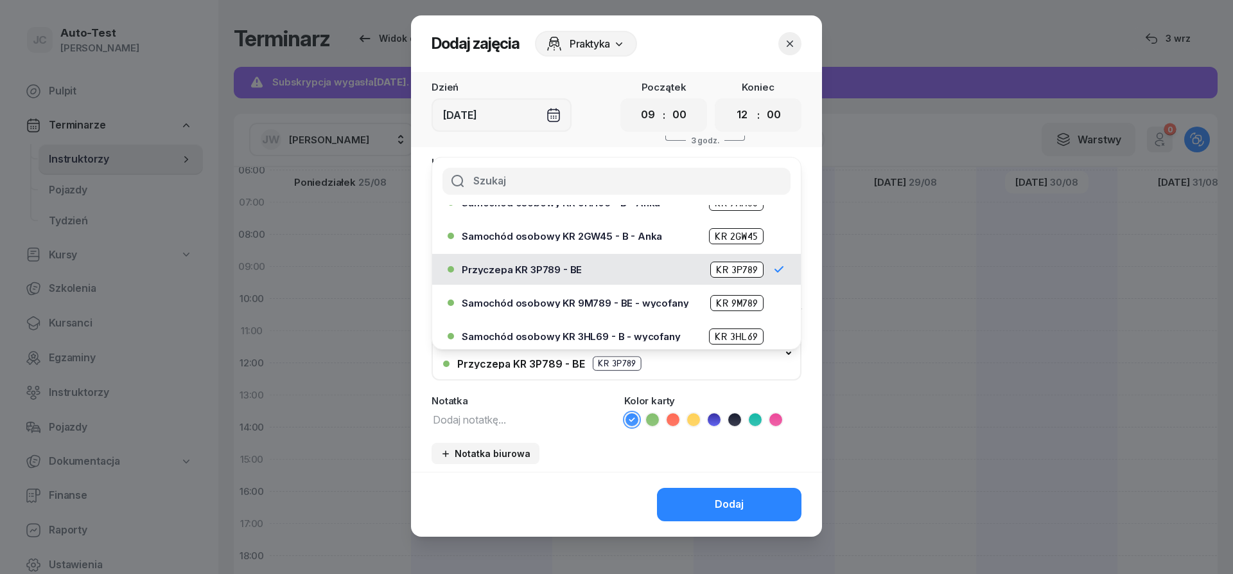
drag, startPoint x: 700, startPoint y: 420, endPoint x: 696, endPoint y: 435, distance: 15.1
click at [699, 420] on icon at bounding box center [693, 419] width 13 height 13
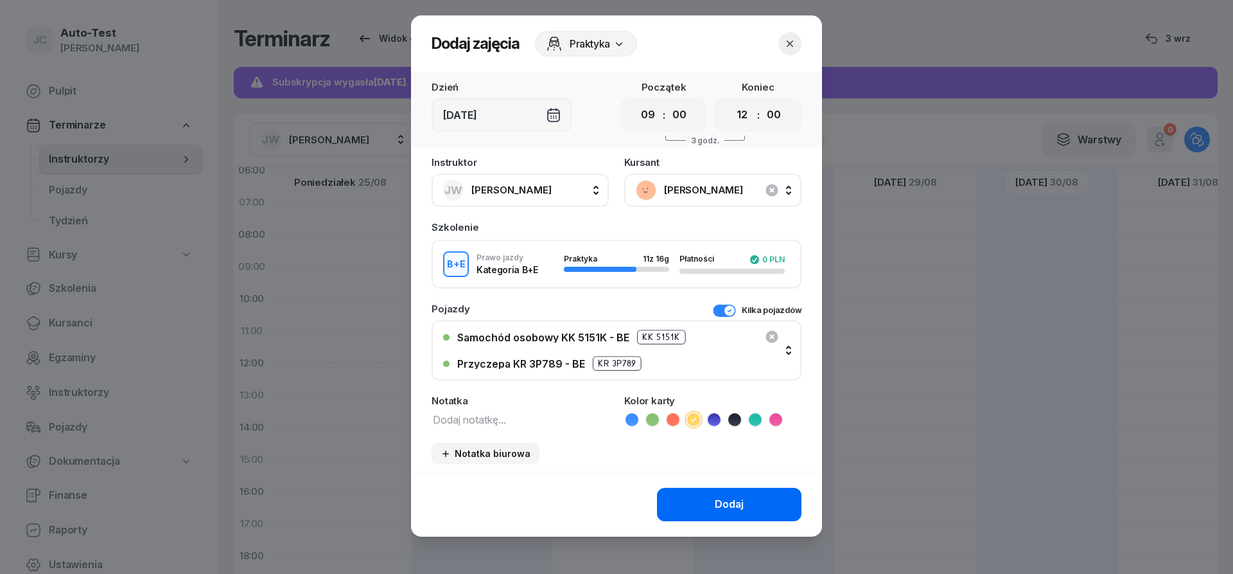
click at [710, 499] on button "Dodaj" at bounding box center [729, 504] width 145 height 33
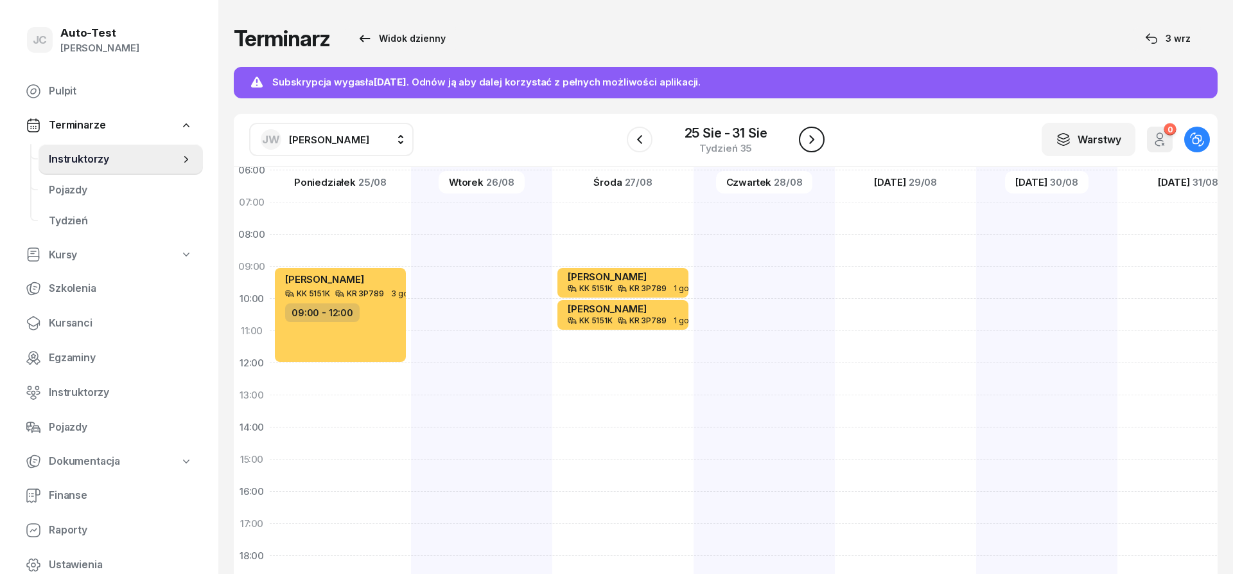
click at [818, 139] on icon "button" at bounding box center [811, 139] width 15 height 15
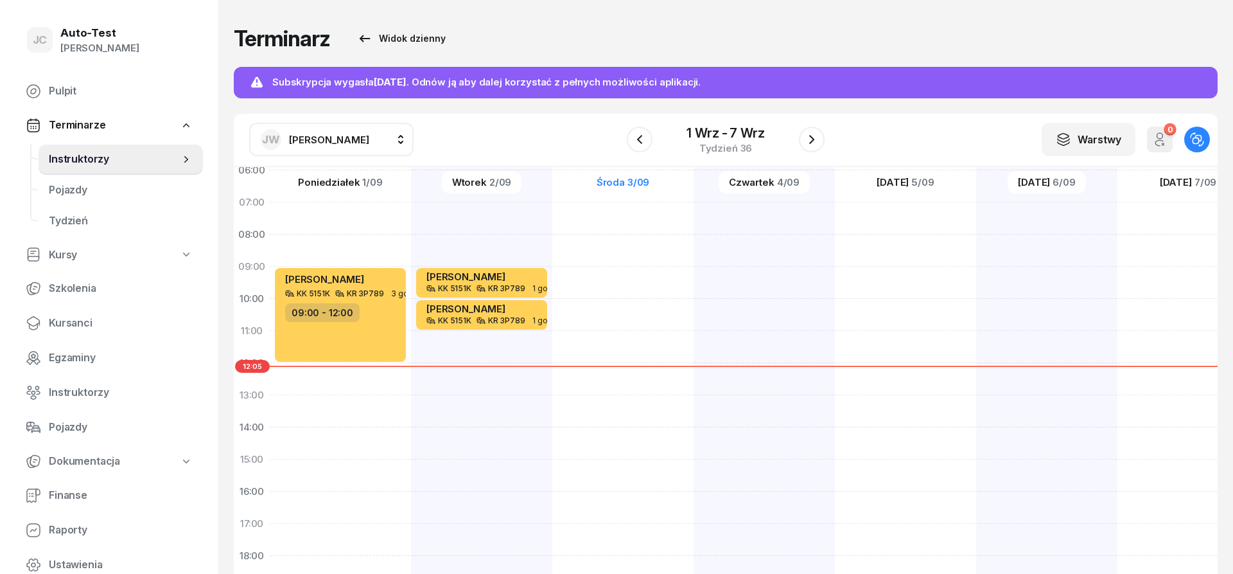
click at [360, 366] on div "[PERSON_NAME] KK 5151K KR 3P789 3 godz. 09:00 - 12:00" at bounding box center [340, 443] width 141 height 642
select select "12"
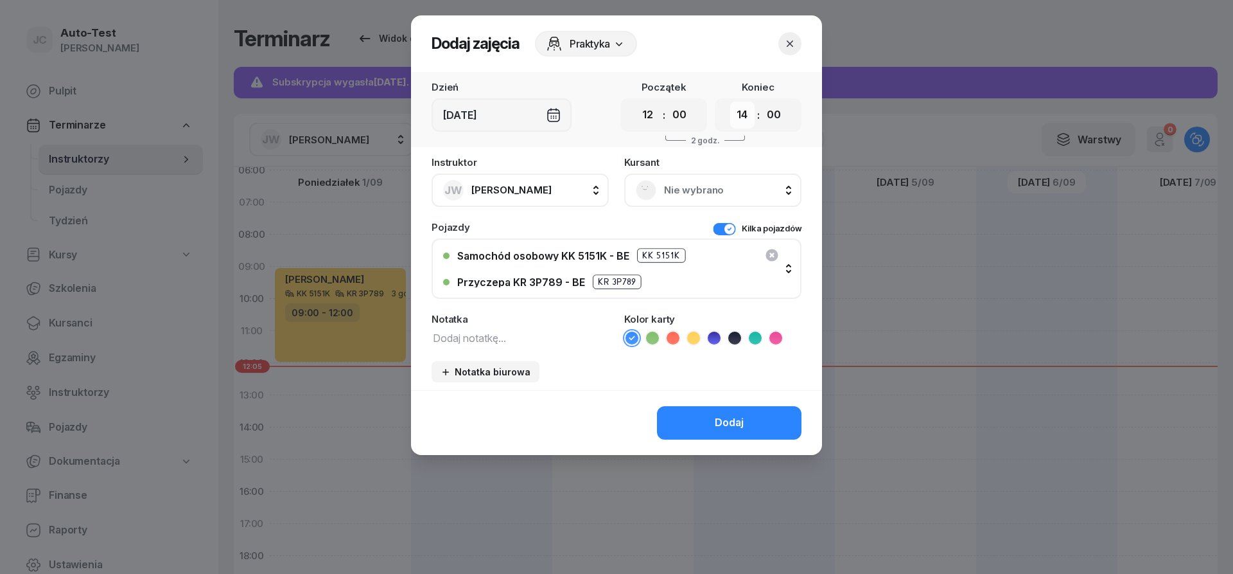
click at [730, 101] on select "00 01 02 03 04 05 06 07 08 09 10 11 12 13 14 15 16 17 18 19 20 21 22 23" at bounding box center [742, 114] width 24 height 27
select select "13"
click option "13" at bounding box center [0, 0] width 0 height 0
click at [671, 185] on span "Nie wybrano" at bounding box center [727, 190] width 126 height 17
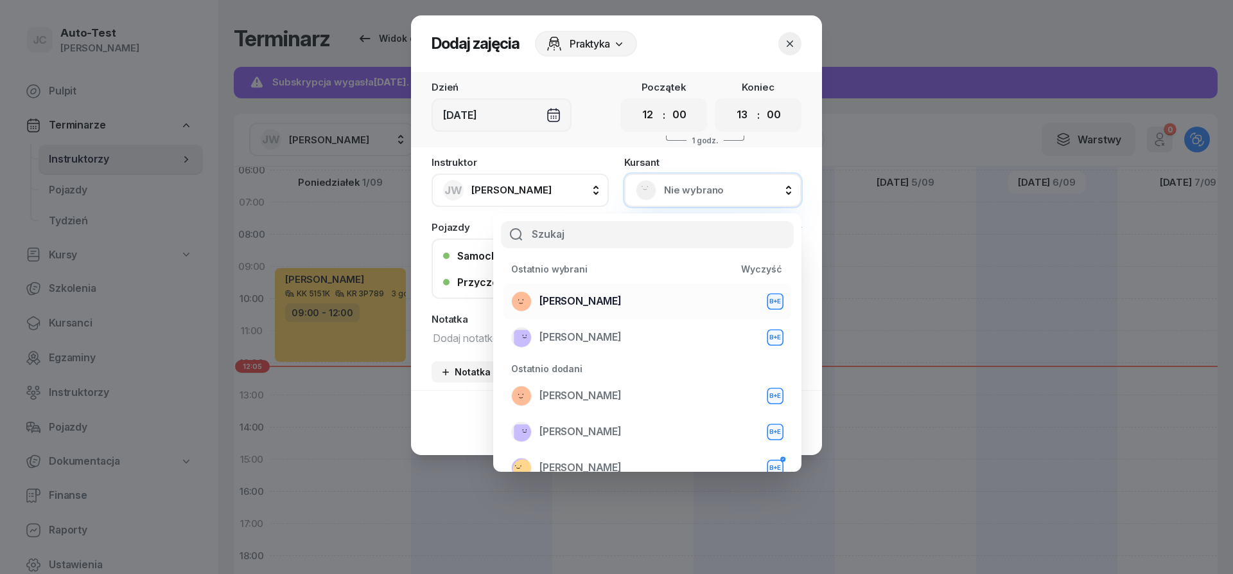
click at [587, 306] on span "[PERSON_NAME]" at bounding box center [581, 301] width 82 height 17
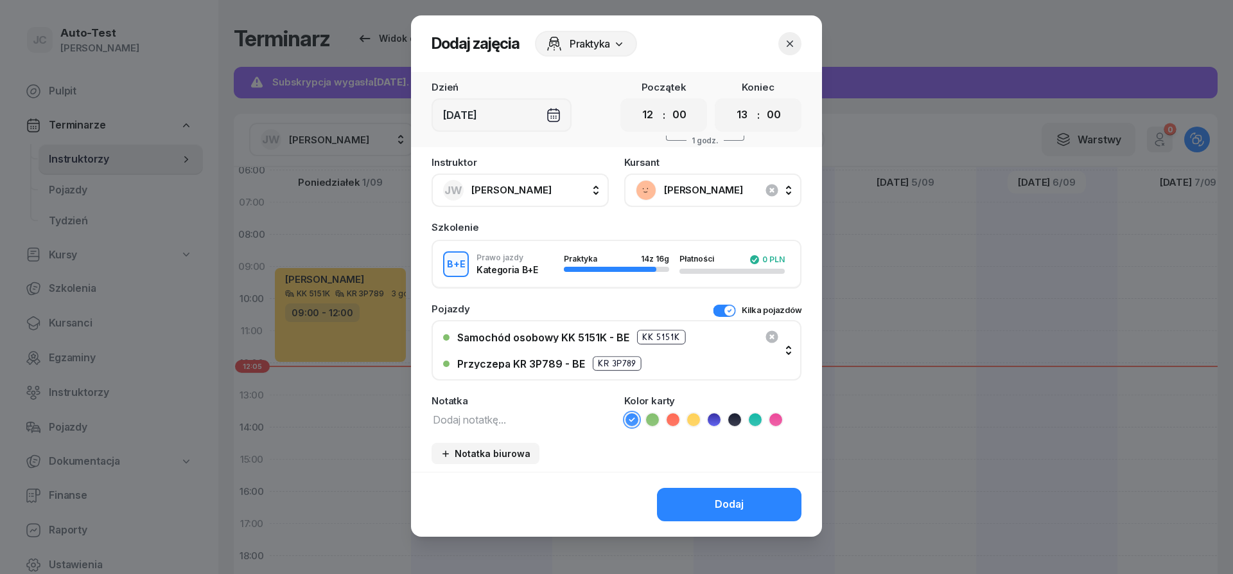
click at [684, 421] on ul at bounding box center [712, 419] width 177 height 15
click at [697, 426] on li at bounding box center [693, 419] width 15 height 15
click at [699, 496] on button "Dodaj" at bounding box center [729, 504] width 145 height 33
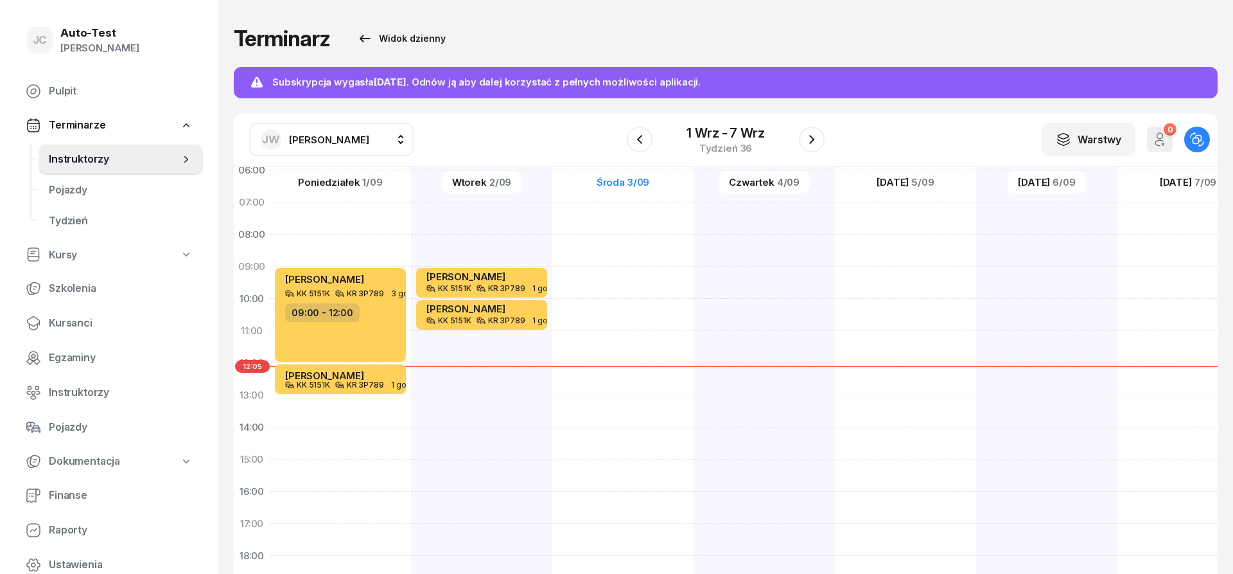
click at [381, 409] on div "[PERSON_NAME] KK 5151K KR 3P789 3 godz. 09:00 - 12:00 [PERSON_NAME] KK 5151K KR…" at bounding box center [340, 443] width 141 height 642
select select "13"
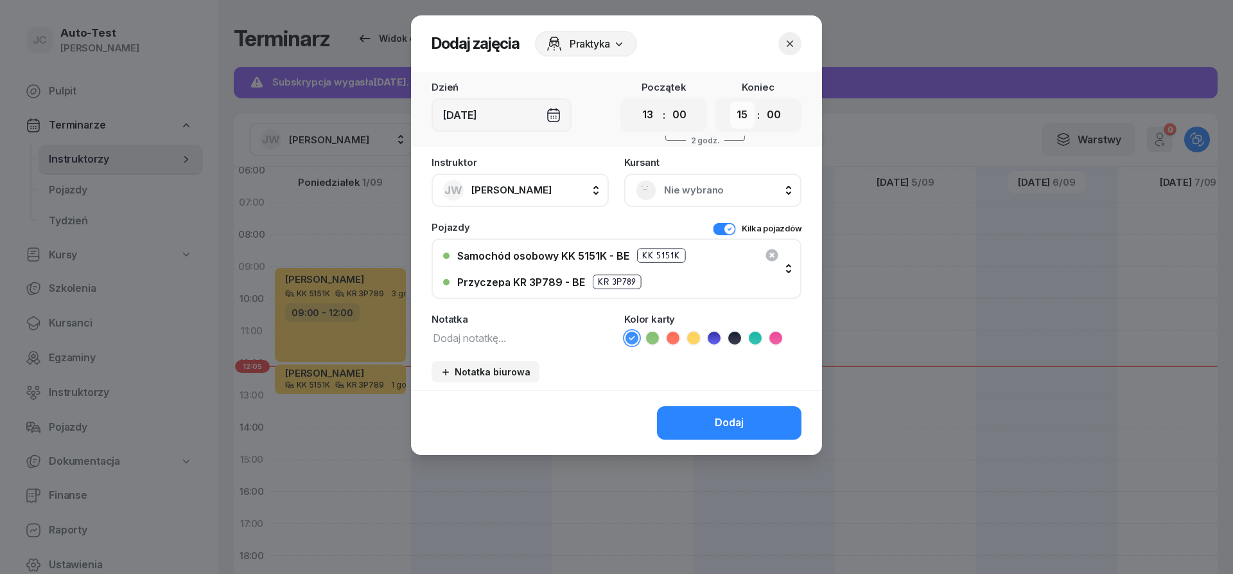
click at [730, 101] on select "00 01 02 03 04 05 06 07 08 09 10 11 12 13 14 15 16 17 18 19 20 21 22 23" at bounding box center [742, 114] width 24 height 27
select select "14"
click option "14" at bounding box center [0, 0] width 0 height 0
click at [677, 193] on span "Nie wybrano" at bounding box center [727, 190] width 126 height 17
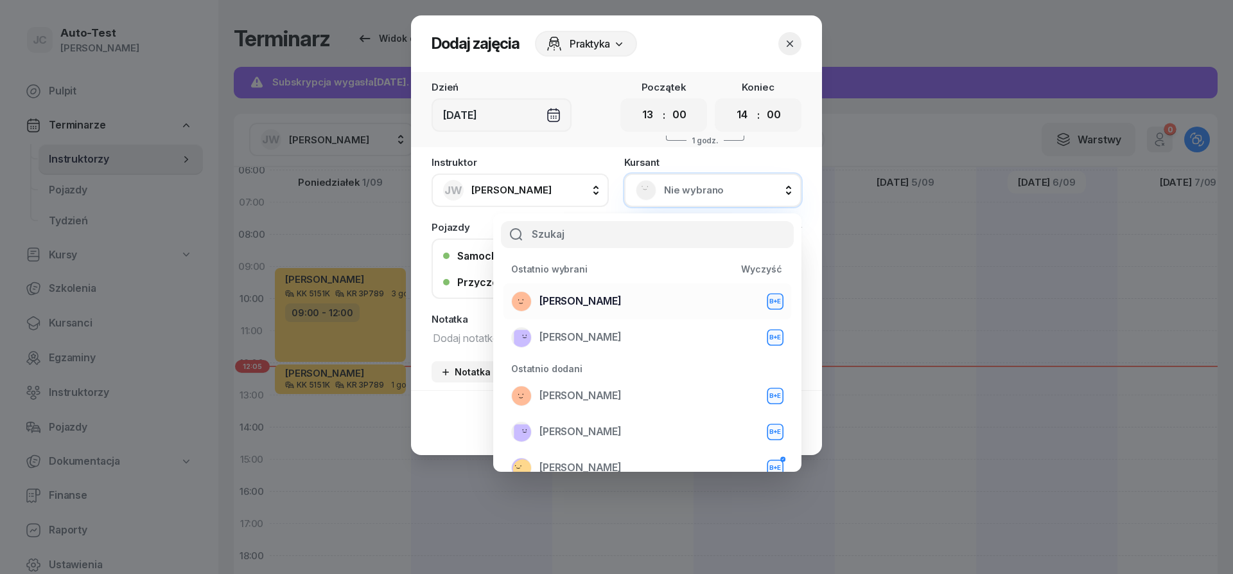
click at [624, 305] on div "[PERSON_NAME] B+E" at bounding box center [647, 301] width 272 height 21
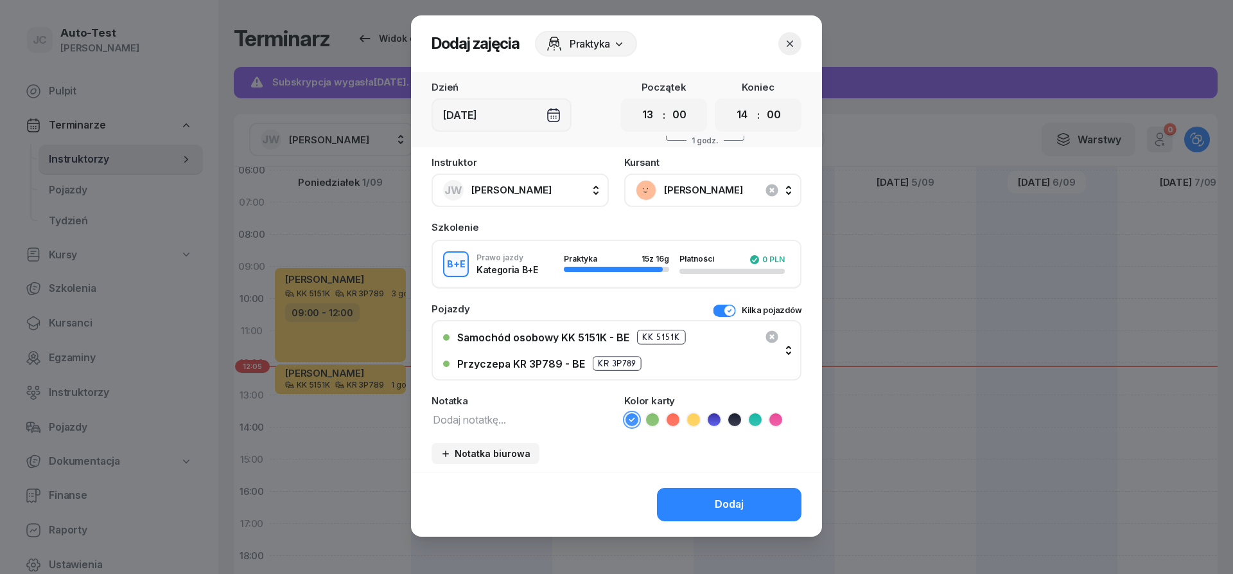
click at [691, 420] on icon at bounding box center [693, 419] width 13 height 13
click at [700, 519] on button "Dodaj" at bounding box center [729, 504] width 145 height 33
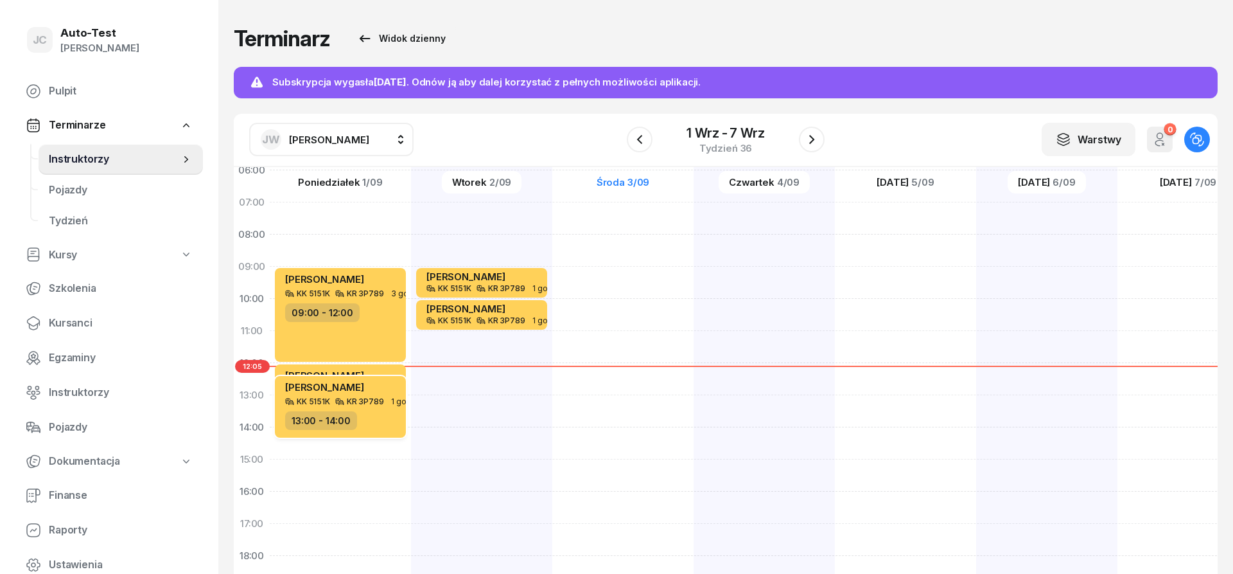
click at [382, 416] on div "13:00 - 14:00" at bounding box center [341, 420] width 113 height 19
select select "13"
select select "14"
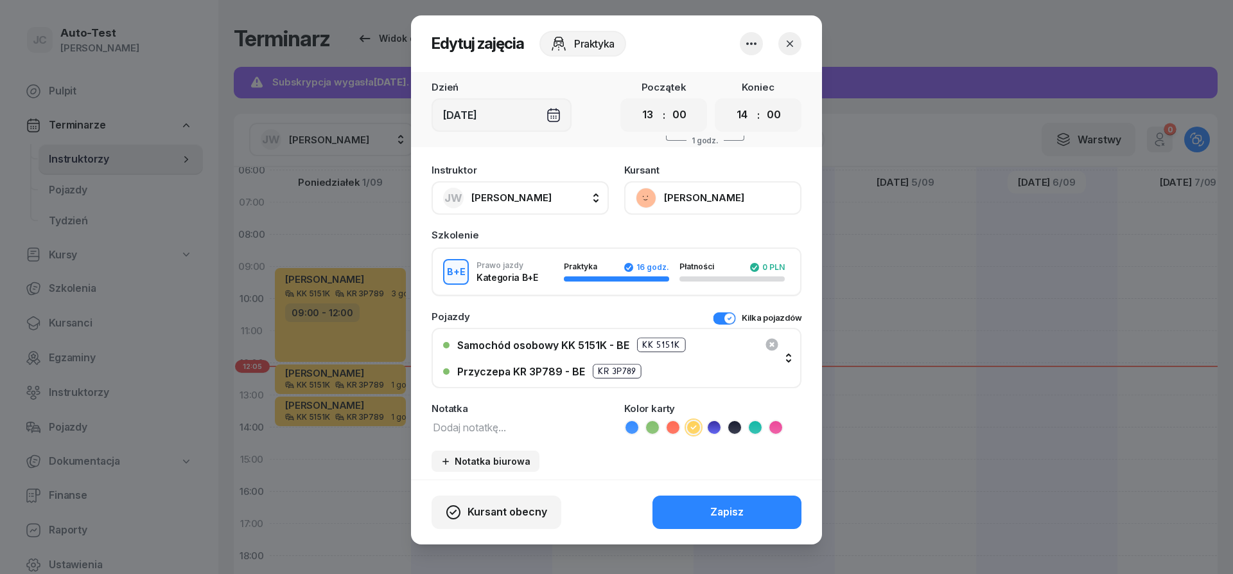
click at [791, 44] on icon "button" at bounding box center [790, 43] width 6 height 6
